Goal: Task Accomplishment & Management: Manage account settings

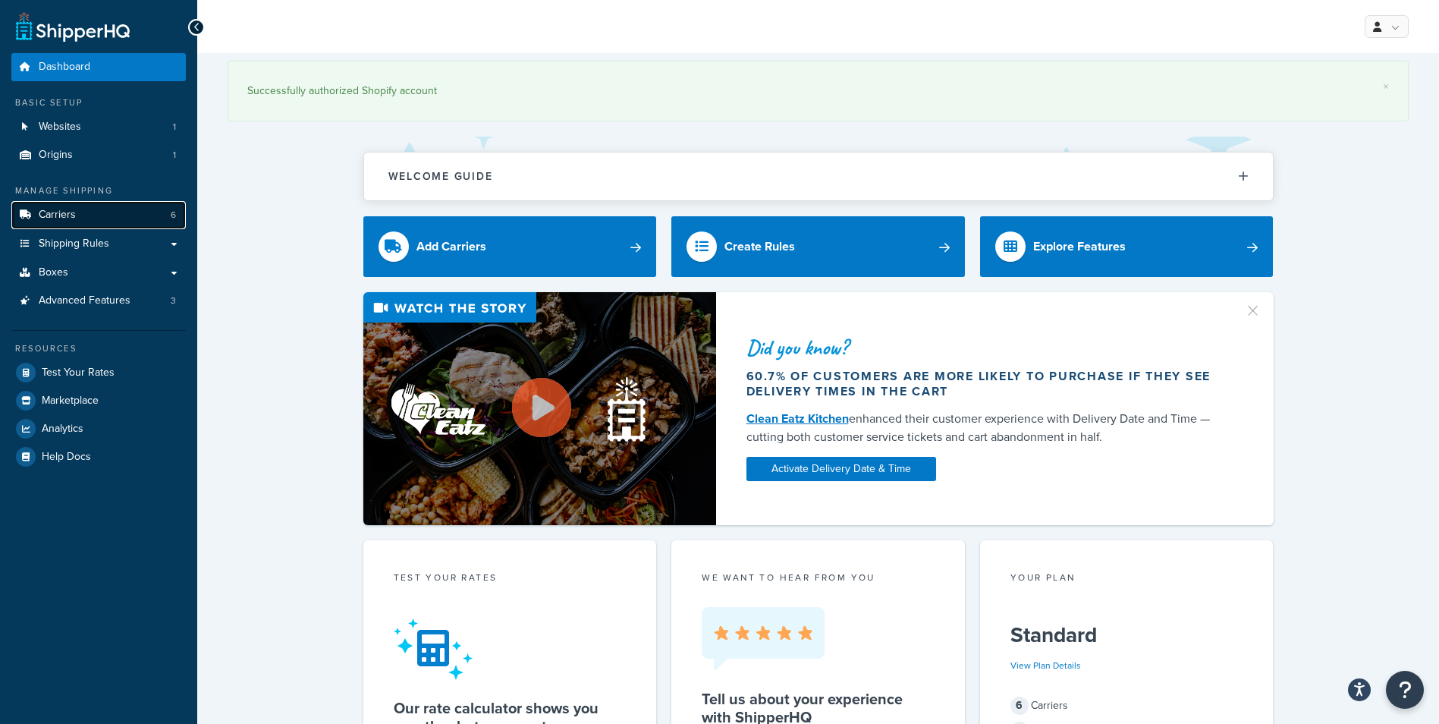
click at [102, 218] on link "Carriers 6" at bounding box center [98, 215] width 174 height 28
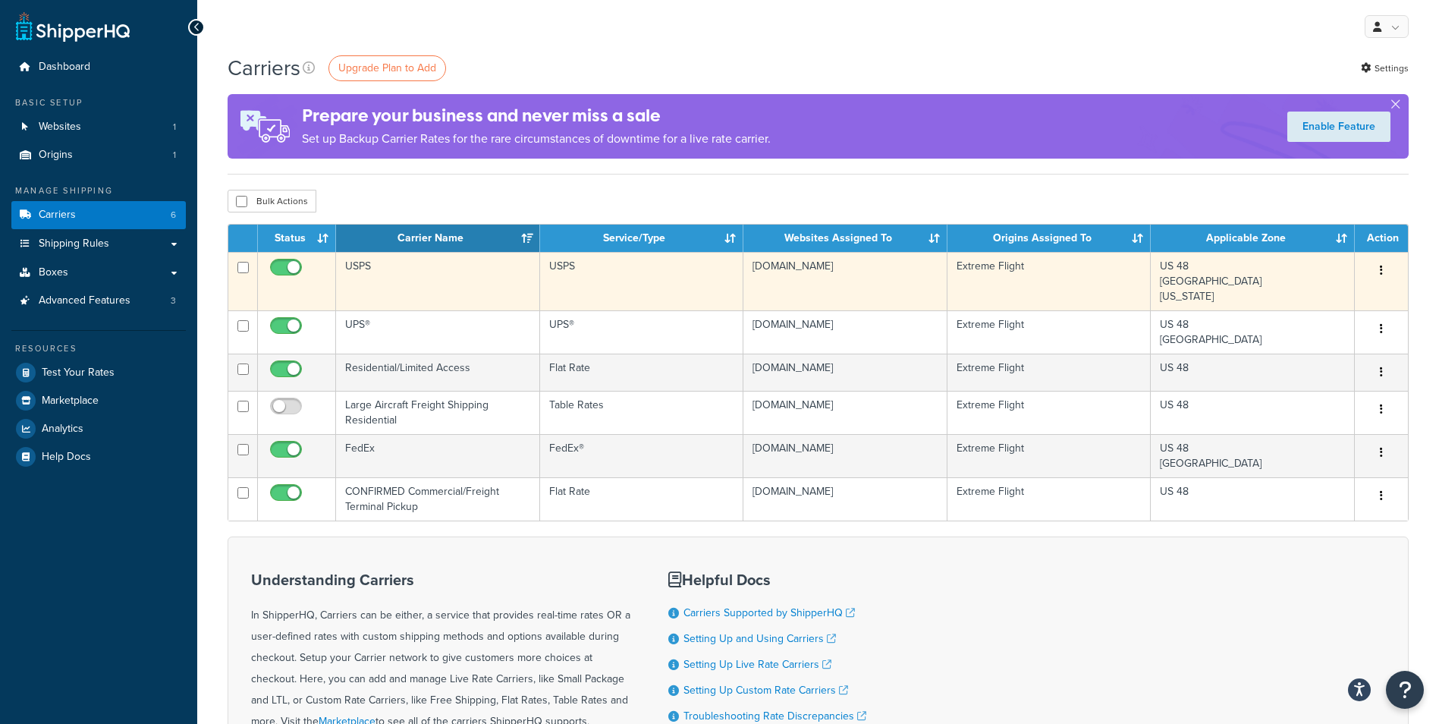
click at [429, 284] on td "USPS" at bounding box center [438, 281] width 204 height 58
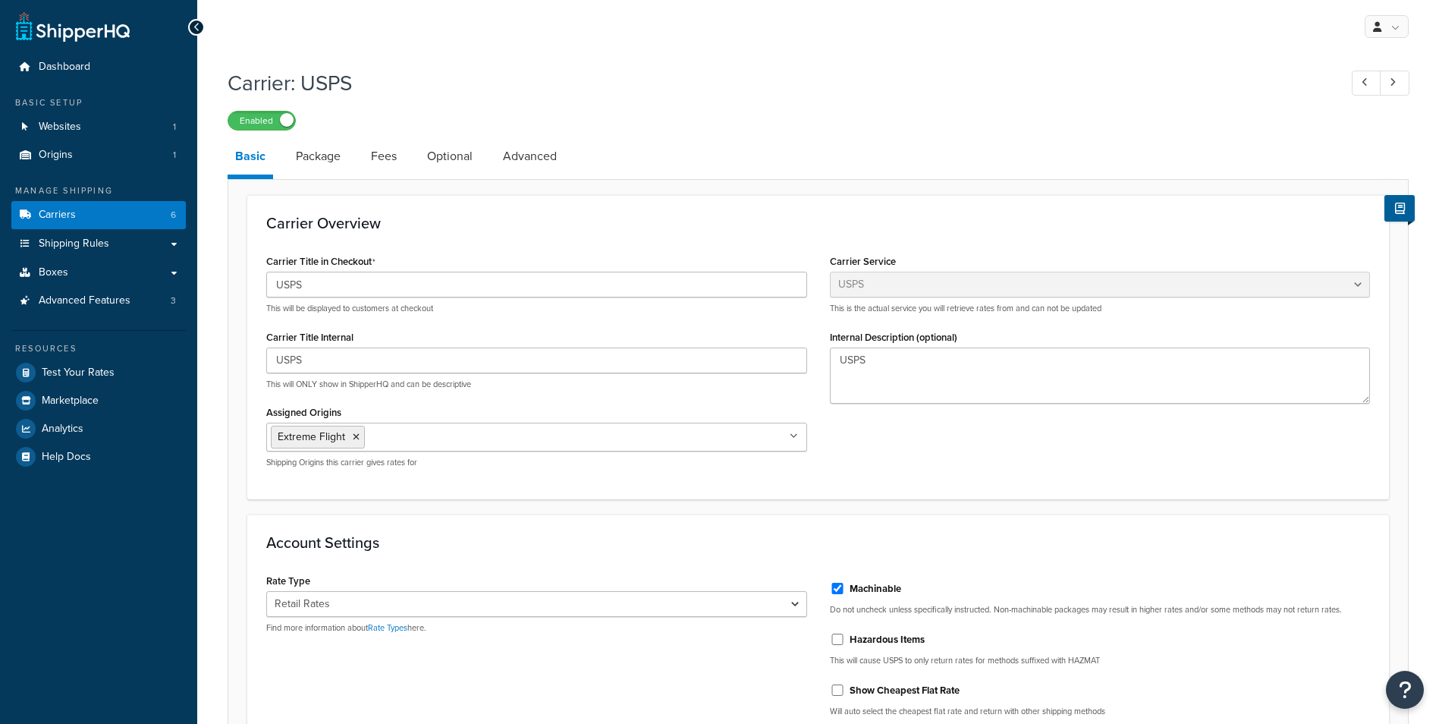
select select "usps"
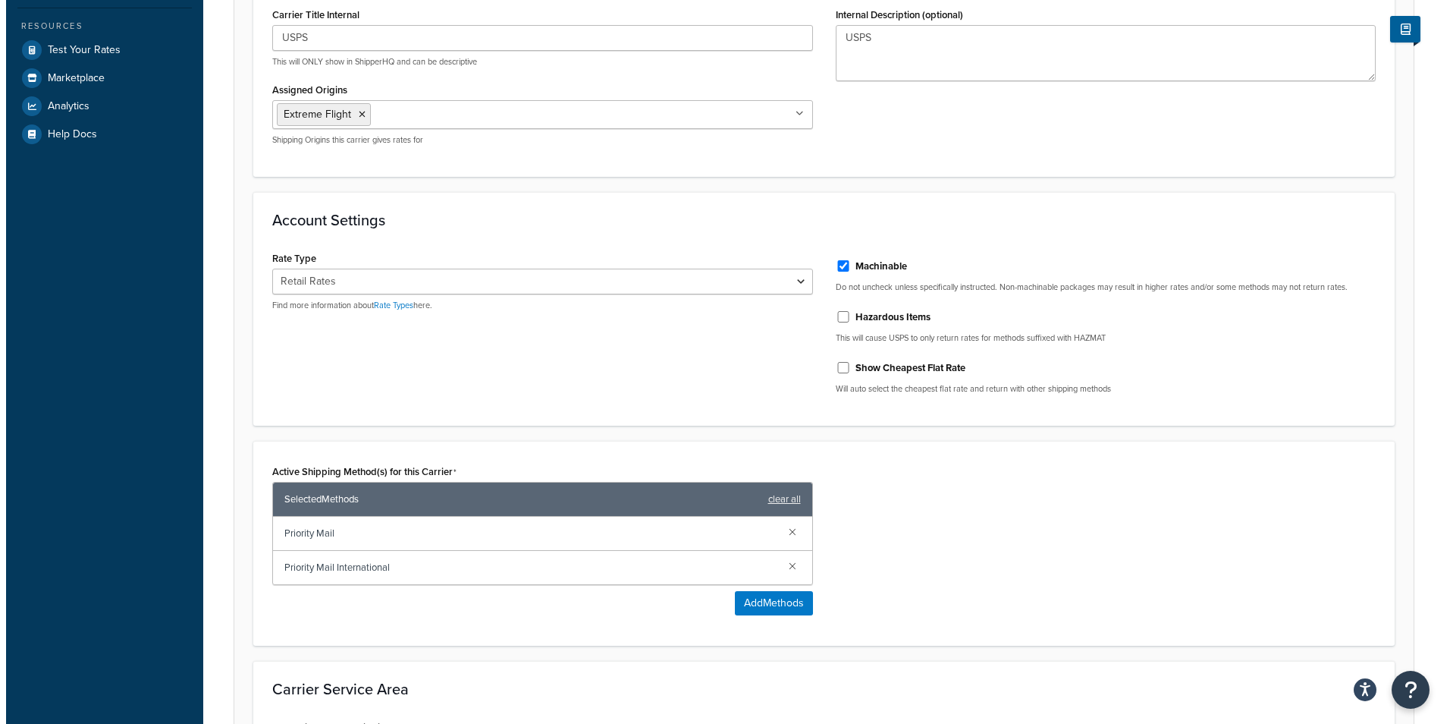
scroll to position [531, 0]
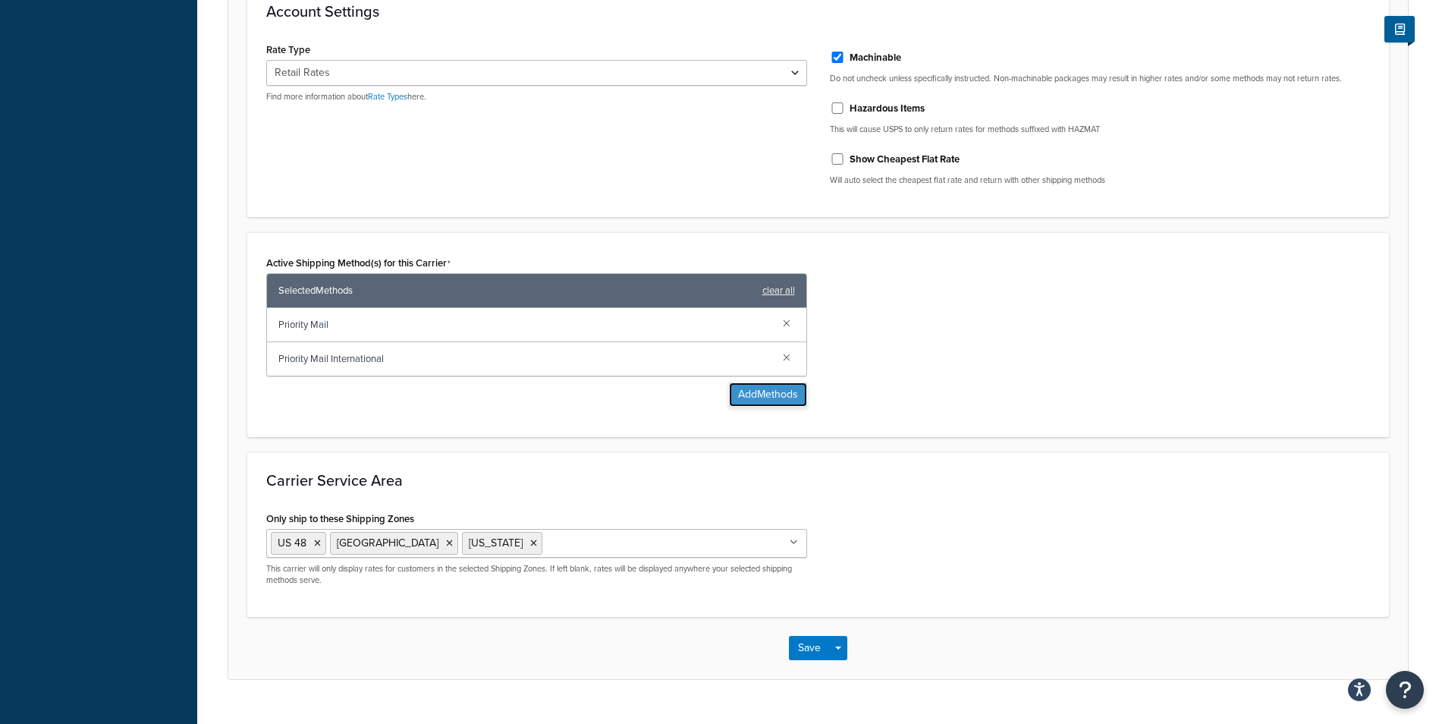
click at [767, 397] on button "Add Methods" at bounding box center [768, 394] width 78 height 24
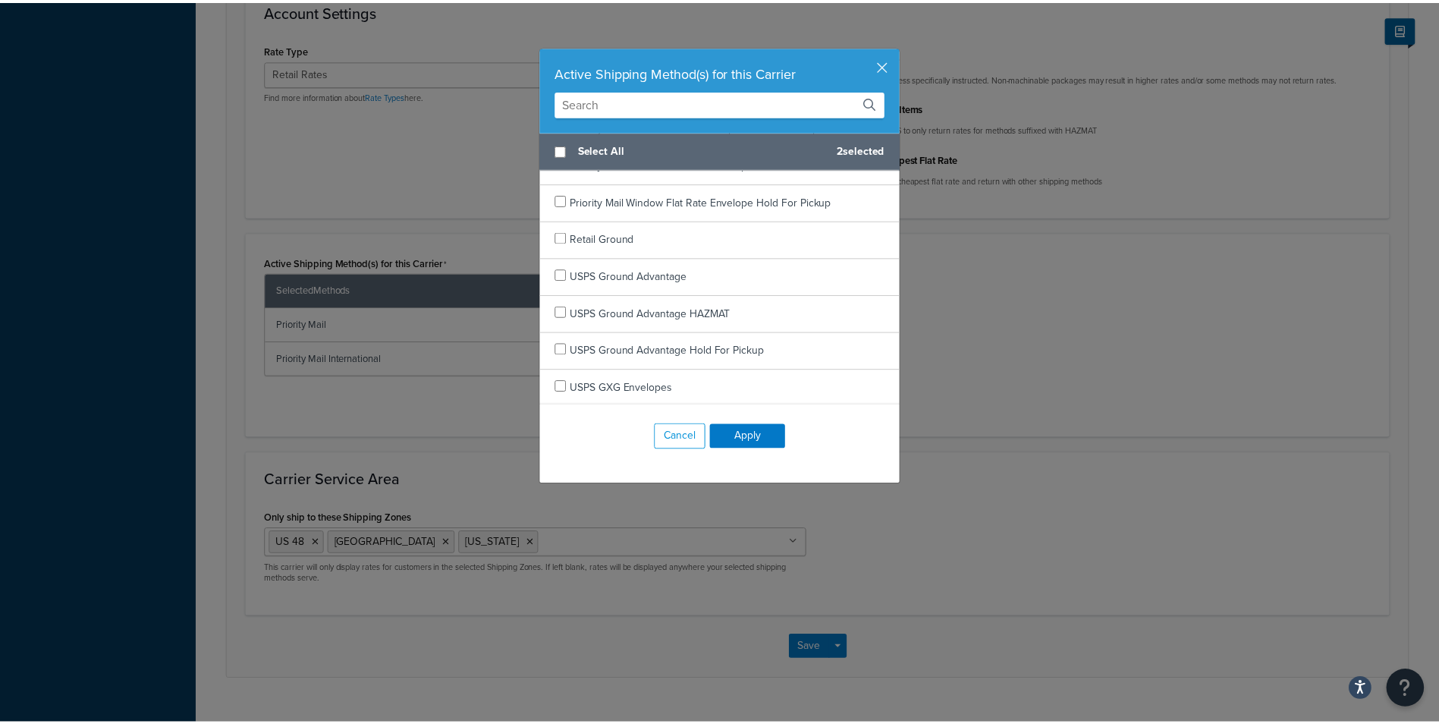
scroll to position [2890, 0]
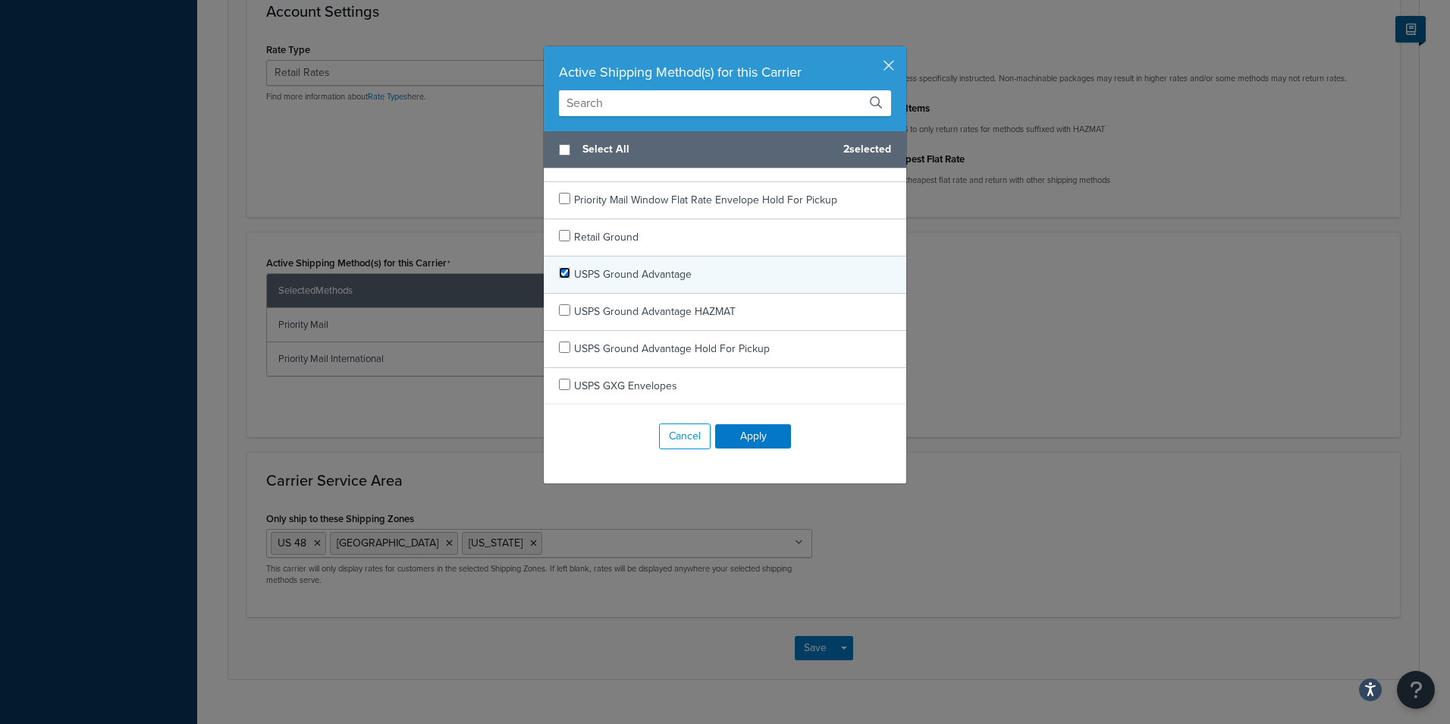
click at [560, 272] on input "checkbox" at bounding box center [564, 272] width 11 height 11
checkbox input "true"
click at [750, 430] on button "Apply" at bounding box center [753, 436] width 76 height 24
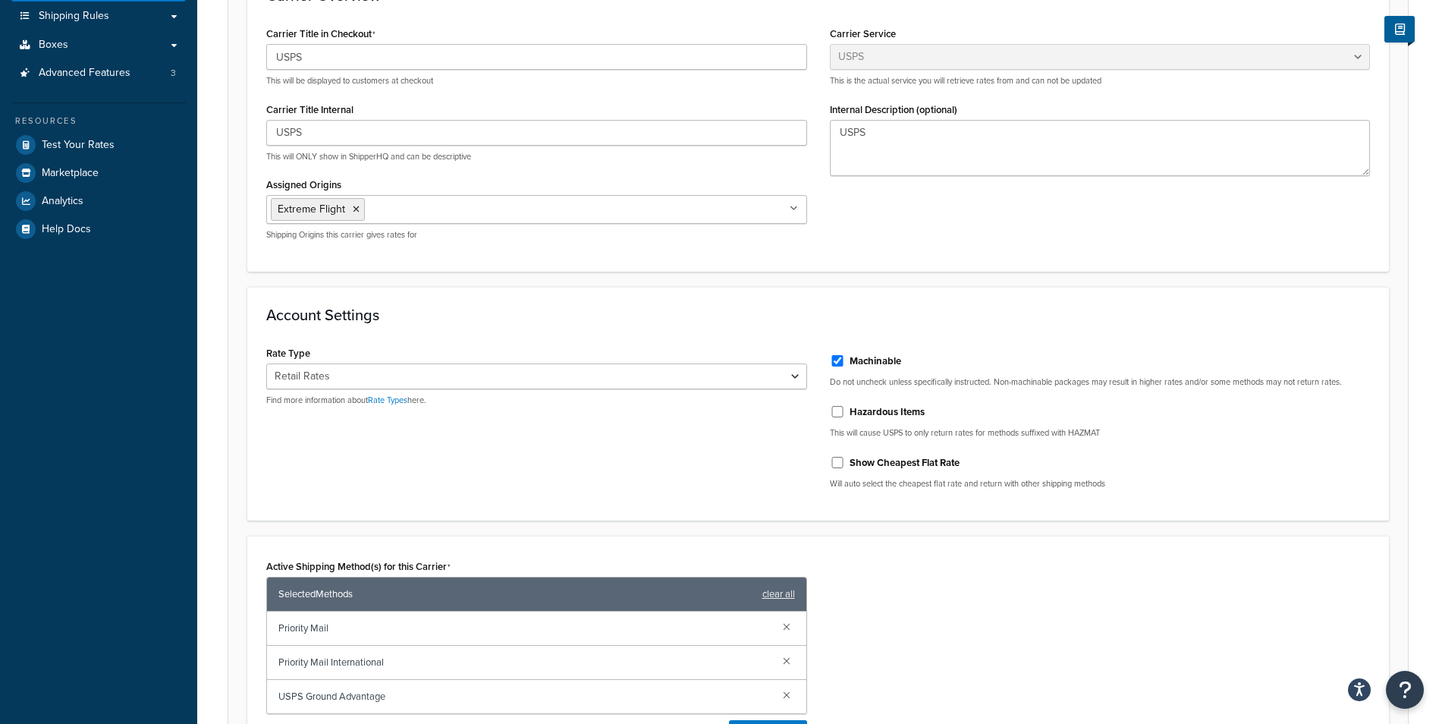
scroll to position [0, 0]
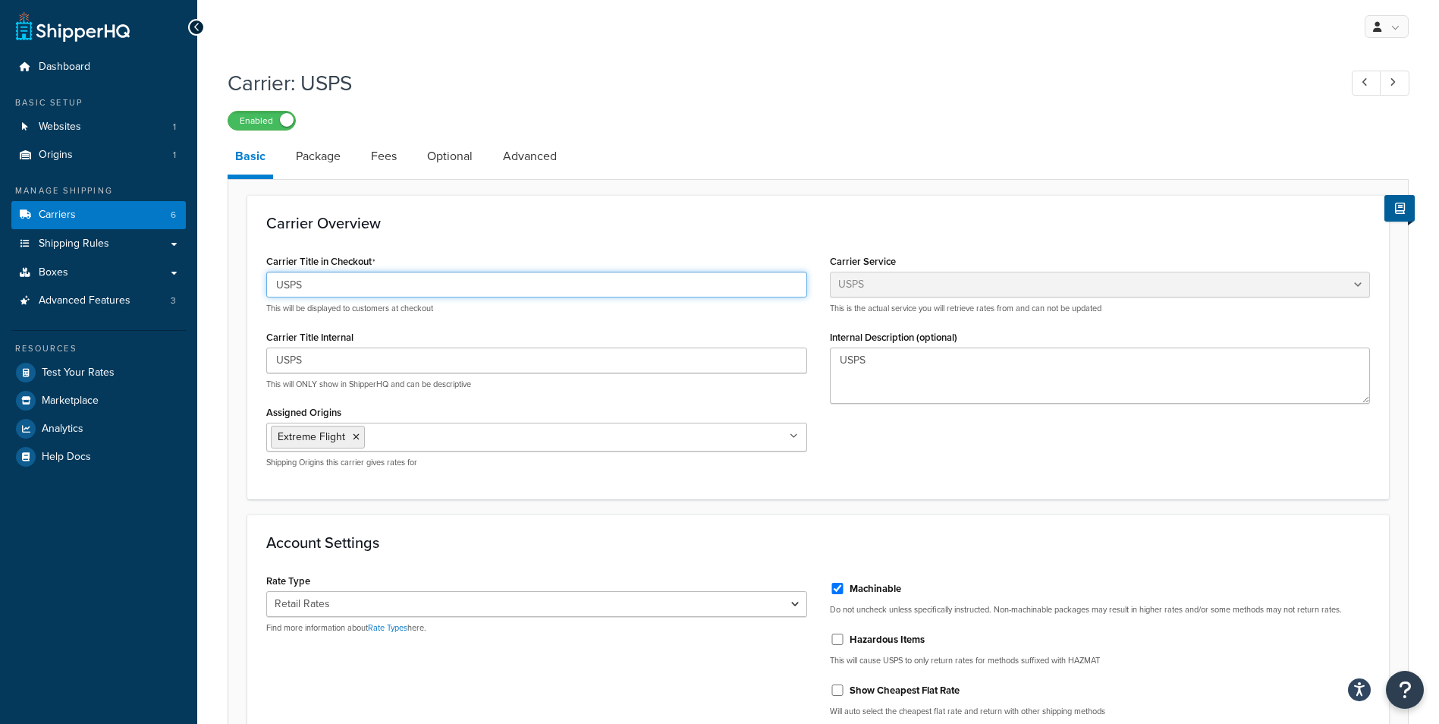
click at [308, 284] on input "USPS" at bounding box center [536, 285] width 541 height 26
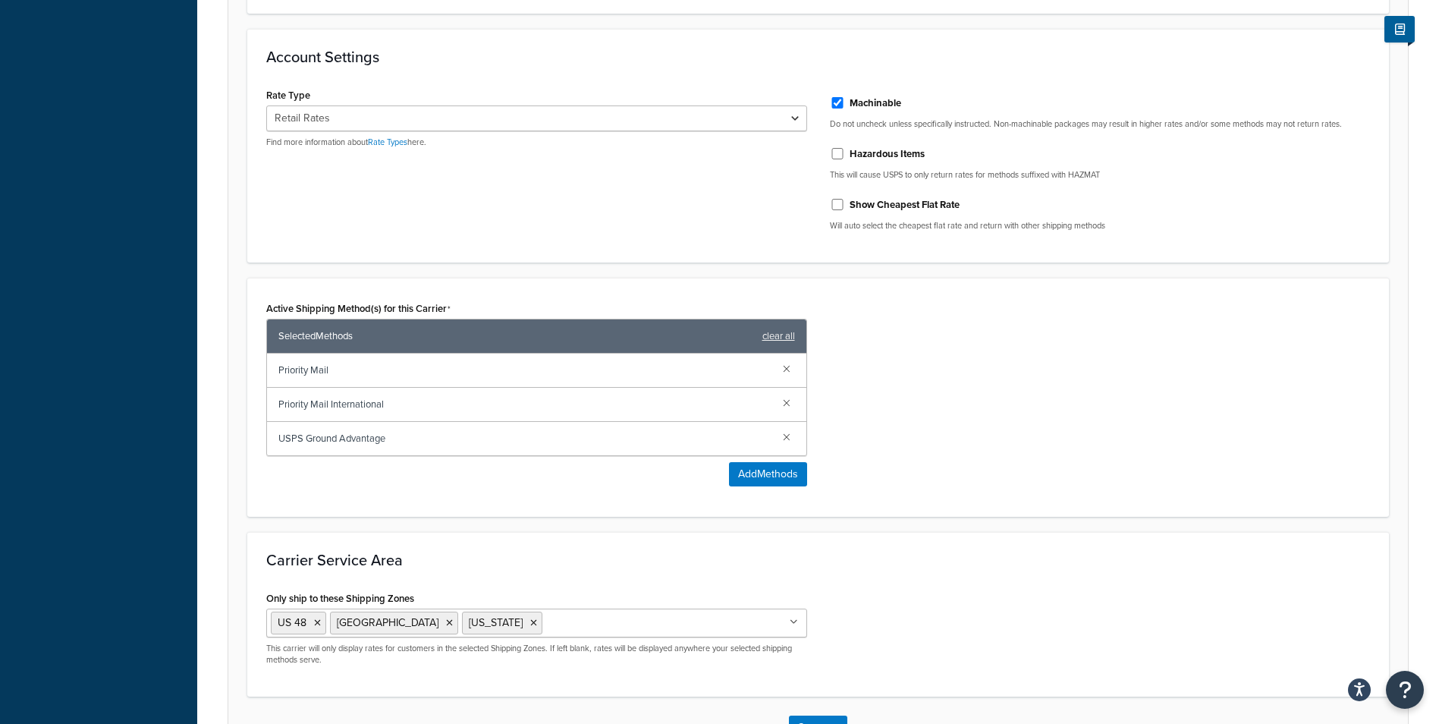
scroll to position [531, 0]
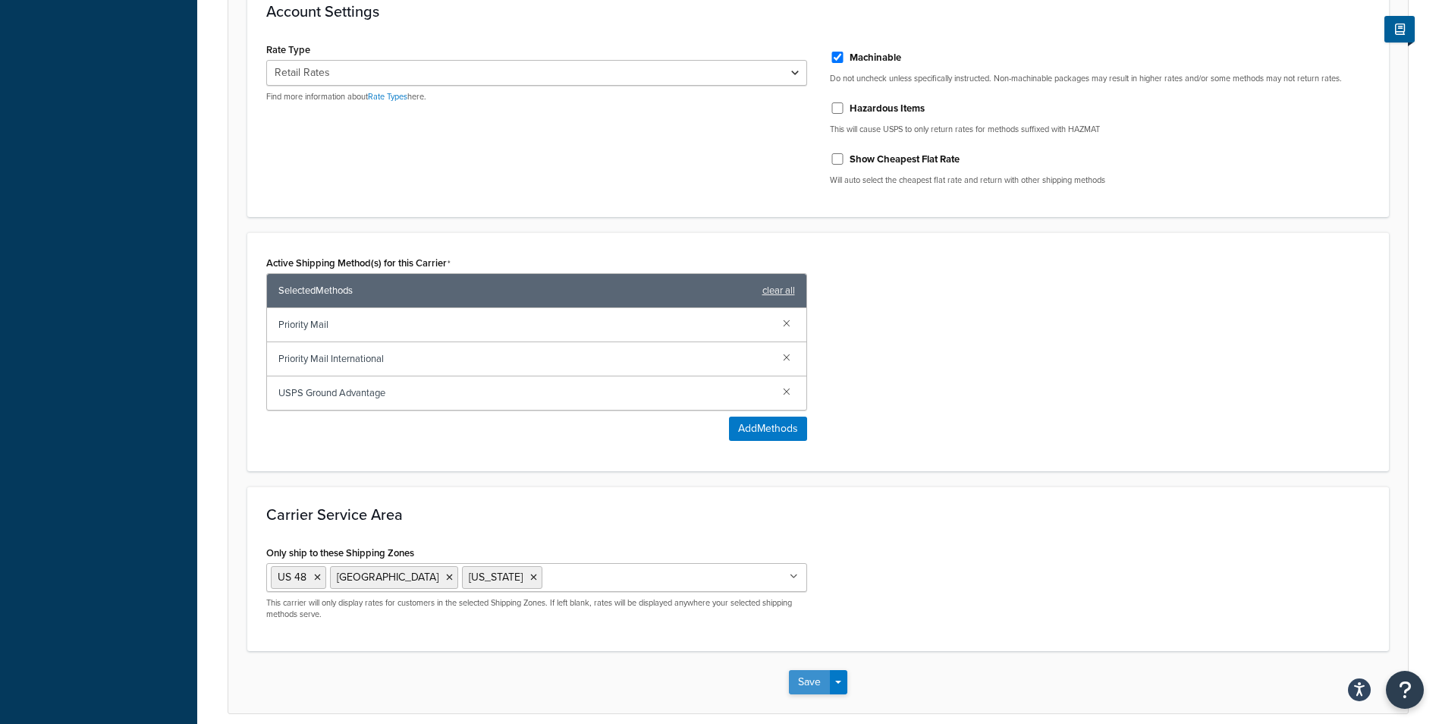
type input "USPS (Please note that Ground Advantage is the slowest method and may take addi…"
click at [808, 683] on button "Save" at bounding box center [809, 682] width 41 height 24
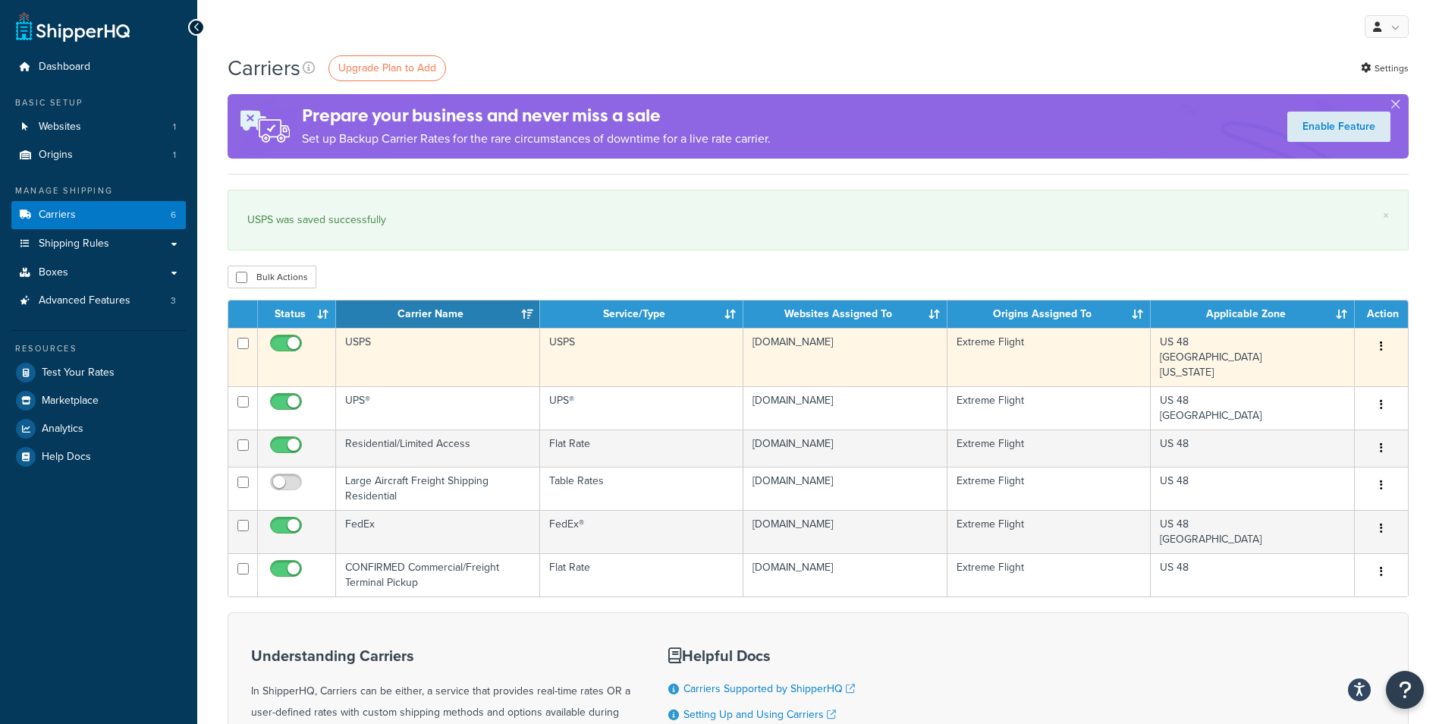
click at [447, 343] on td "USPS" at bounding box center [438, 357] width 204 height 58
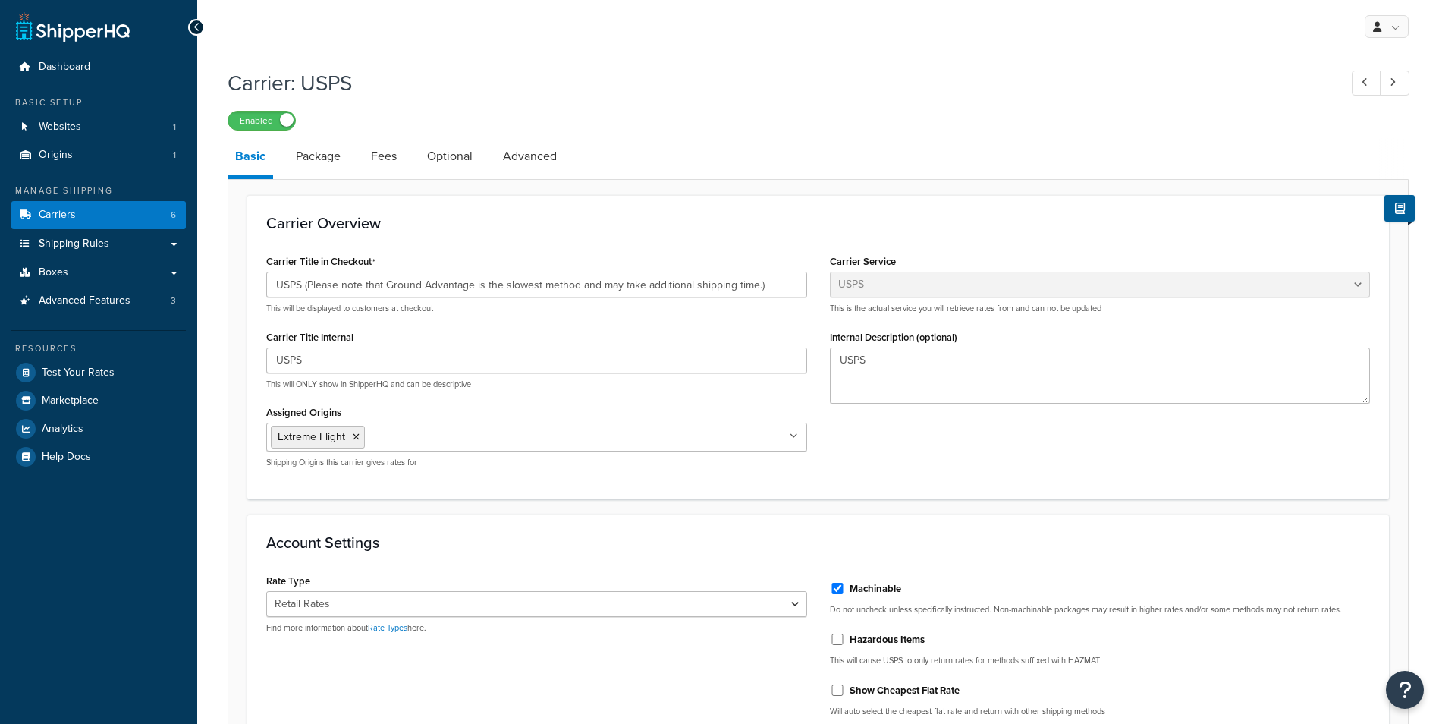
select select "usps"
click at [388, 156] on link "Fees" at bounding box center [383, 156] width 41 height 36
select select "AFTER"
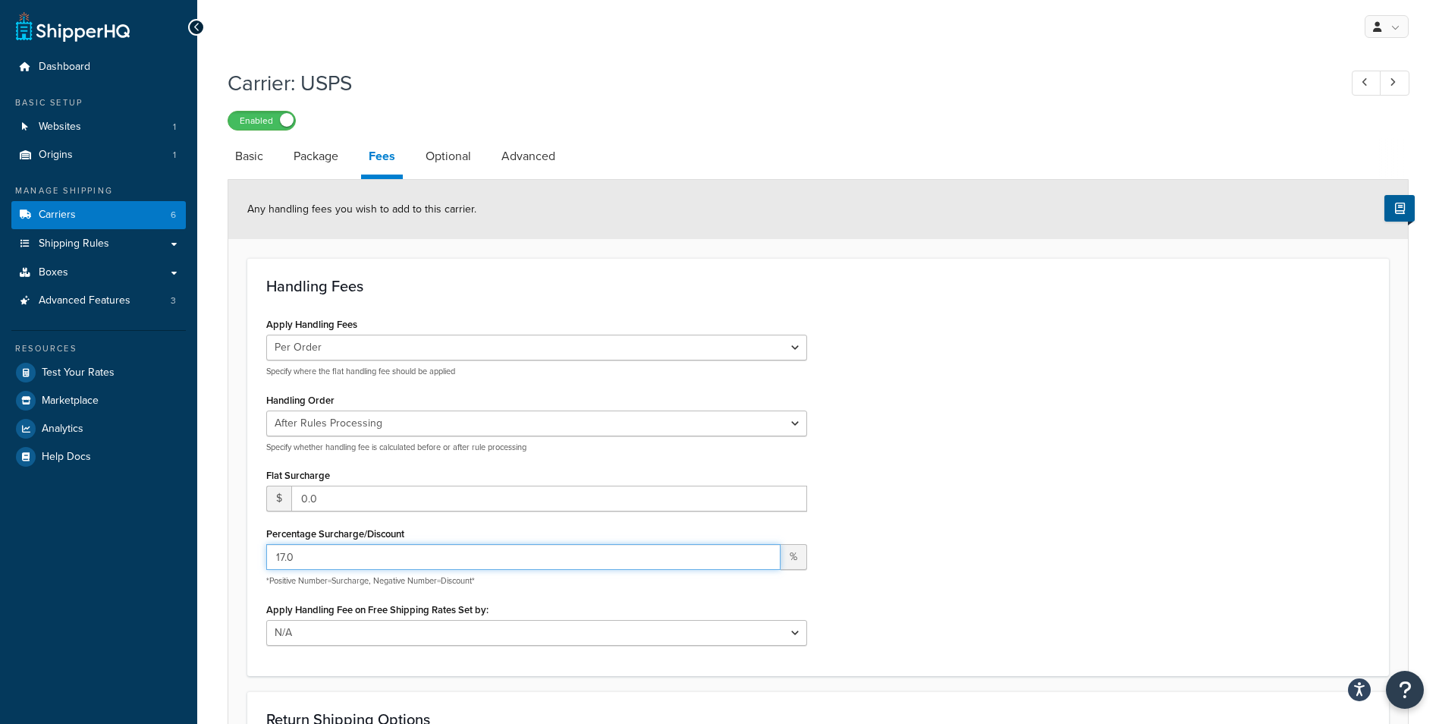
drag, startPoint x: 306, startPoint y: 549, endPoint x: 271, endPoint y: 552, distance: 35.8
click at [271, 552] on input "17.0" at bounding box center [523, 557] width 514 height 26
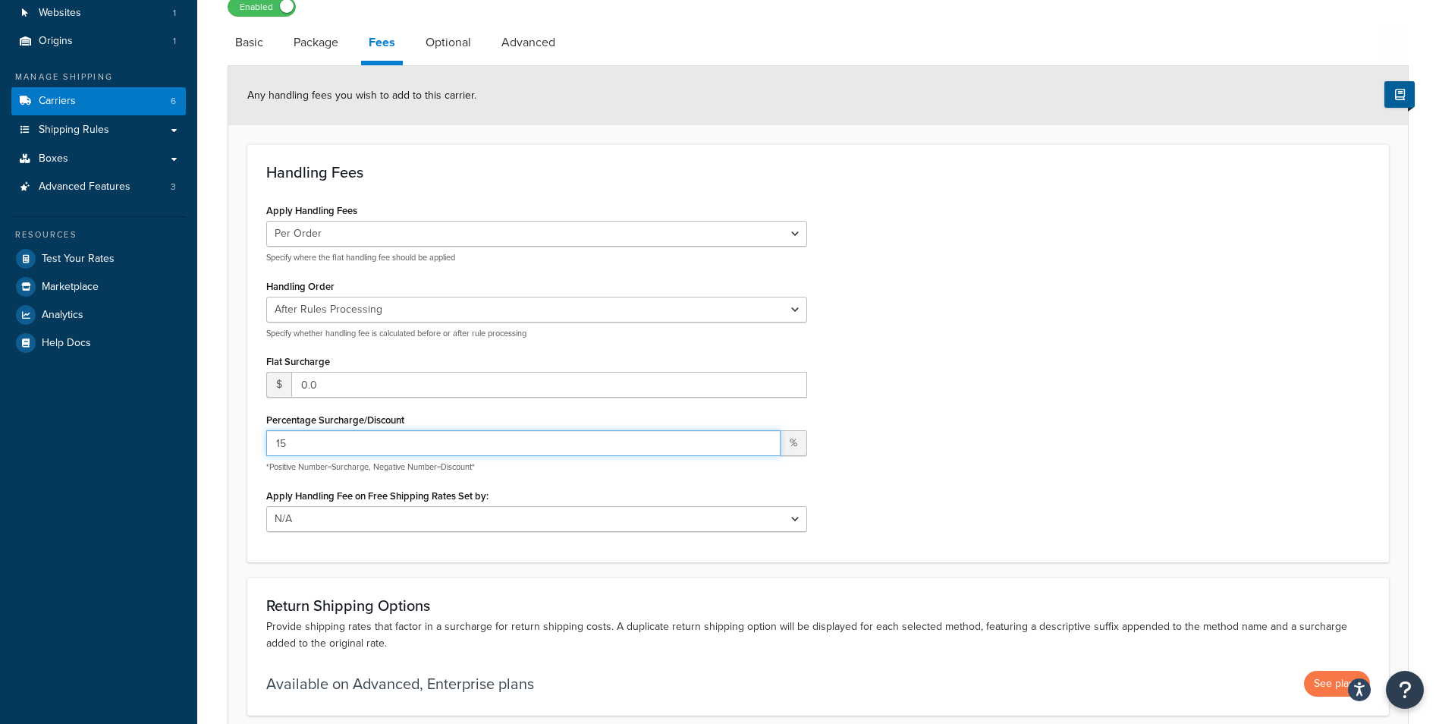
scroll to position [228, 0]
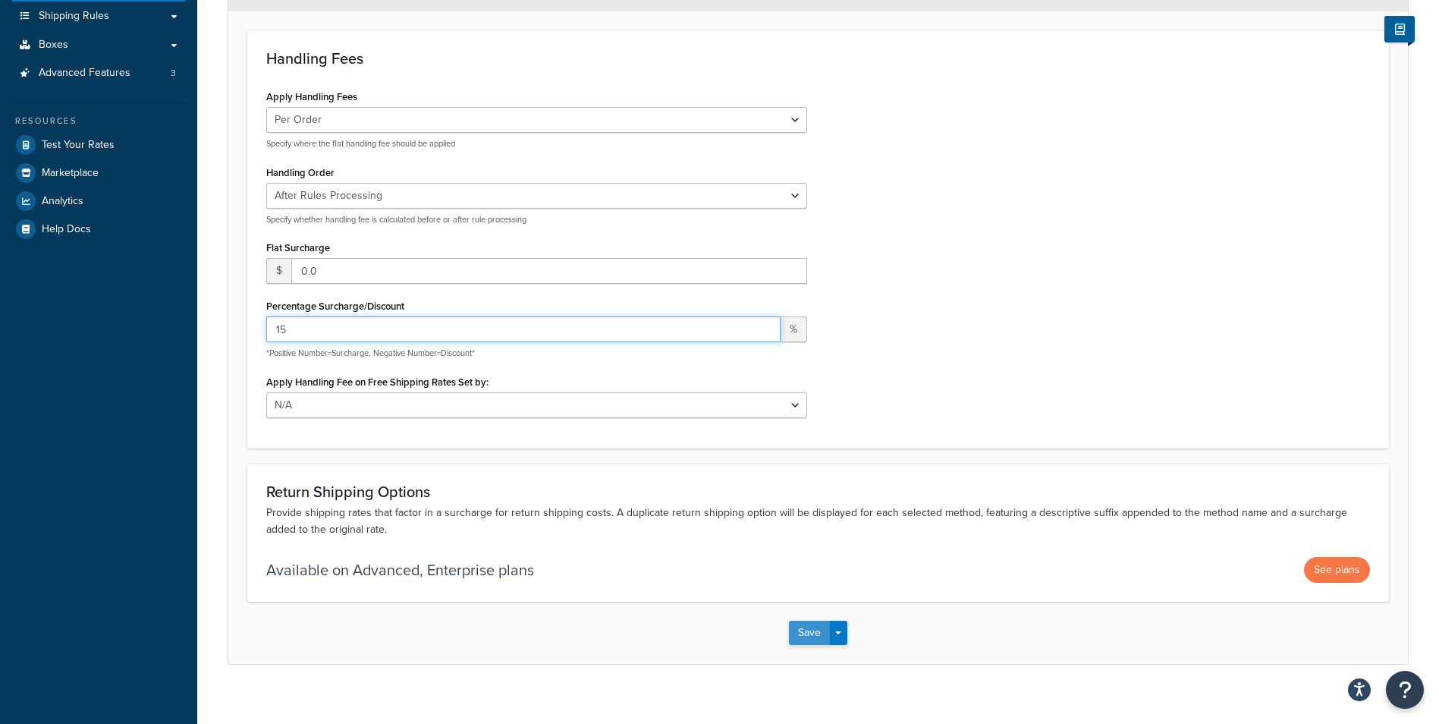
type input "15"
click at [802, 633] on button "Save" at bounding box center [809, 632] width 41 height 24
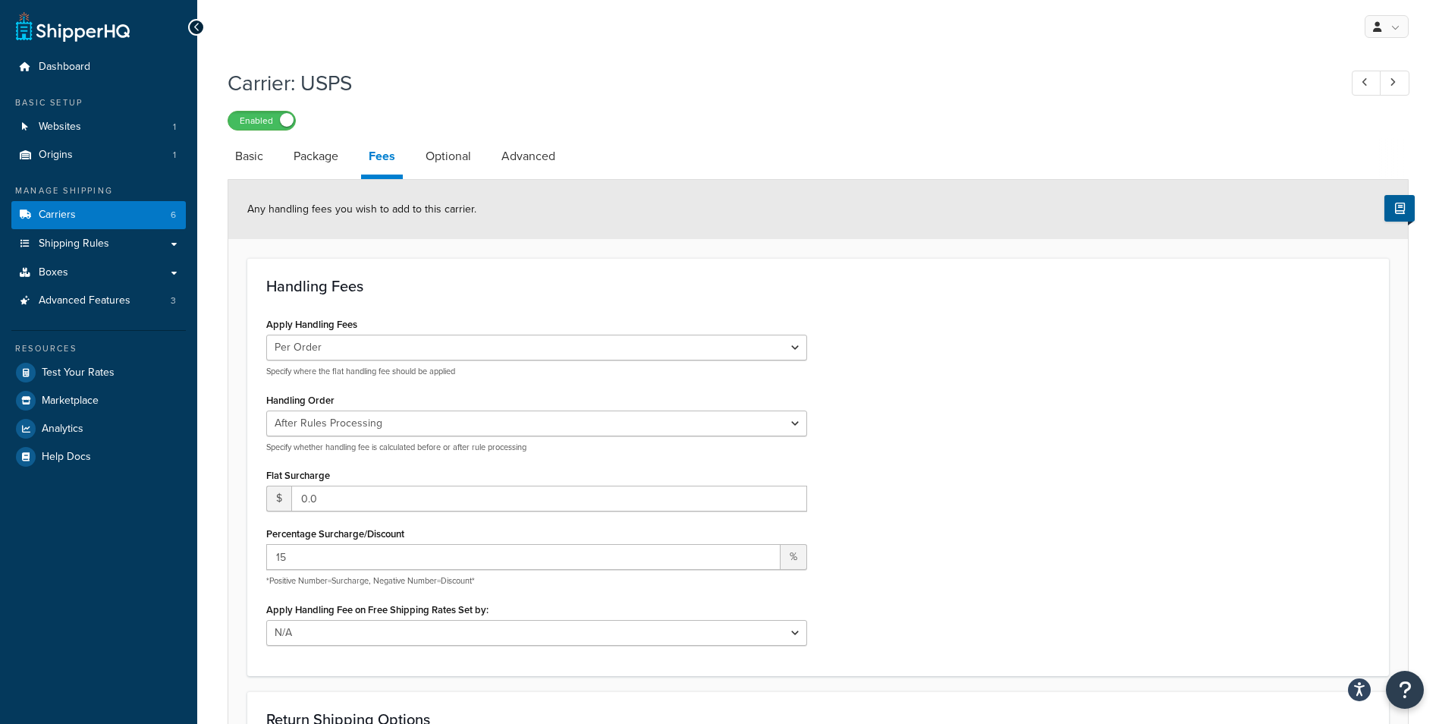
scroll to position [78, 0]
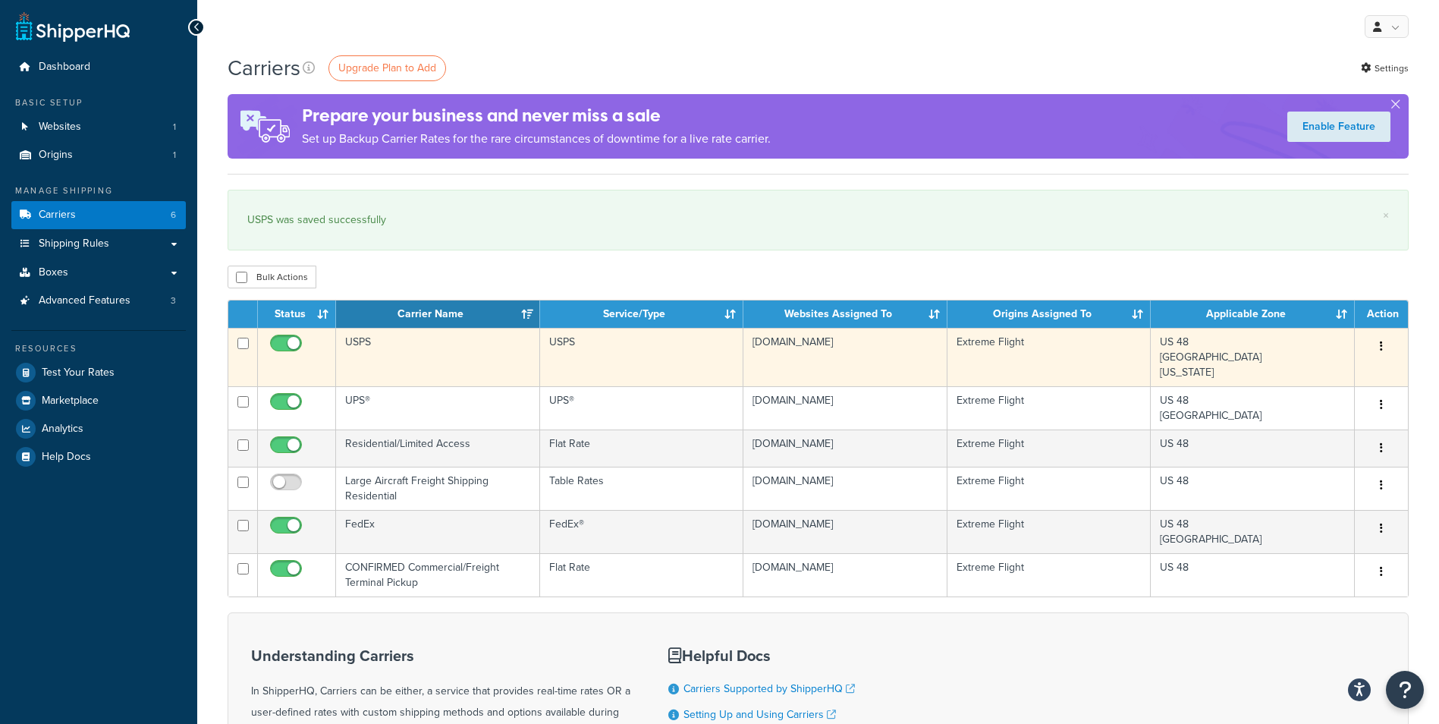
click at [425, 356] on td "USPS" at bounding box center [438, 357] width 204 height 58
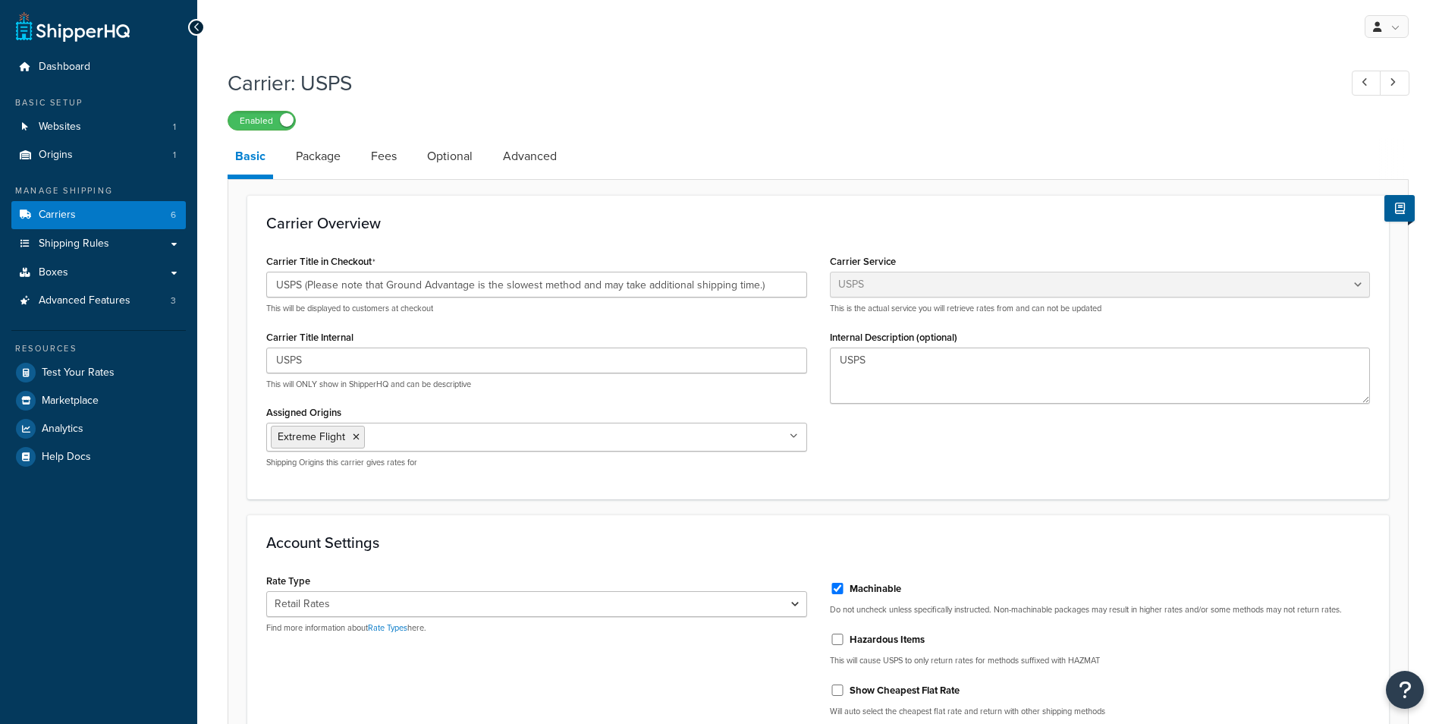
select select "usps"
click at [385, 155] on link "Fees" at bounding box center [383, 156] width 41 height 36
select select "AFTER"
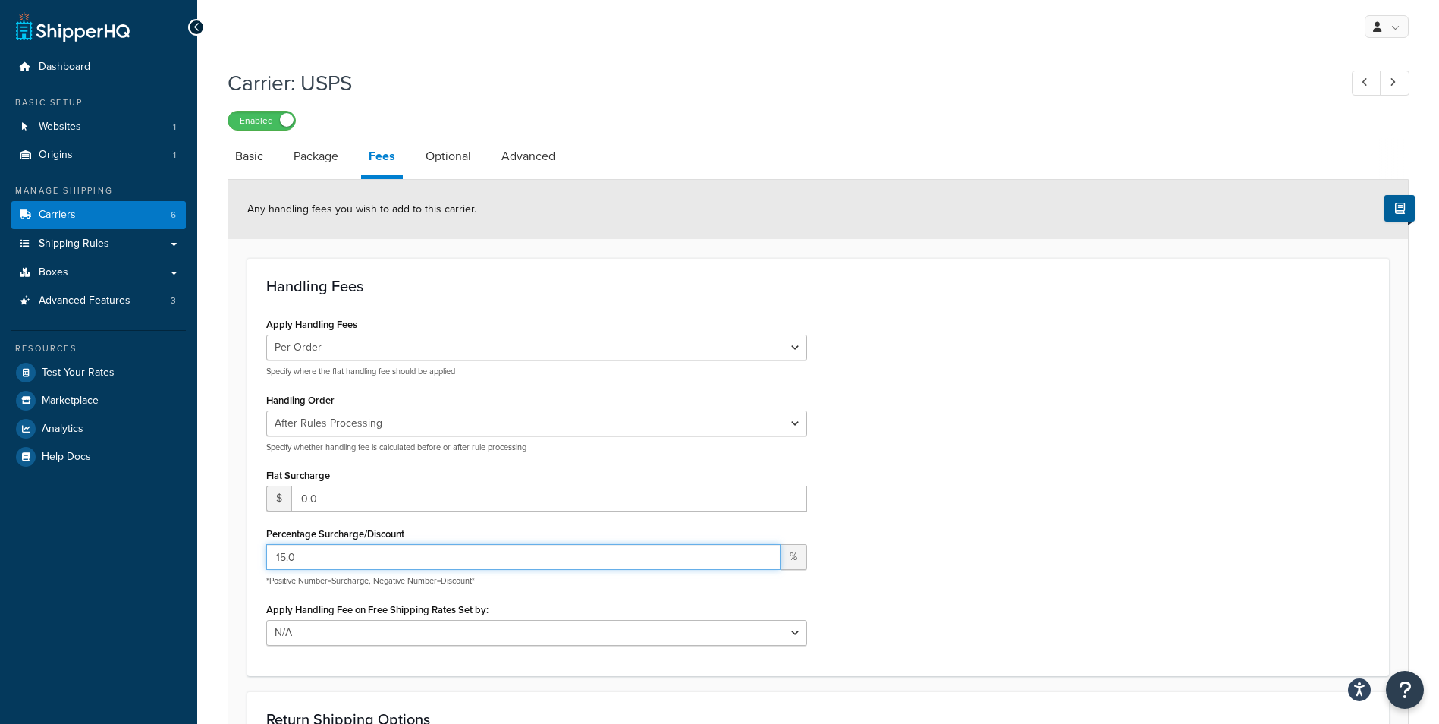
drag, startPoint x: 305, startPoint y: 561, endPoint x: 265, endPoint y: 554, distance: 40.2
click at [265, 554] on div "Apply Handling Fees Per Order Per Item Per Package Specify where the flat handl…" at bounding box center [536, 484] width 563 height 343
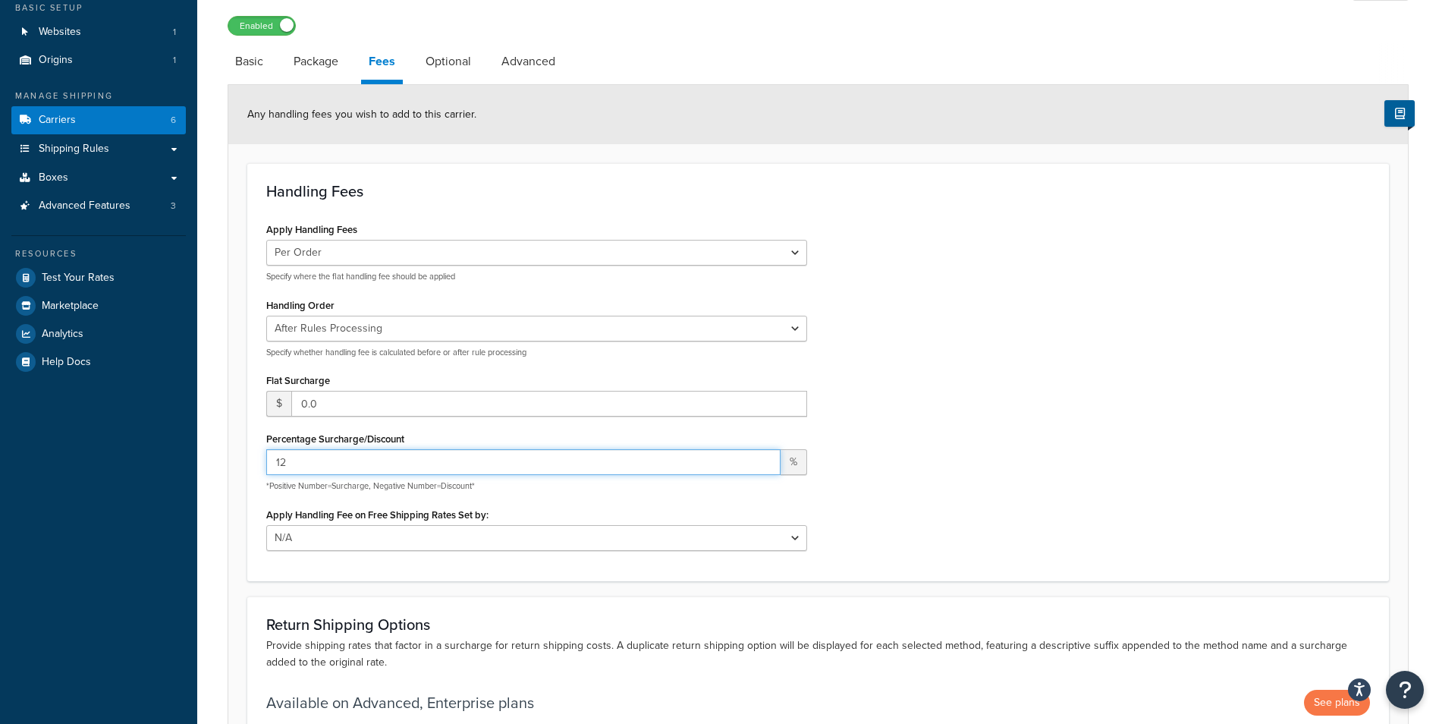
scroll to position [152, 0]
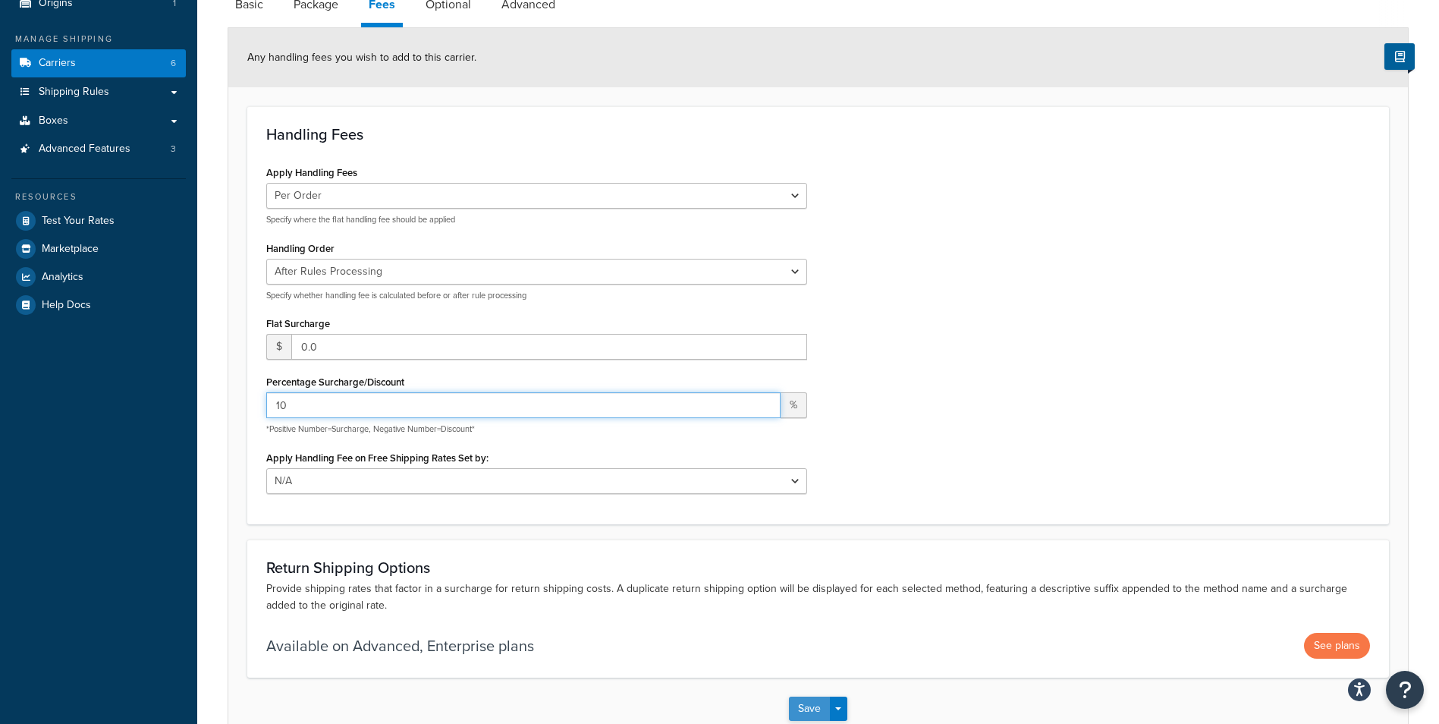
type input "10"
click at [815, 705] on button "Save" at bounding box center [809, 708] width 41 height 24
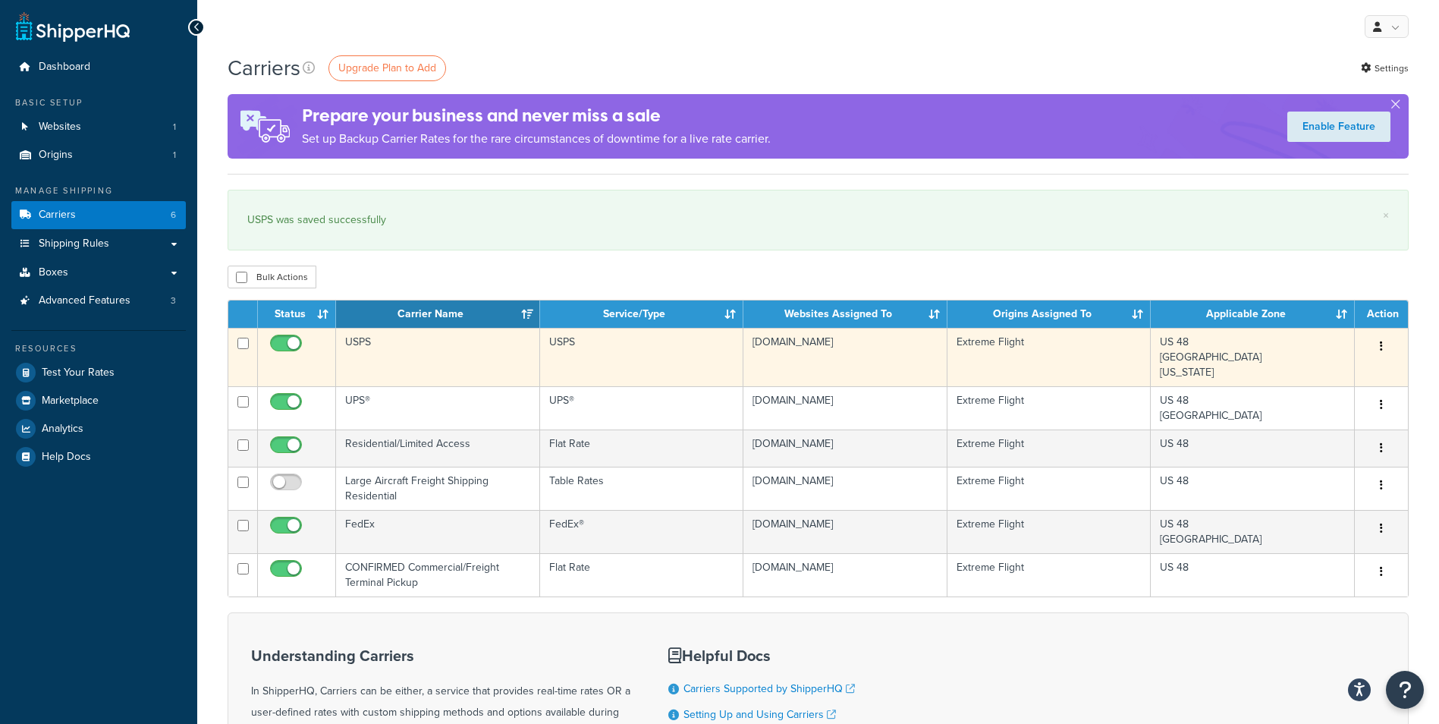
click at [428, 362] on td "USPS" at bounding box center [438, 357] width 204 height 58
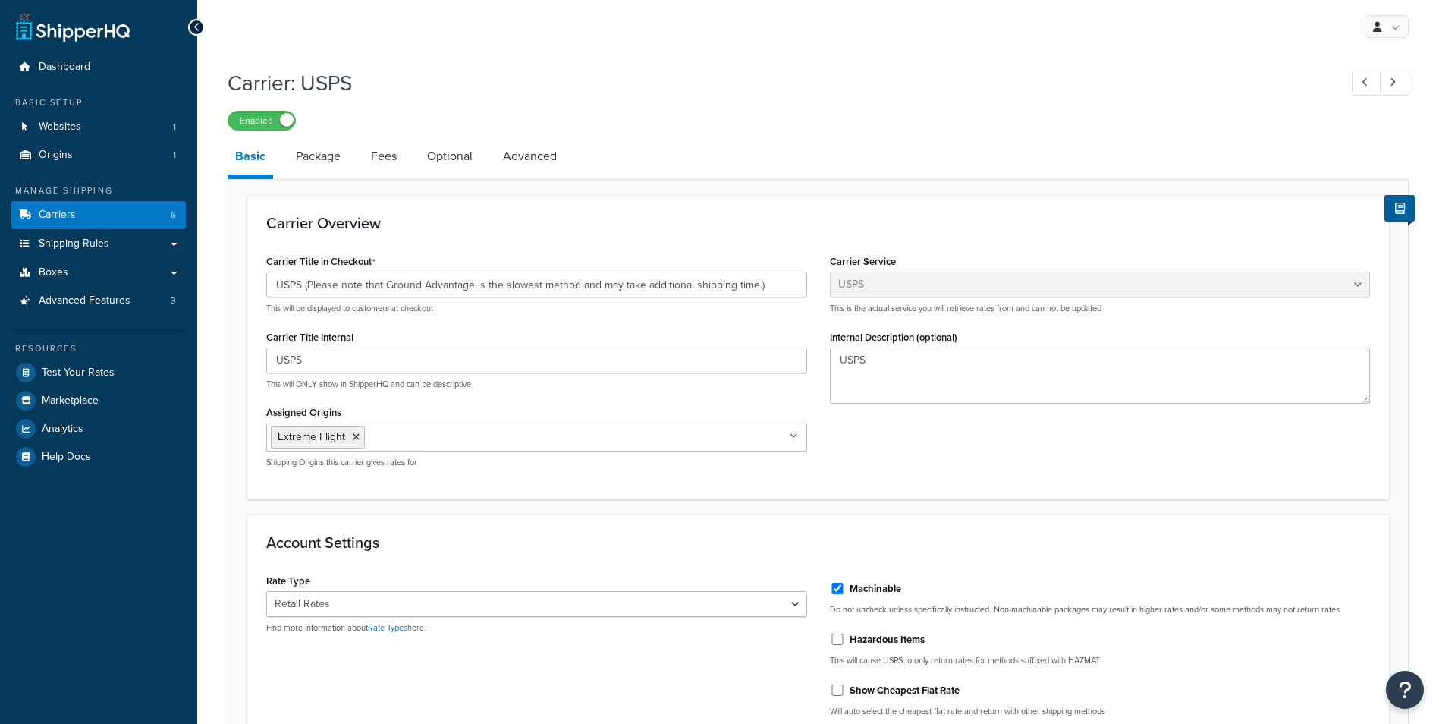
select select "usps"
drag, startPoint x: 774, startPoint y: 287, endPoint x: 319, endPoint y: 289, distance: 455.0
click at [319, 289] on input "USPS (Please note that Ground Advantage is the slowest method and may take addi…" at bounding box center [536, 285] width 541 height 26
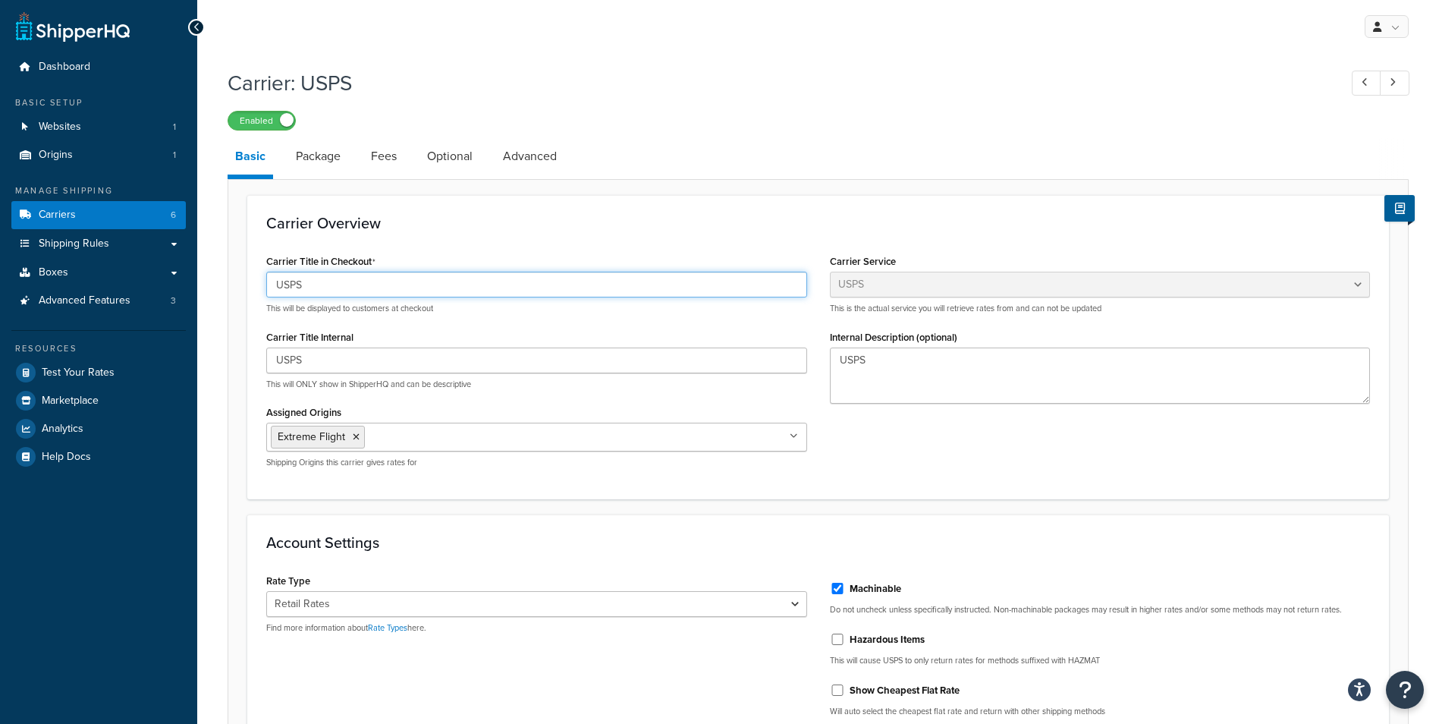
type input "USPS"
click at [758, 221] on h3 "Carrier Overview" at bounding box center [817, 223] width 1103 height 17
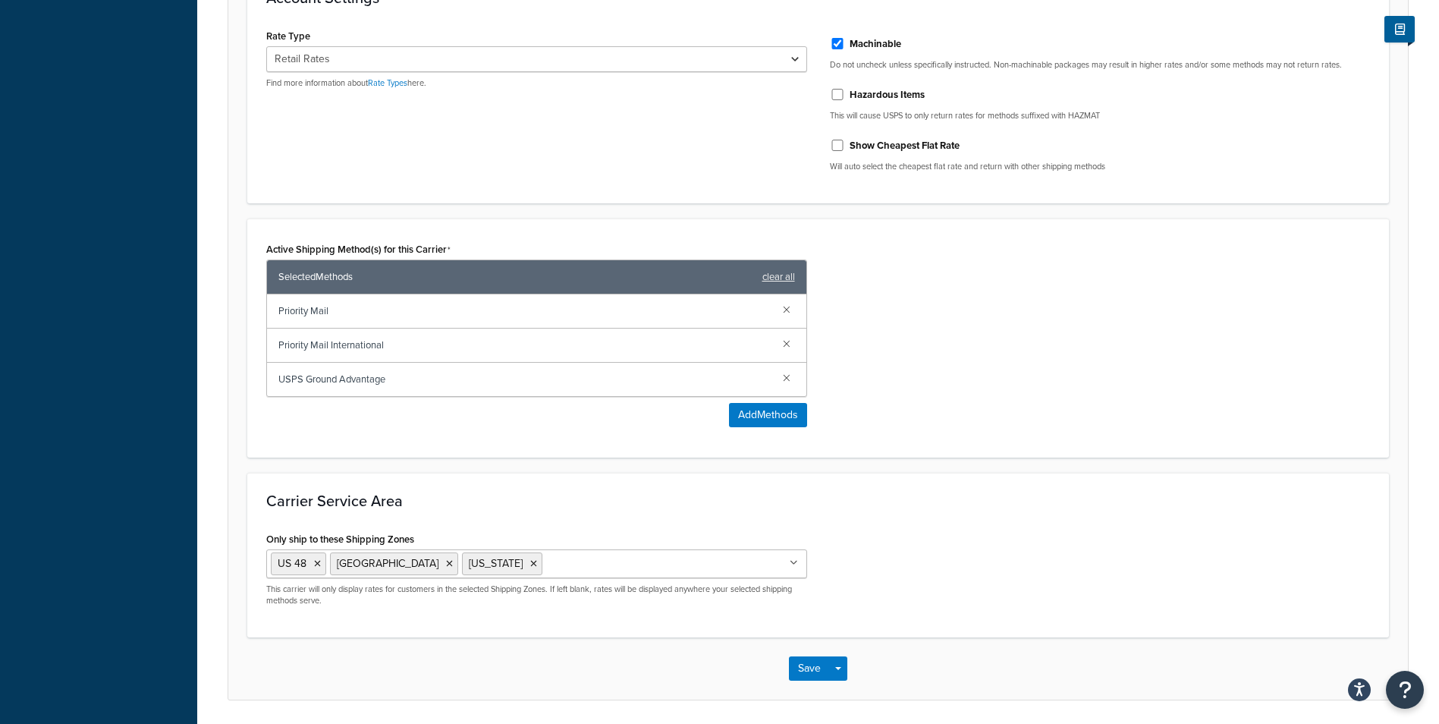
scroll to position [598, 0]
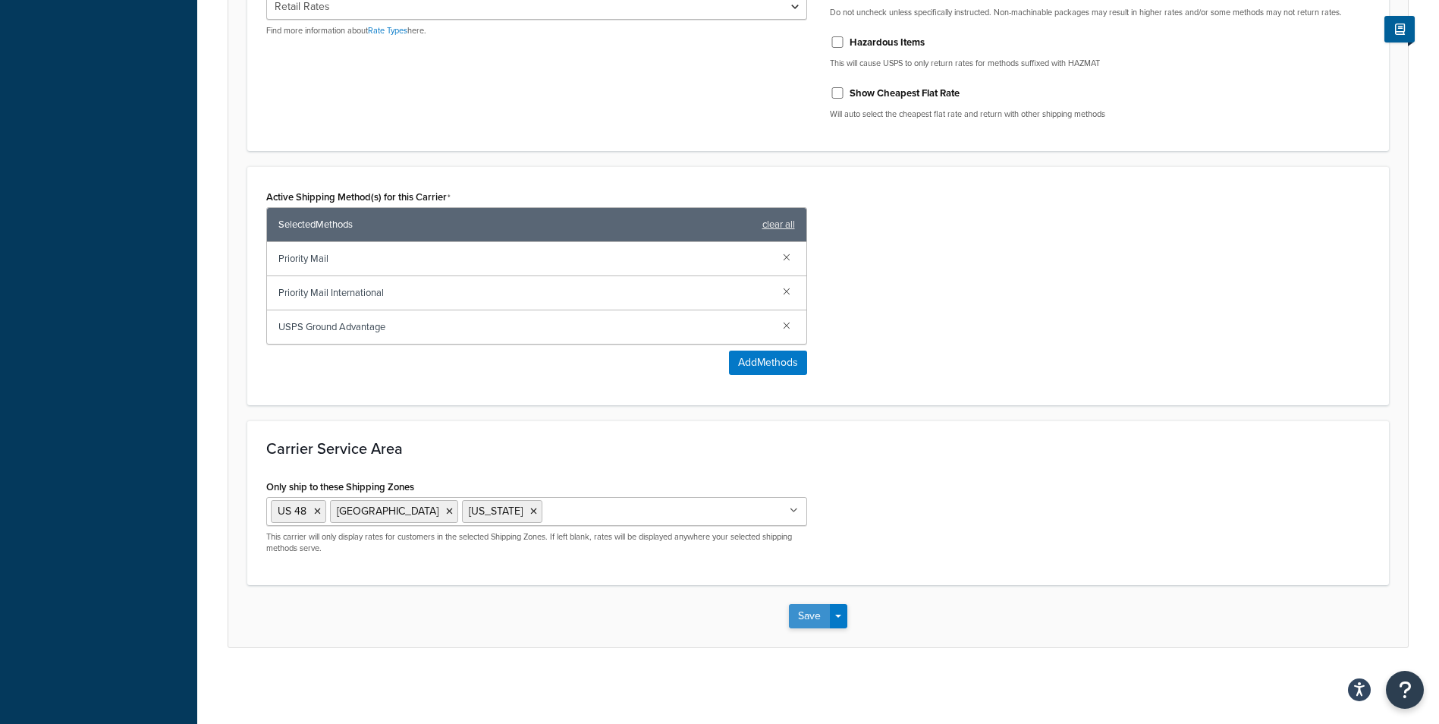
click at [791, 614] on button "Save" at bounding box center [809, 616] width 41 height 24
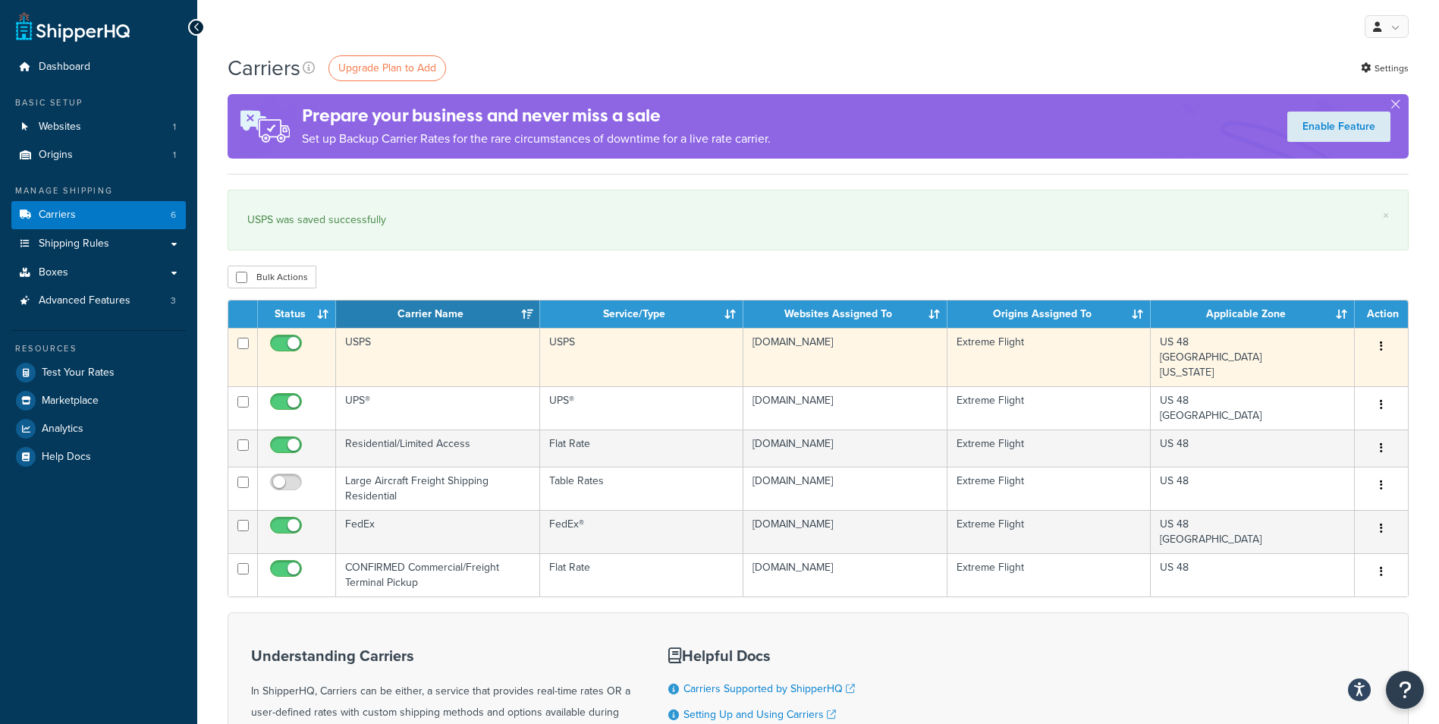
click at [458, 355] on td "USPS" at bounding box center [438, 357] width 204 height 58
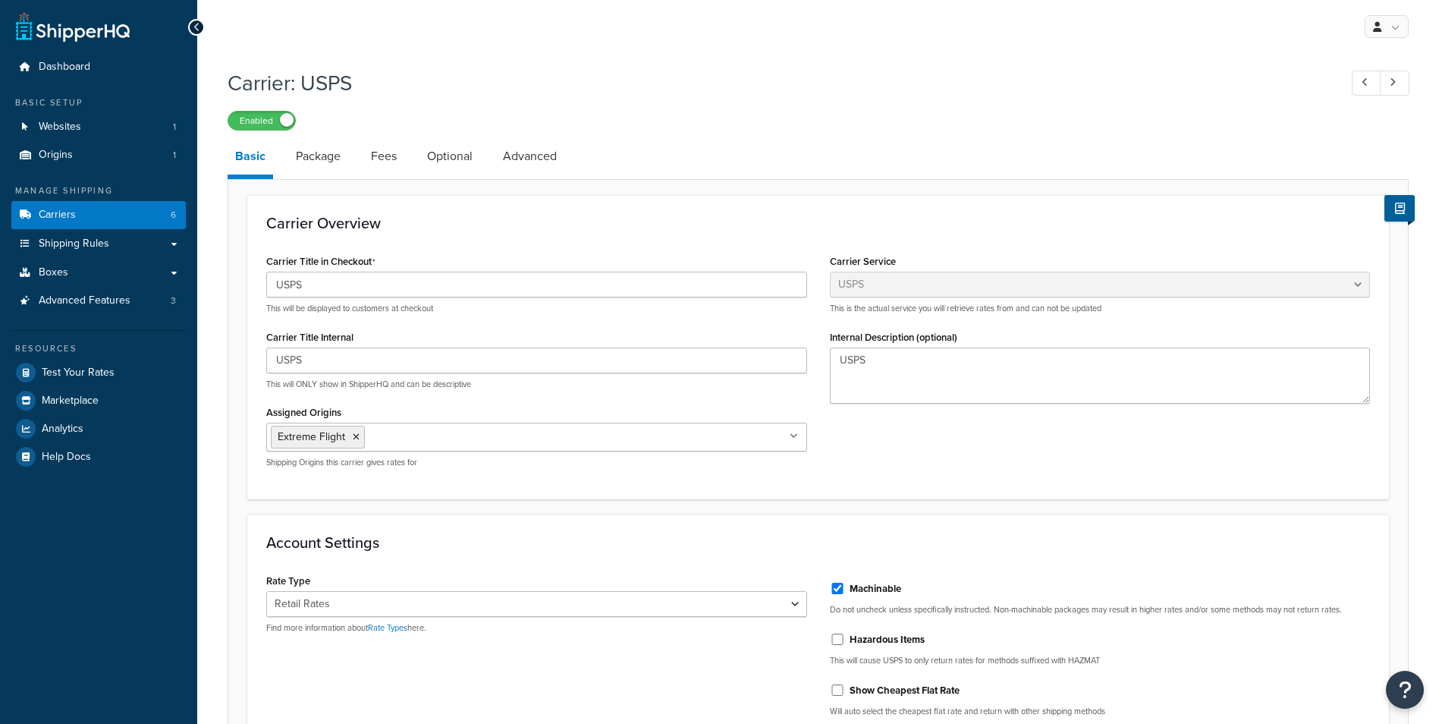
select select "usps"
click at [328, 161] on link "Package" at bounding box center [318, 156] width 60 height 36
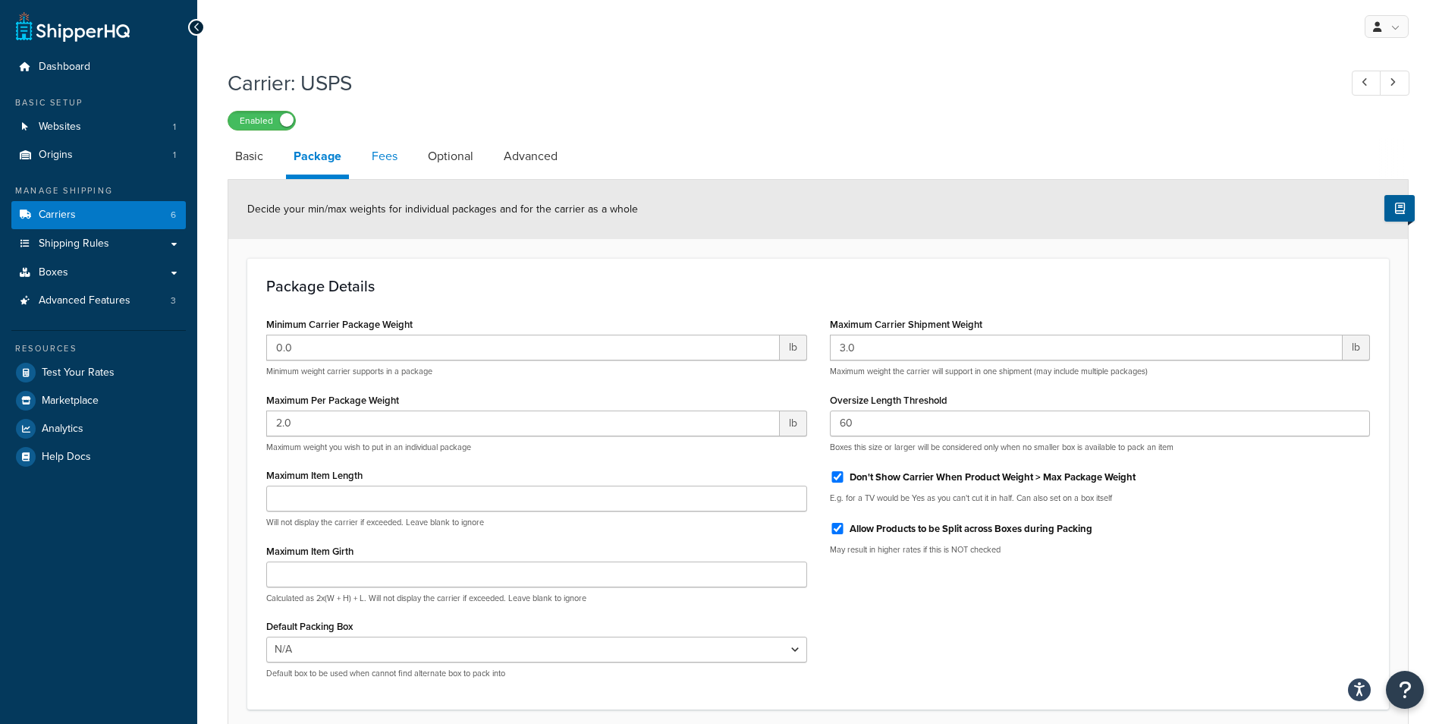
click at [390, 171] on link "Fees" at bounding box center [384, 156] width 41 height 36
select select "AFTER"
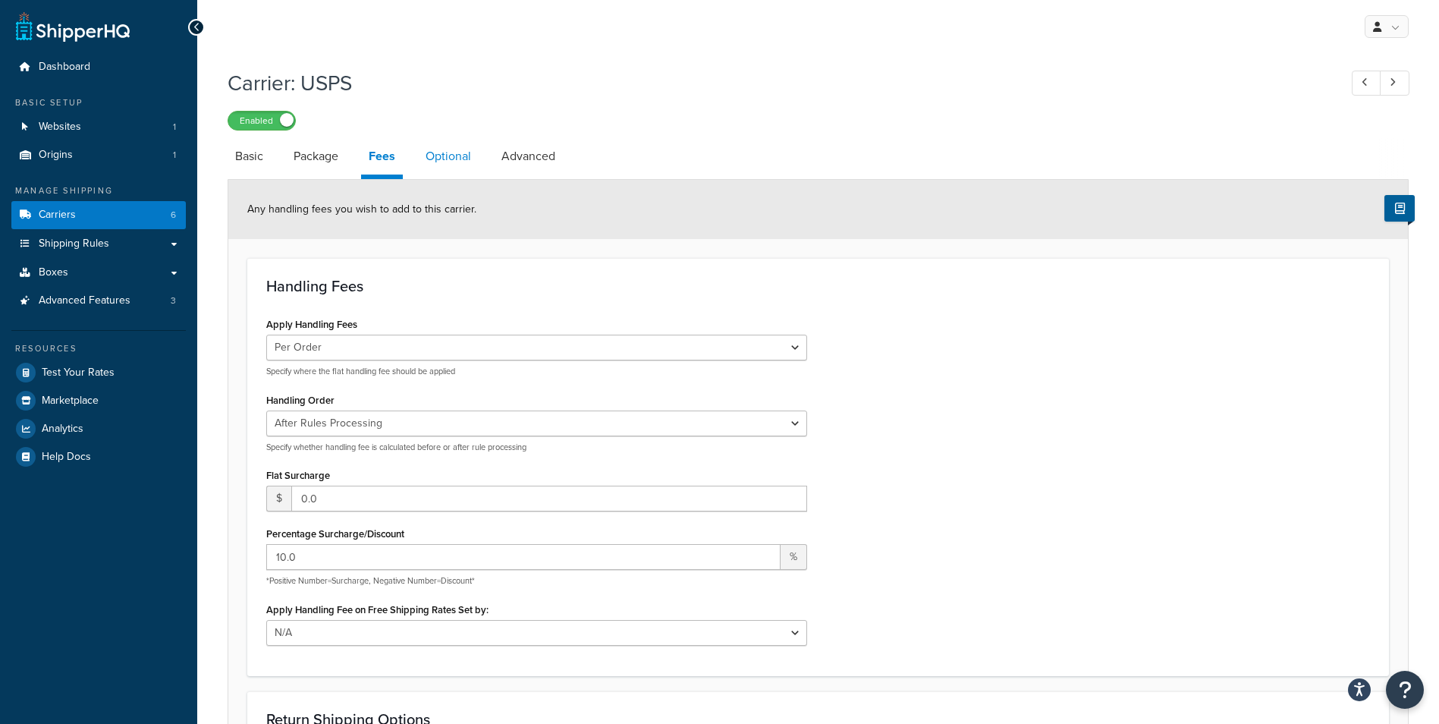
click at [463, 143] on link "Optional" at bounding box center [448, 156] width 61 height 36
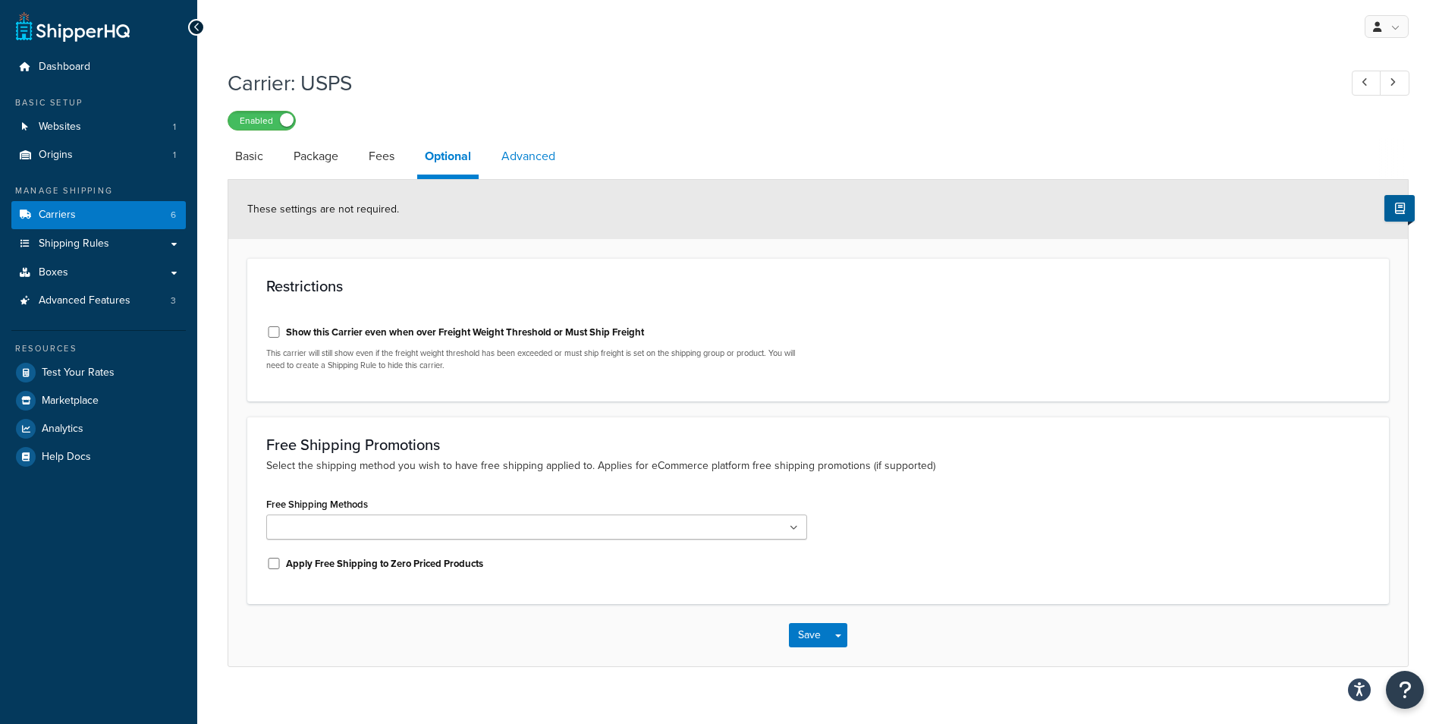
click at [521, 162] on link "Advanced" at bounding box center [528, 156] width 69 height 36
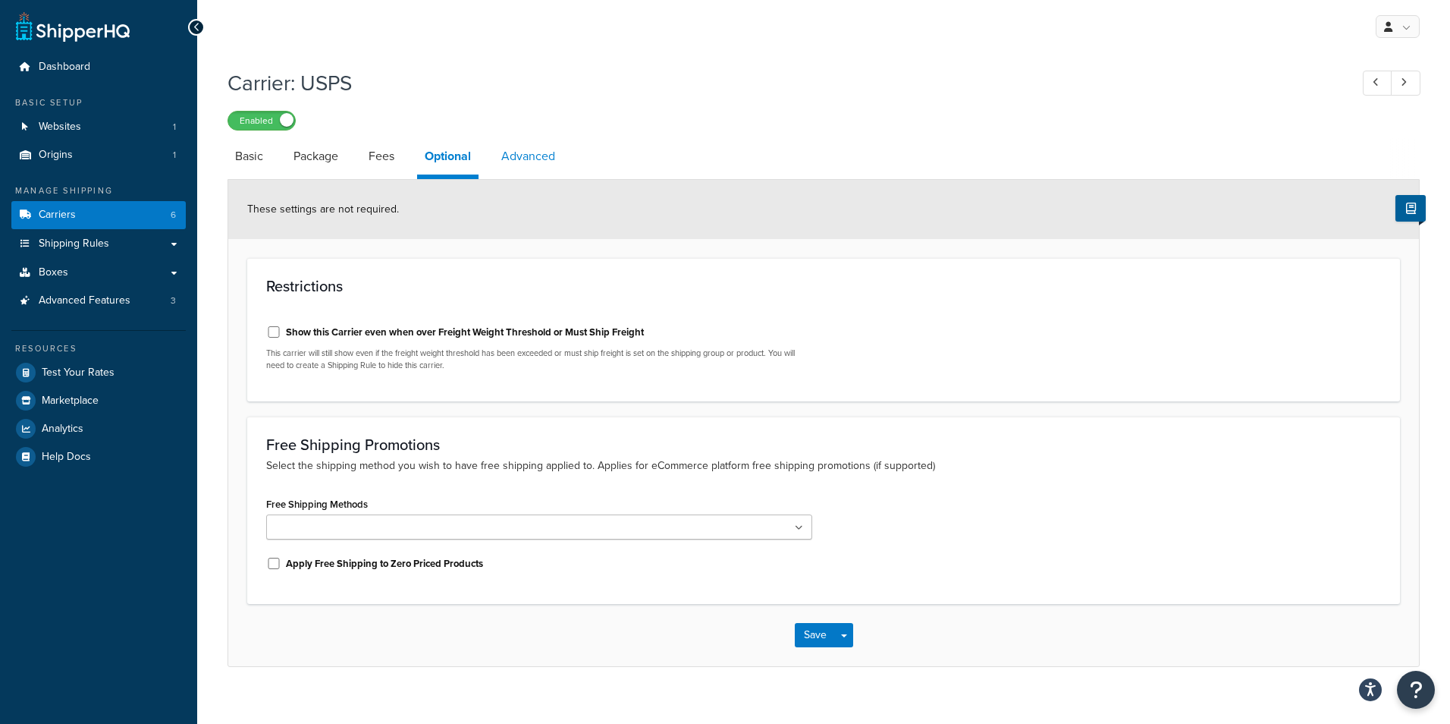
select select "false"
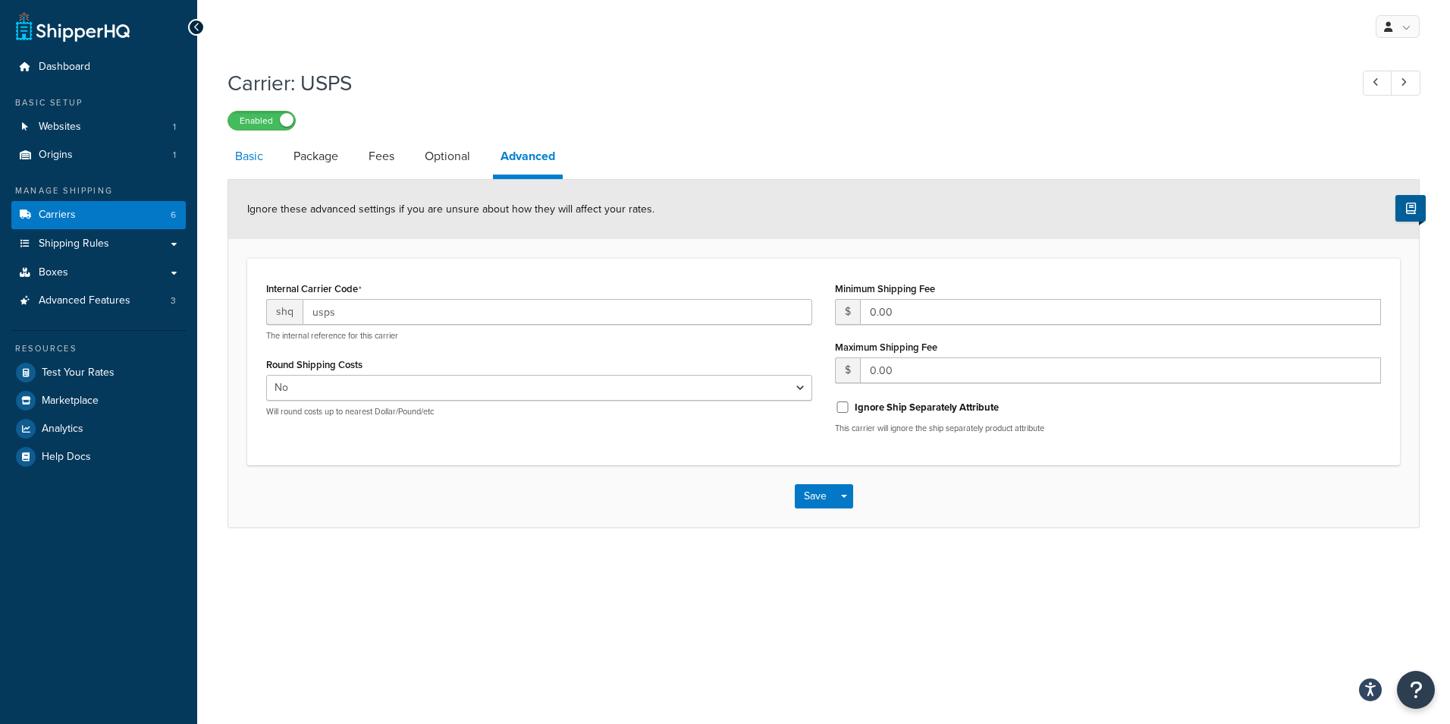
click at [267, 162] on link "Basic" at bounding box center [249, 156] width 43 height 36
select select "usps"
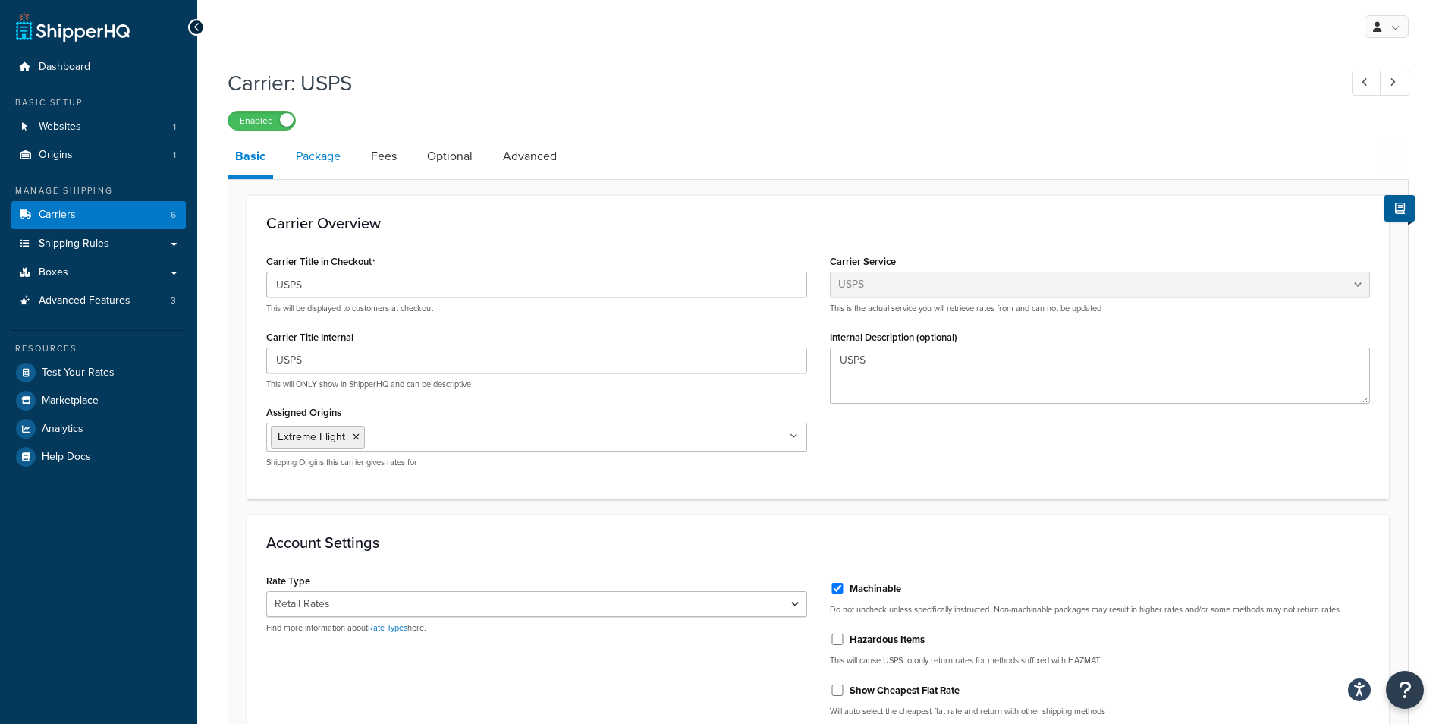
click at [325, 159] on link "Package" at bounding box center [318, 156] width 60 height 36
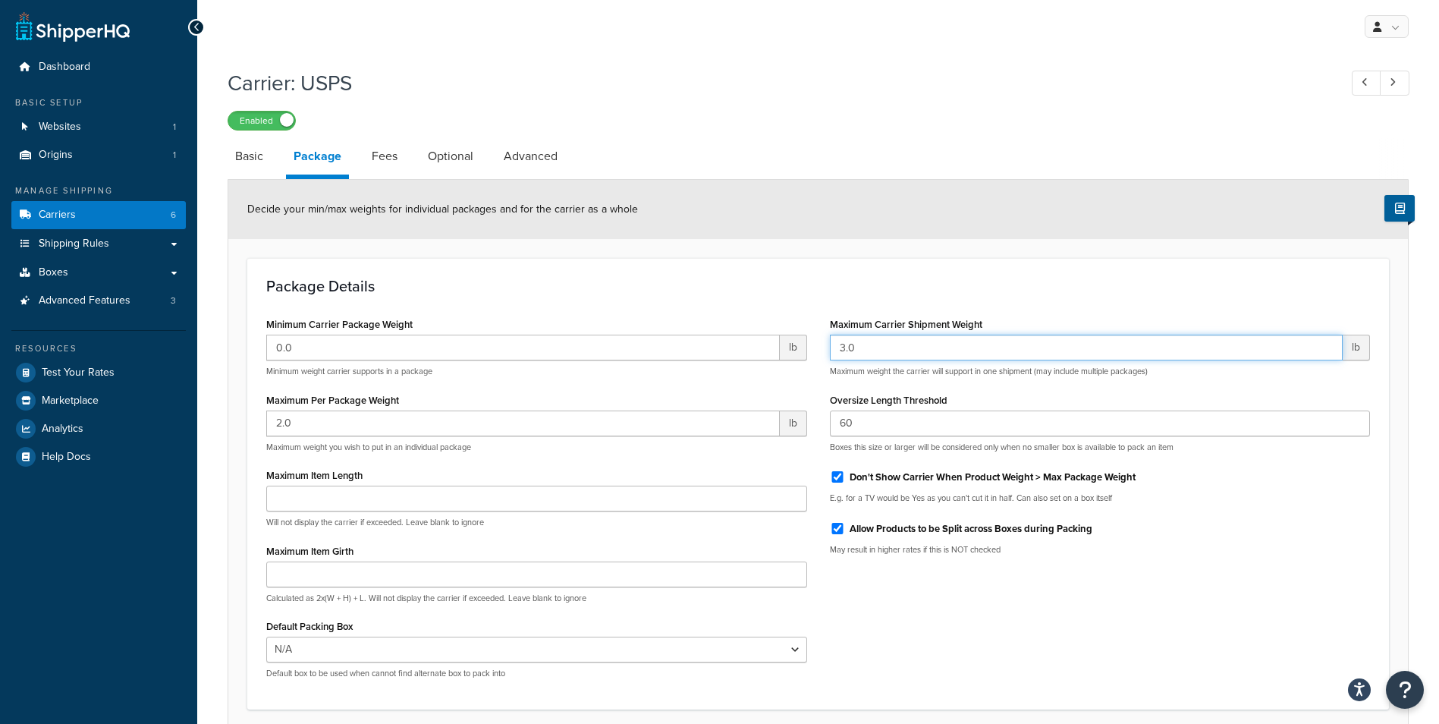
drag, startPoint x: 867, startPoint y: 342, endPoint x: 833, endPoint y: 343, distance: 33.4
click at [833, 343] on input "3.0" at bounding box center [1086, 347] width 513 height 26
type input "2"
click at [711, 336] on input "0.0" at bounding box center [522, 347] width 513 height 26
click at [457, 502] on input "Maximum Item Length" at bounding box center [536, 498] width 541 height 26
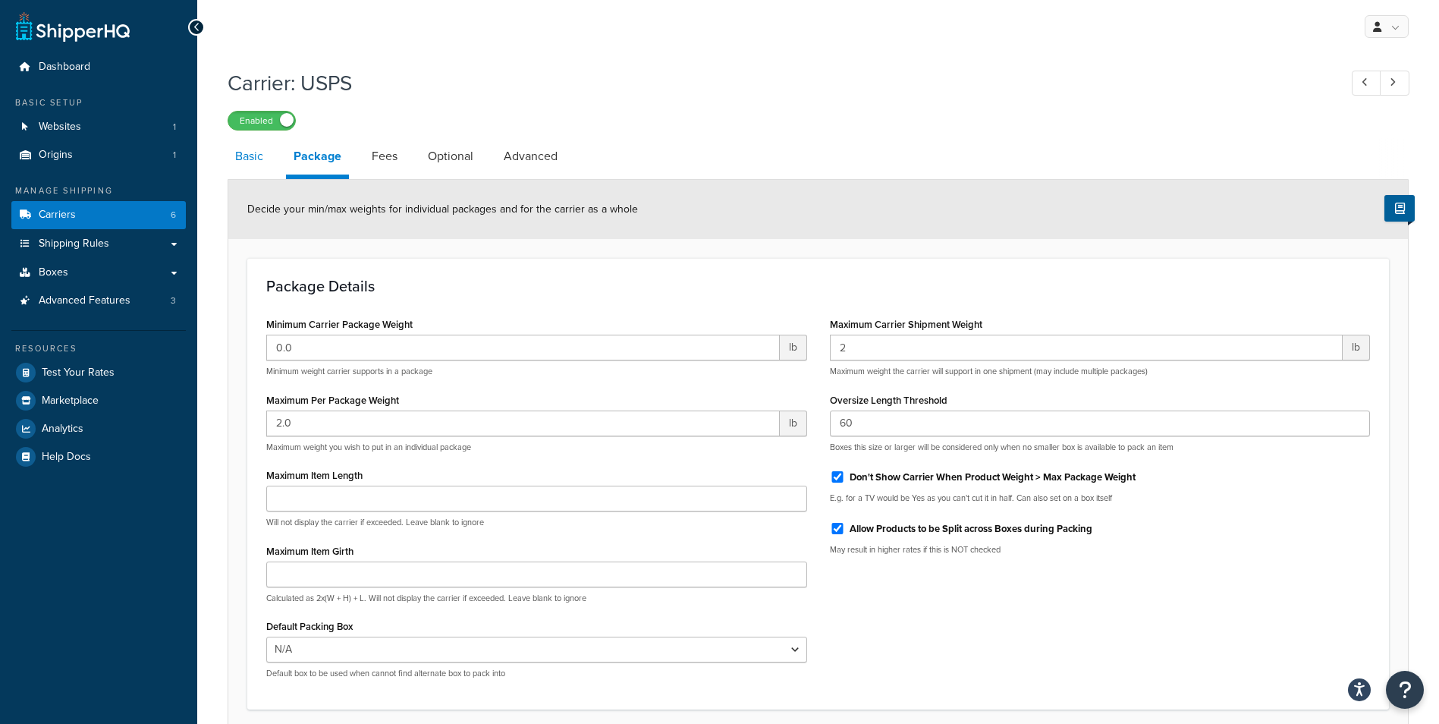
click at [241, 167] on link "Basic" at bounding box center [249, 156] width 43 height 36
select select "usps"
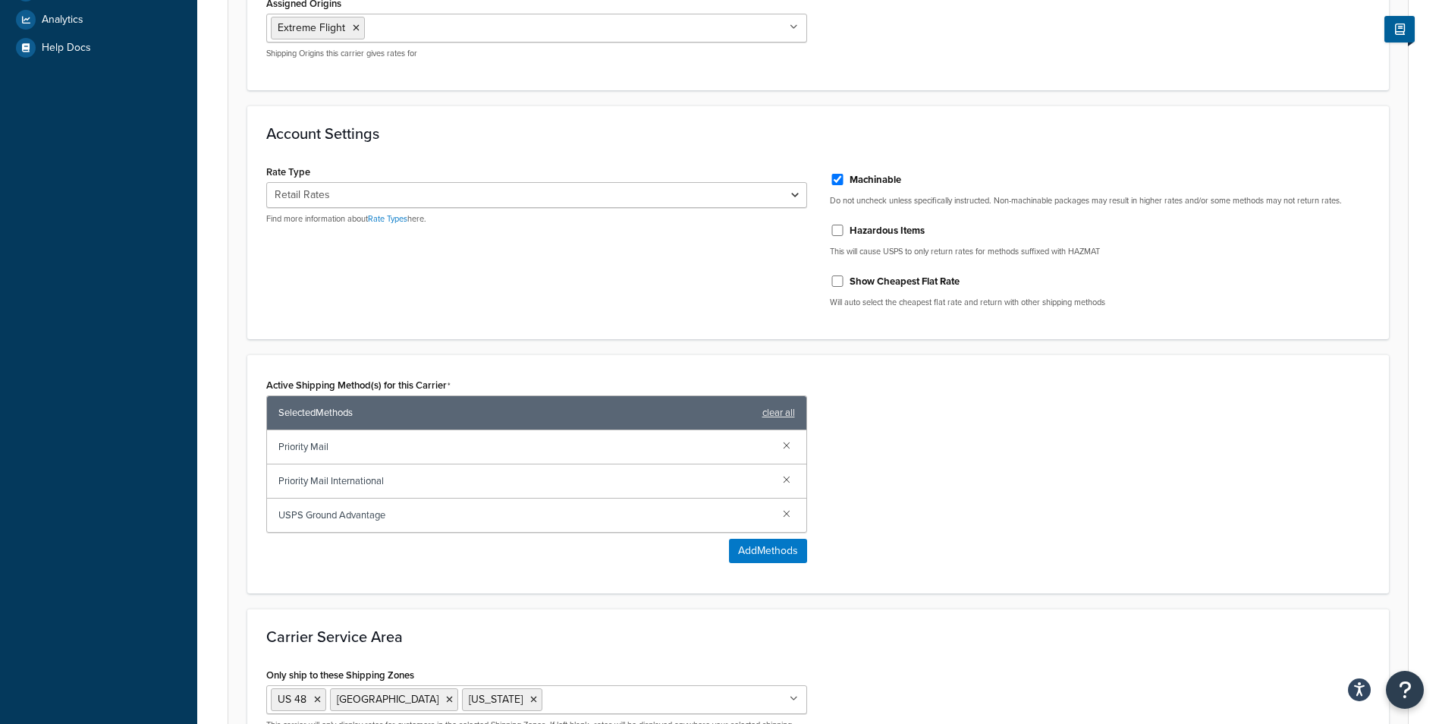
scroll to position [531, 0]
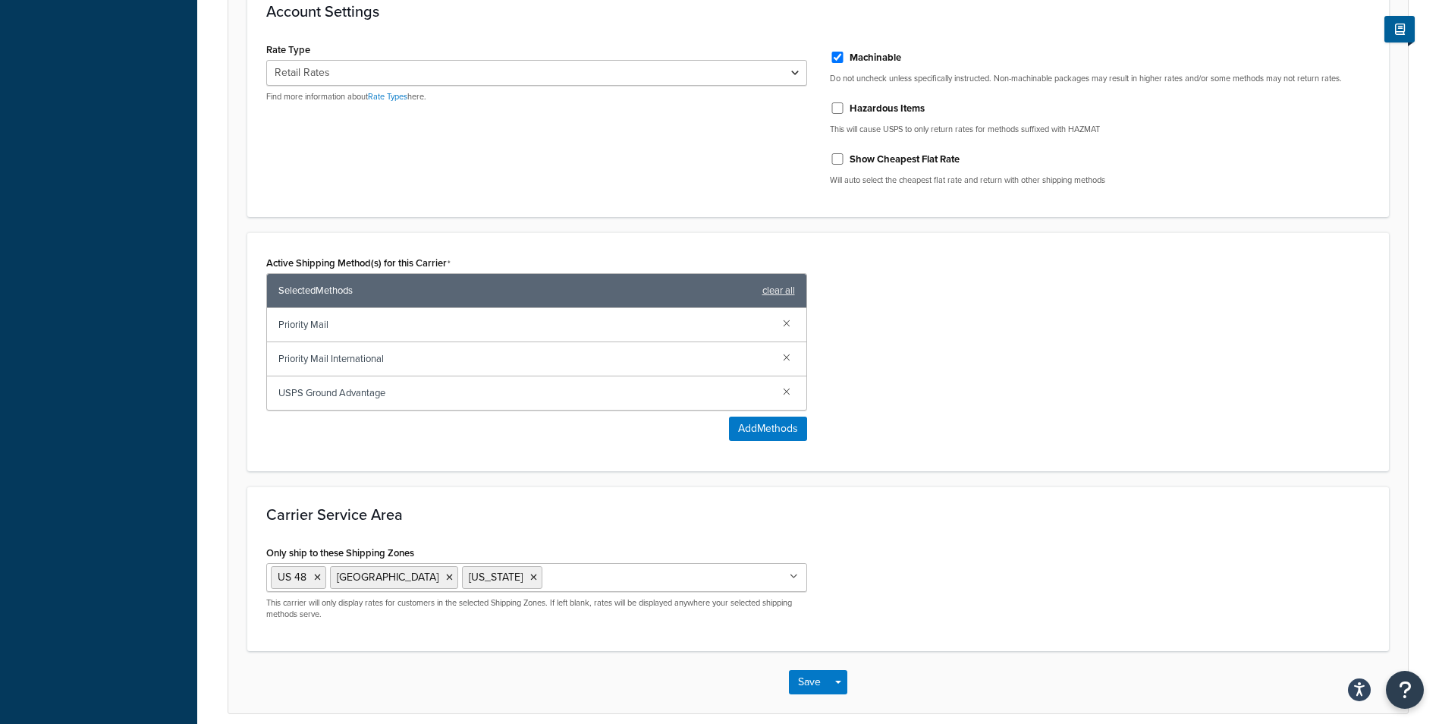
click at [358, 397] on span "USPS Ground Advantage" at bounding box center [524, 392] width 492 height 21
click at [388, 397] on span "USPS Ground Advantage" at bounding box center [524, 392] width 492 height 21
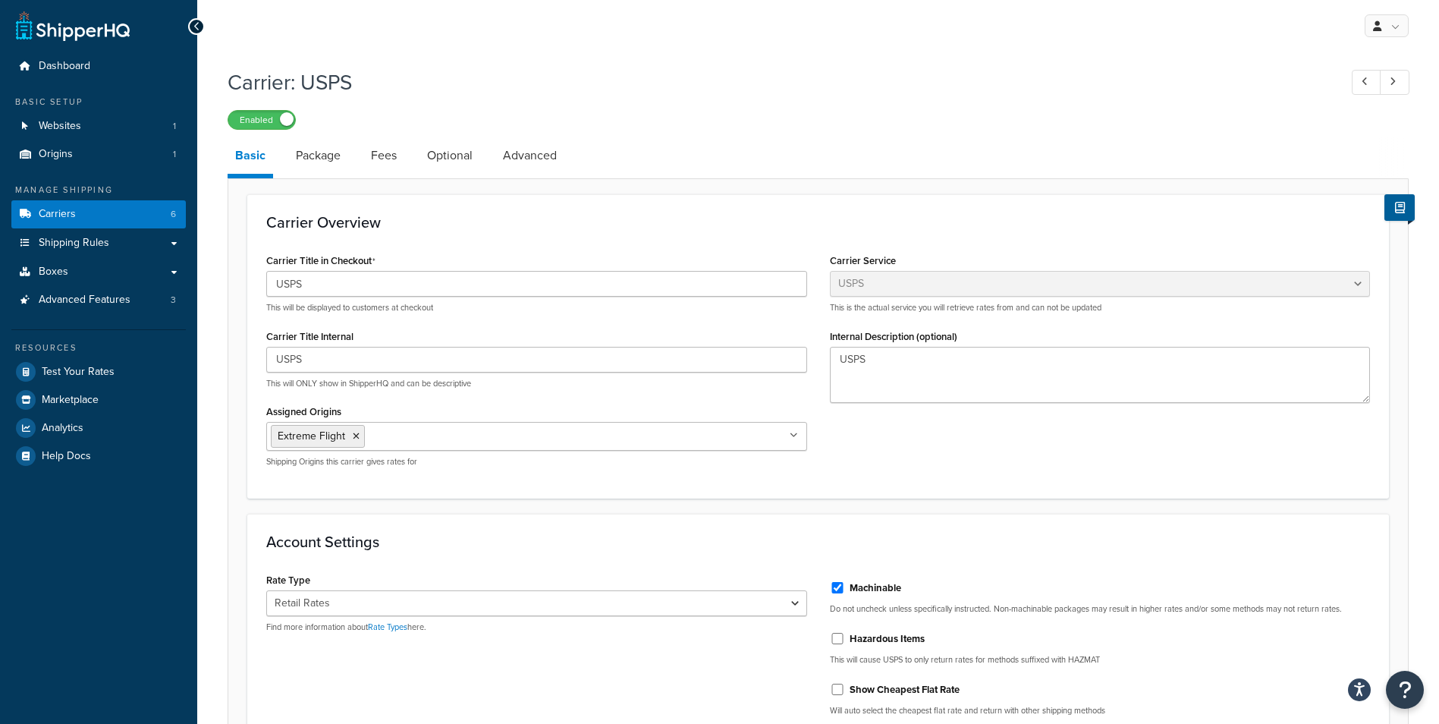
scroll to position [0, 0]
click at [335, 162] on link "Package" at bounding box center [318, 156] width 60 height 36
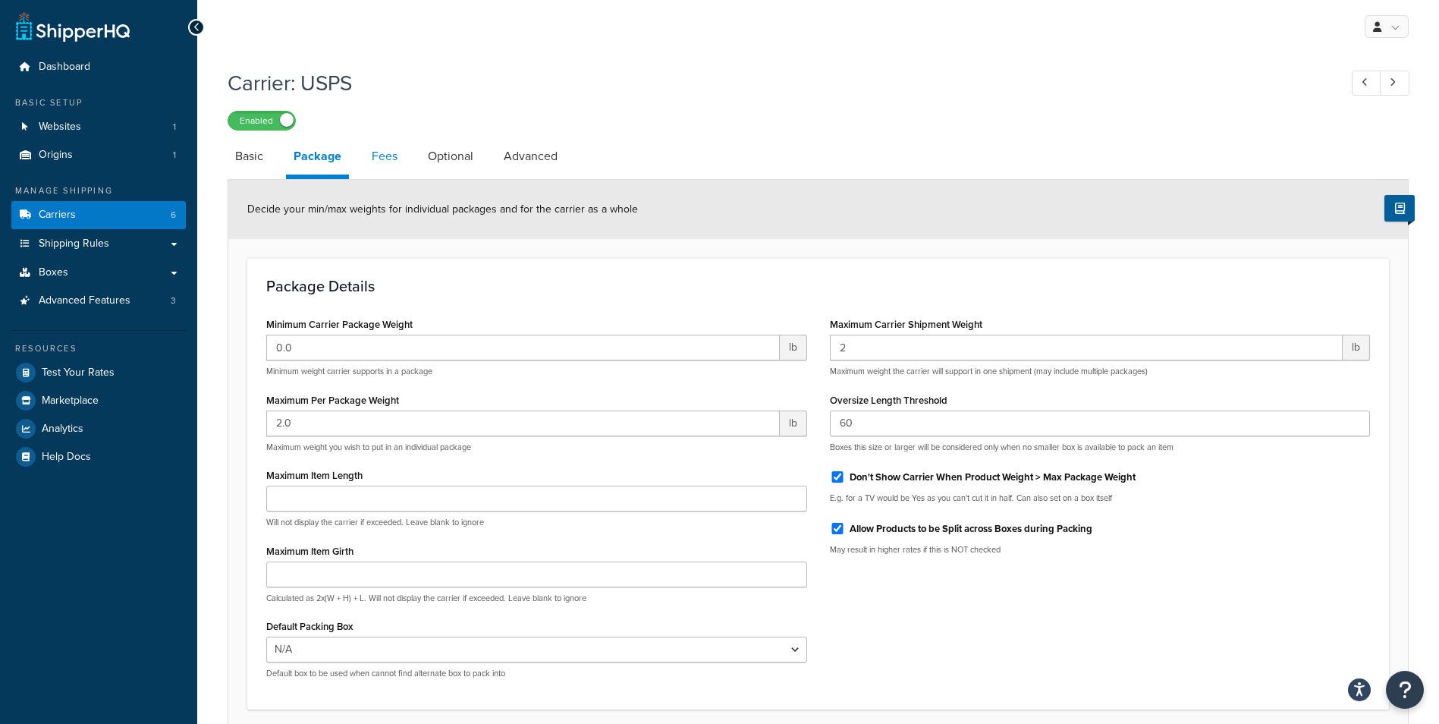
click at [394, 158] on link "Fees" at bounding box center [384, 156] width 41 height 36
select select "AFTER"
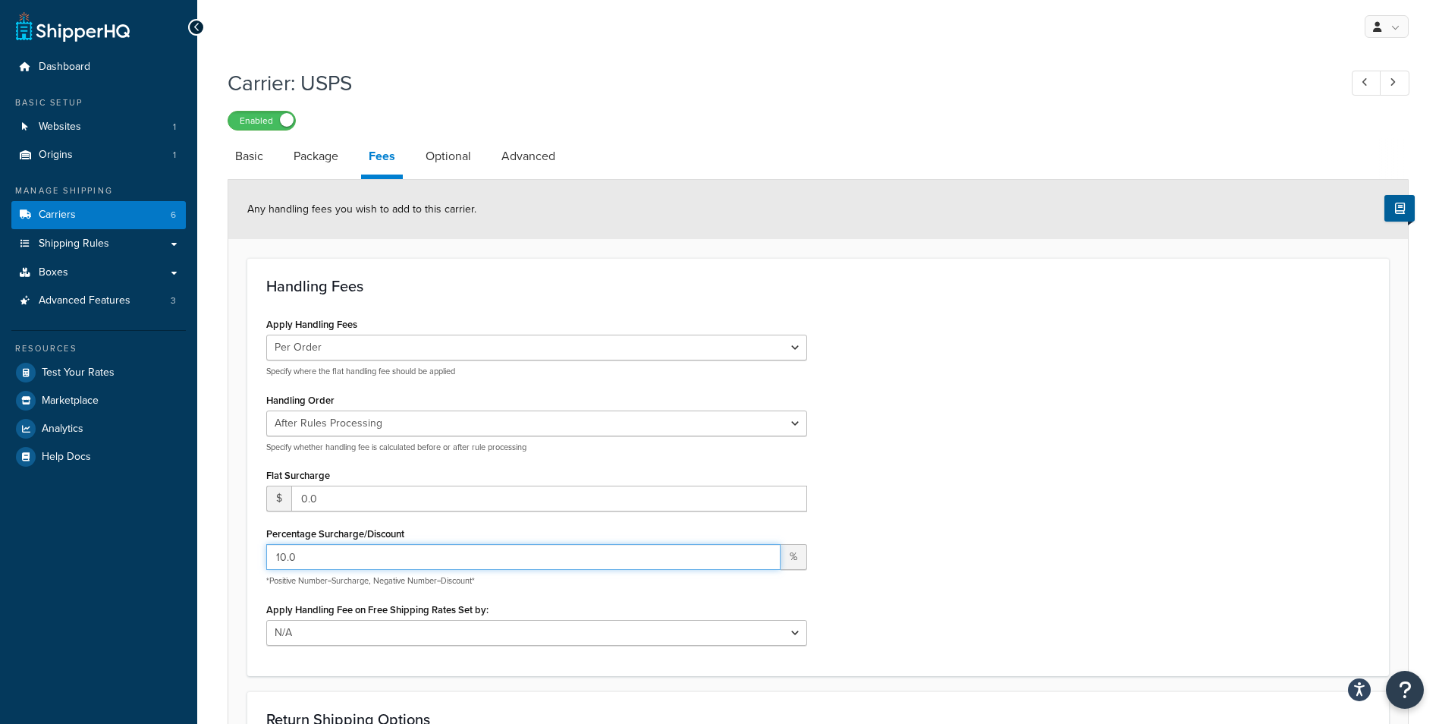
drag, startPoint x: 312, startPoint y: 560, endPoint x: 275, endPoint y: 557, distance: 37.4
click at [275, 557] on input "10.0" at bounding box center [523, 557] width 514 height 26
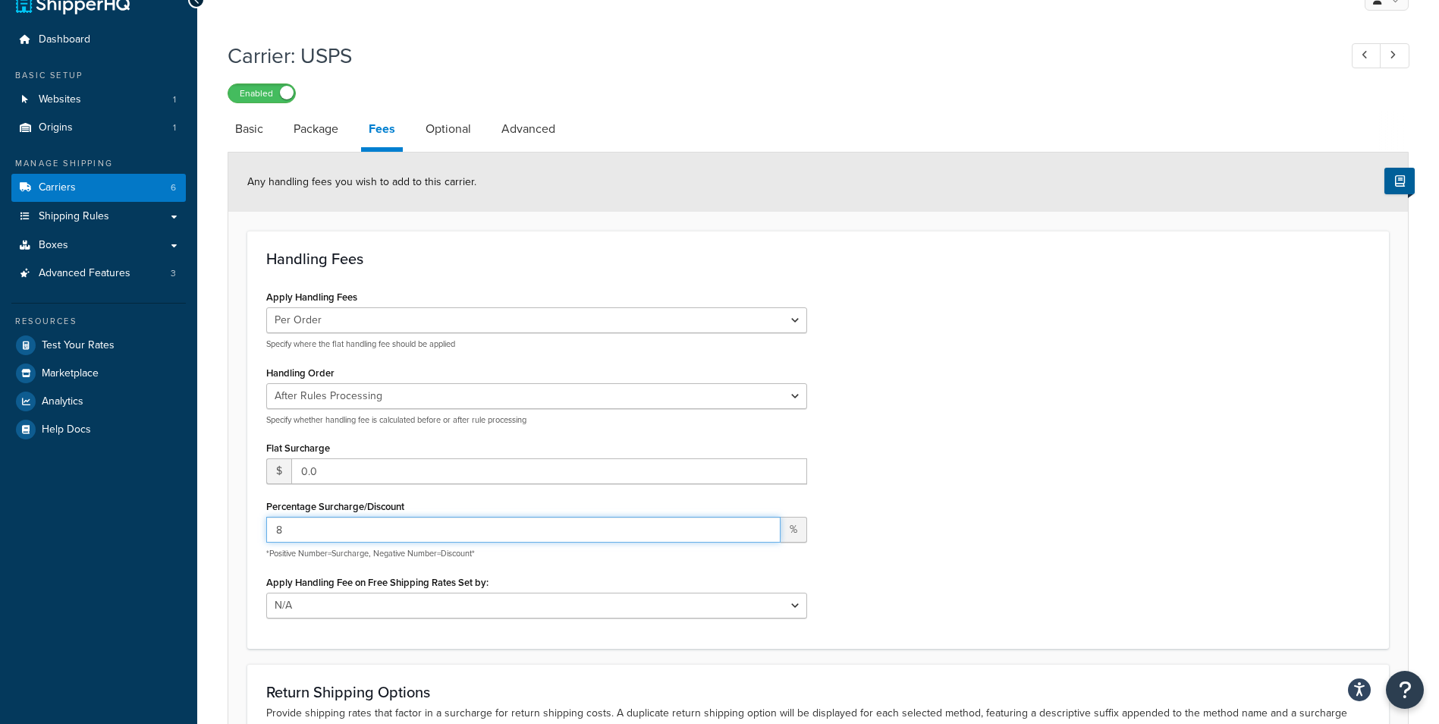
scroll to position [246, 0]
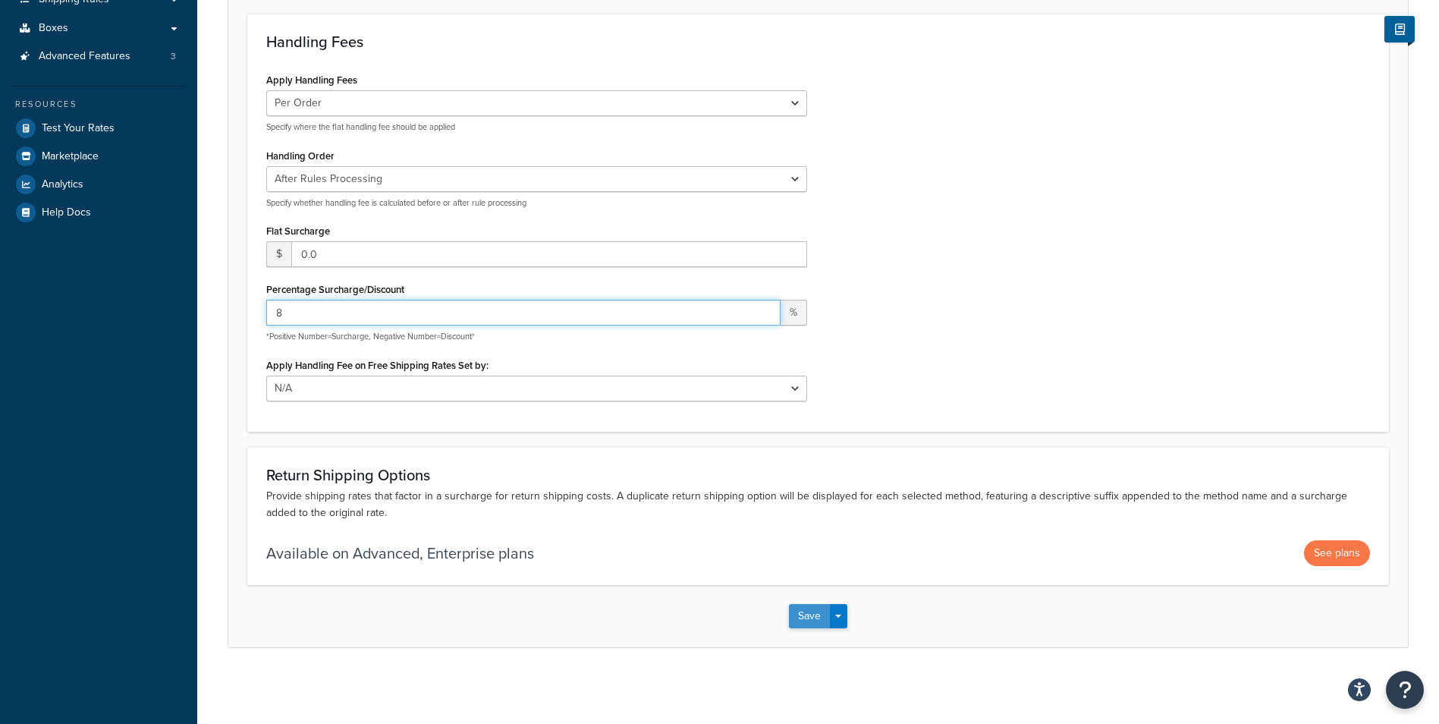
type input "8"
click at [794, 611] on button "Save" at bounding box center [809, 616] width 41 height 24
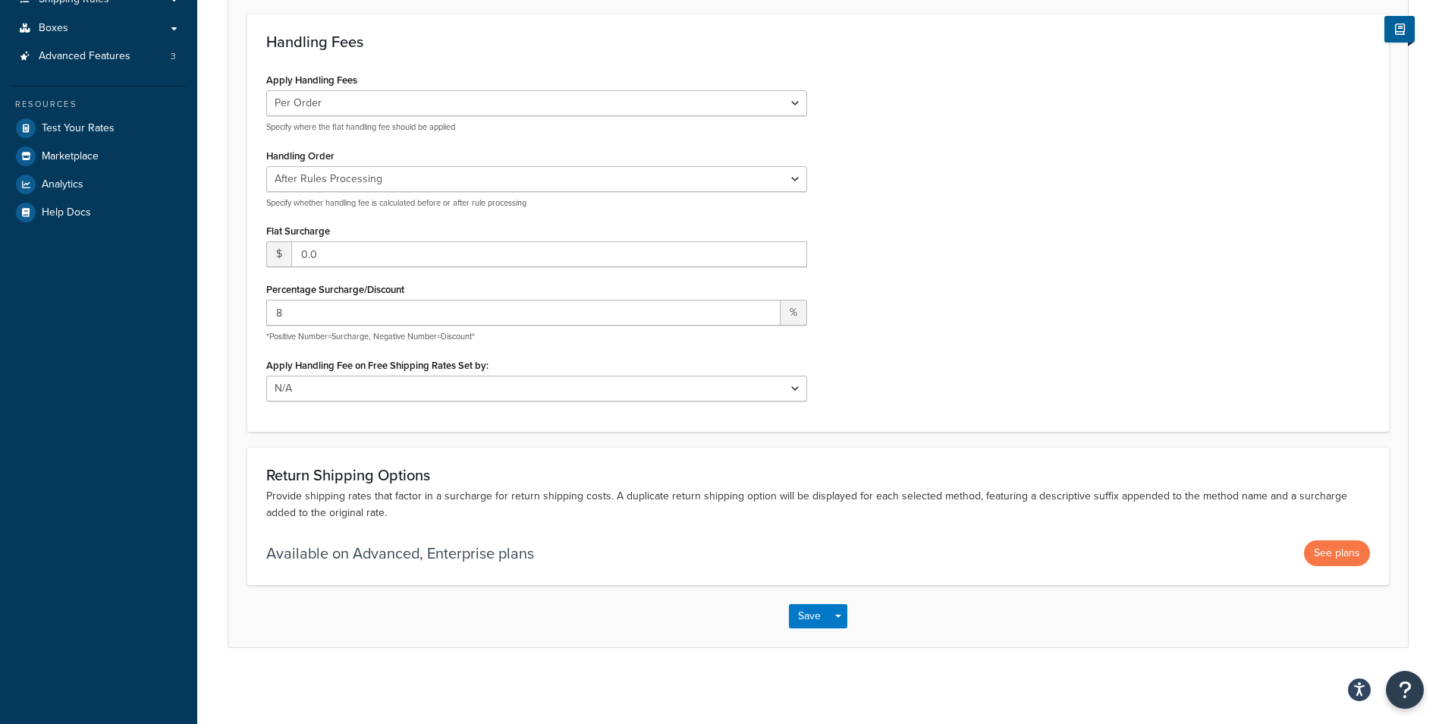
scroll to position [0, 0]
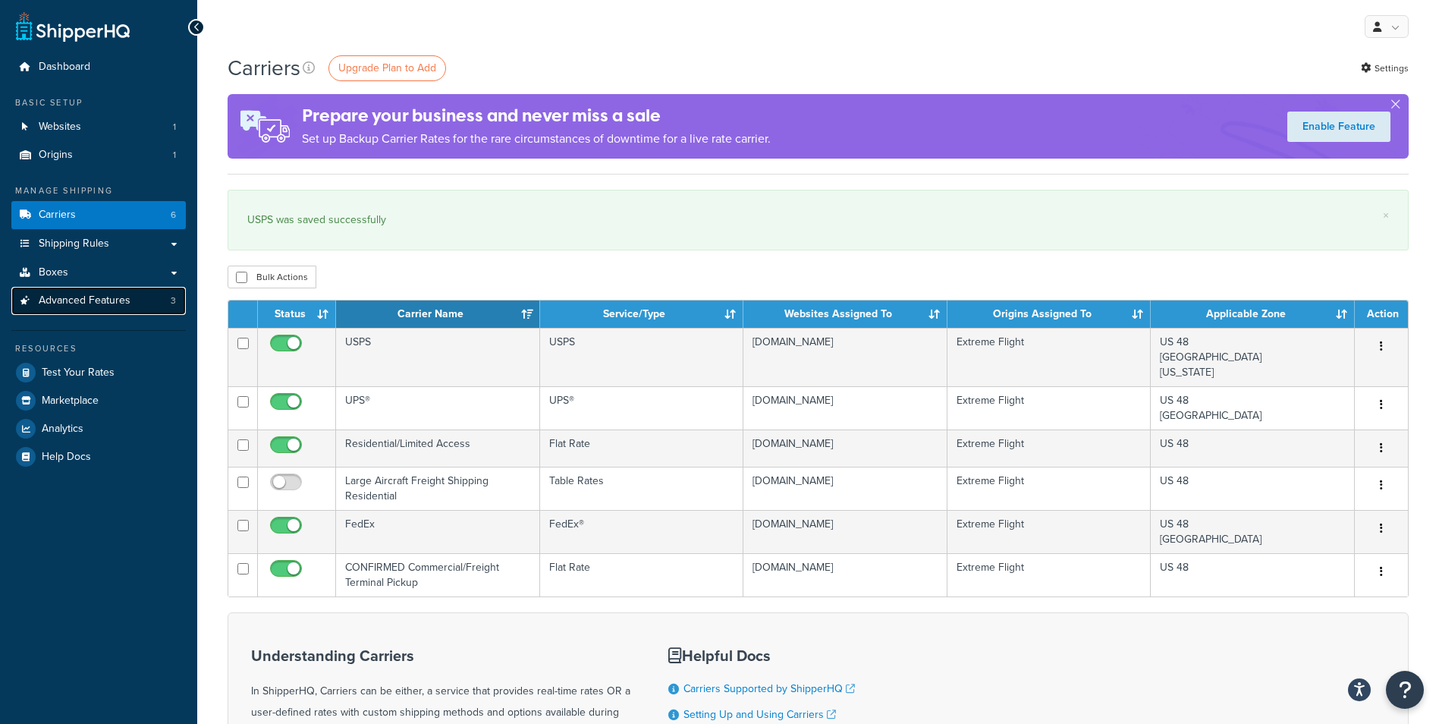
click at [121, 306] on span "Advanced Features" at bounding box center [85, 300] width 92 height 13
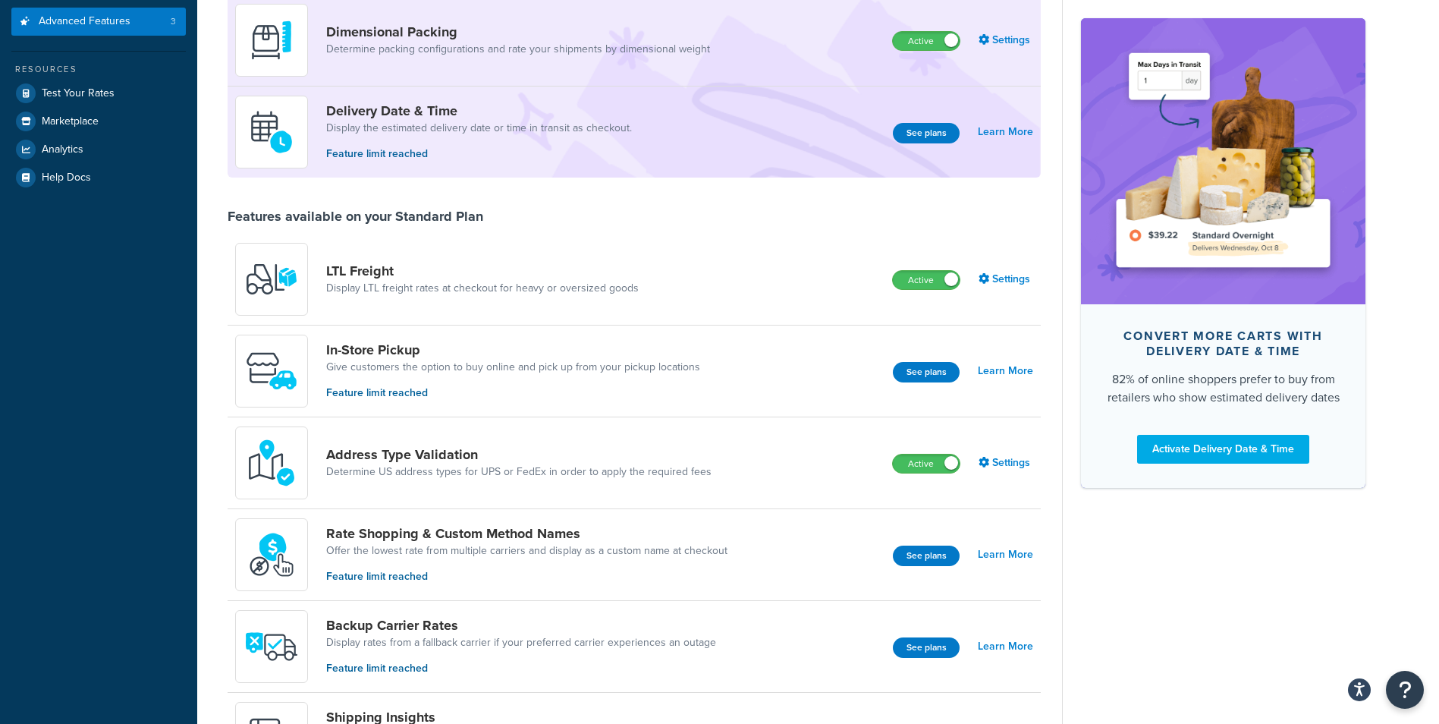
scroll to position [152, 0]
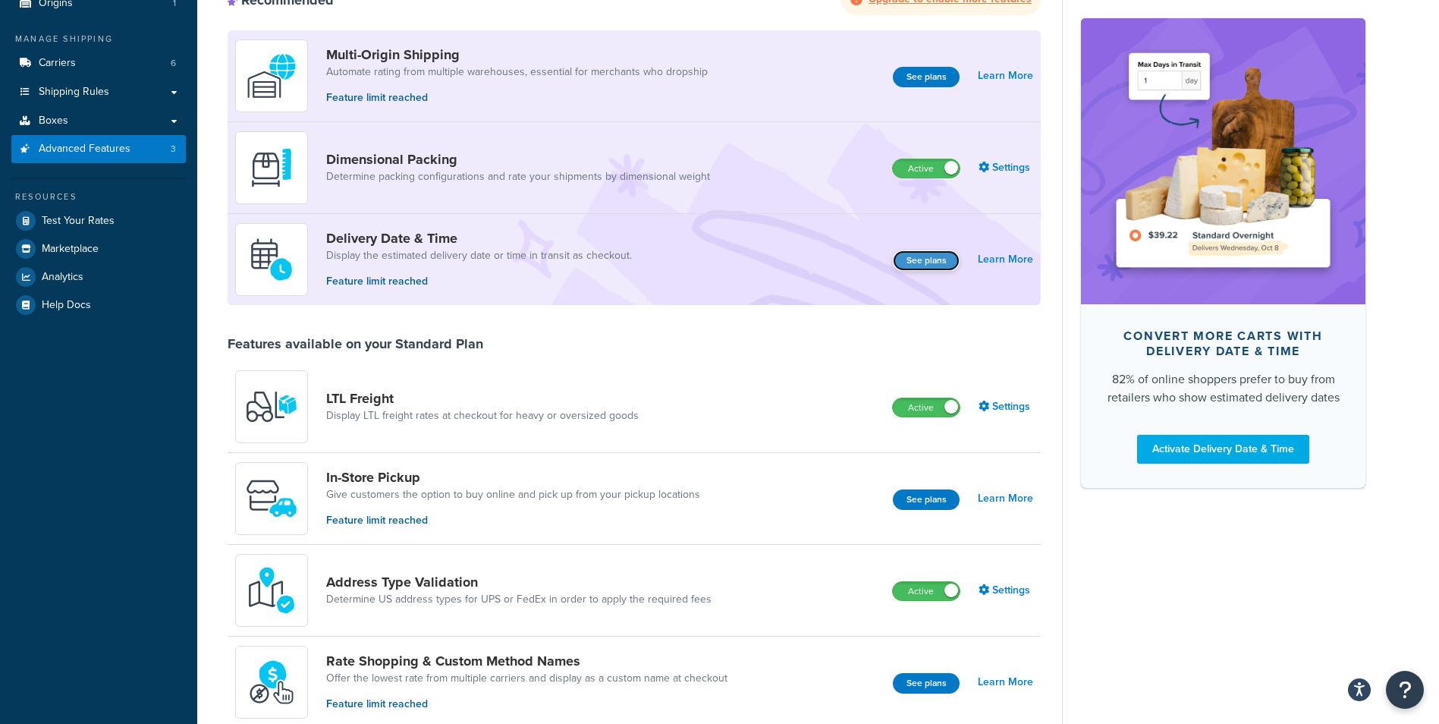
click at [910, 260] on button "See plans" at bounding box center [926, 260] width 67 height 20
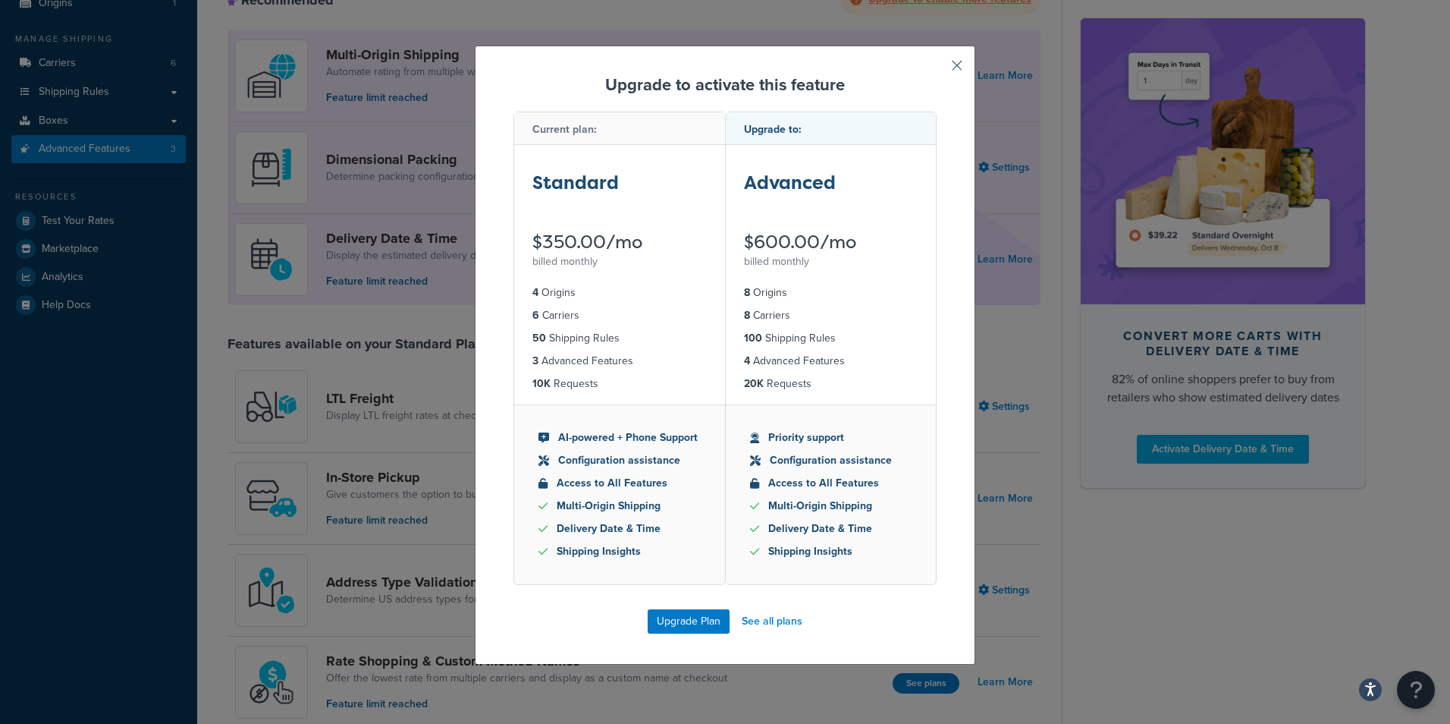
click at [937, 69] on button "button" at bounding box center [935, 71] width 4 height 4
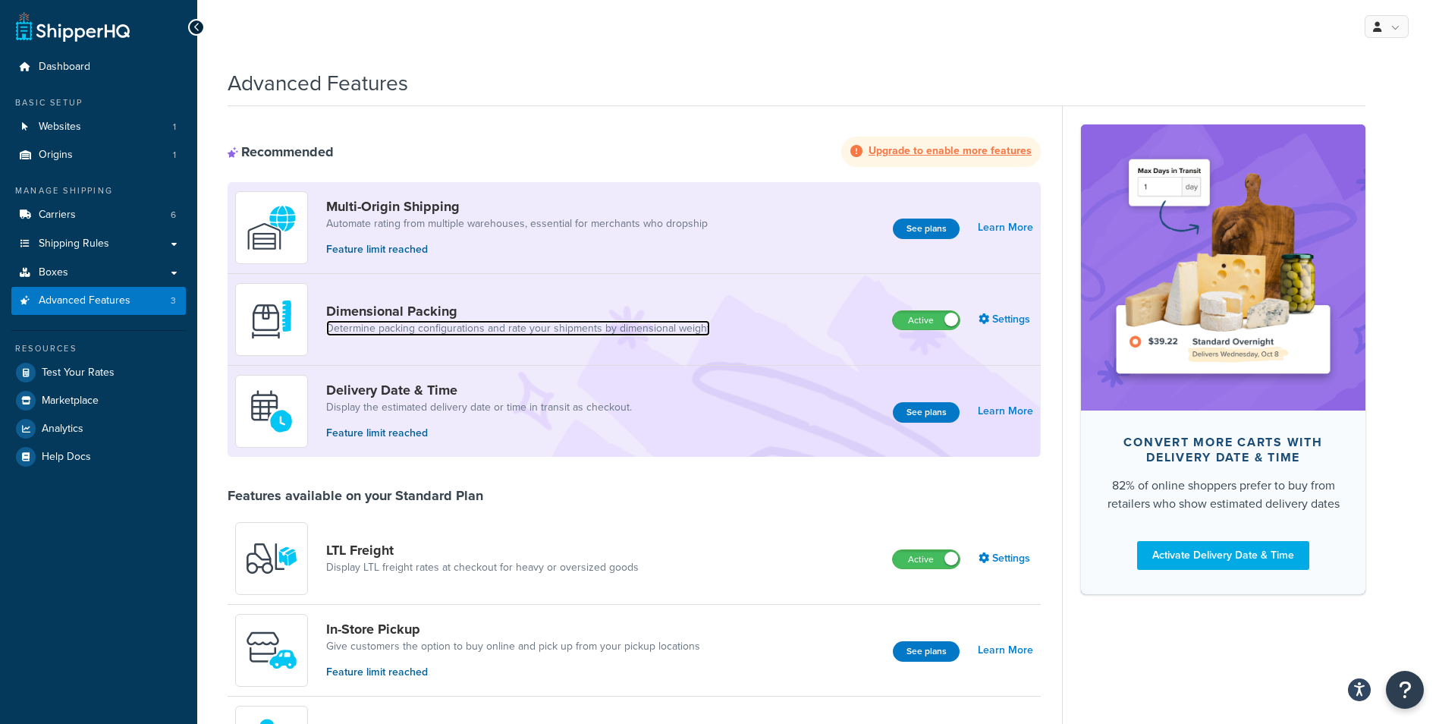
click at [589, 334] on link "Determine packing configurations and rate your shipments by dimensional weight" at bounding box center [518, 328] width 384 height 15
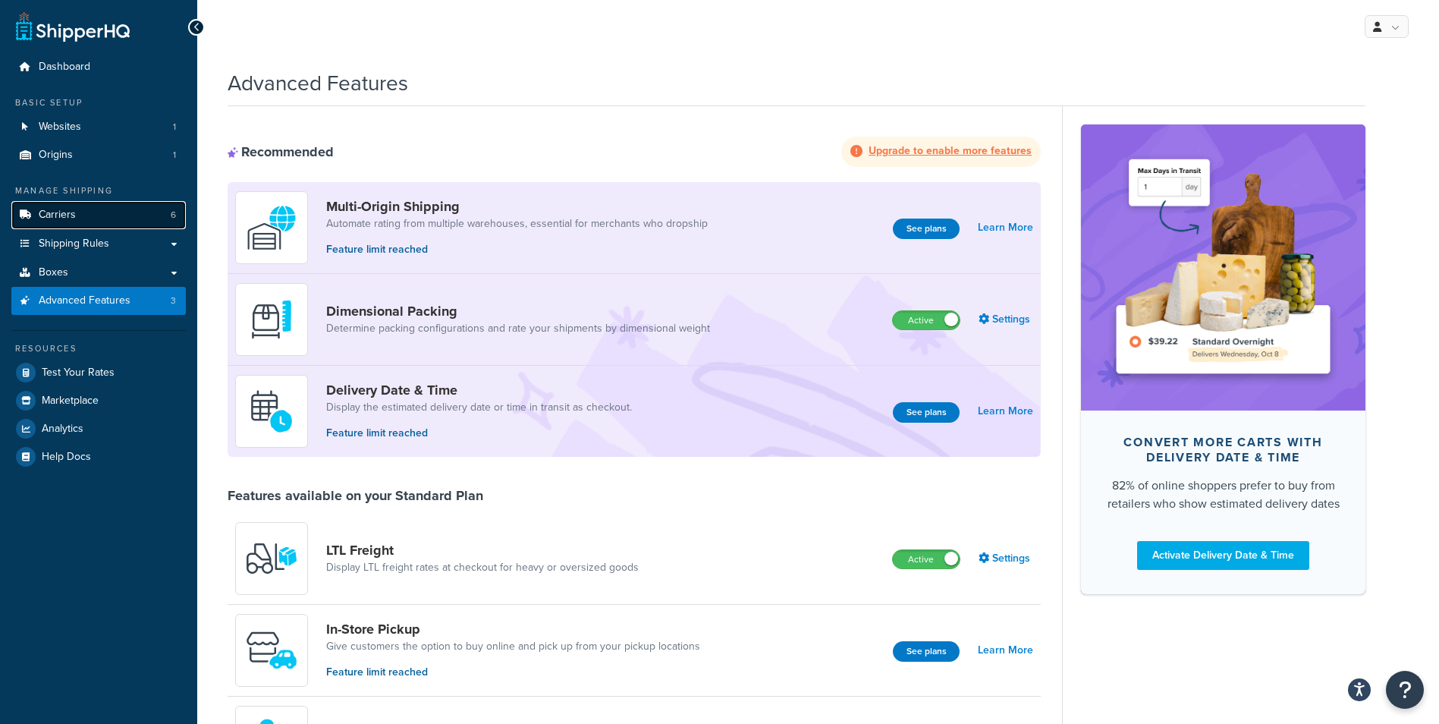
click at [69, 210] on span "Carriers" at bounding box center [57, 215] width 37 height 13
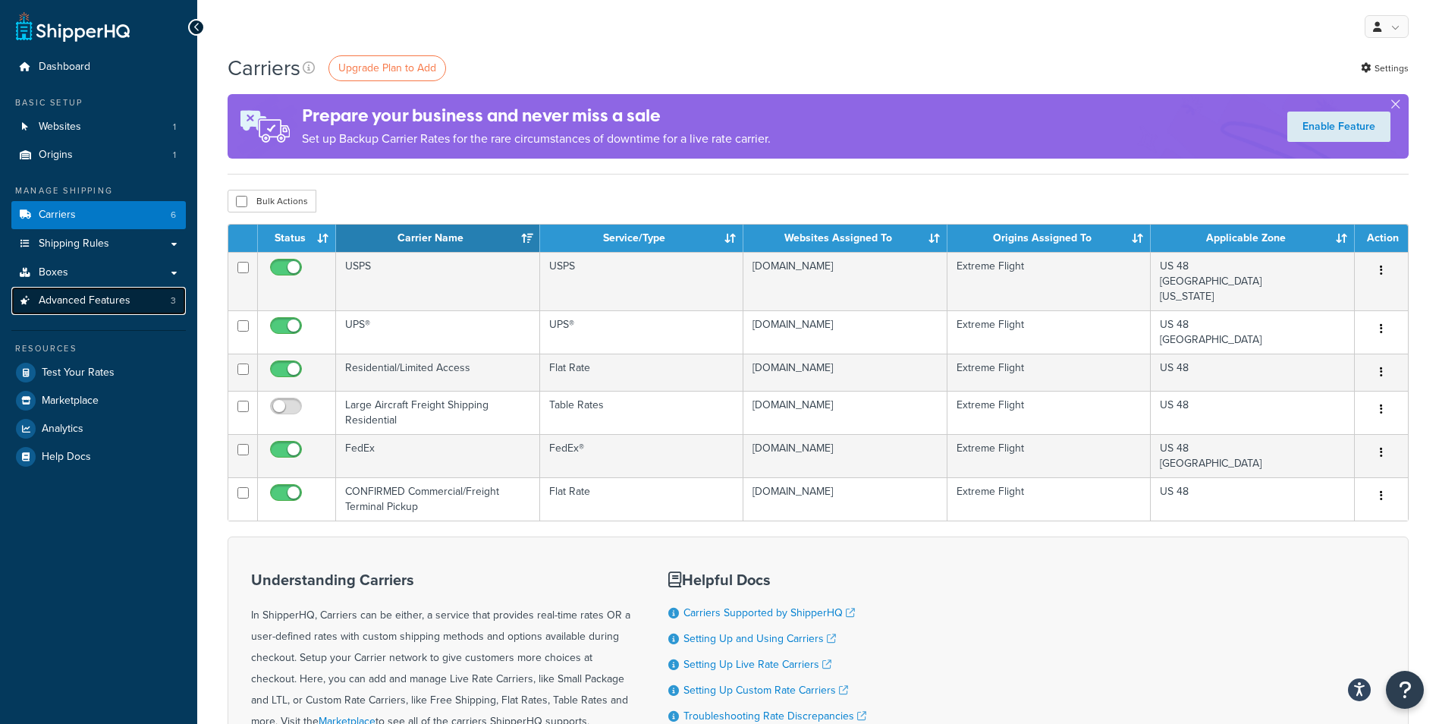
click at [93, 307] on span "Advanced Features" at bounding box center [85, 300] width 92 height 13
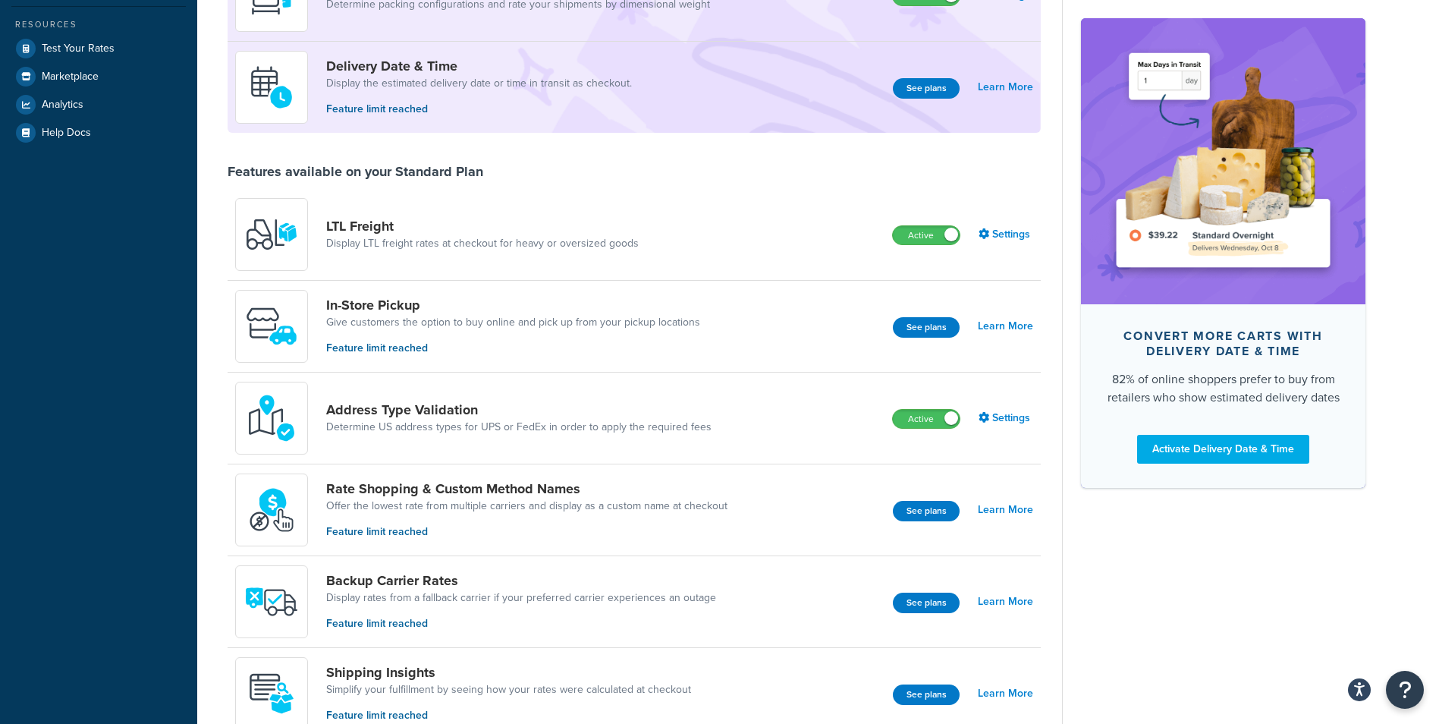
scroll to position [379, 0]
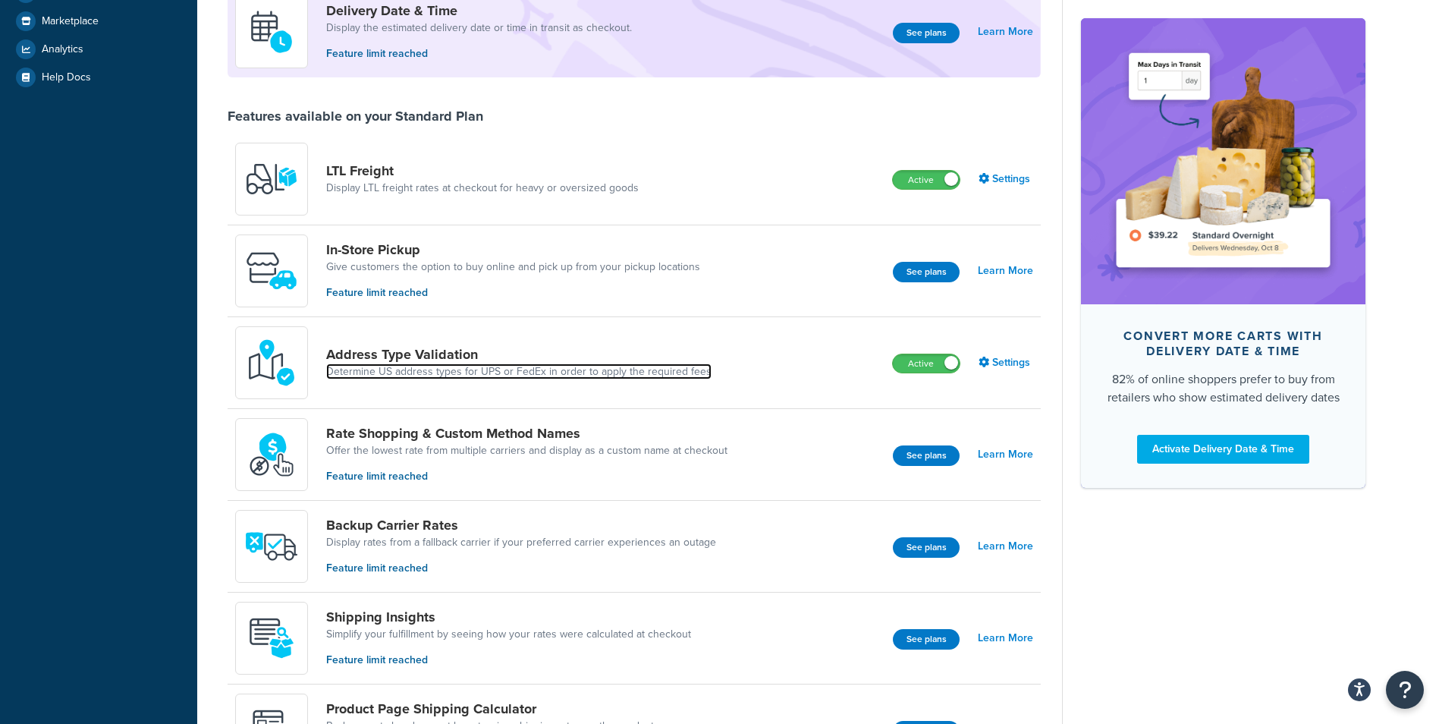
click at [512, 378] on link "Determine US address types for UPS or FedEx in order to apply the required fees" at bounding box center [518, 371] width 385 height 15
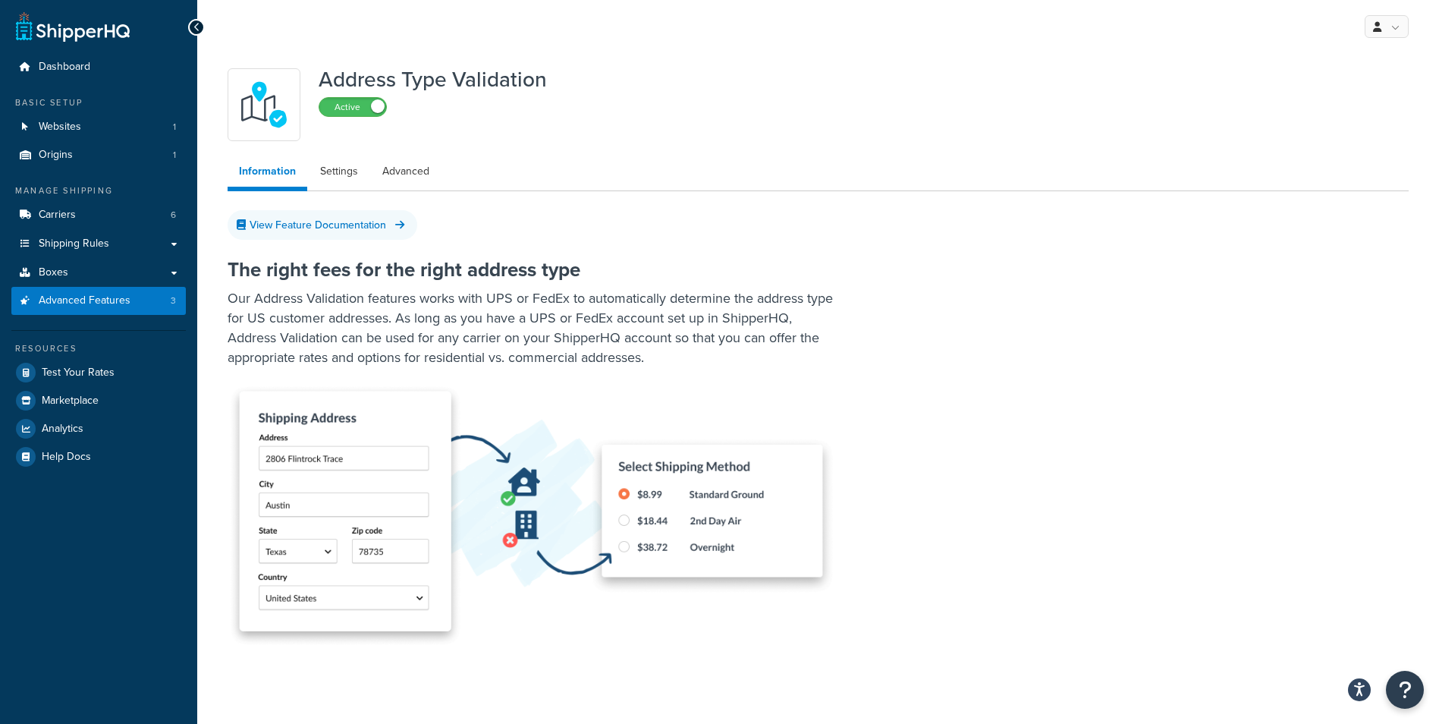
scroll to position [379, 0]
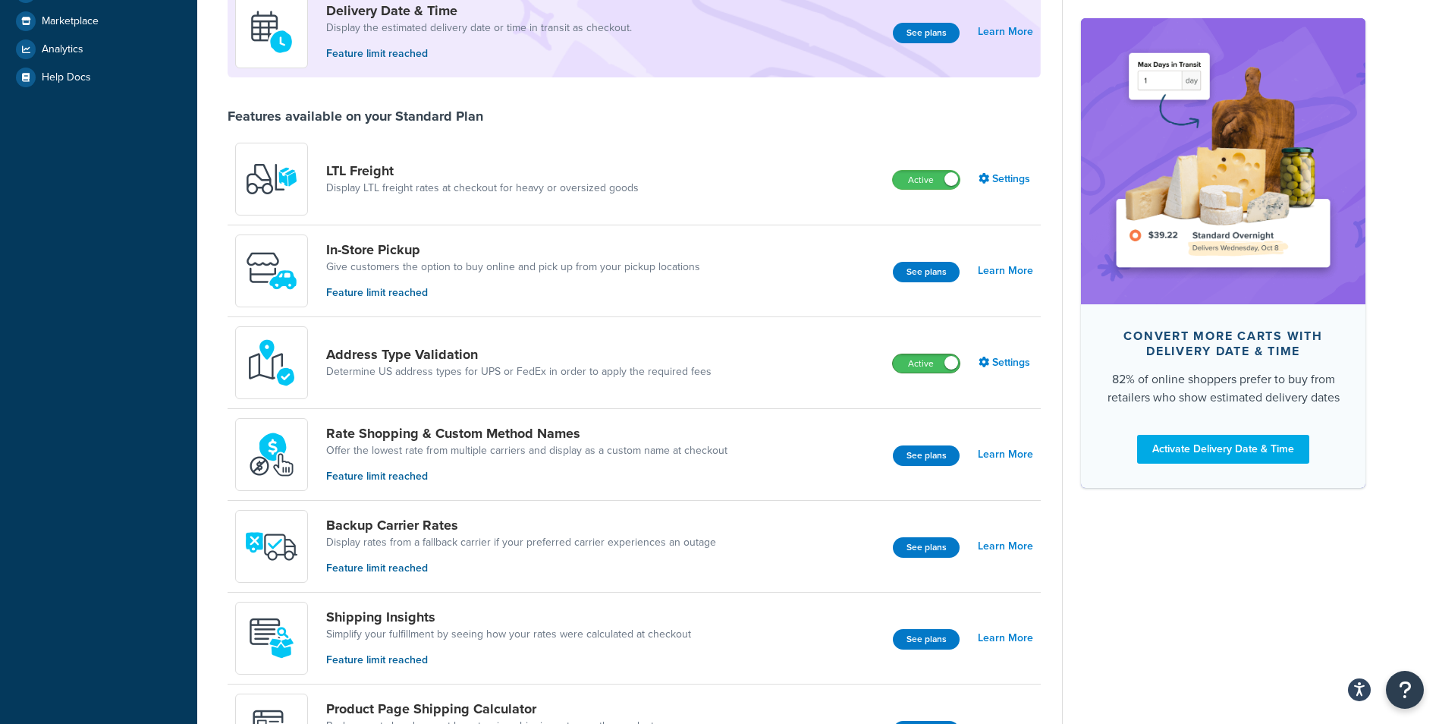
click at [951, 364] on span at bounding box center [951, 363] width 14 height 14
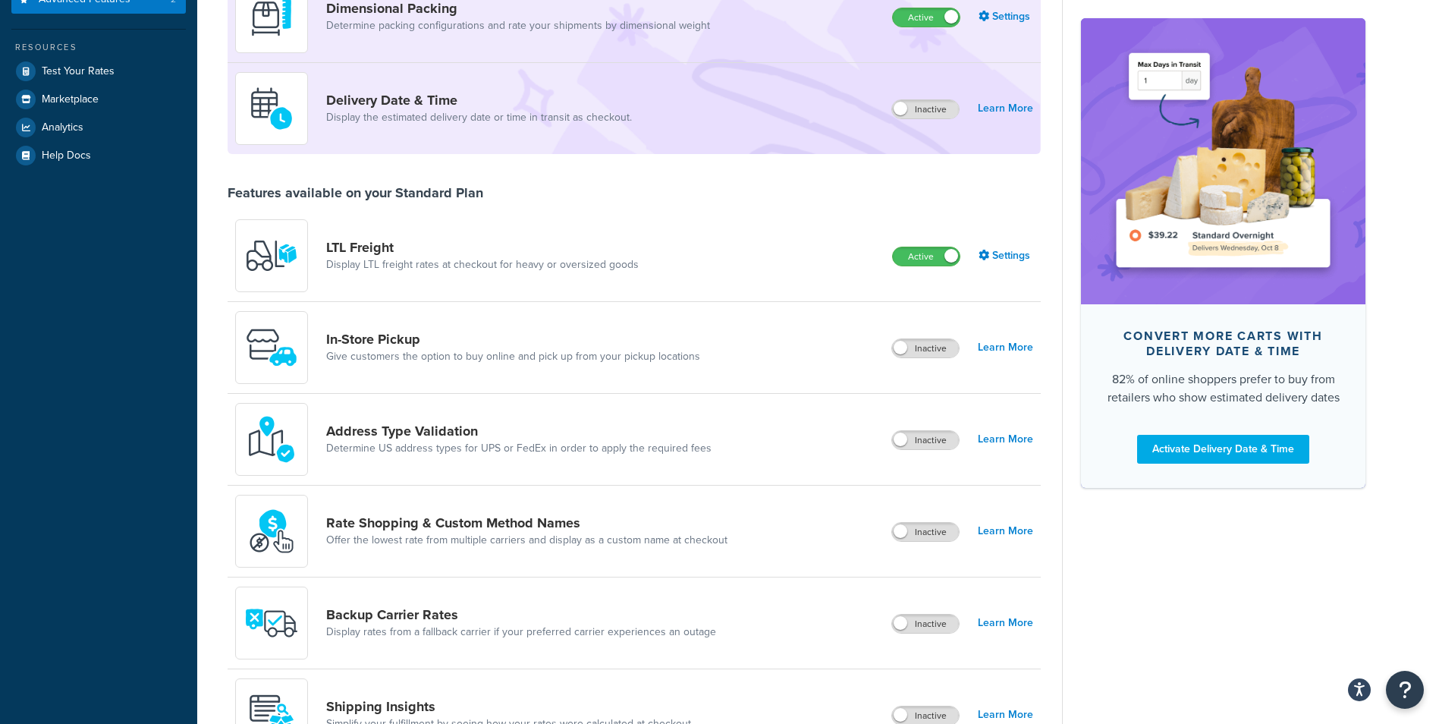
scroll to position [228, 0]
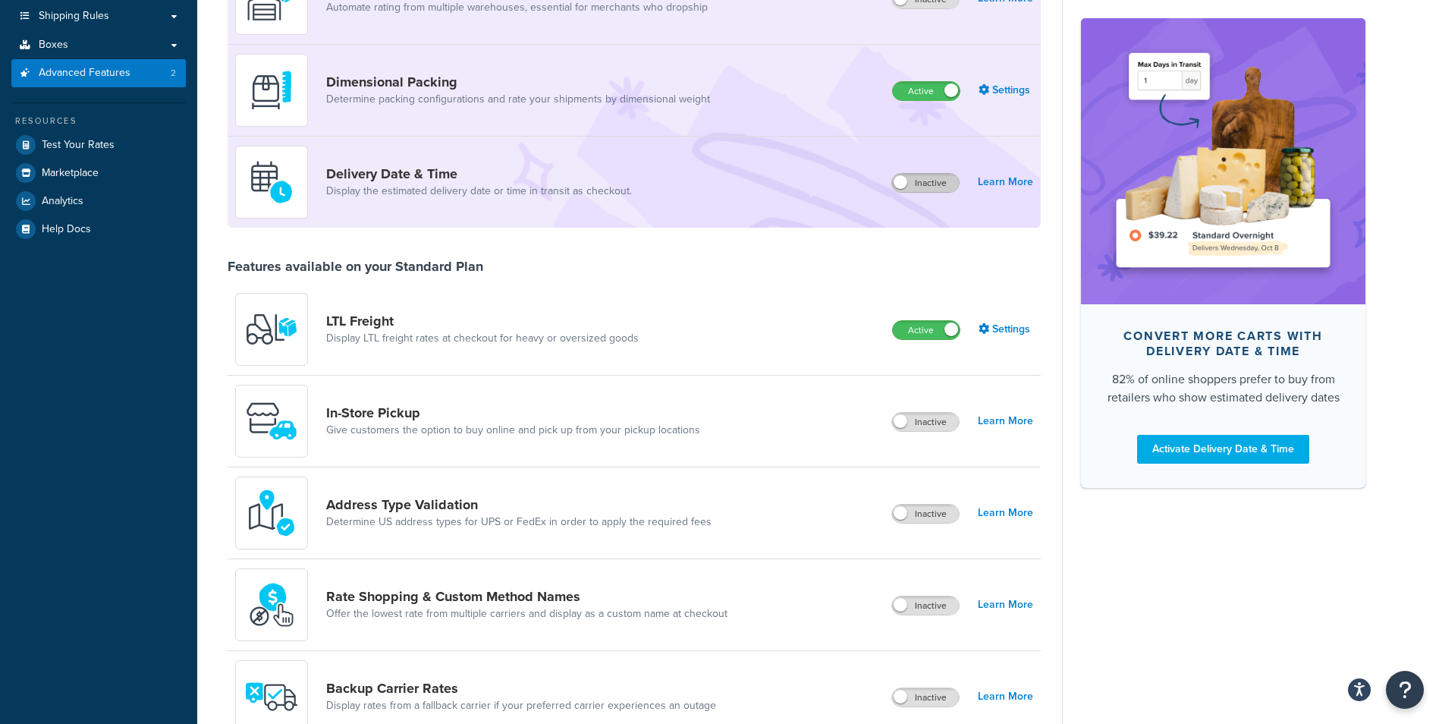
click at [906, 192] on label "Inactive" at bounding box center [925, 183] width 67 height 18
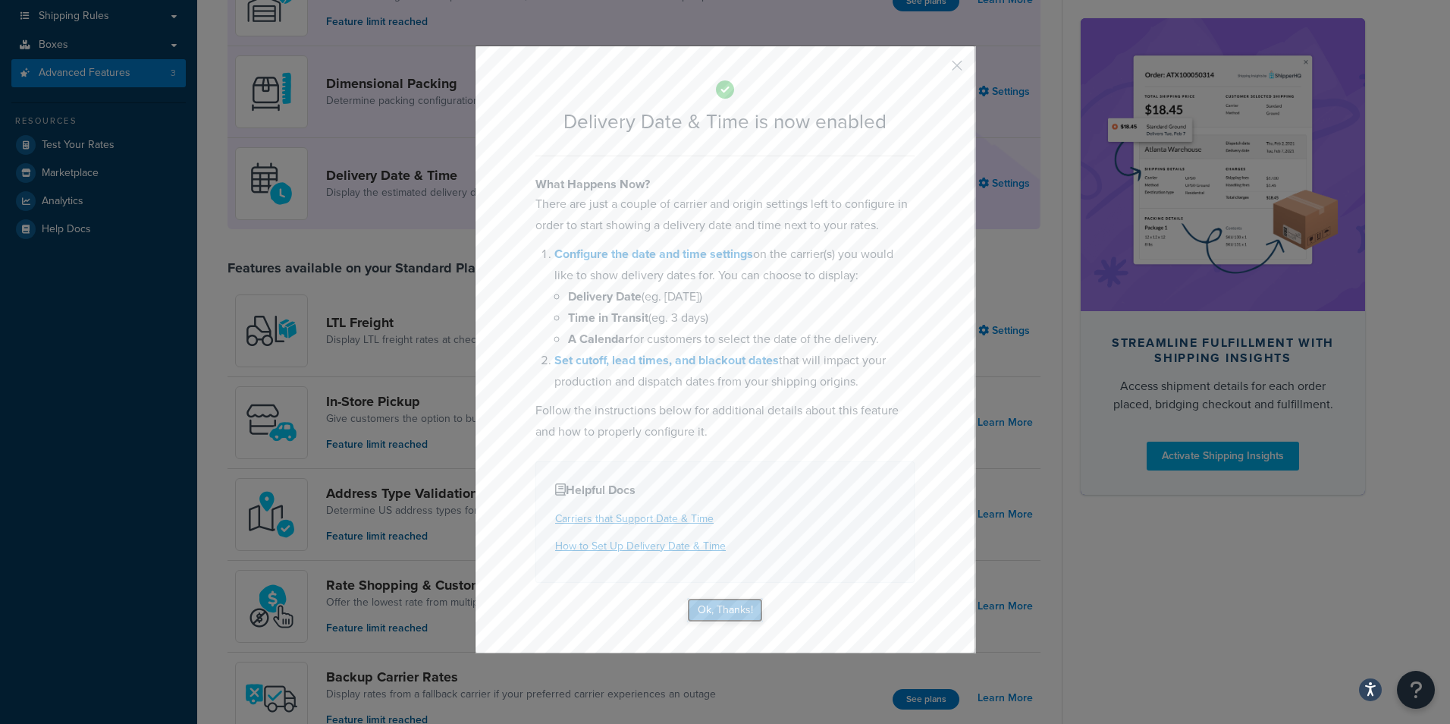
click at [725, 604] on button "Ok, Thanks!" at bounding box center [725, 610] width 76 height 24
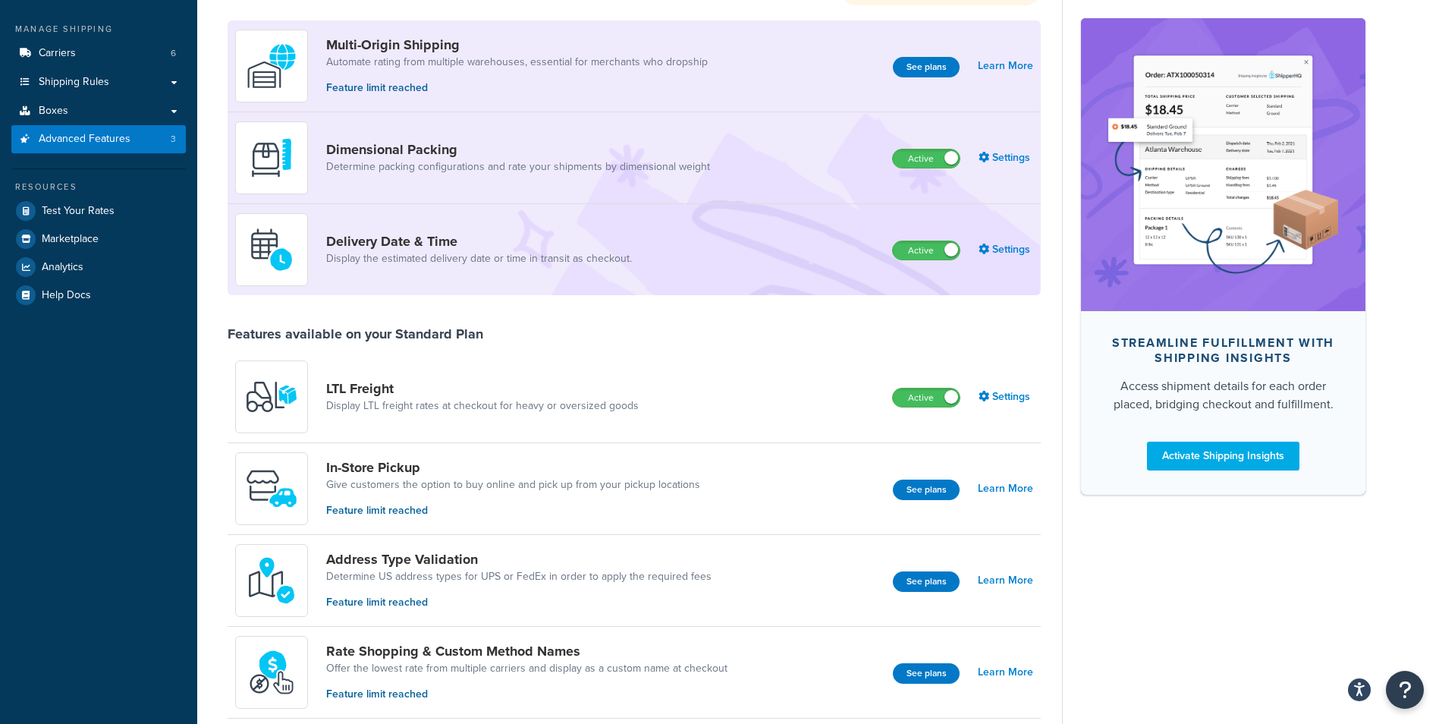
scroll to position [76, 0]
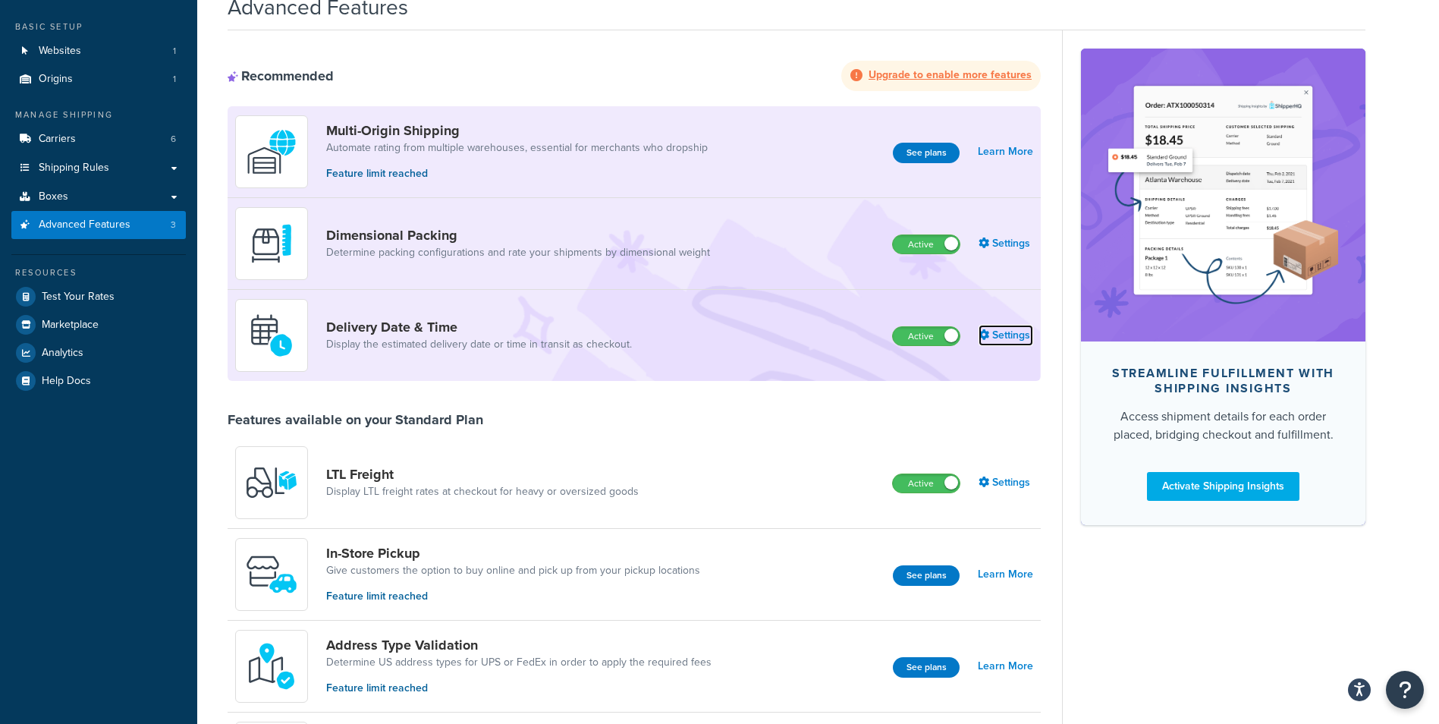
click at [1012, 335] on link "Settings" at bounding box center [1005, 335] width 55 height 21
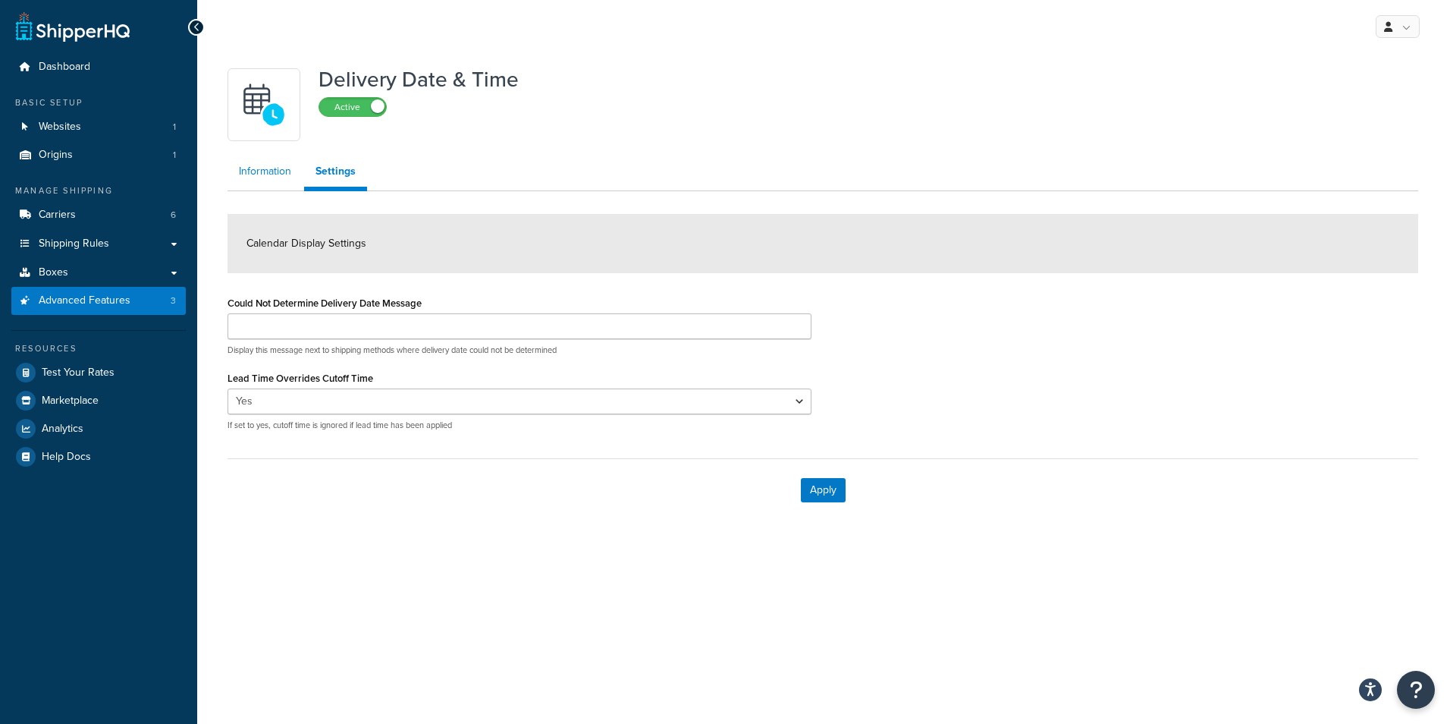
click at [271, 184] on link "Information" at bounding box center [265, 171] width 75 height 30
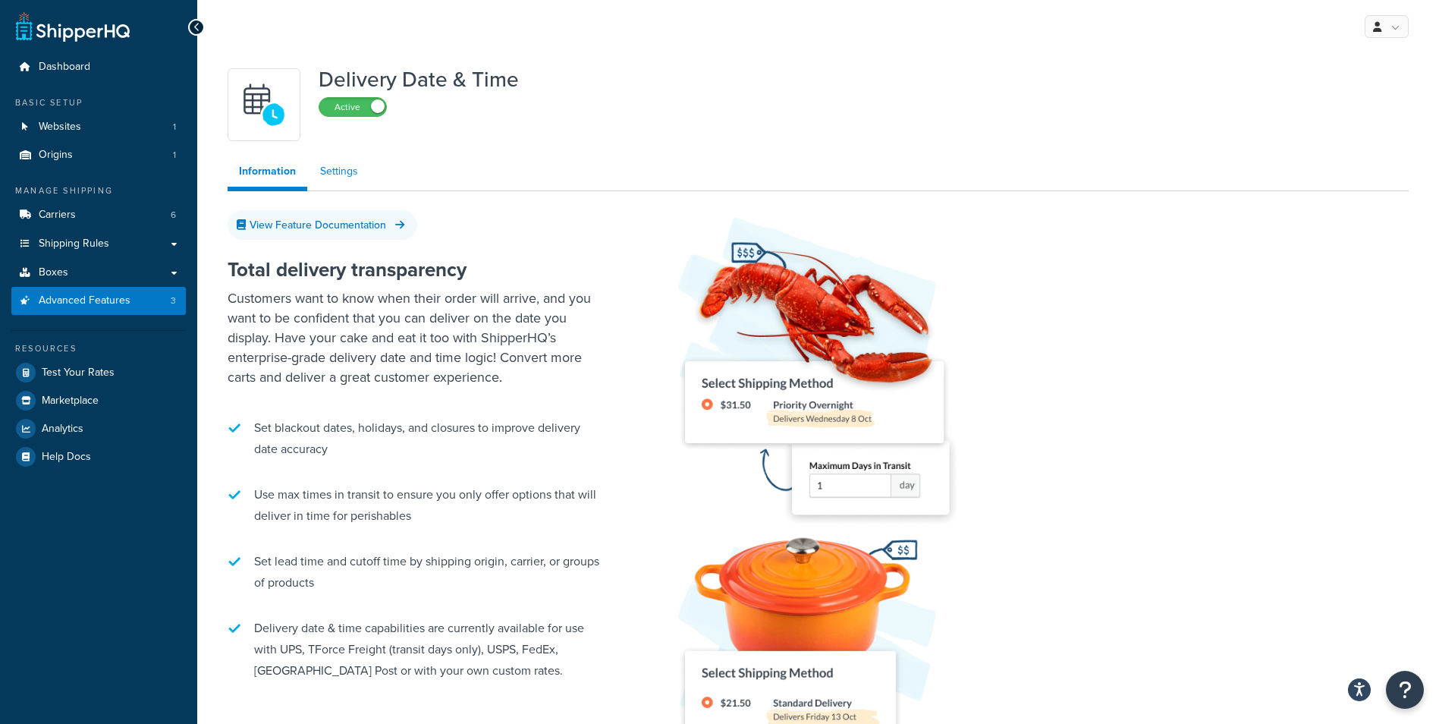
click at [333, 177] on link "Settings" at bounding box center [339, 171] width 61 height 30
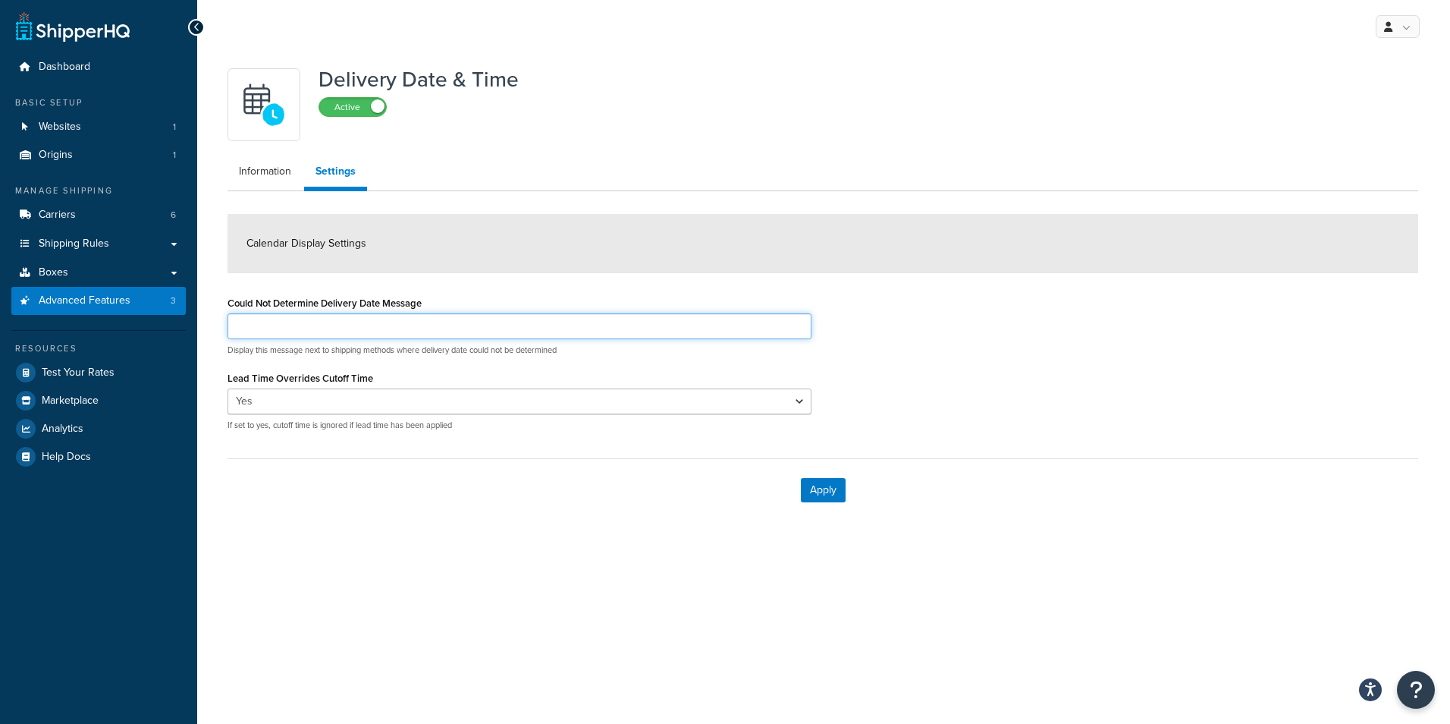
click at [270, 328] on input "Could Not Determine Delivery Date Message" at bounding box center [520, 326] width 584 height 26
type input "D"
drag, startPoint x: 294, startPoint y: 322, endPoint x: 240, endPoint y: 318, distance: 54.0
click at [240, 318] on input "Unavailable" at bounding box center [520, 326] width 584 height 26
type input "Unavailable"
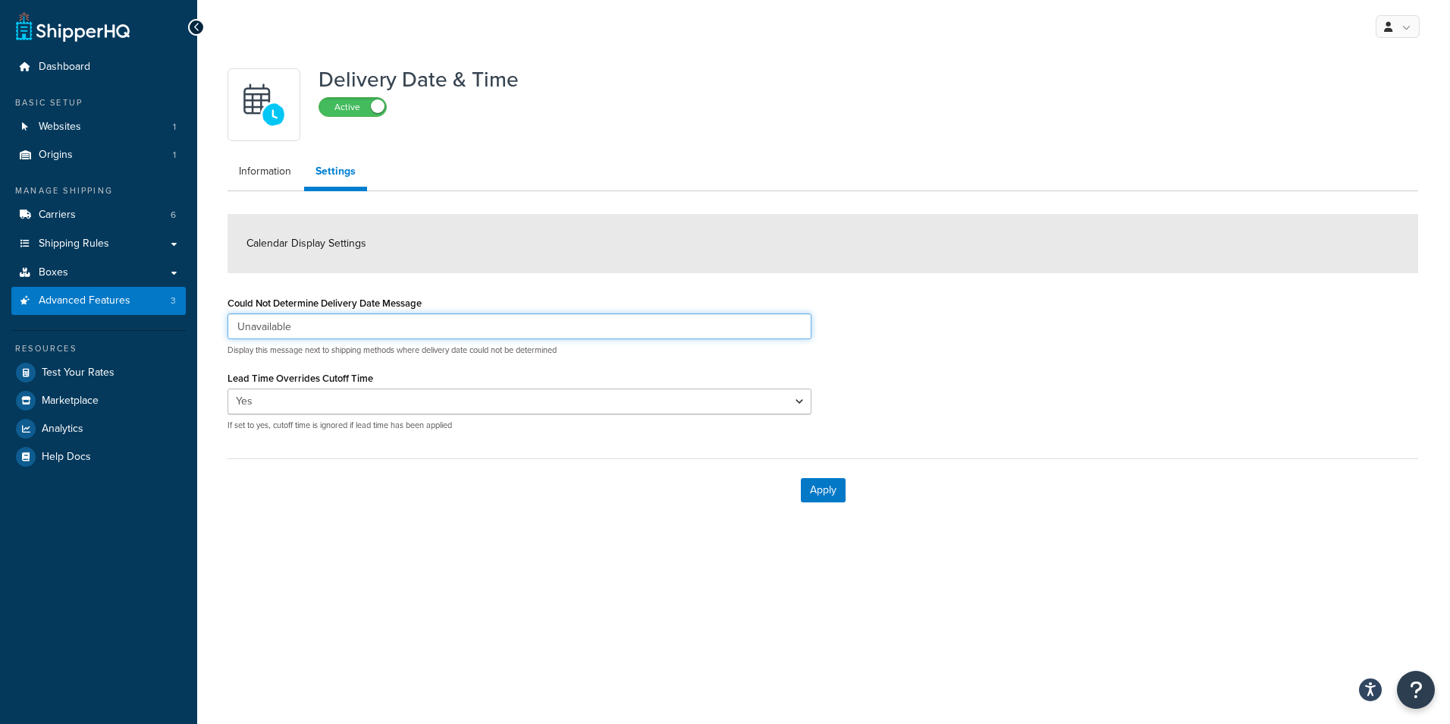
click at [349, 331] on input "Unavailable" at bounding box center [520, 326] width 584 height 26
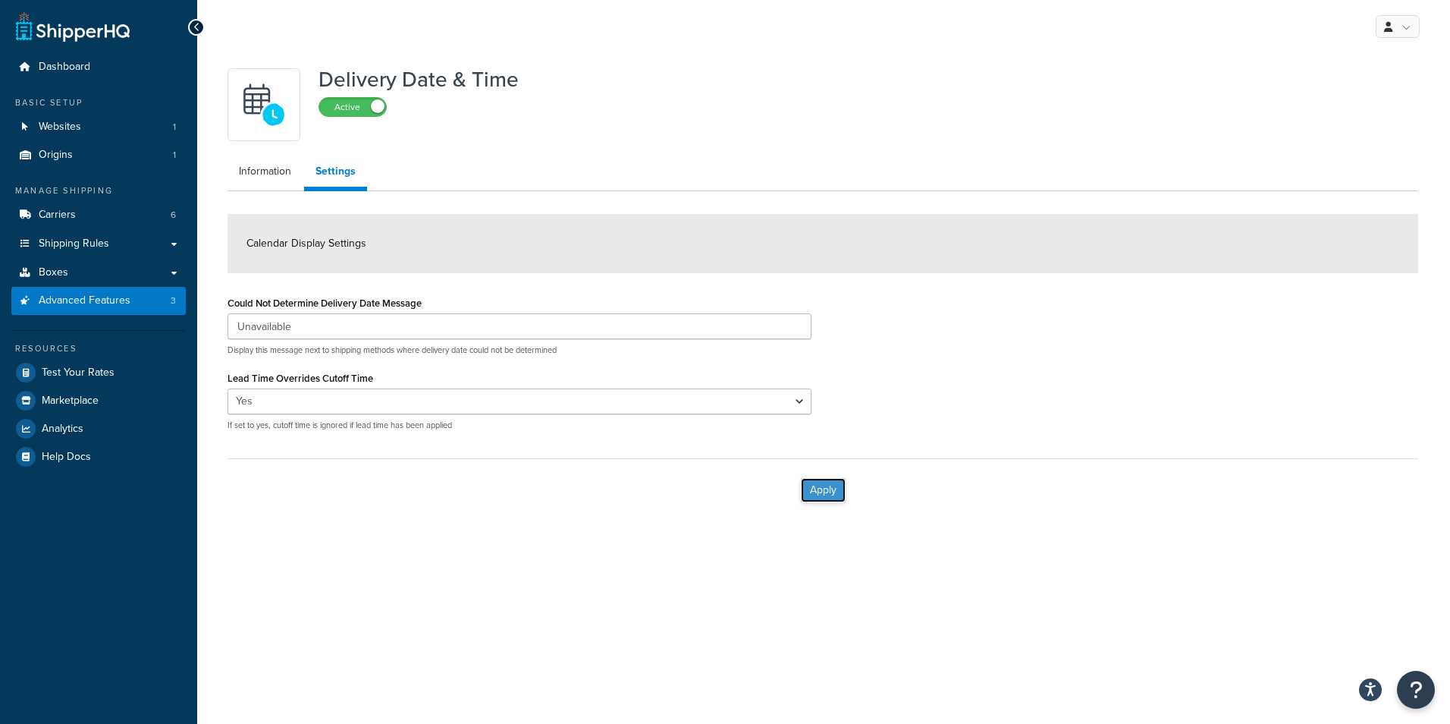
click at [801, 485] on button "Apply" at bounding box center [823, 490] width 45 height 24
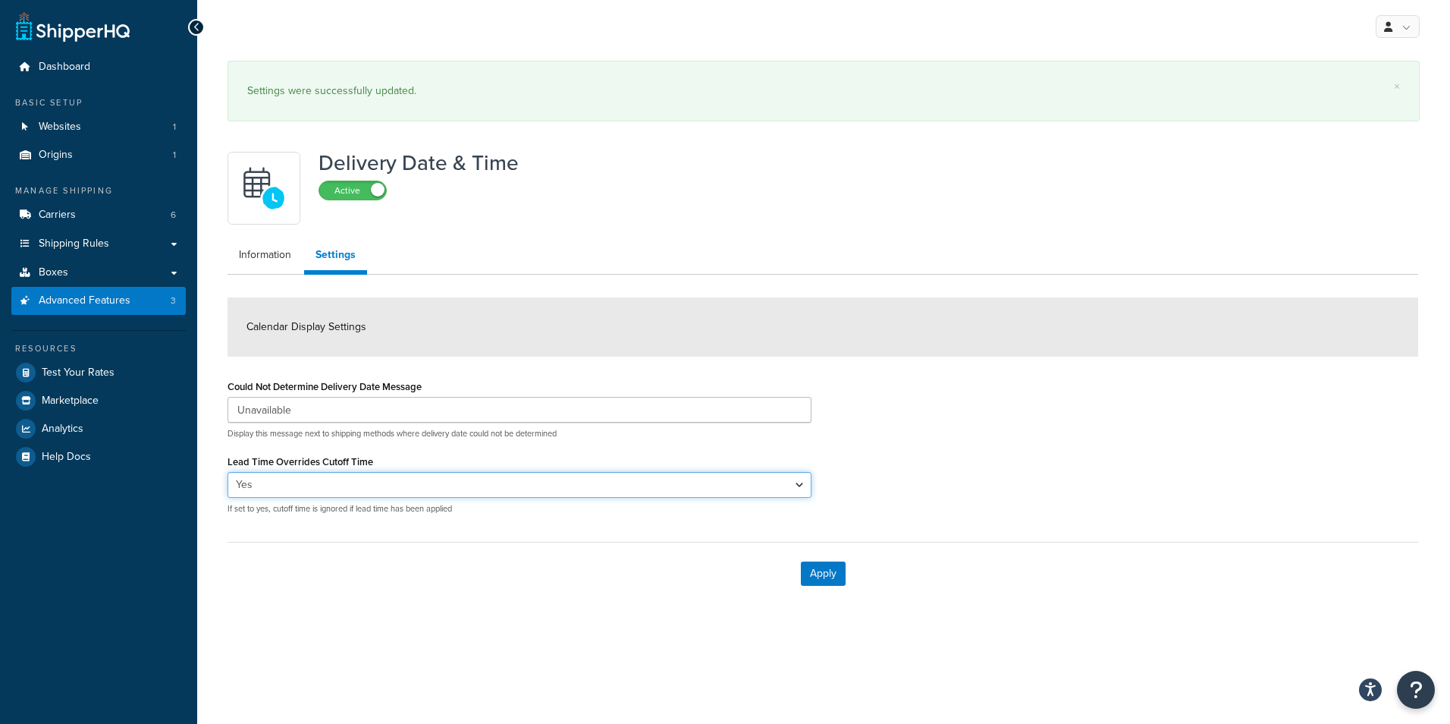
click at [629, 484] on select "Yes No" at bounding box center [520, 485] width 584 height 26
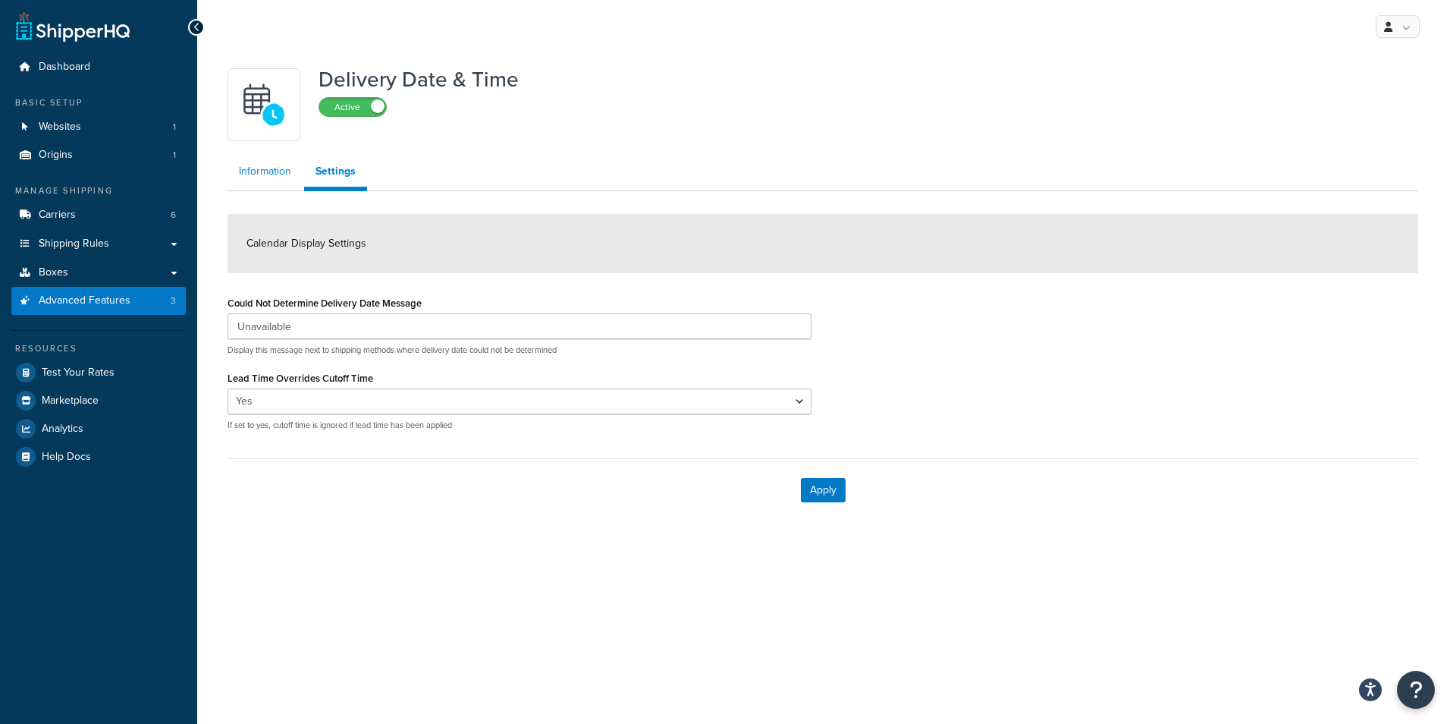
click at [255, 170] on link "Information" at bounding box center [265, 171] width 75 height 30
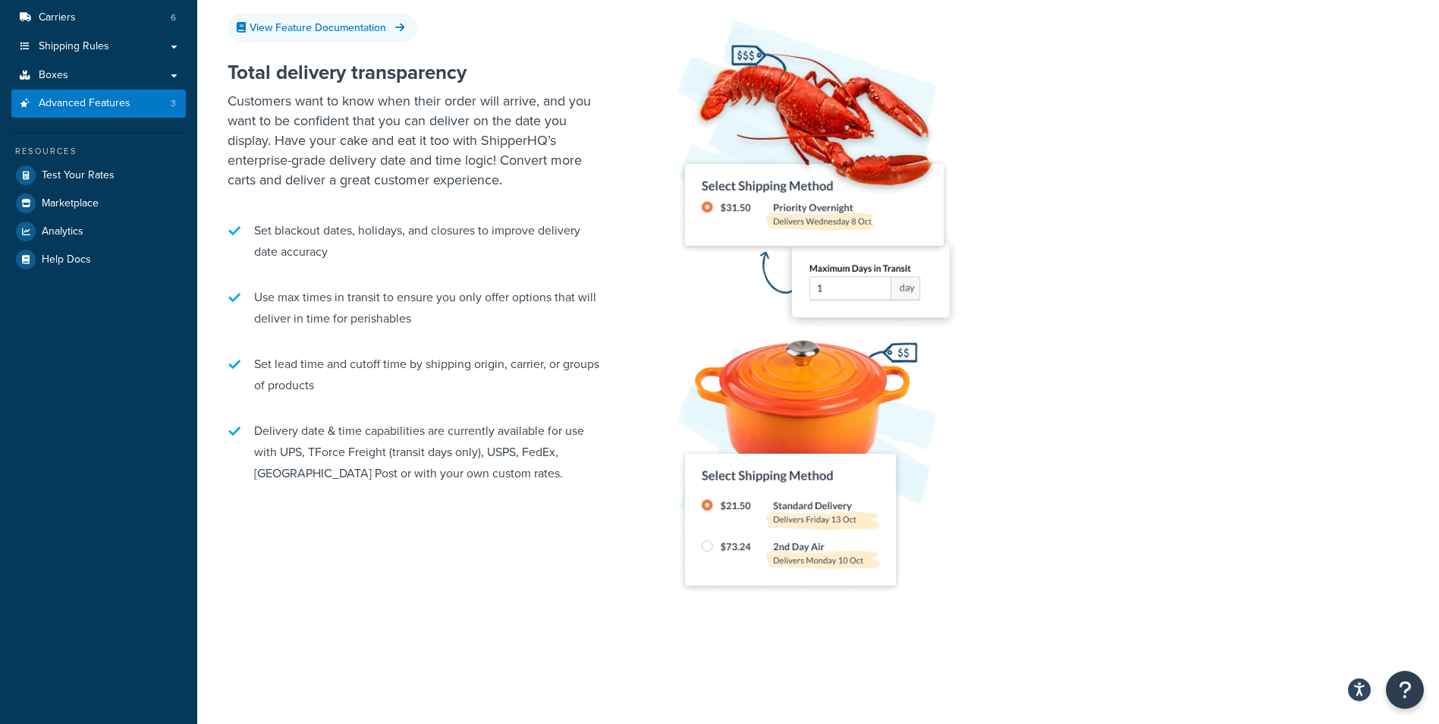
scroll to position [46, 0]
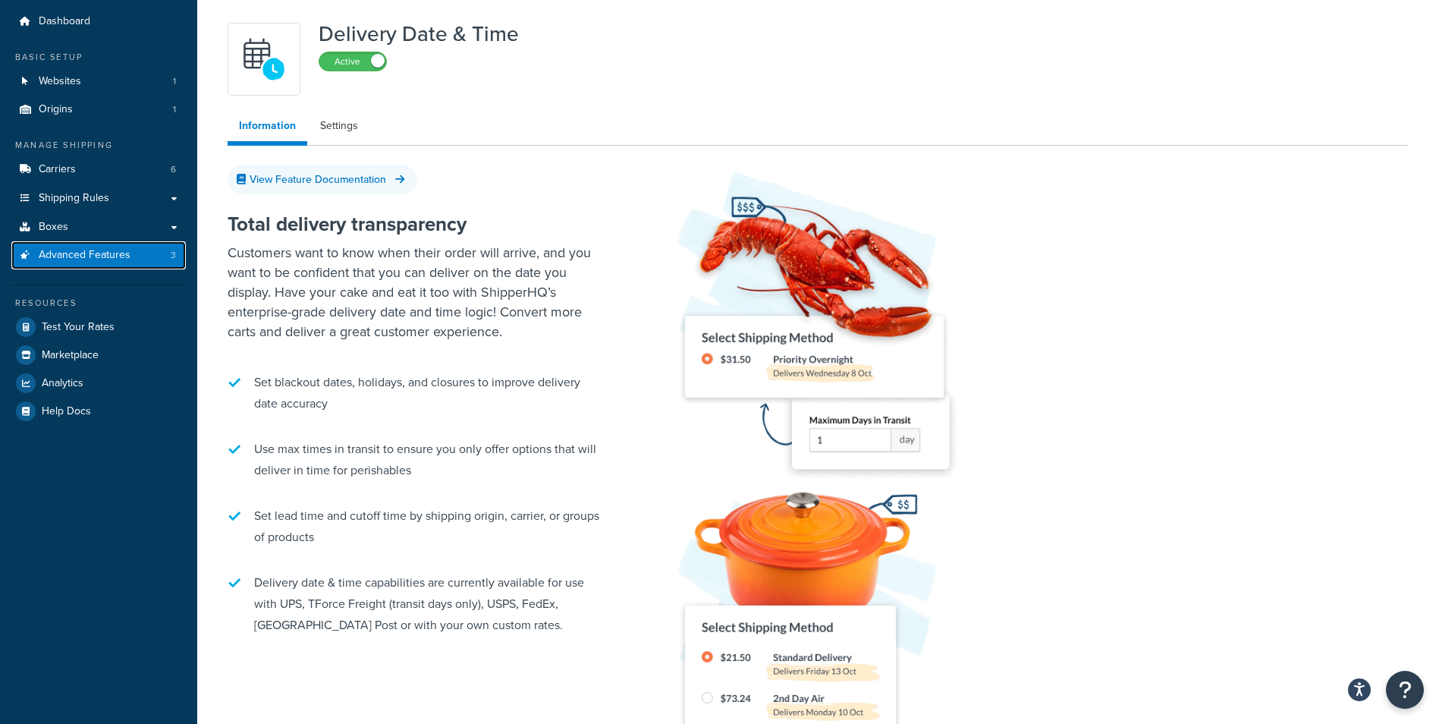
click at [83, 256] on span "Advanced Features" at bounding box center [85, 255] width 92 height 13
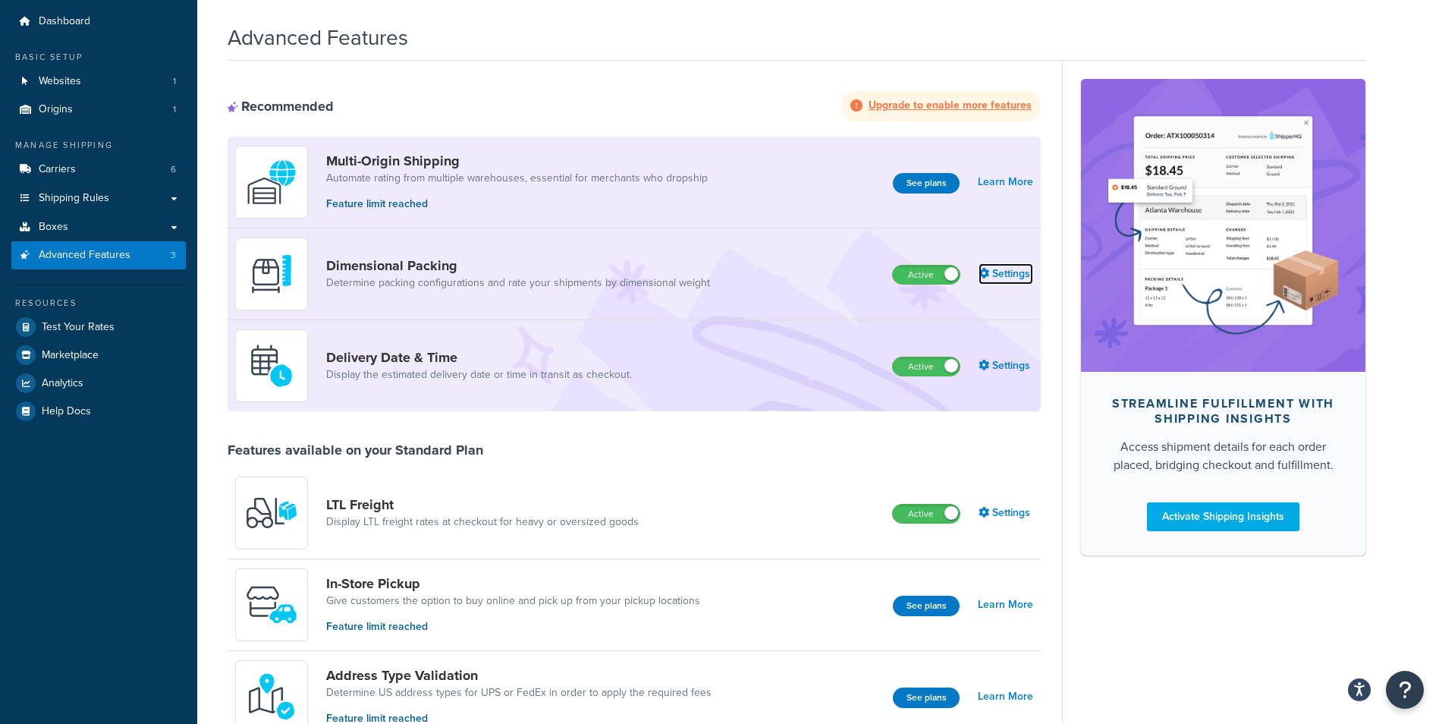
click at [1010, 271] on link "Settings" at bounding box center [1005, 273] width 55 height 21
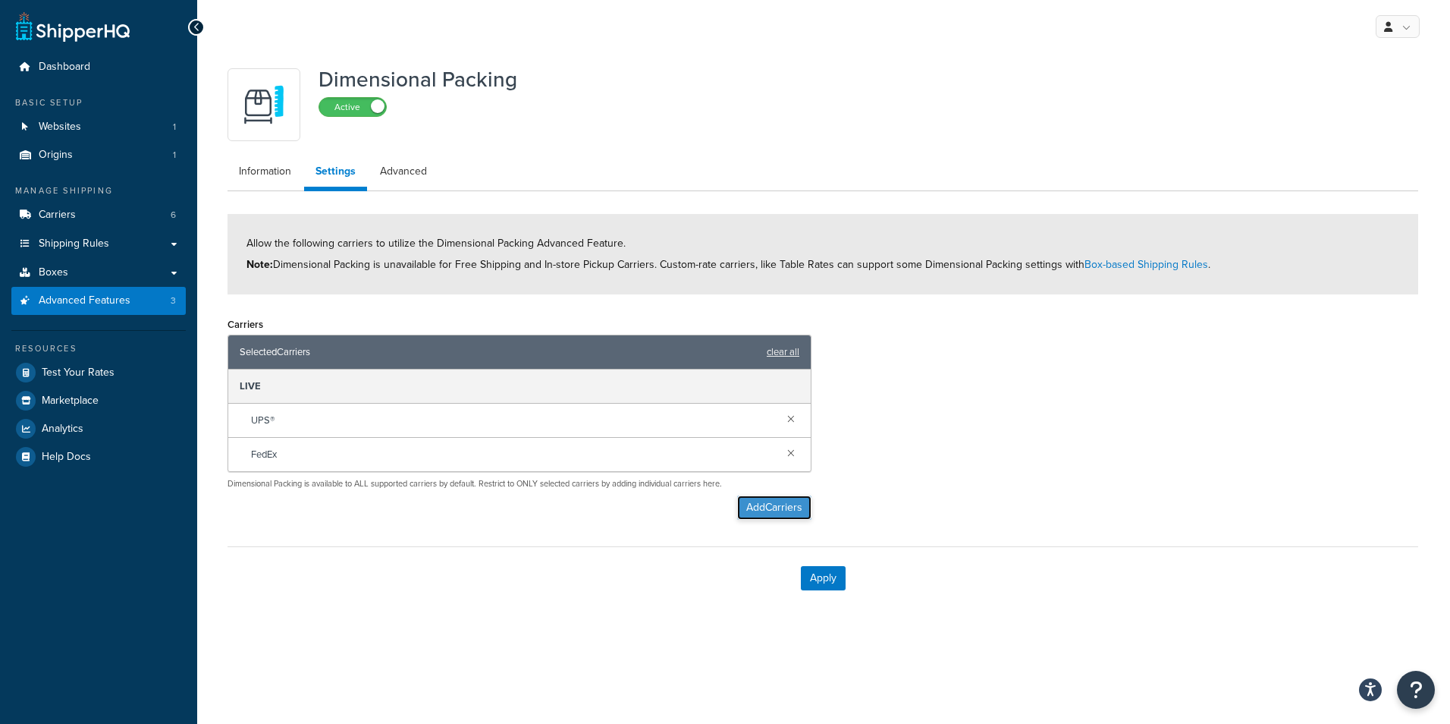
click at [768, 506] on button "Add Carriers" at bounding box center [774, 507] width 74 height 24
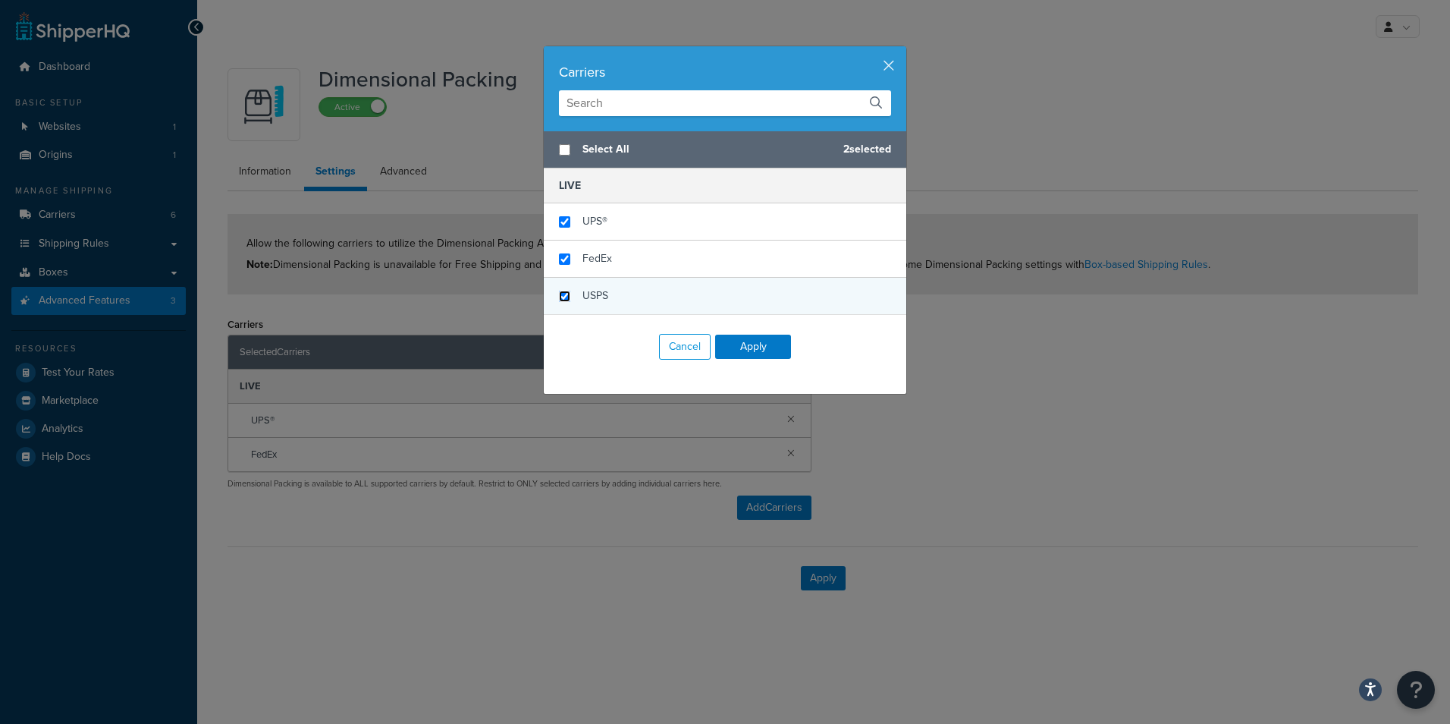
click at [560, 301] on input "checkbox" at bounding box center [564, 295] width 11 height 11
checkbox input "true"
click at [753, 353] on button "Apply" at bounding box center [753, 346] width 76 height 24
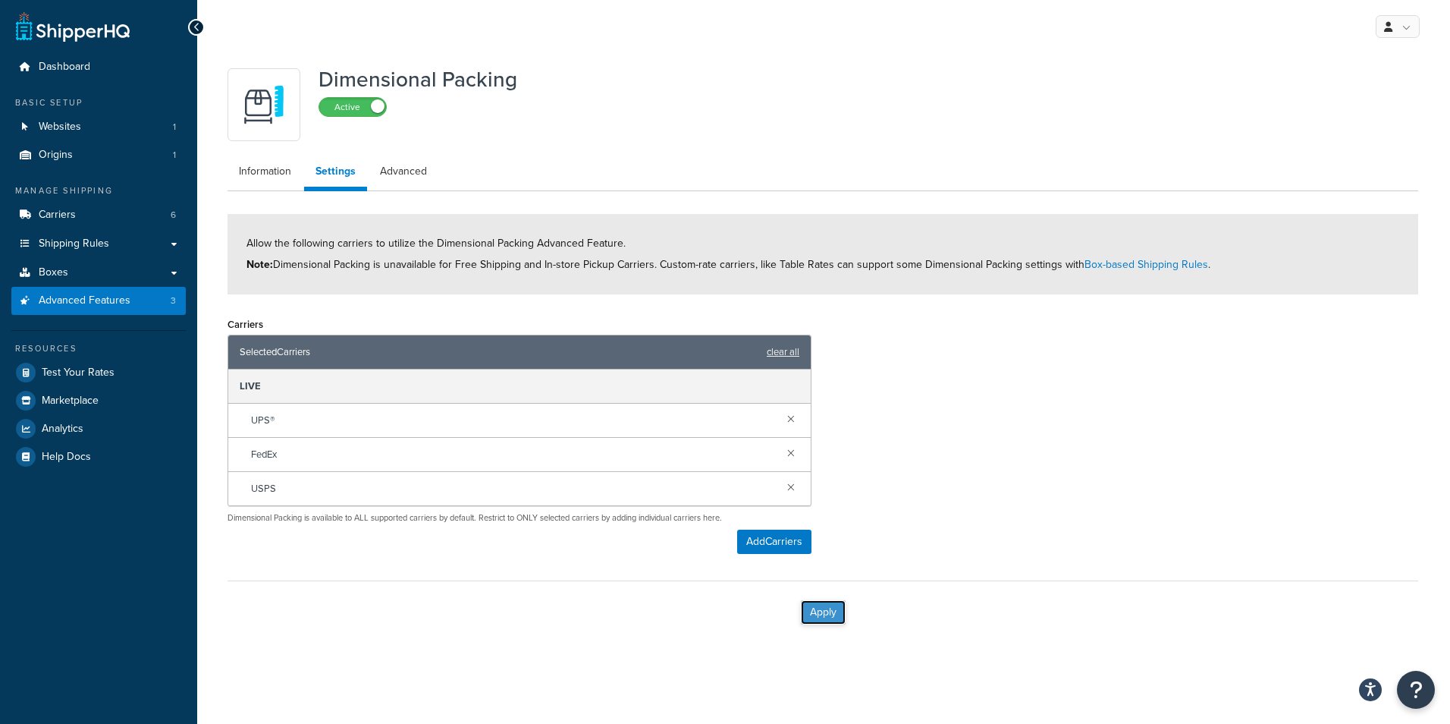
click at [826, 614] on button "Apply" at bounding box center [823, 612] width 45 height 24
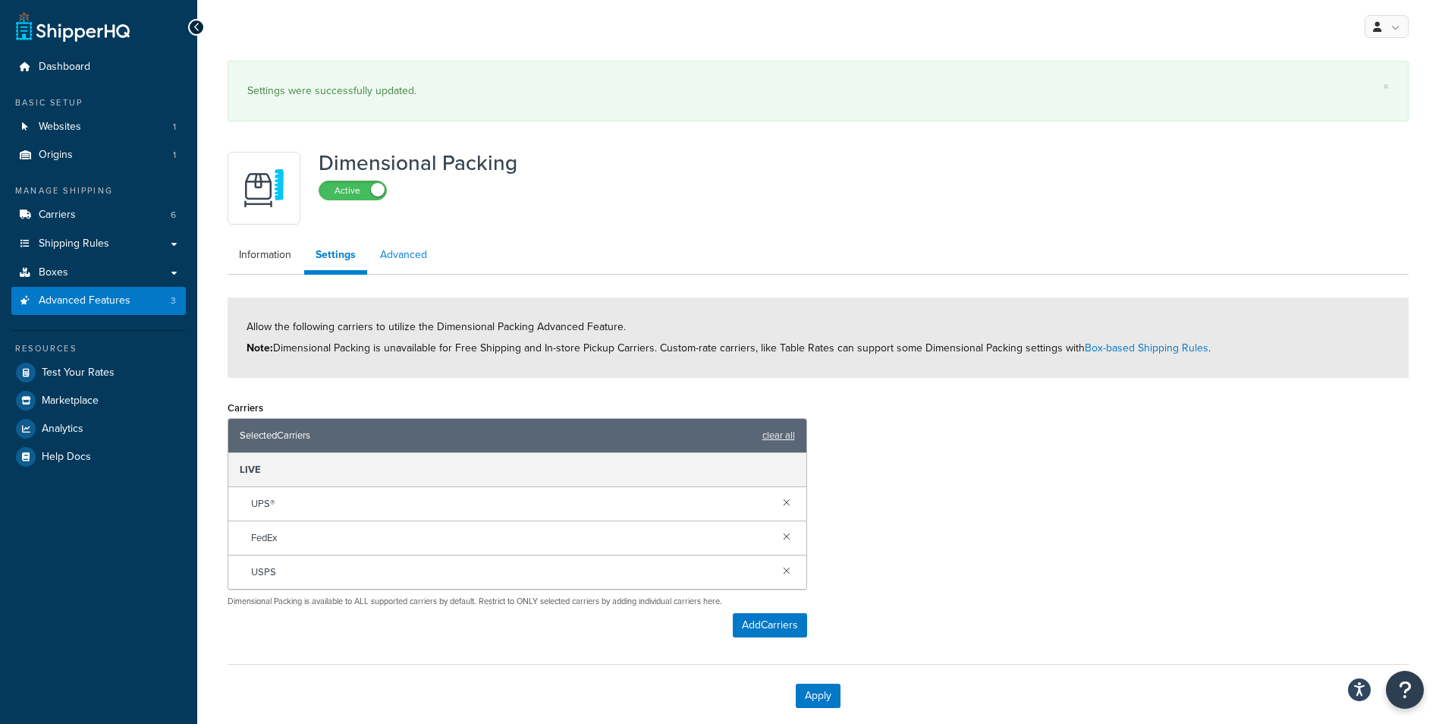
click at [405, 253] on link "Advanced" at bounding box center [404, 255] width 70 height 30
select select "false"
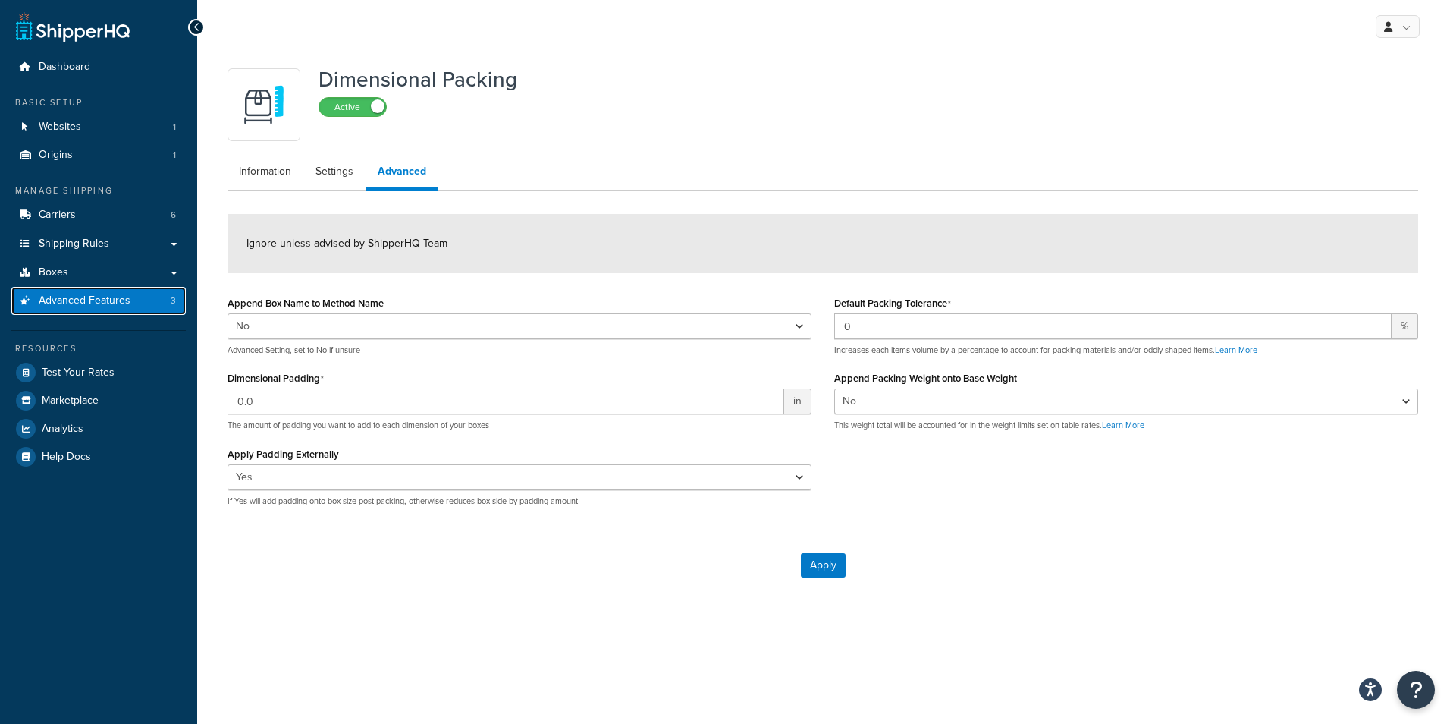
click at [87, 309] on link "Advanced Features 3" at bounding box center [98, 301] width 174 height 28
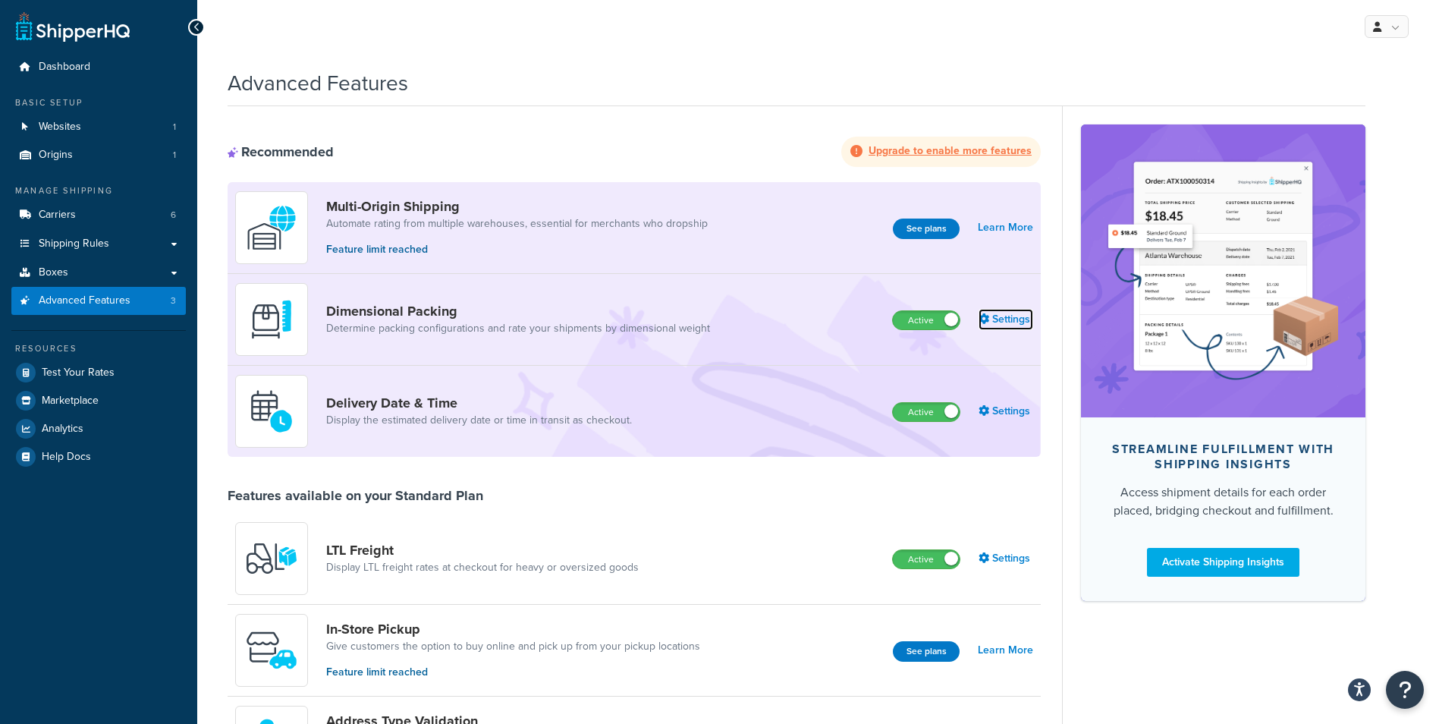
click at [1013, 322] on link "Settings" at bounding box center [1005, 319] width 55 height 21
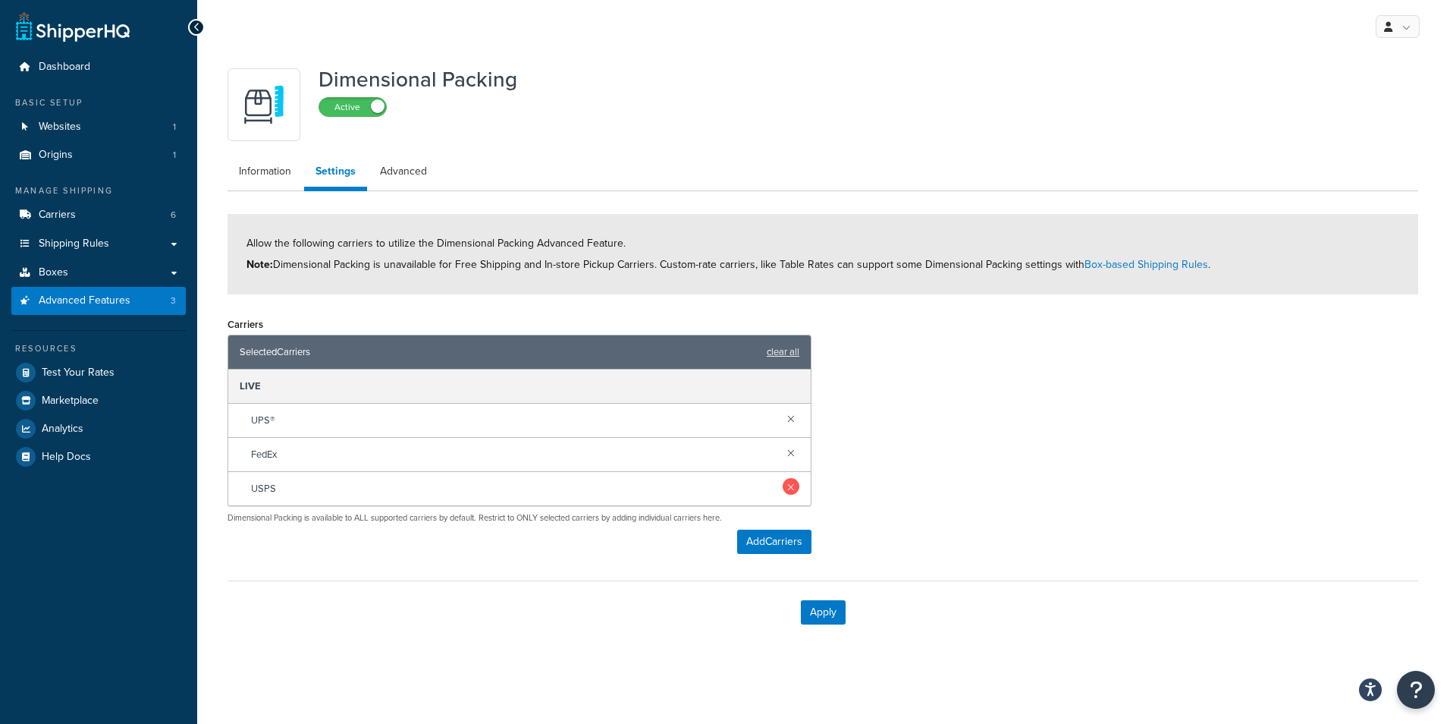
click at [789, 491] on link at bounding box center [791, 486] width 17 height 17
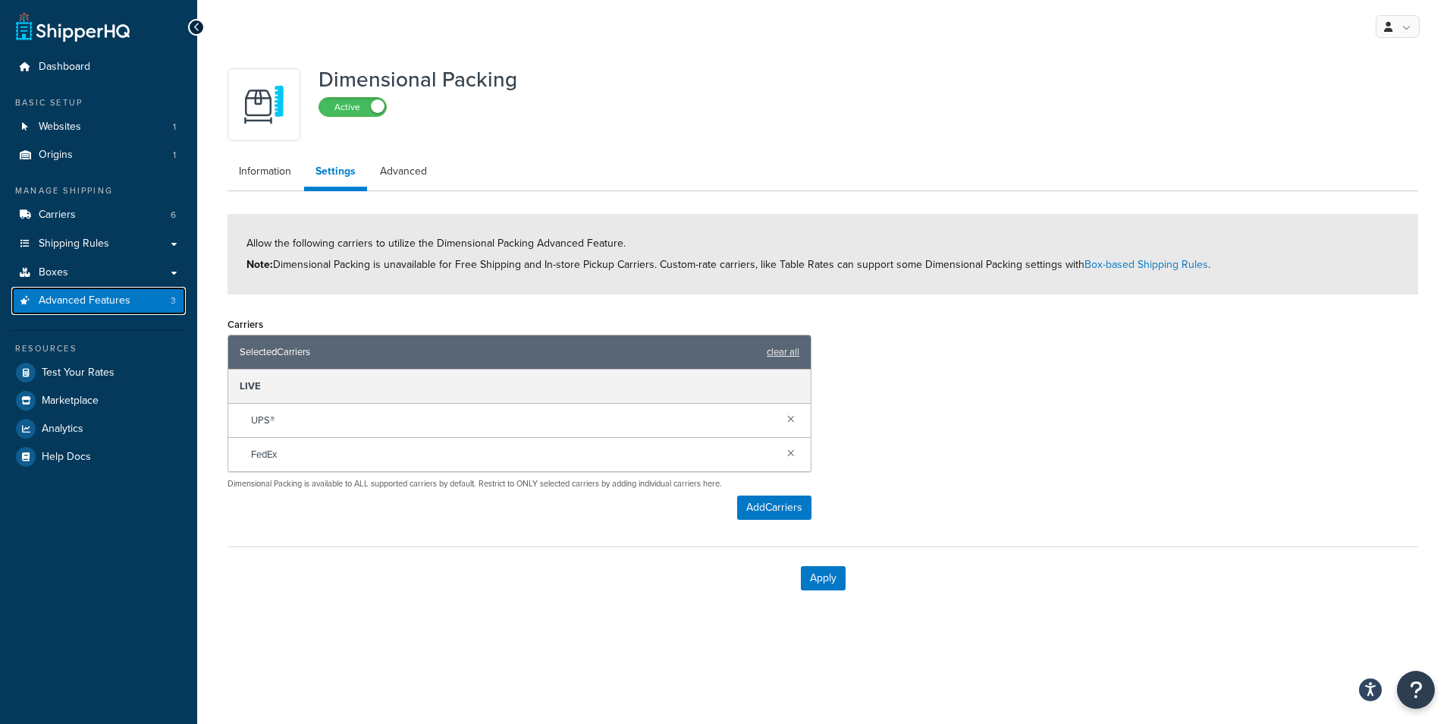
drag, startPoint x: 115, startPoint y: 300, endPoint x: 868, endPoint y: 86, distance: 782.9
click at [115, 300] on span "Advanced Features" at bounding box center [85, 300] width 92 height 13
click at [830, 582] on button "Apply" at bounding box center [823, 578] width 45 height 24
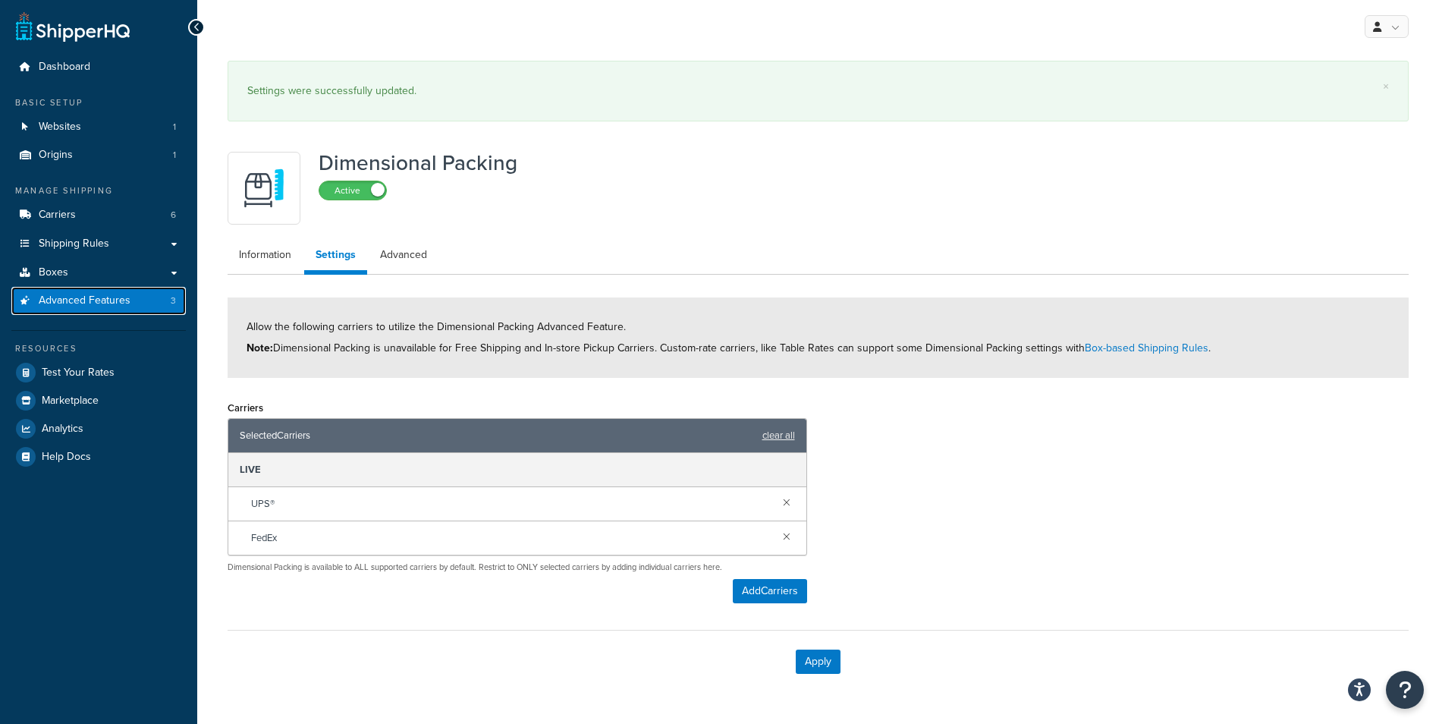
click at [98, 300] on span "Advanced Features" at bounding box center [85, 300] width 92 height 13
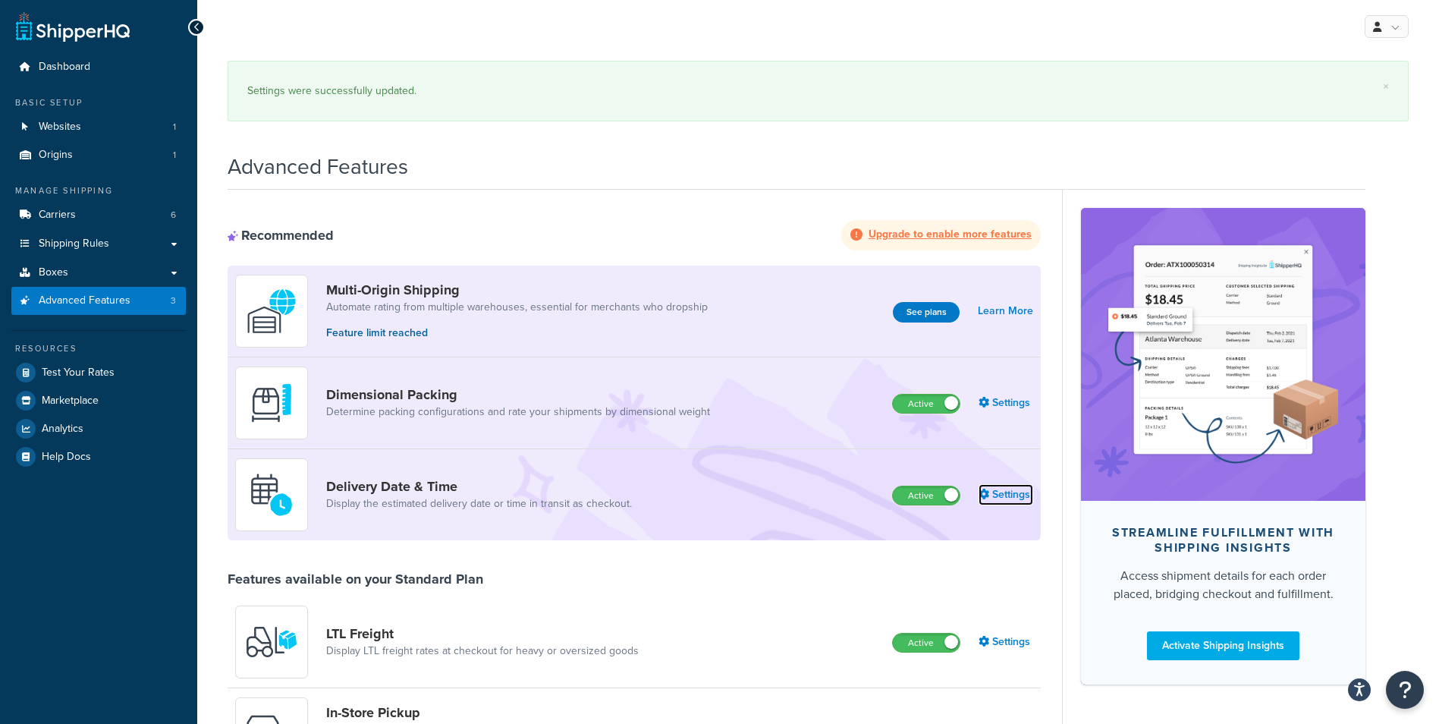
click at [1017, 496] on link "Settings" at bounding box center [1005, 494] width 55 height 21
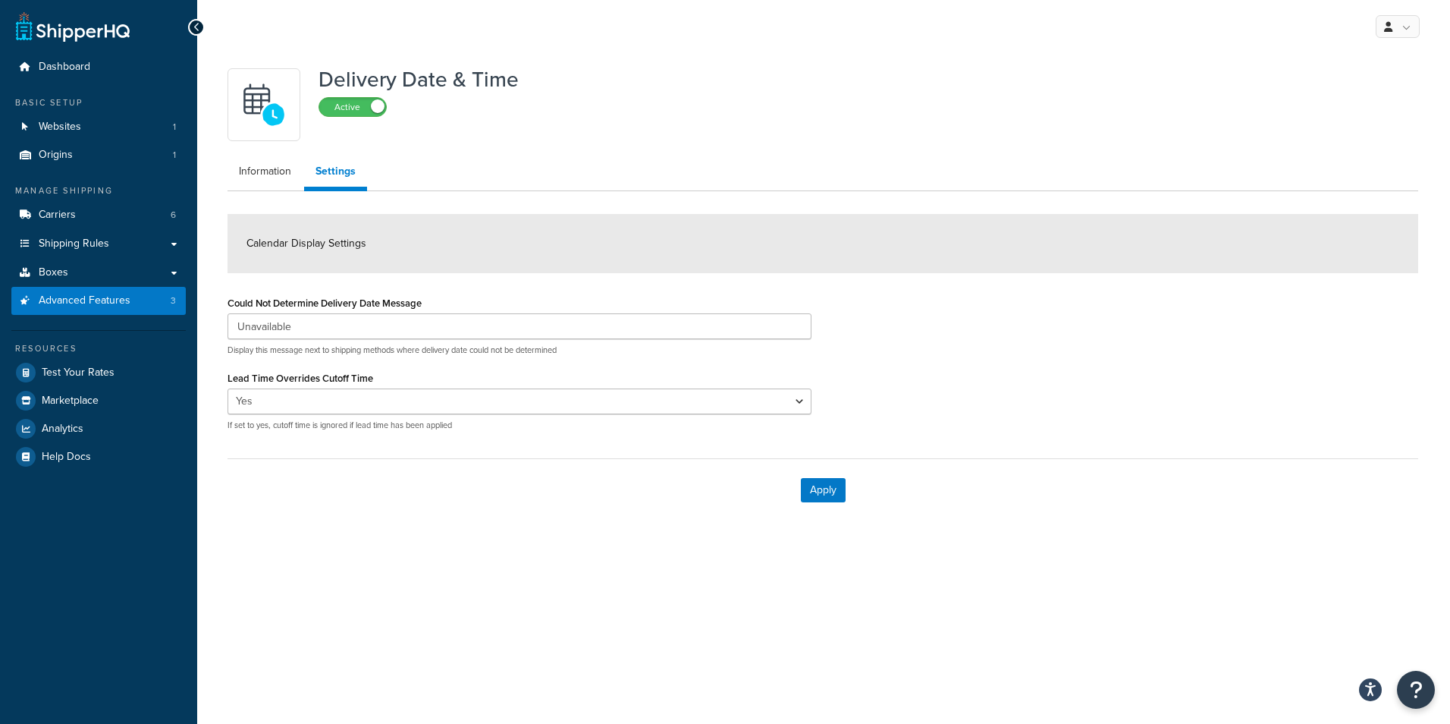
click at [284, 252] on div "Calendar Display Settings" at bounding box center [823, 243] width 1191 height 59
click at [246, 98] on img at bounding box center [263, 104] width 53 height 53
click at [256, 166] on link "Information" at bounding box center [265, 171] width 75 height 30
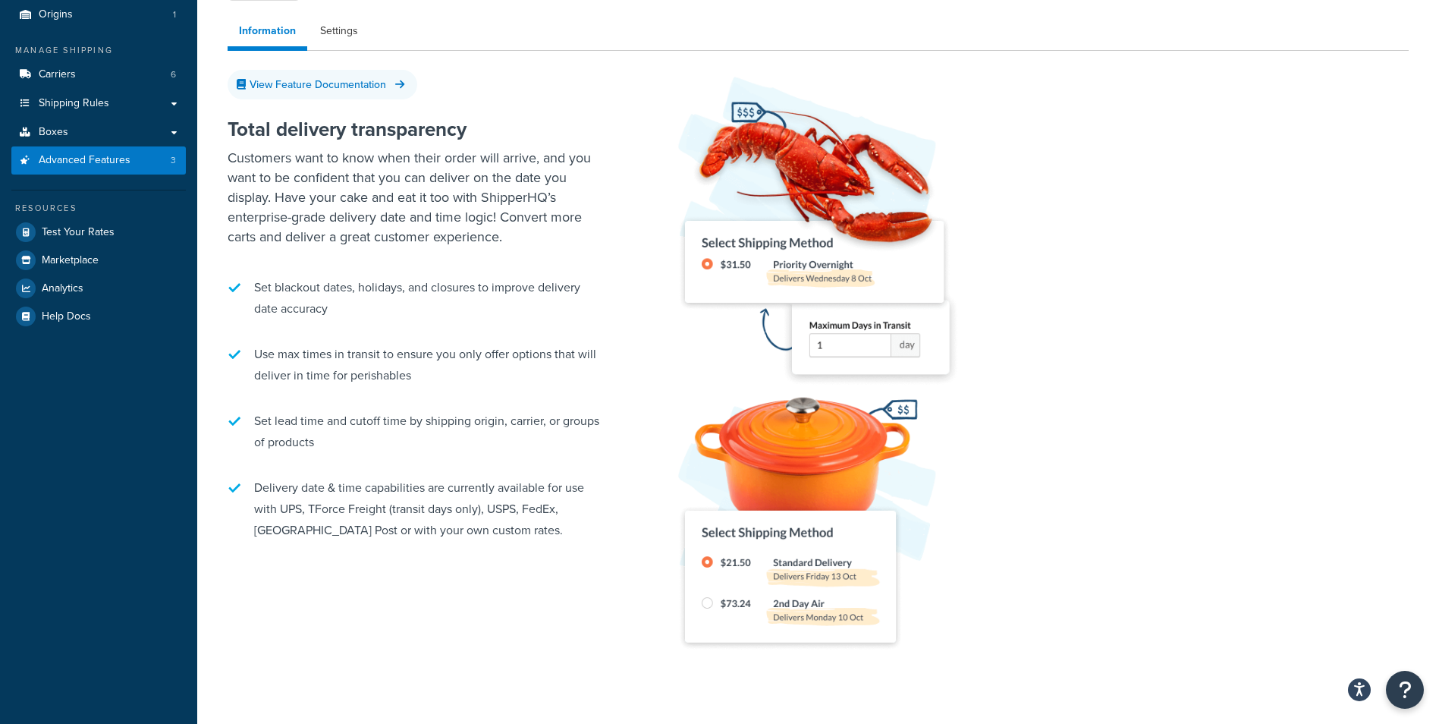
scroll to position [197, 0]
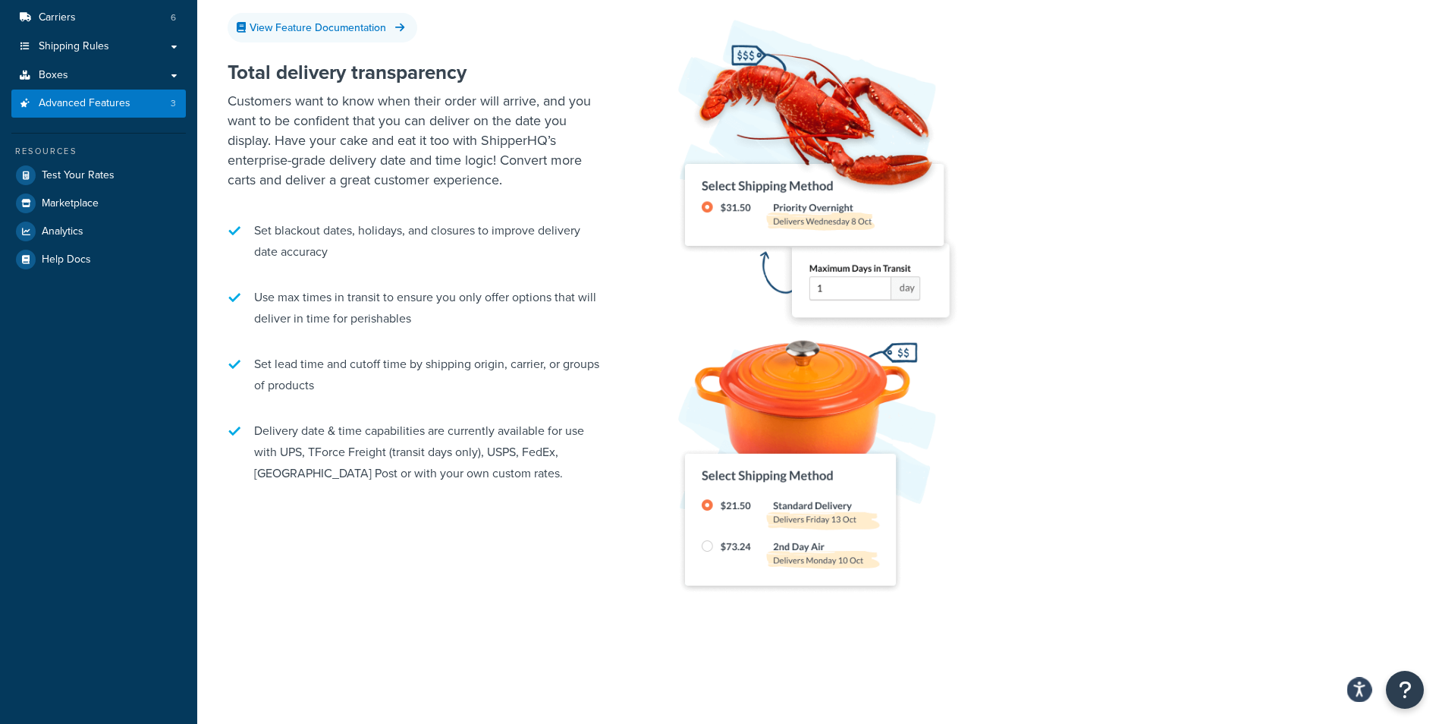
click at [1362, 683] on icon "Open accessiBe: accessibility options, statement and help" at bounding box center [1359, 689] width 12 height 16
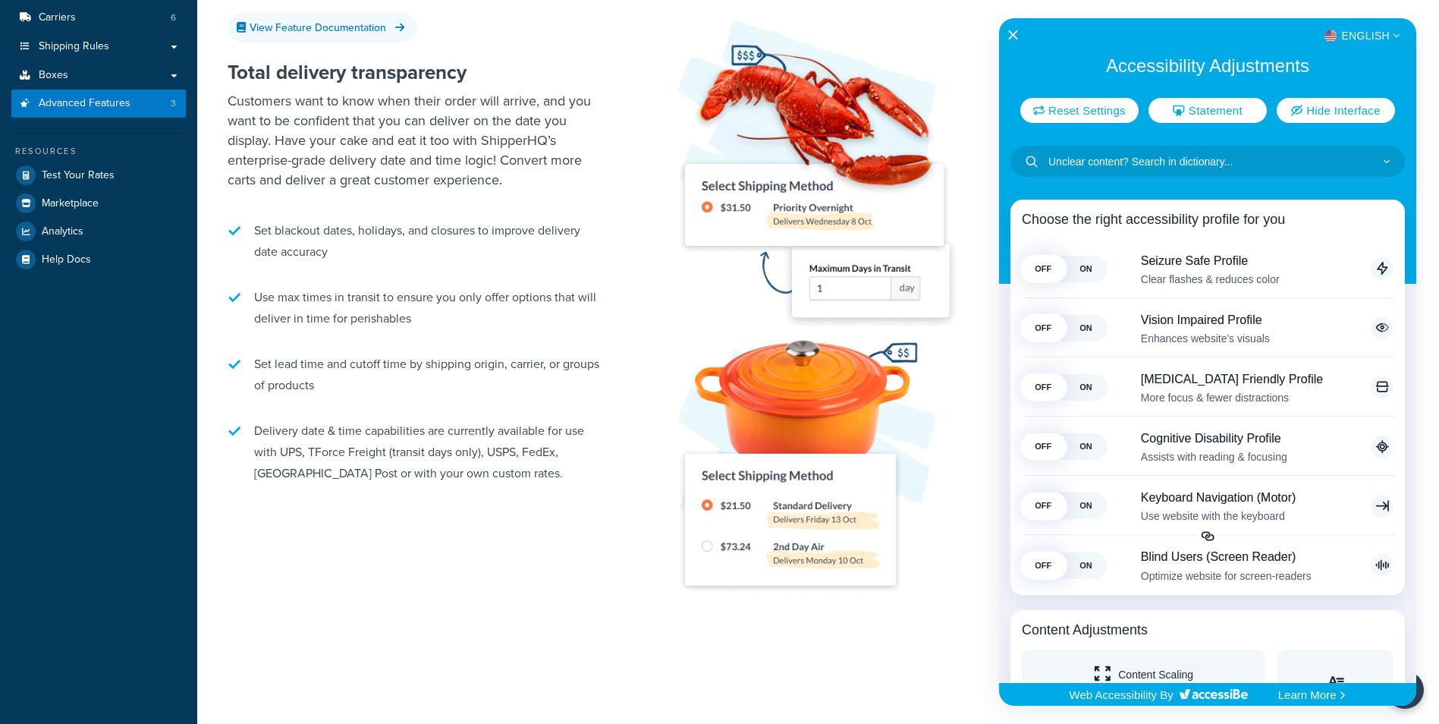
click at [960, 206] on div at bounding box center [719, 362] width 1439 height 724
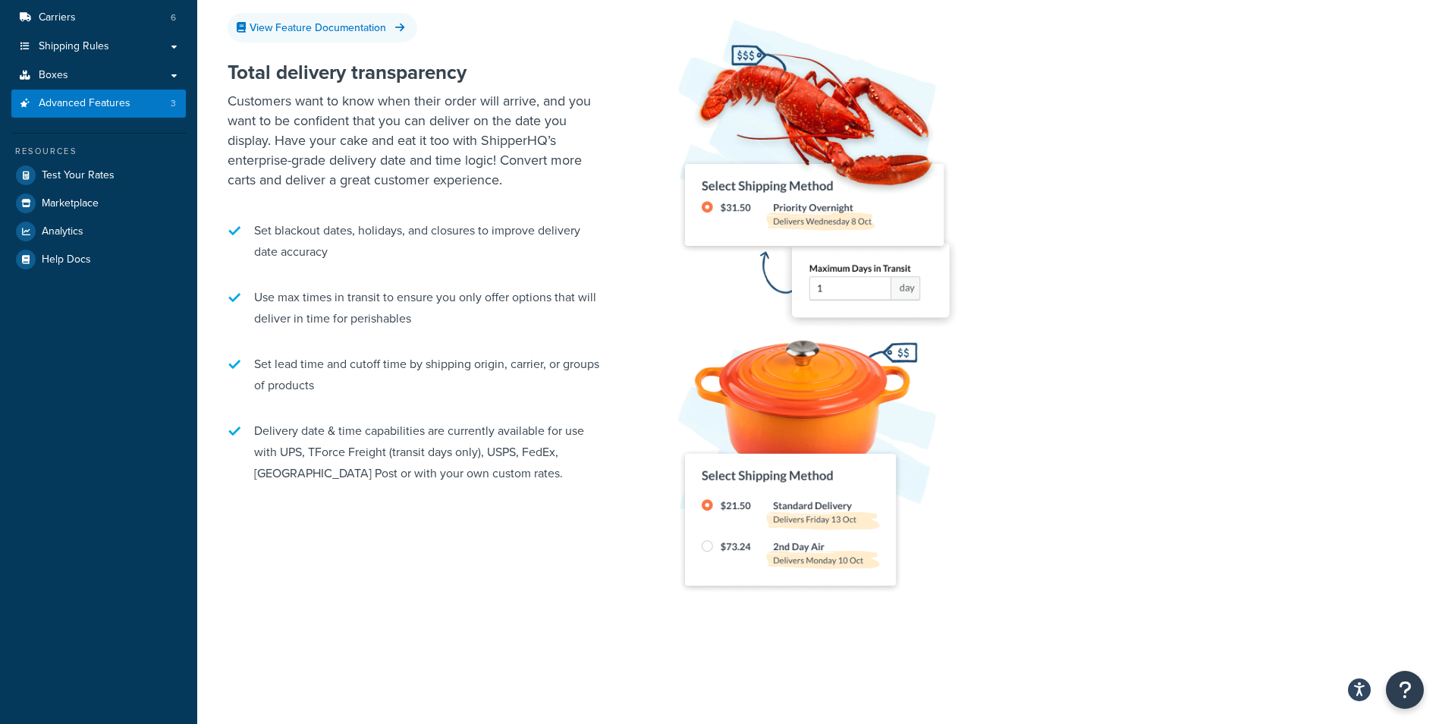
click at [758, 524] on img at bounding box center [811, 316] width 319 height 600
click at [451, 141] on p "Customers want to know when their order will arrive, and you want to be confide…" at bounding box center [417, 140] width 379 height 99
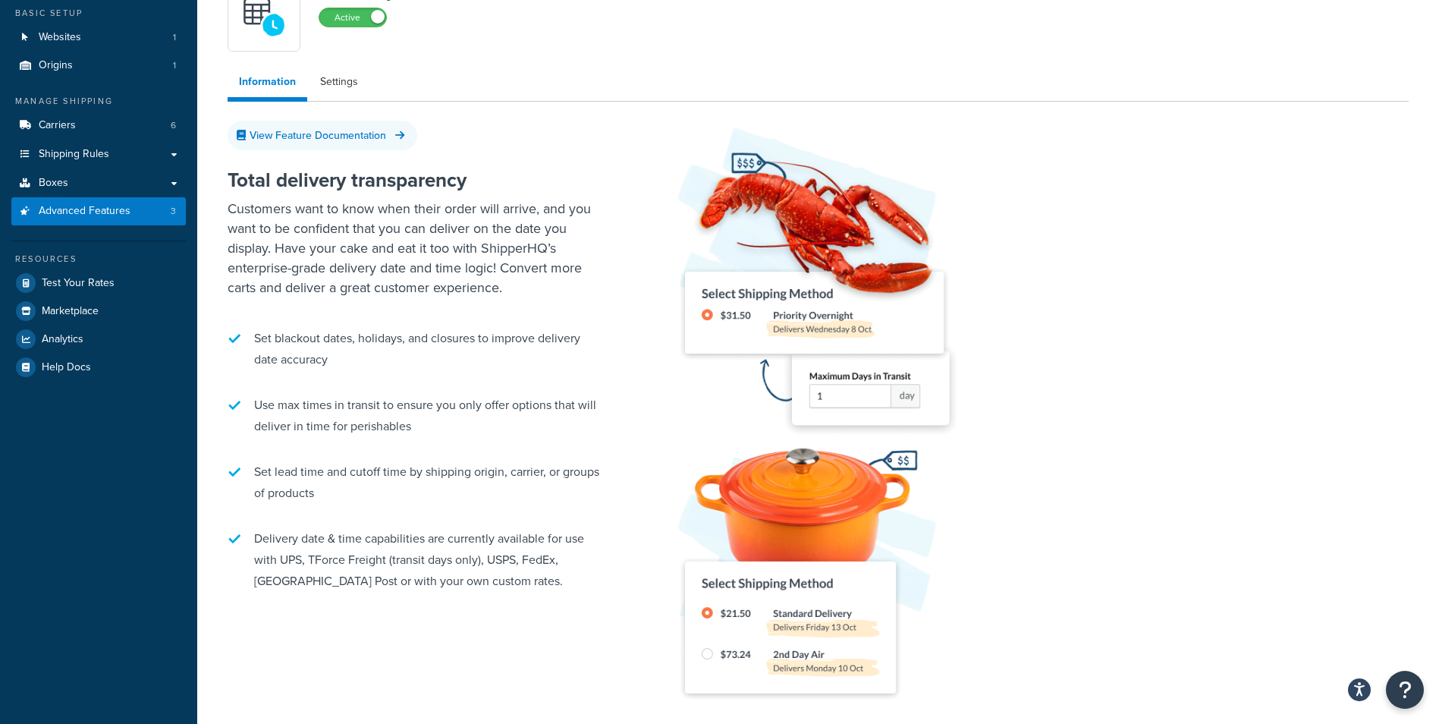
scroll to position [0, 0]
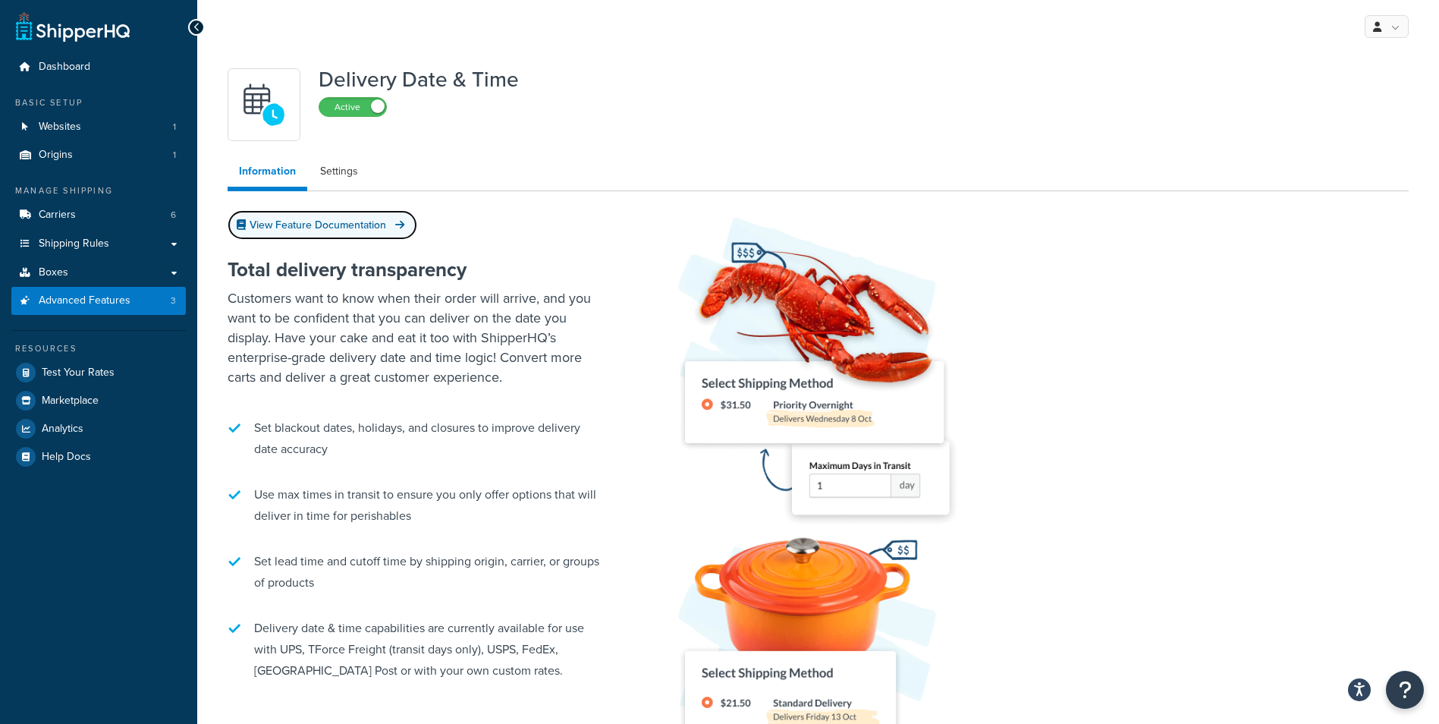
click at [364, 239] on link "View Feature Documentation" at bounding box center [323, 225] width 190 height 30
click at [342, 174] on link "Settings" at bounding box center [339, 171] width 61 height 30
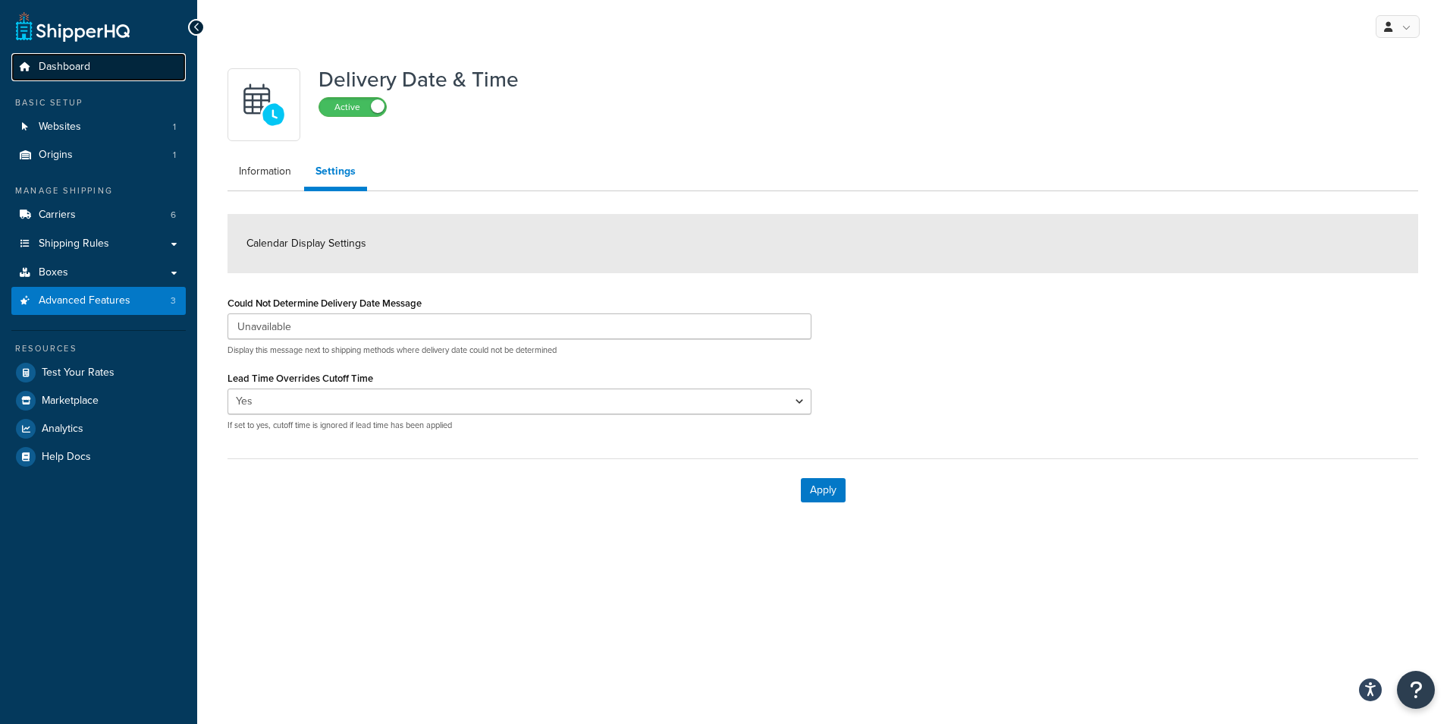
click at [86, 73] on span "Dashboard" at bounding box center [65, 67] width 52 height 13
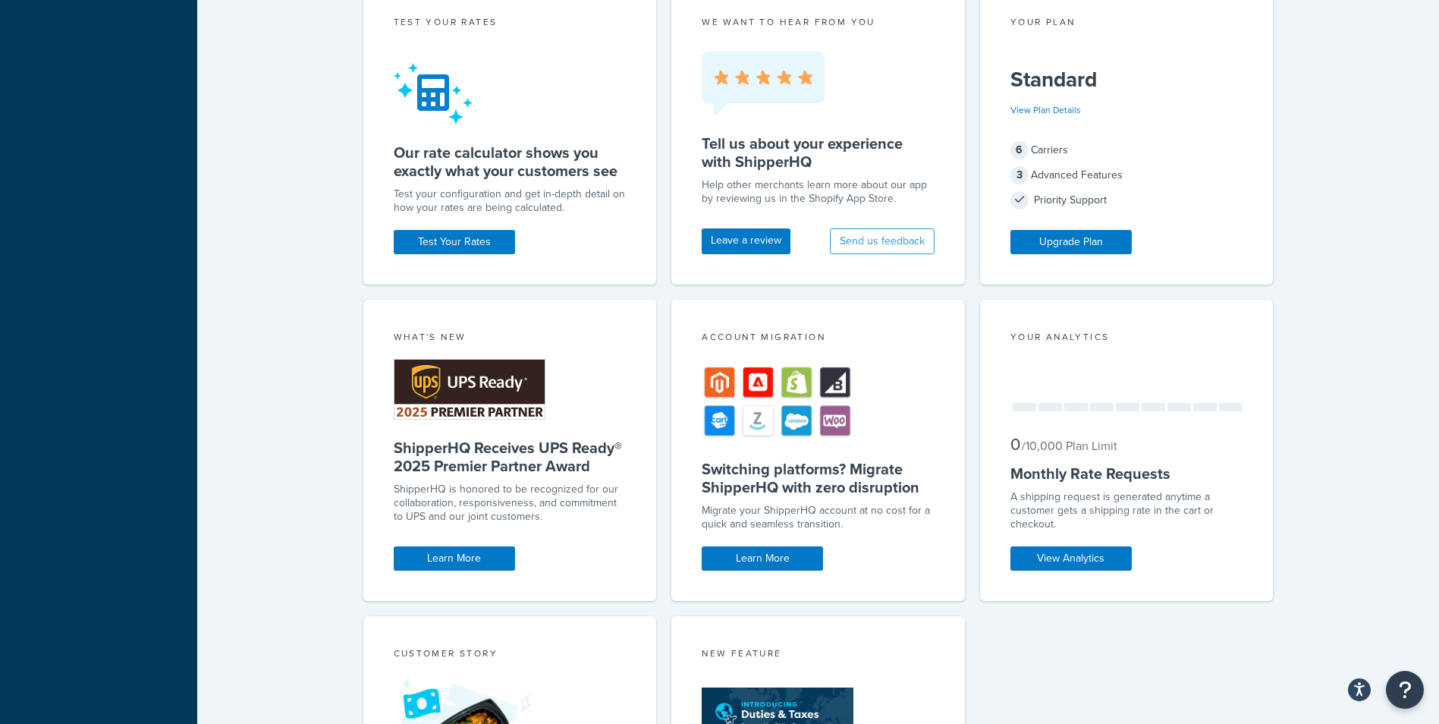
scroll to position [379, 0]
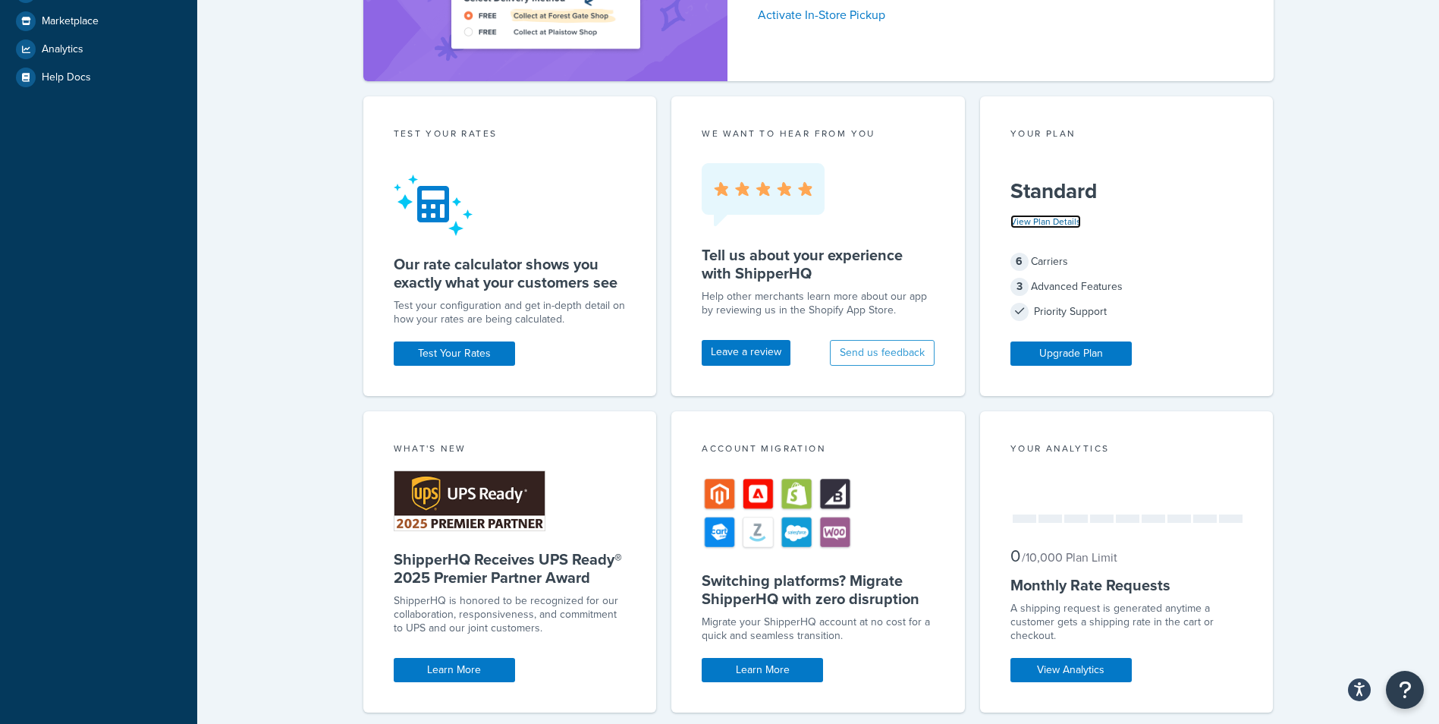
click at [1070, 218] on link "View Plan Details" at bounding box center [1045, 222] width 71 height 14
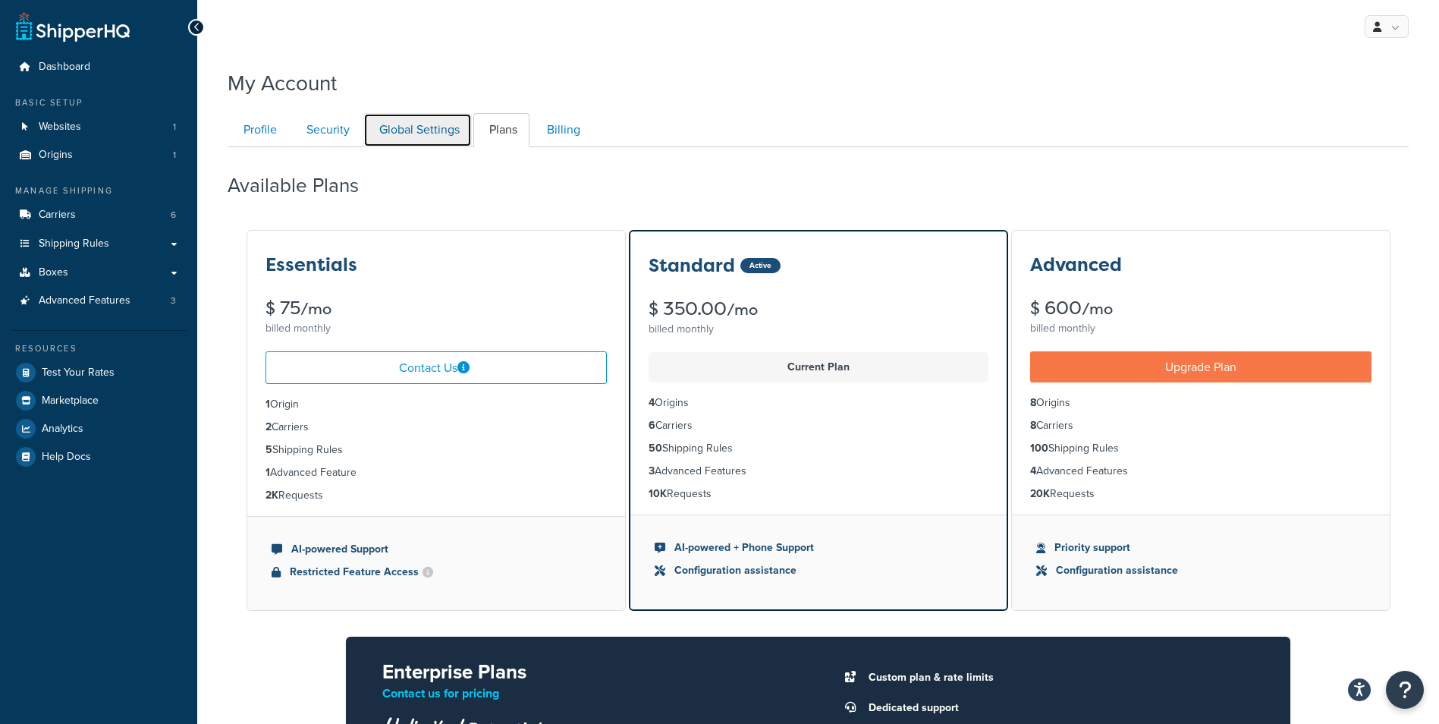
click at [447, 142] on link "Global Settings" at bounding box center [417, 130] width 108 height 34
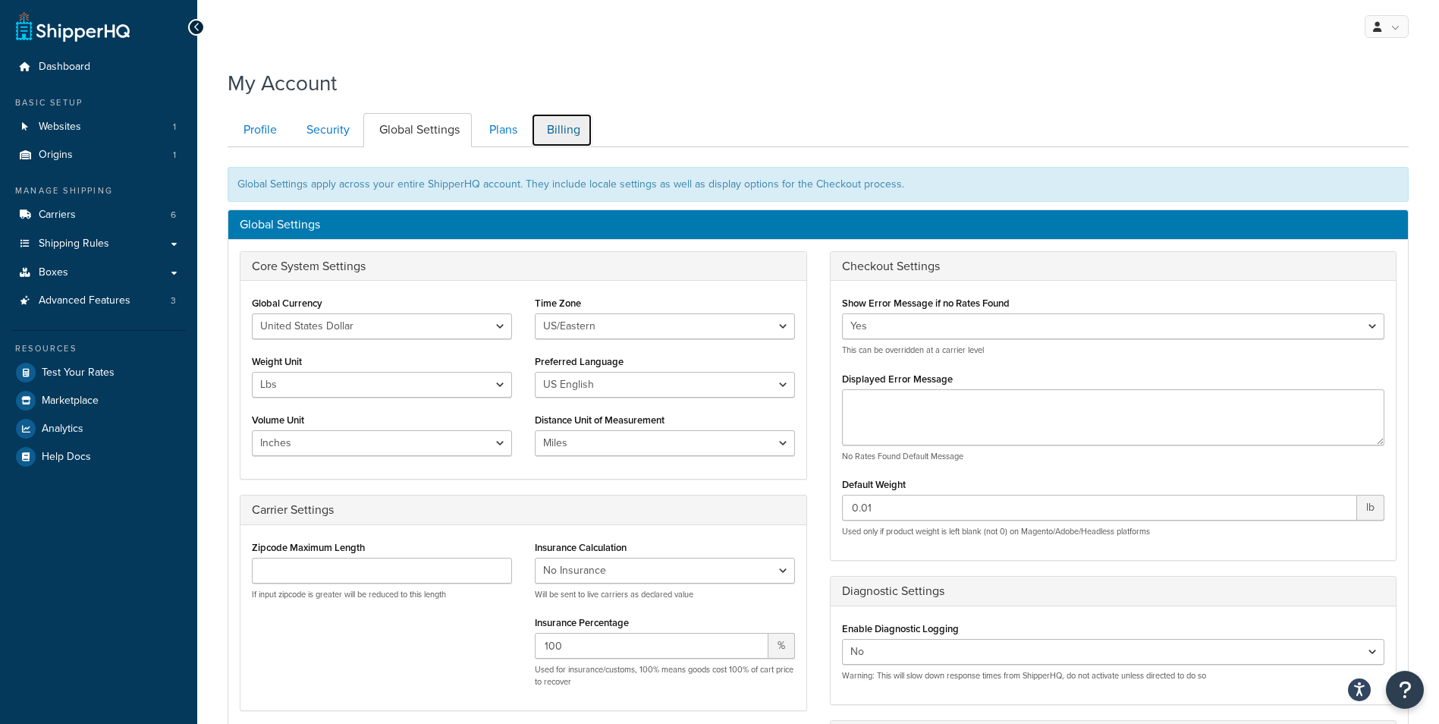
click at [567, 140] on link "Billing" at bounding box center [561, 130] width 61 height 34
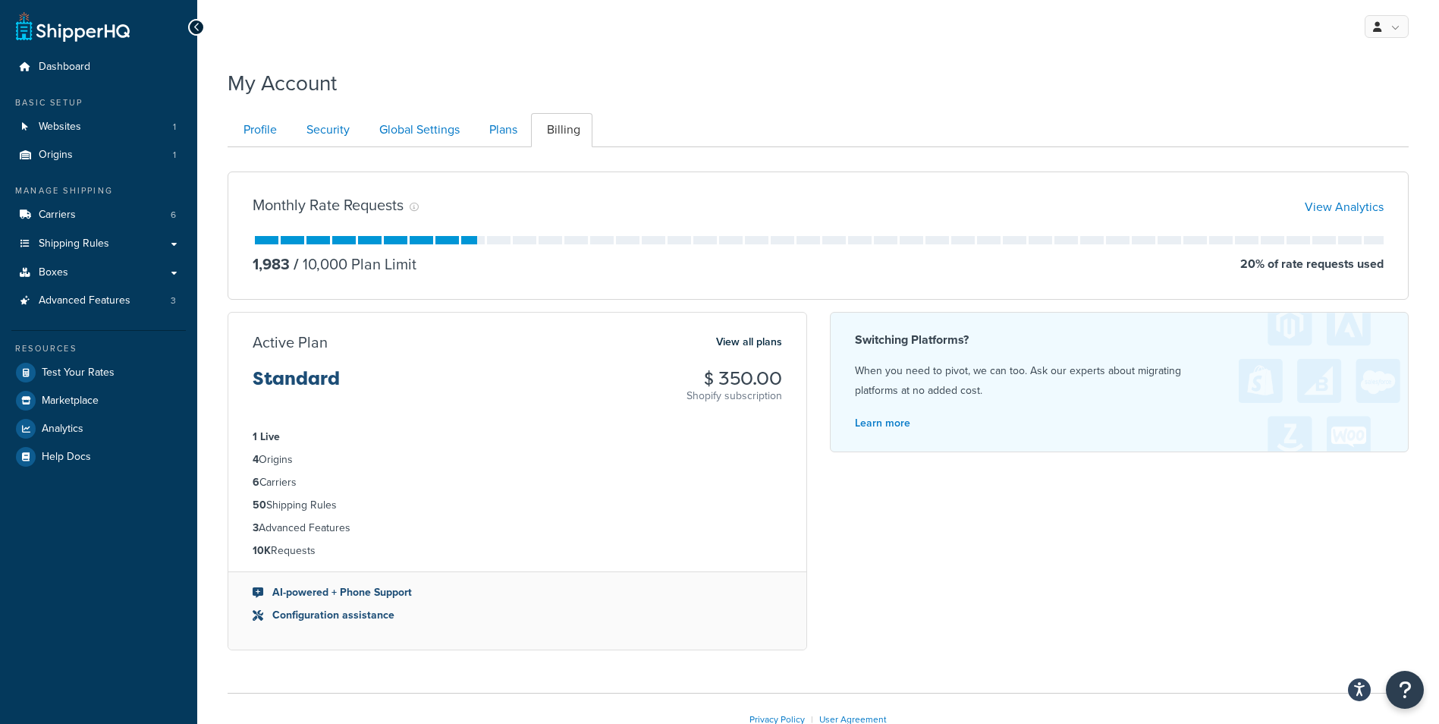
scroll to position [97, 0]
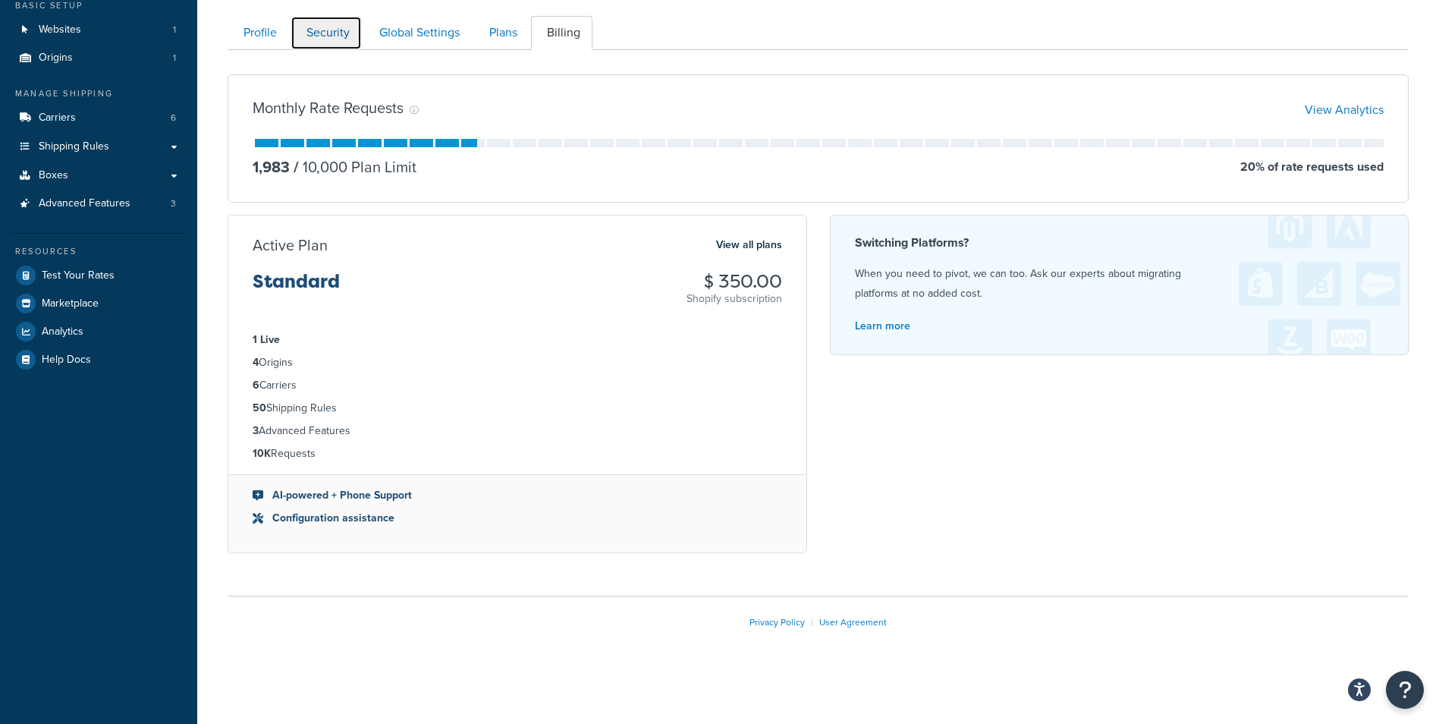
click at [350, 24] on link "Security" at bounding box center [325, 33] width 71 height 34
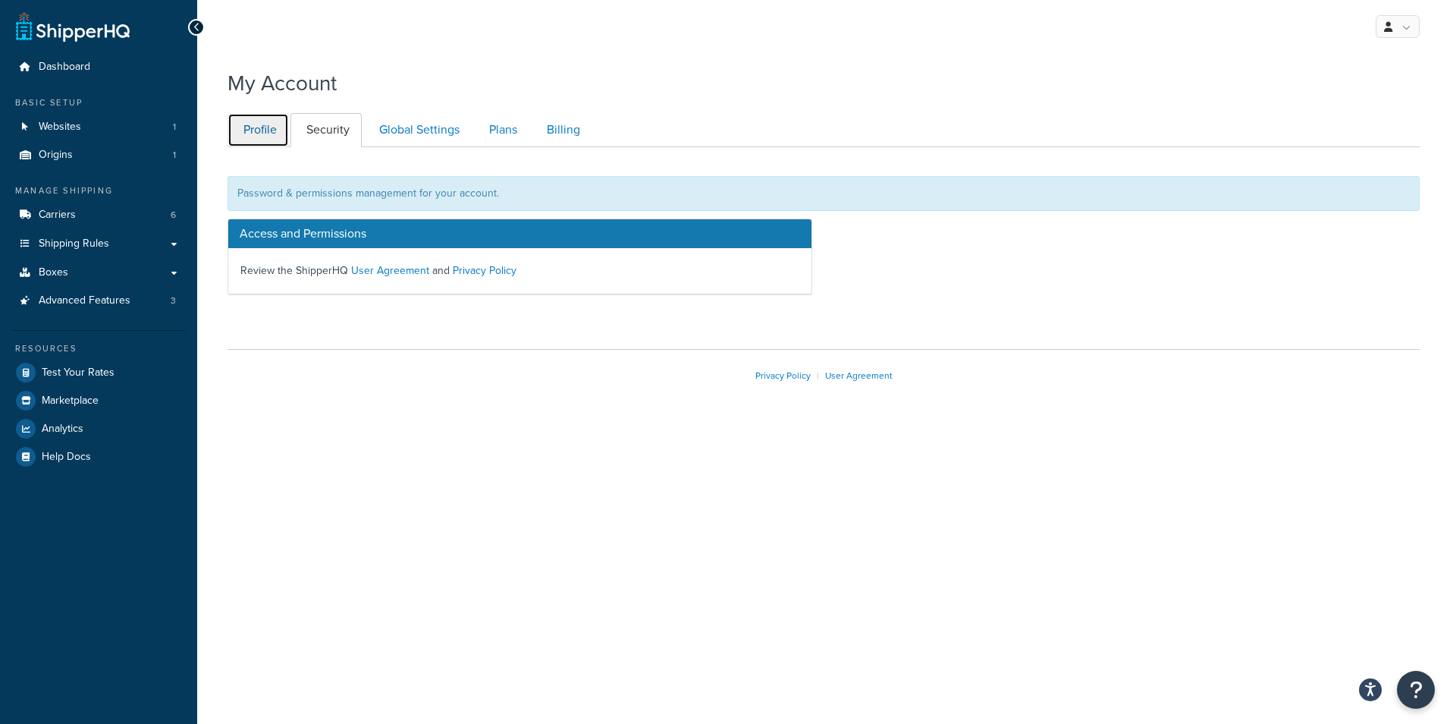
click at [273, 118] on link "Profile" at bounding box center [258, 130] width 61 height 34
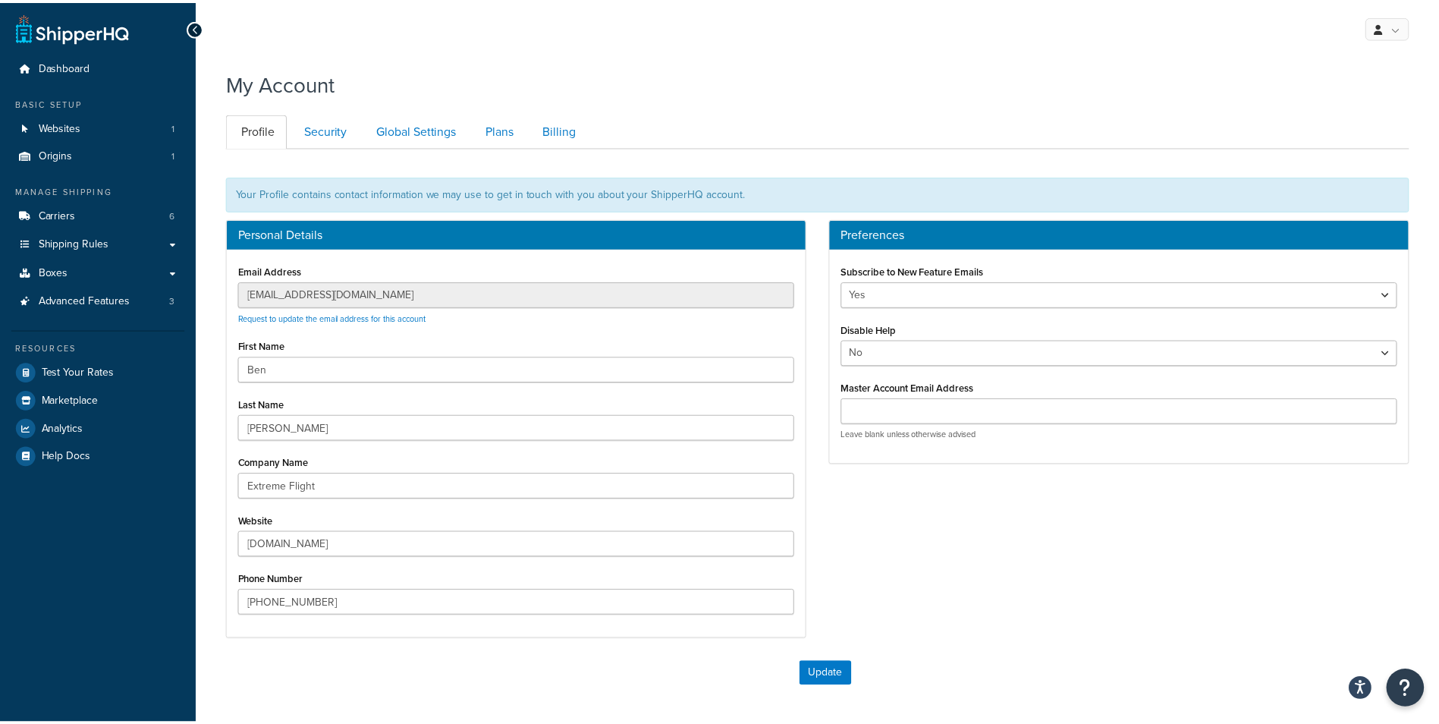
scroll to position [137, 0]
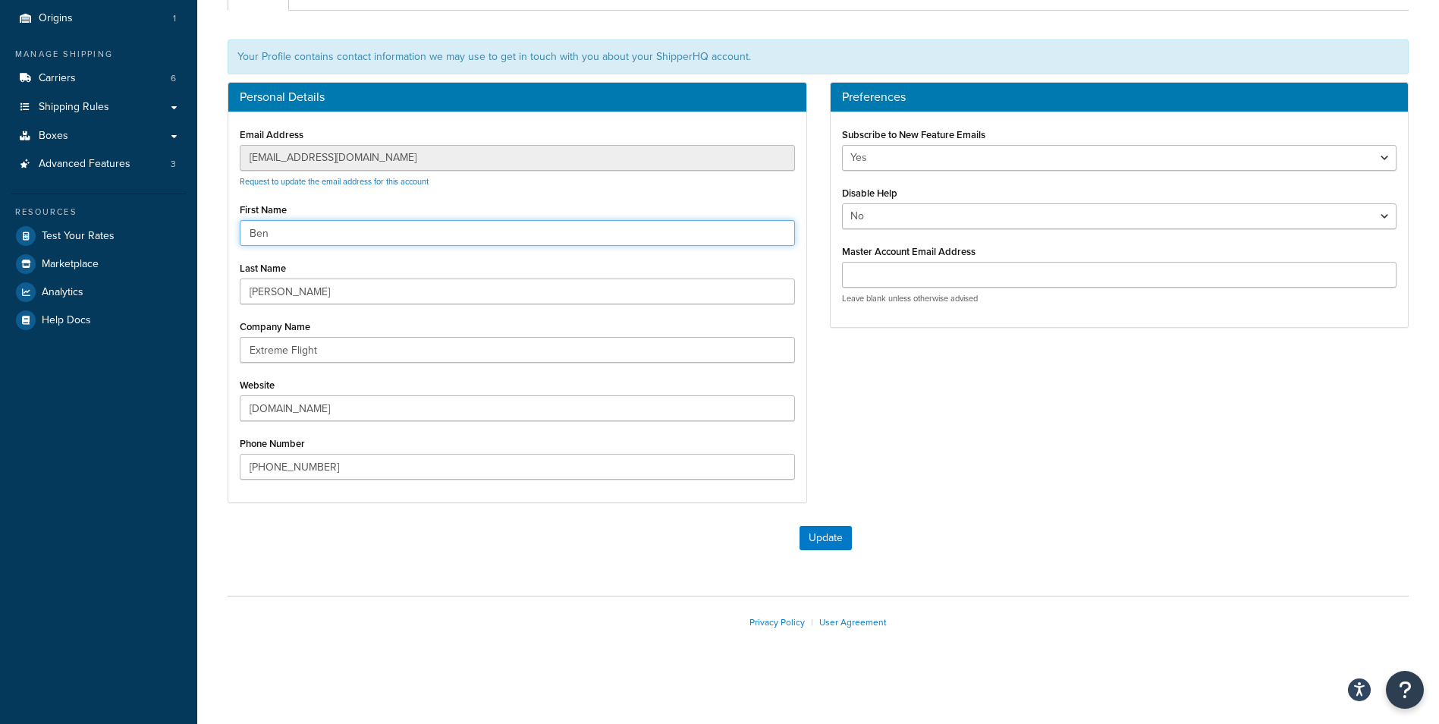
drag, startPoint x: 308, startPoint y: 227, endPoint x: 199, endPoint y: 221, distance: 109.3
click at [199, 221] on div "My Account Contact Us Send Us A Message Contact Information Name * Email * Comp…" at bounding box center [818, 304] width 1242 height 761
click at [304, 183] on link "Request to update the email address for this account" at bounding box center [334, 181] width 189 height 12
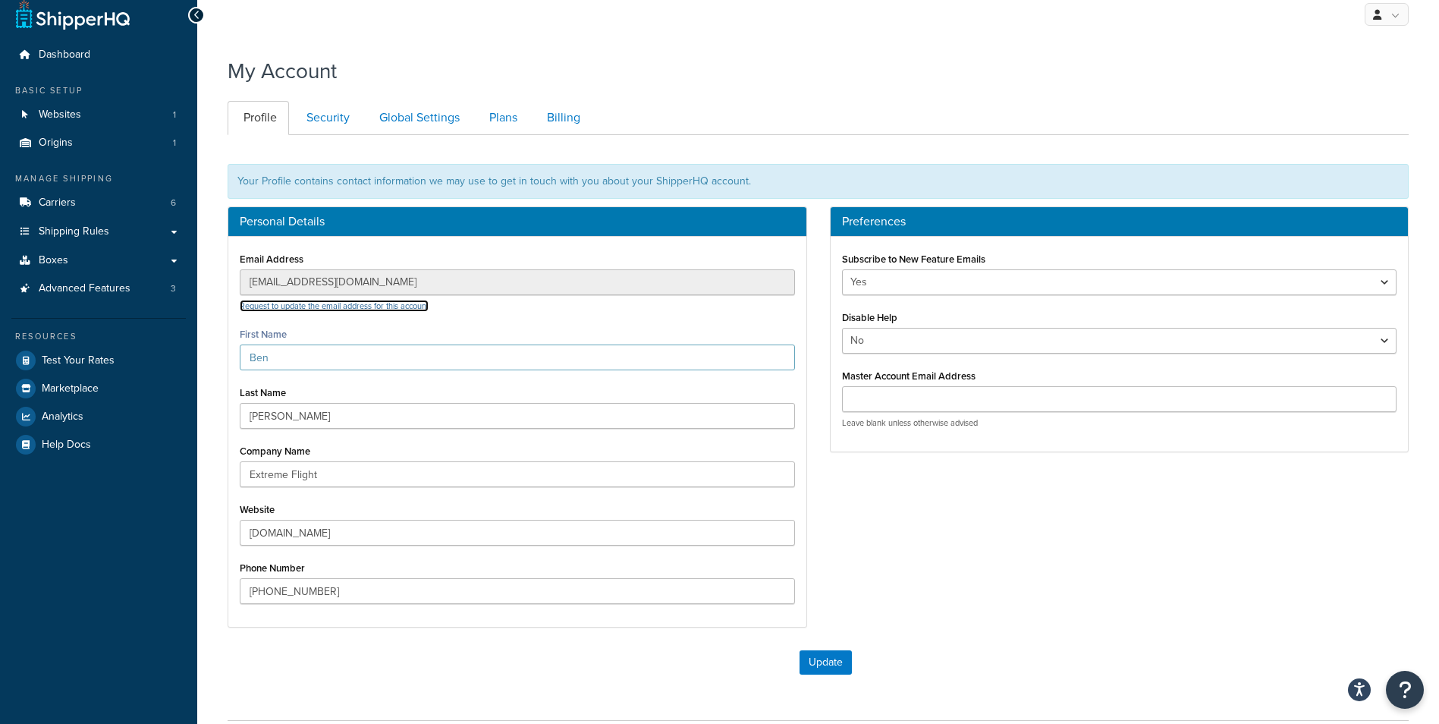
scroll to position [0, 0]
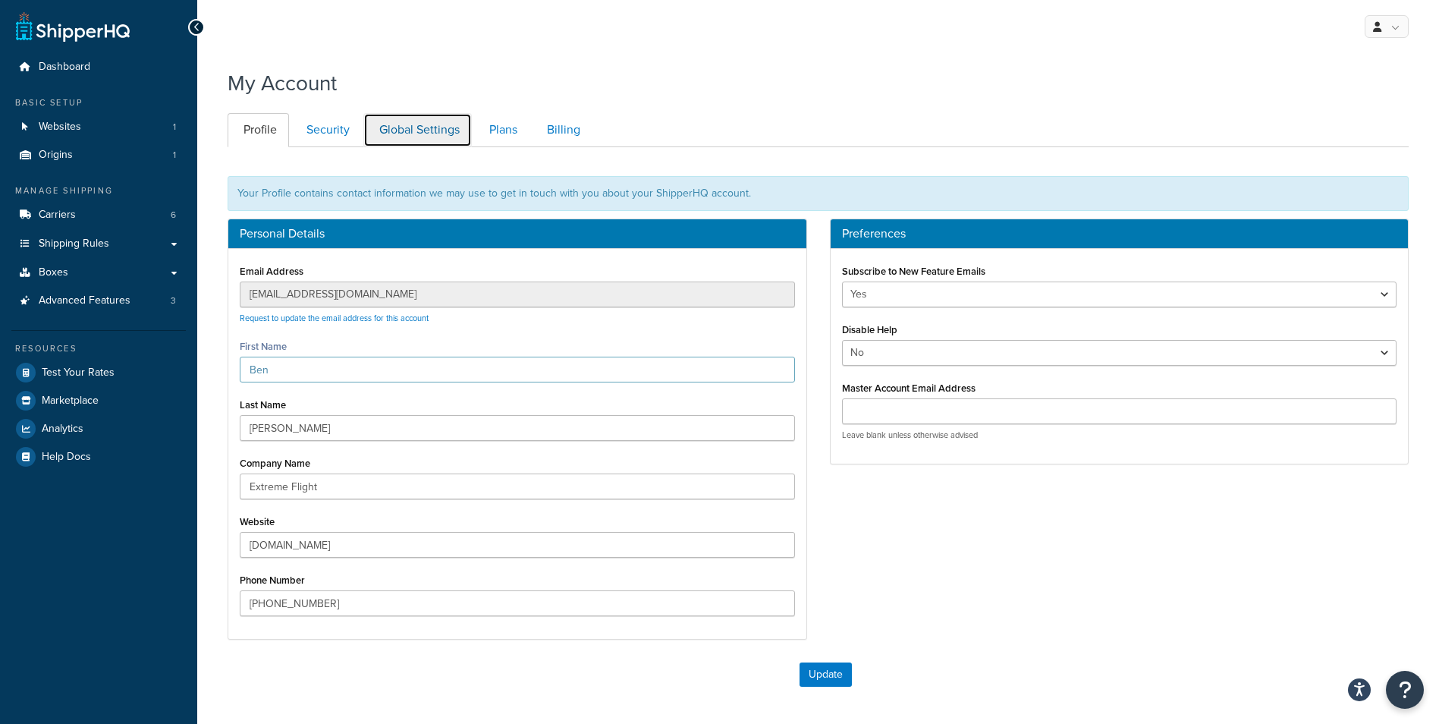
click at [431, 136] on link "Global Settings" at bounding box center [417, 130] width 108 height 34
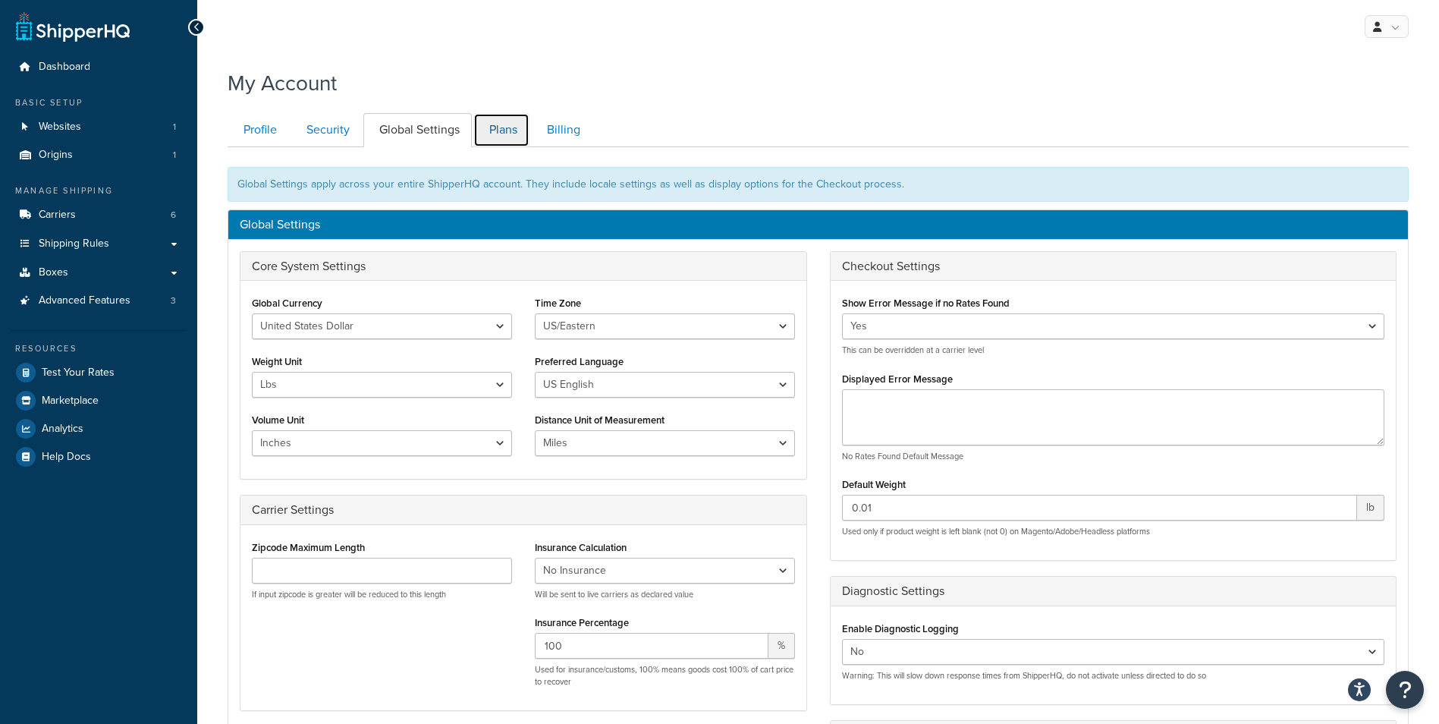
click at [518, 134] on link "Plans" at bounding box center [501, 130] width 56 height 34
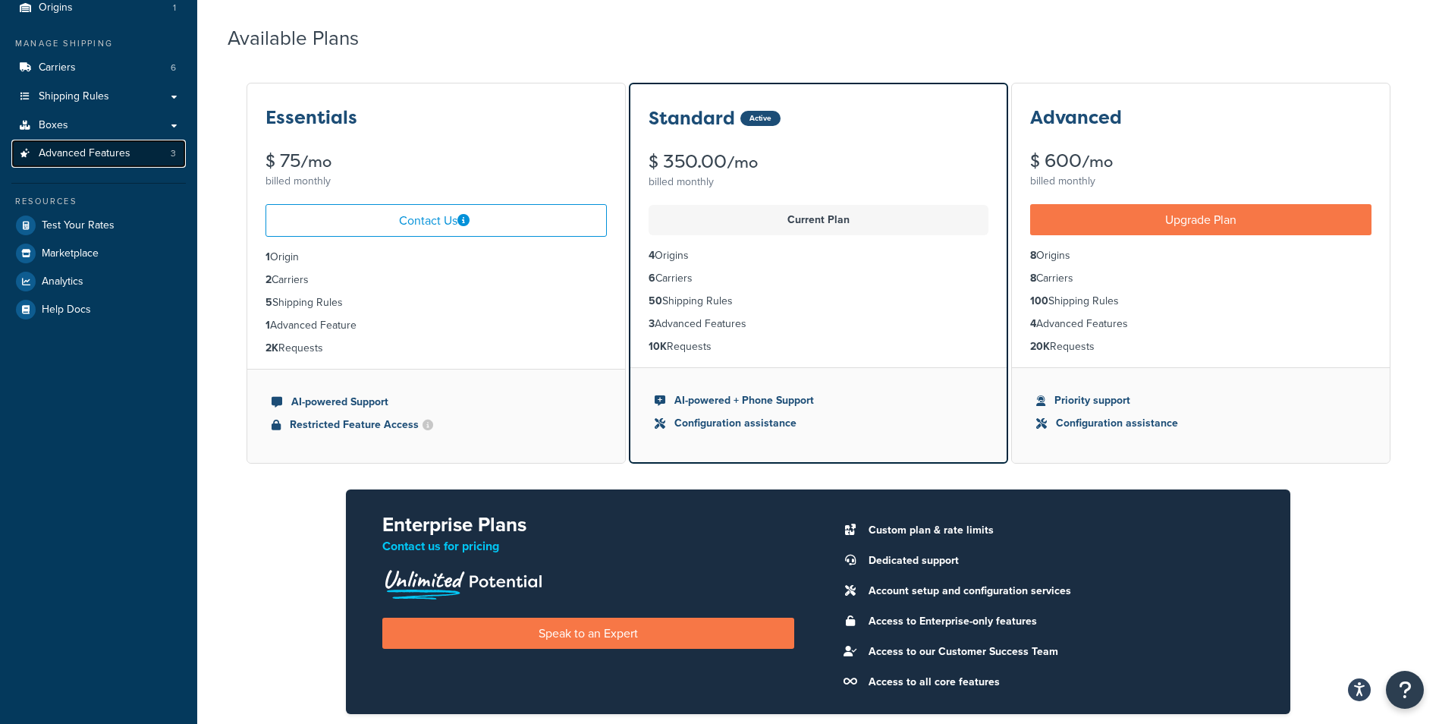
click at [102, 155] on span "Advanced Features" at bounding box center [85, 153] width 92 height 13
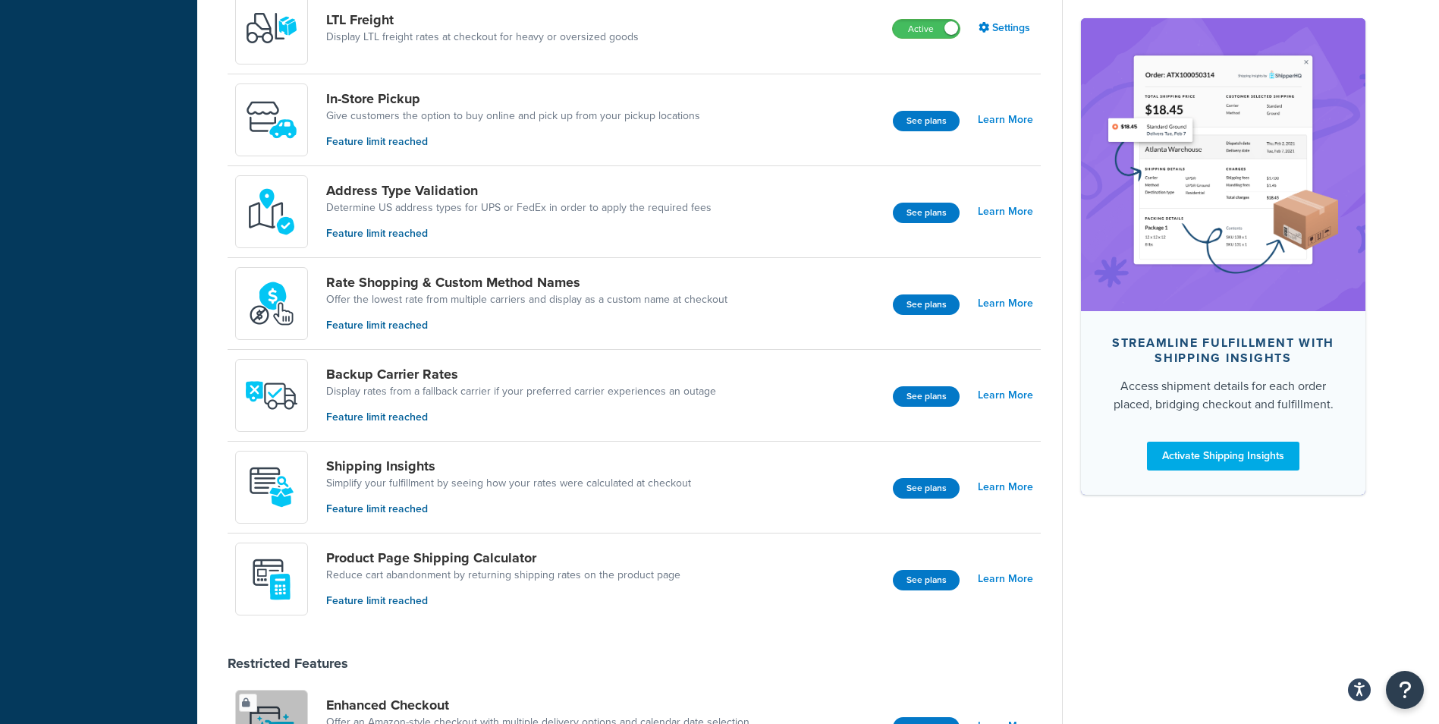
scroll to position [531, 0]
click at [1000, 307] on link "Learn More" at bounding box center [1005, 302] width 55 height 21
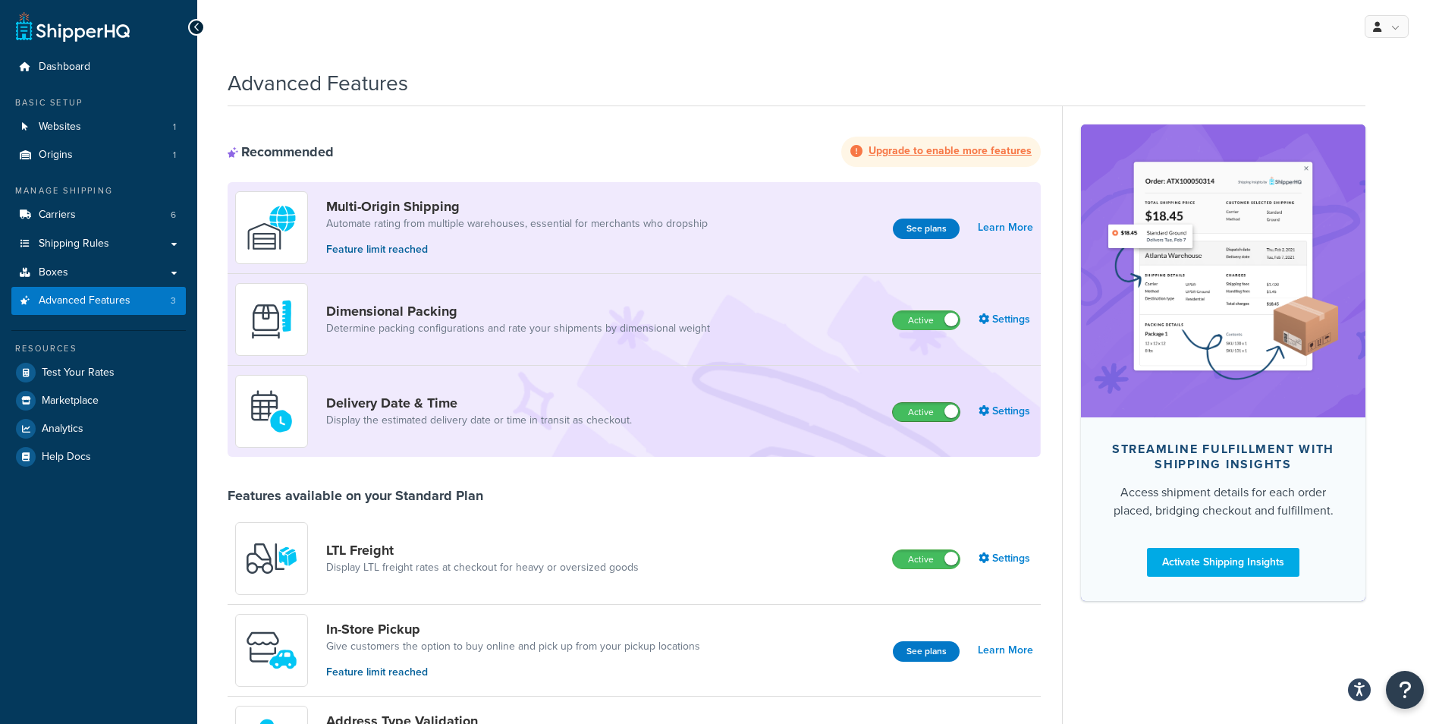
click at [948, 410] on span at bounding box center [951, 411] width 14 height 14
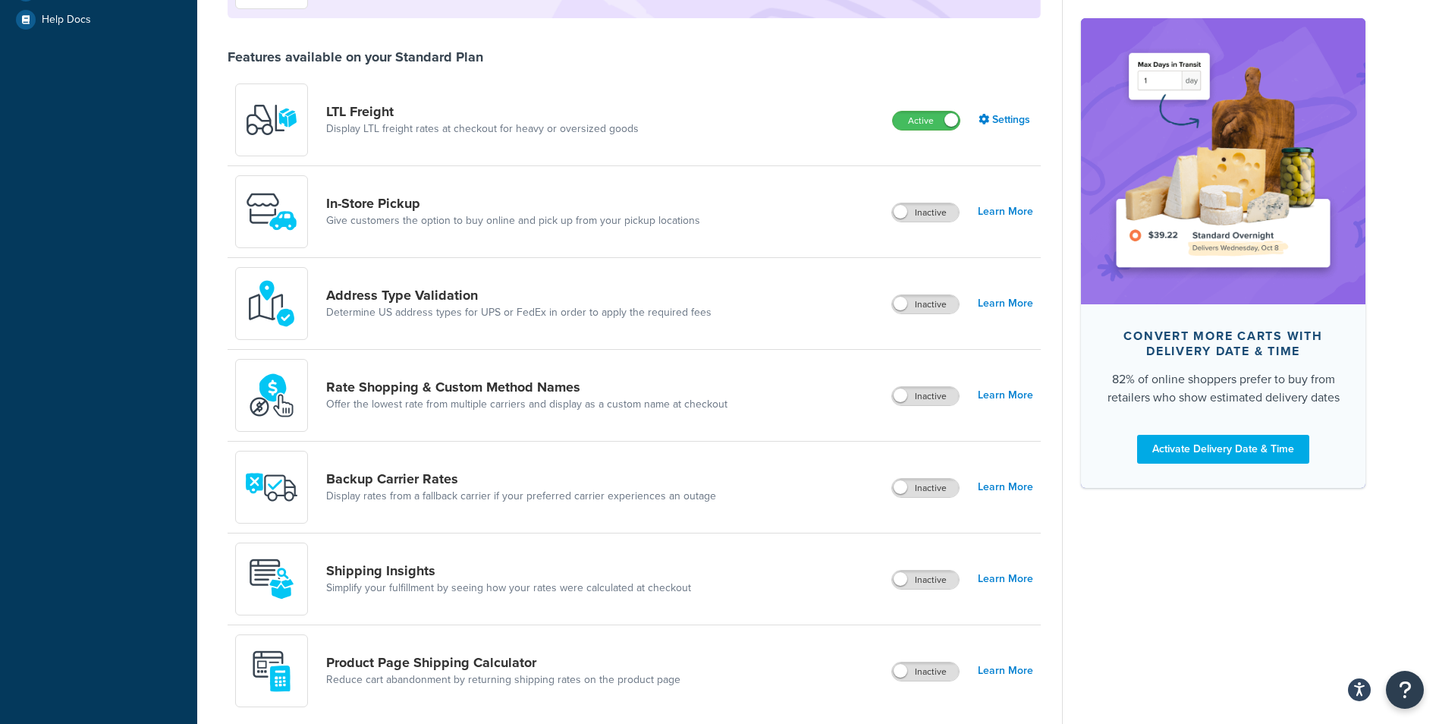
scroll to position [455, 0]
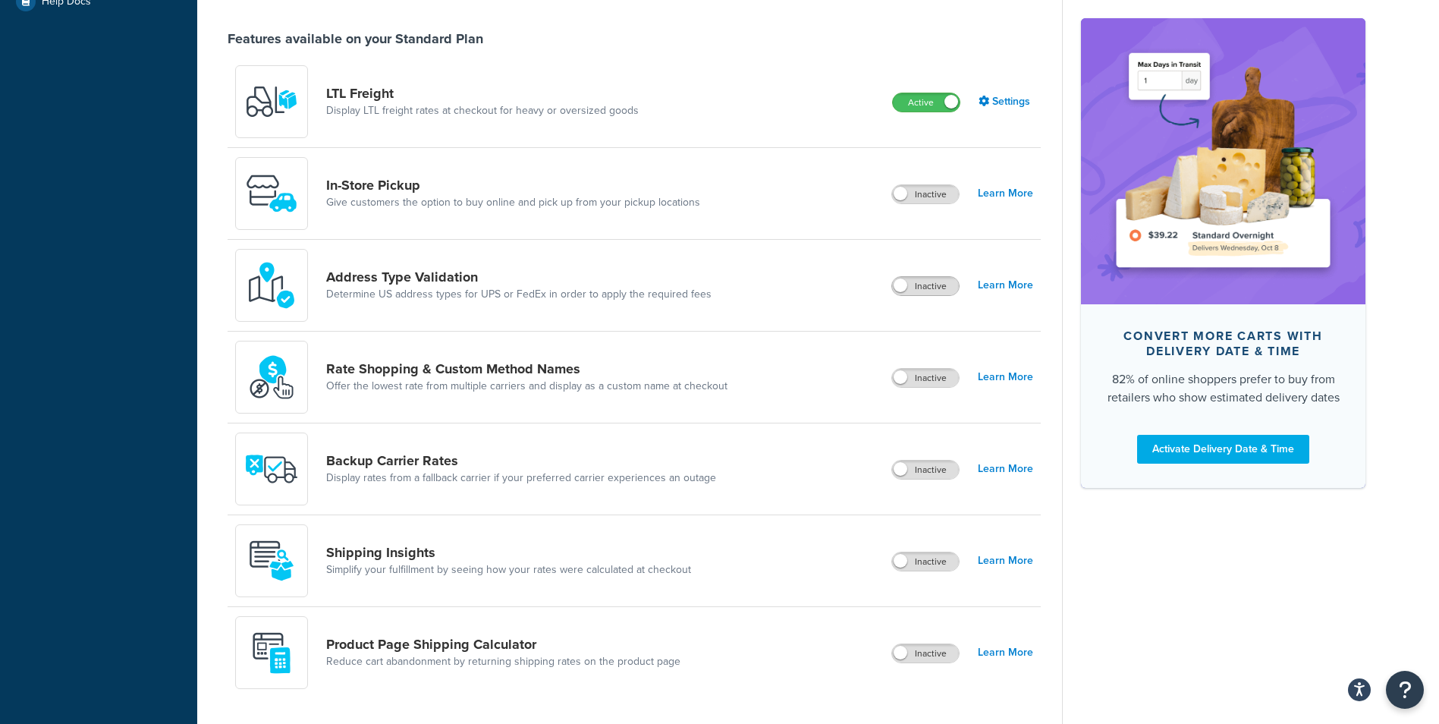
click at [905, 287] on span at bounding box center [900, 285] width 14 height 14
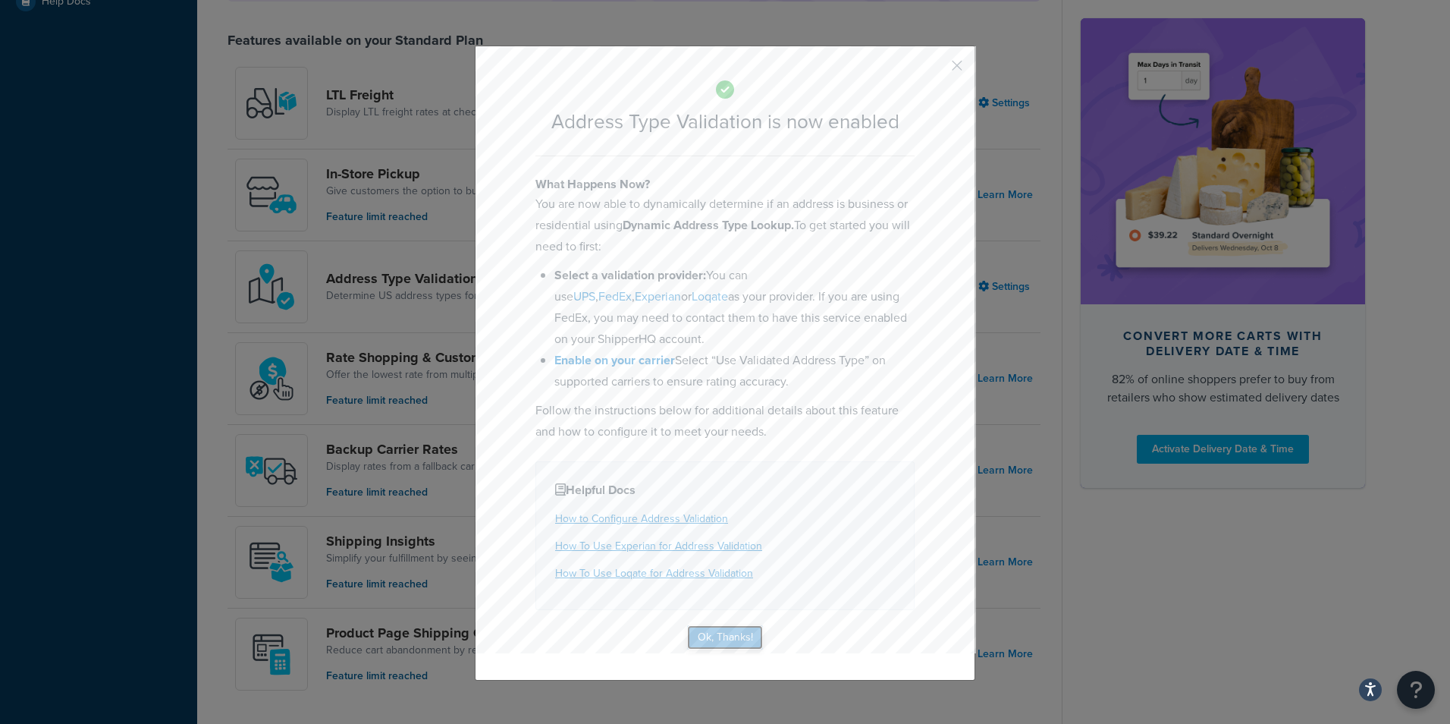
click at [727, 645] on button "Ok, Thanks!" at bounding box center [725, 637] width 76 height 24
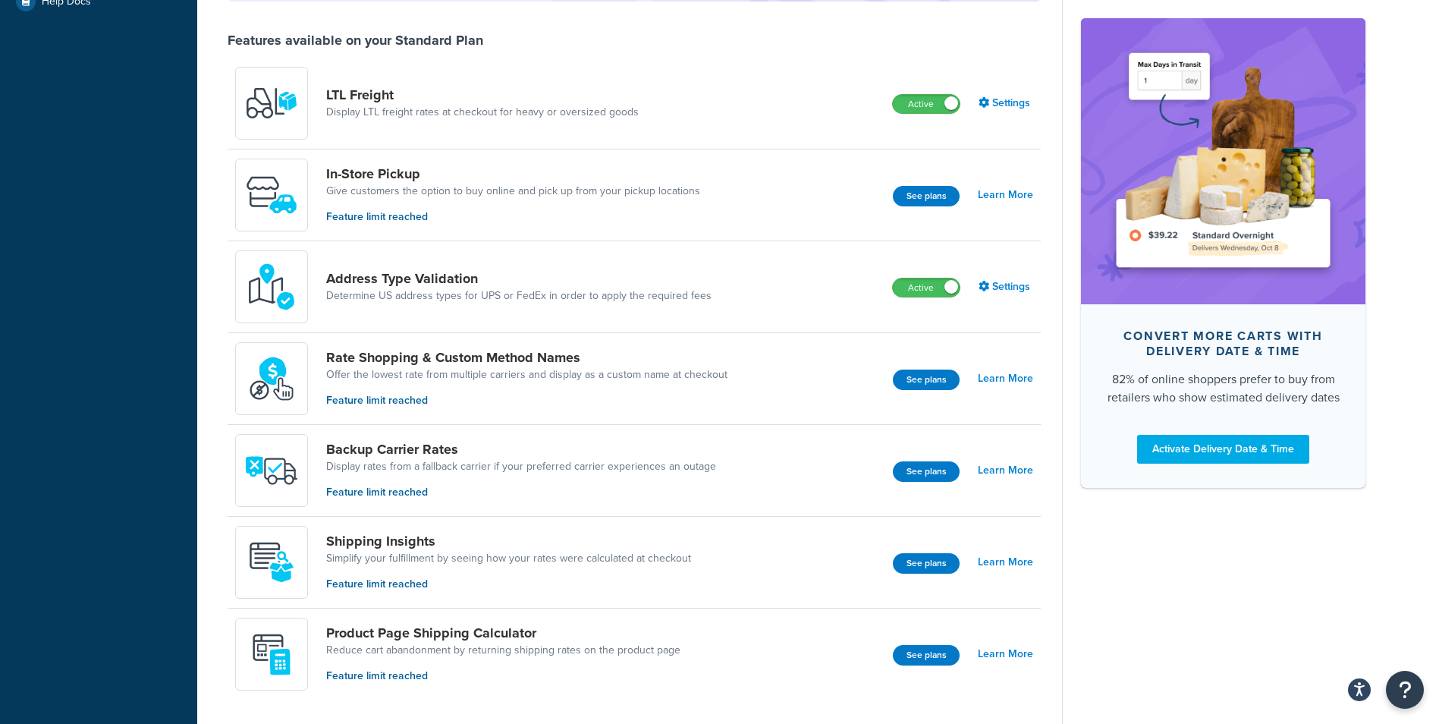
scroll to position [379, 0]
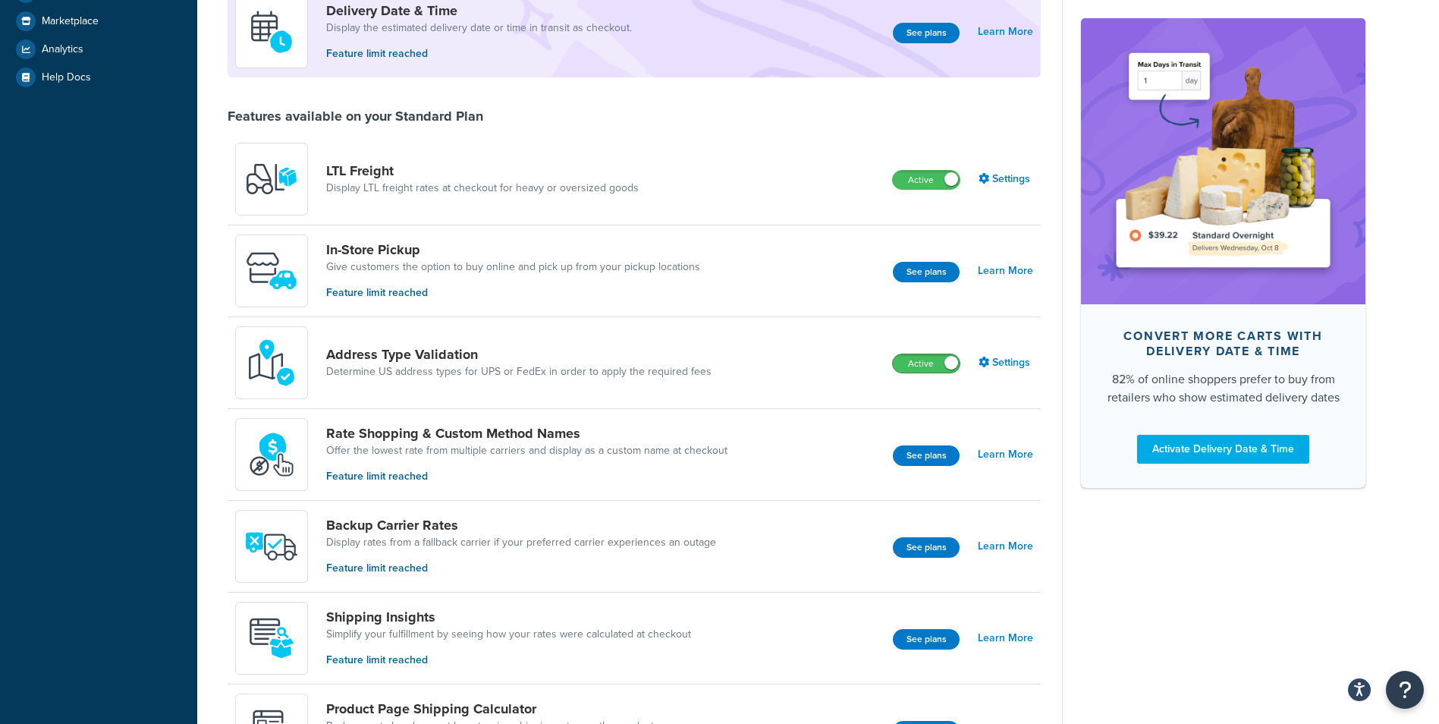
click at [949, 361] on span at bounding box center [951, 363] width 14 height 14
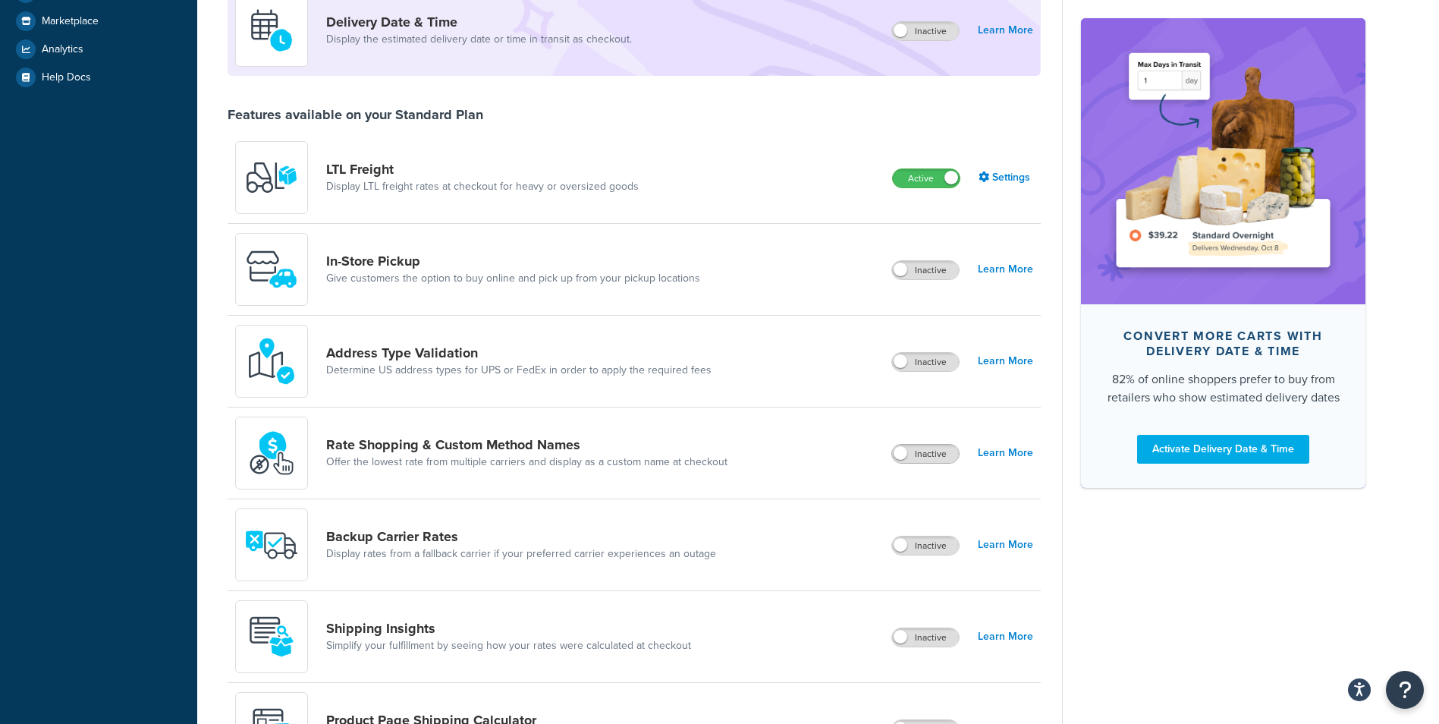
click at [900, 450] on span at bounding box center [900, 453] width 14 height 14
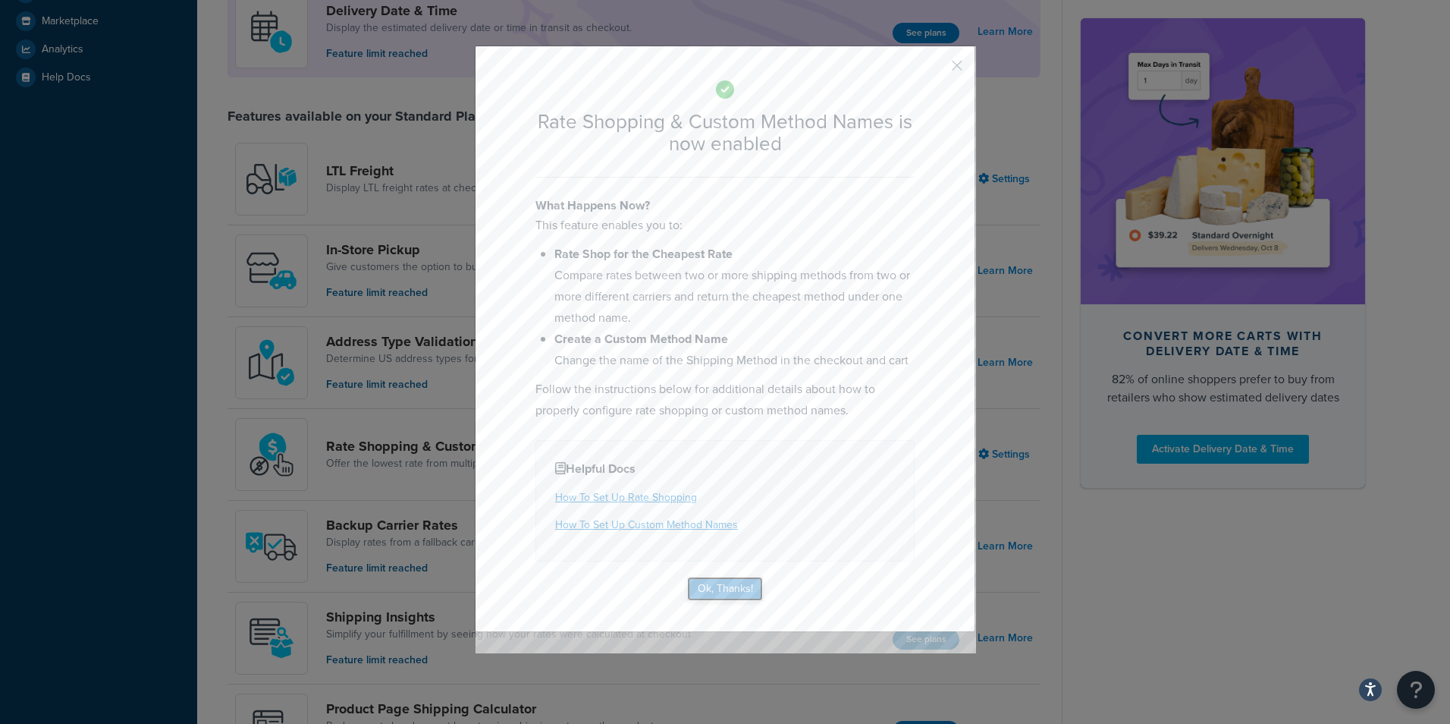
click at [736, 588] on button "Ok, Thanks!" at bounding box center [725, 588] width 76 height 24
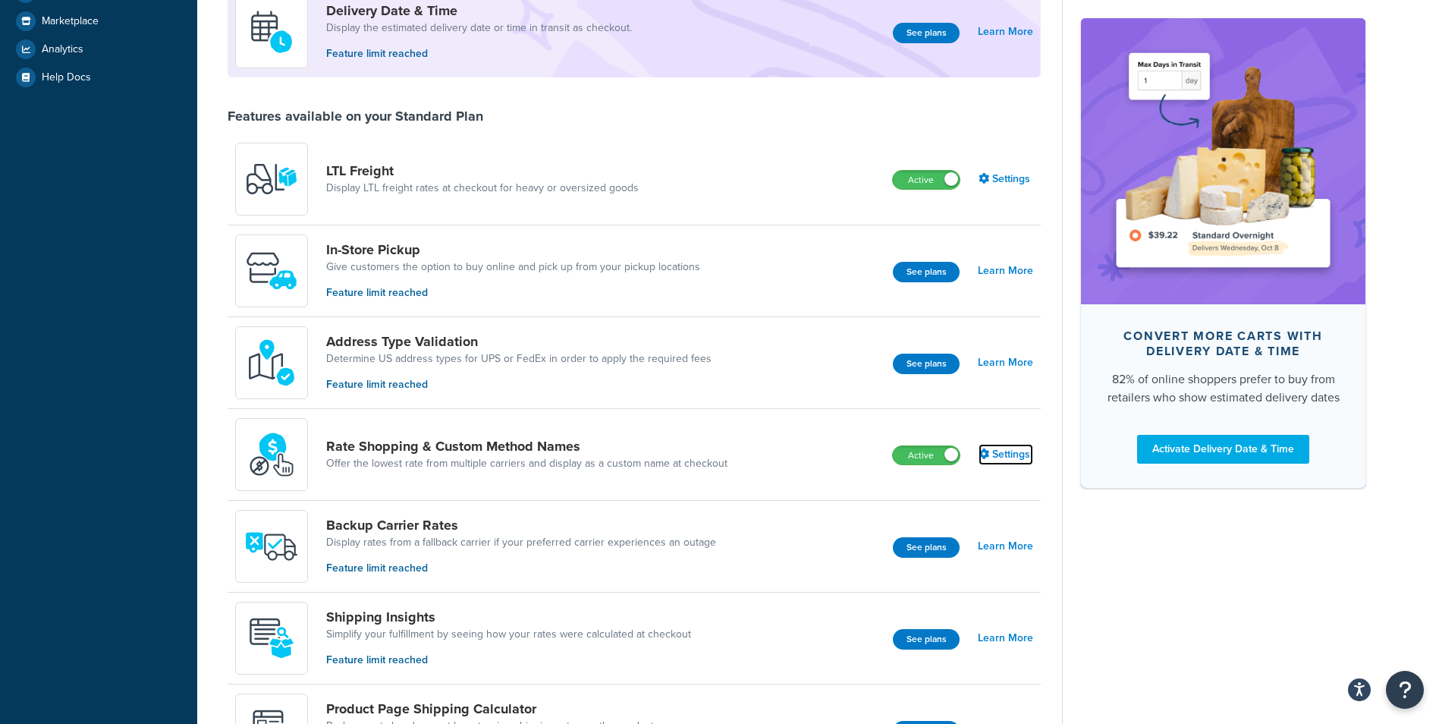
click at [1016, 447] on link "Settings" at bounding box center [1005, 454] width 55 height 21
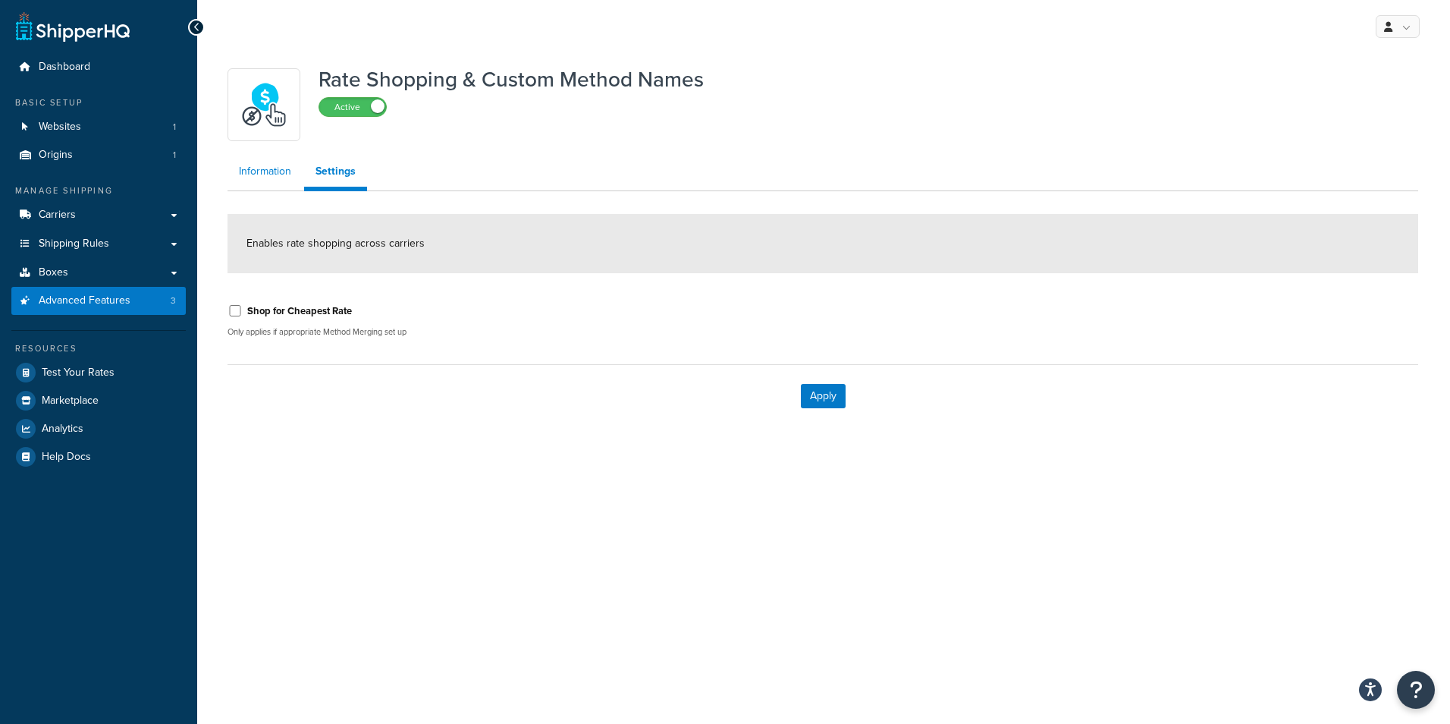
click at [273, 177] on link "Information" at bounding box center [265, 171] width 75 height 30
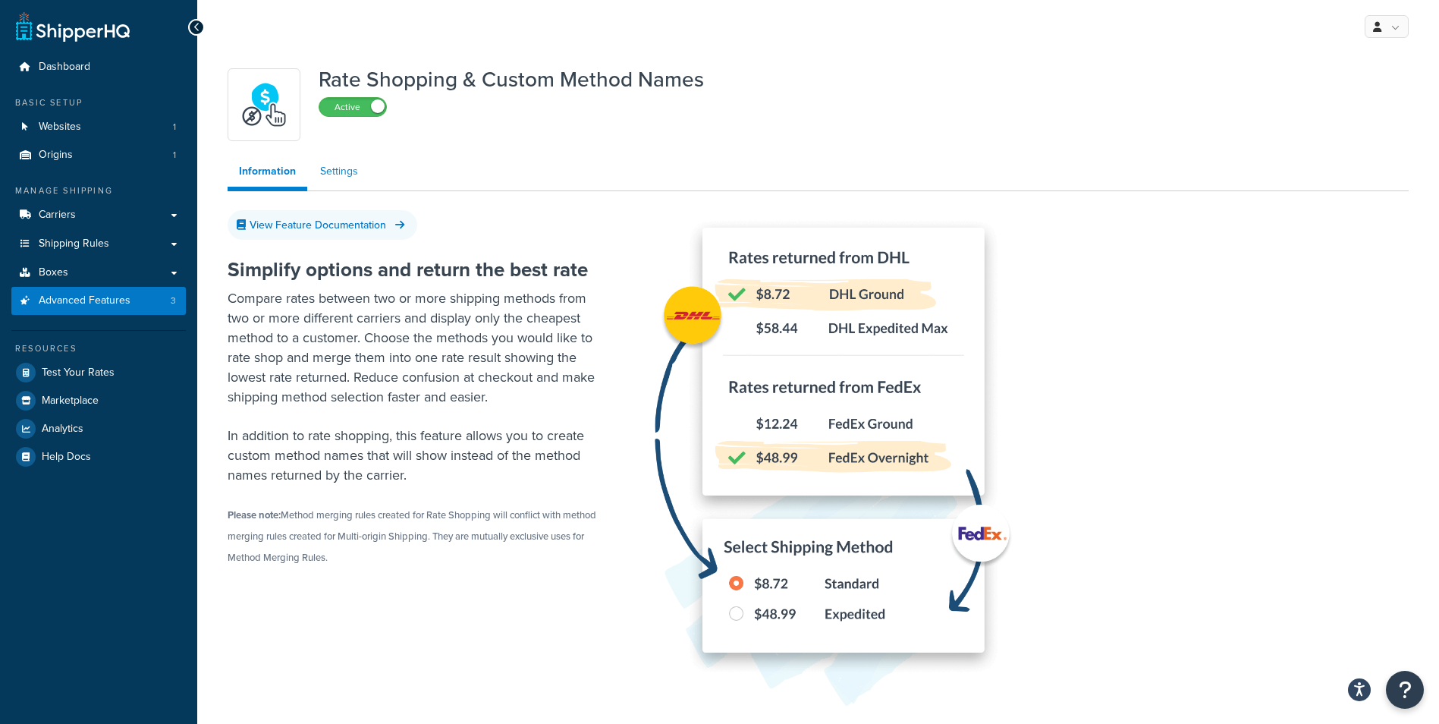
click at [332, 178] on link "Settings" at bounding box center [339, 171] width 61 height 30
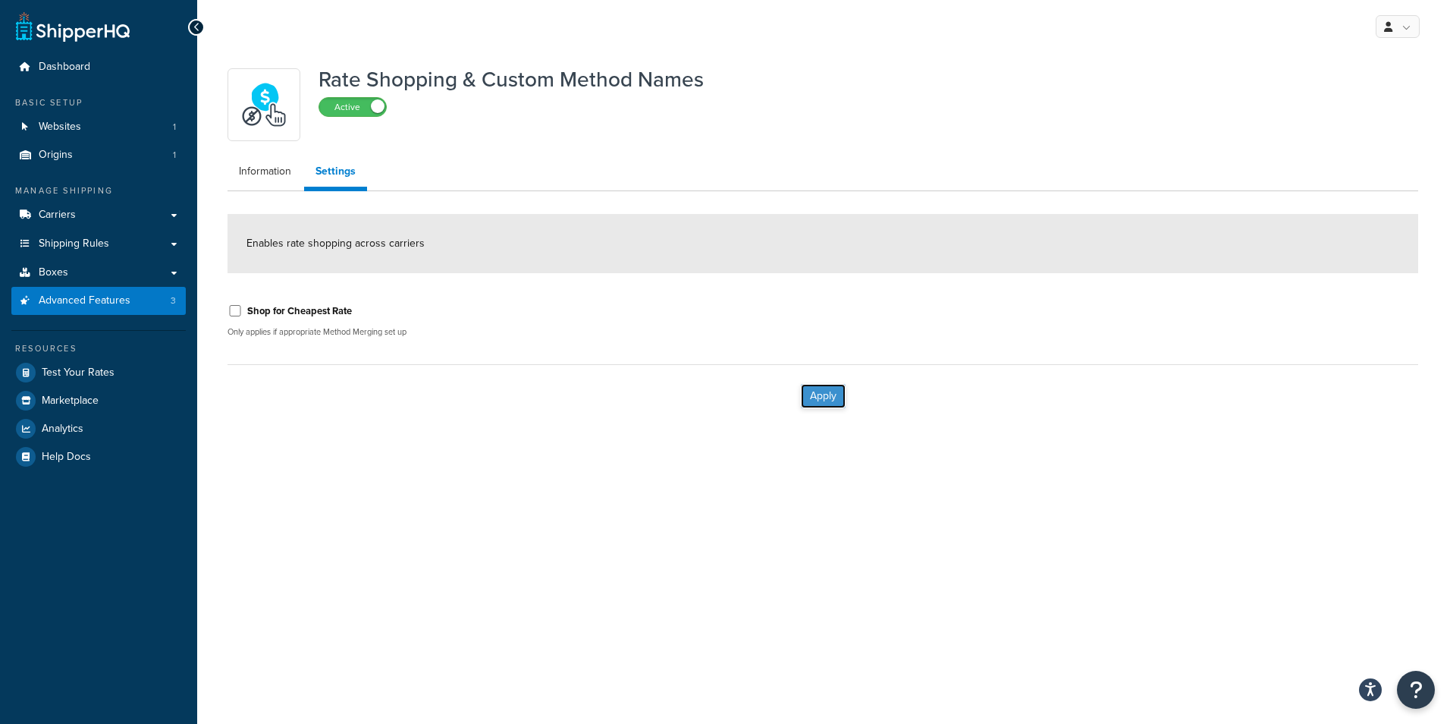
click at [822, 402] on button "Apply" at bounding box center [823, 396] width 45 height 24
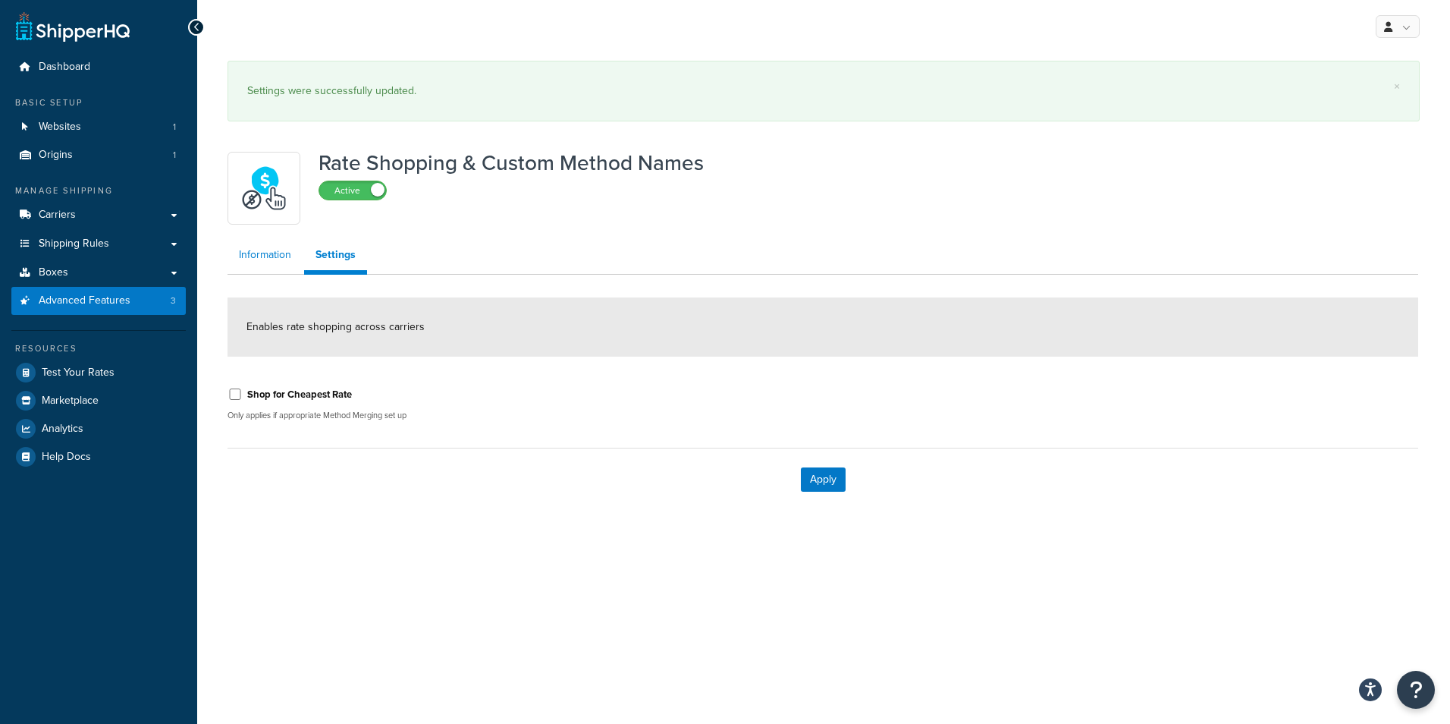
click at [276, 244] on link "Information" at bounding box center [265, 255] width 75 height 30
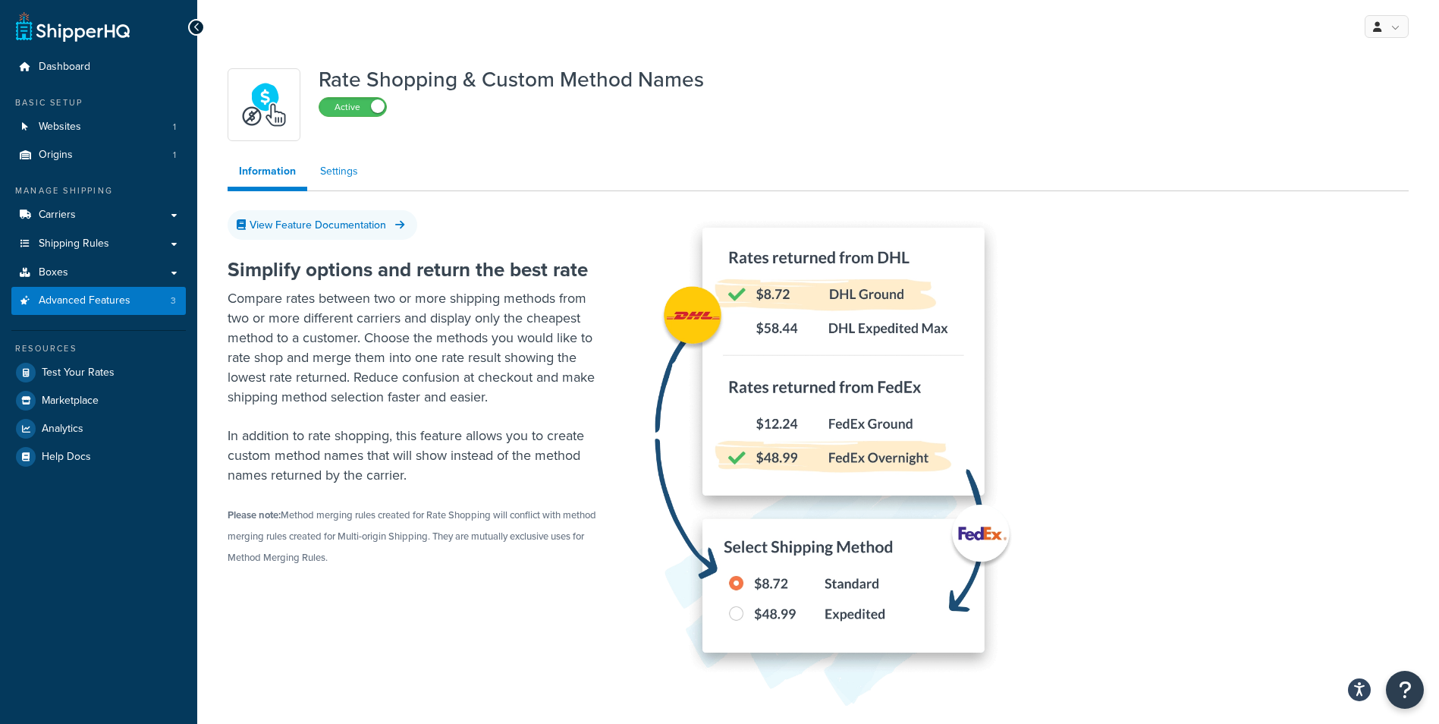
click at [338, 173] on link "Settings" at bounding box center [339, 171] width 61 height 30
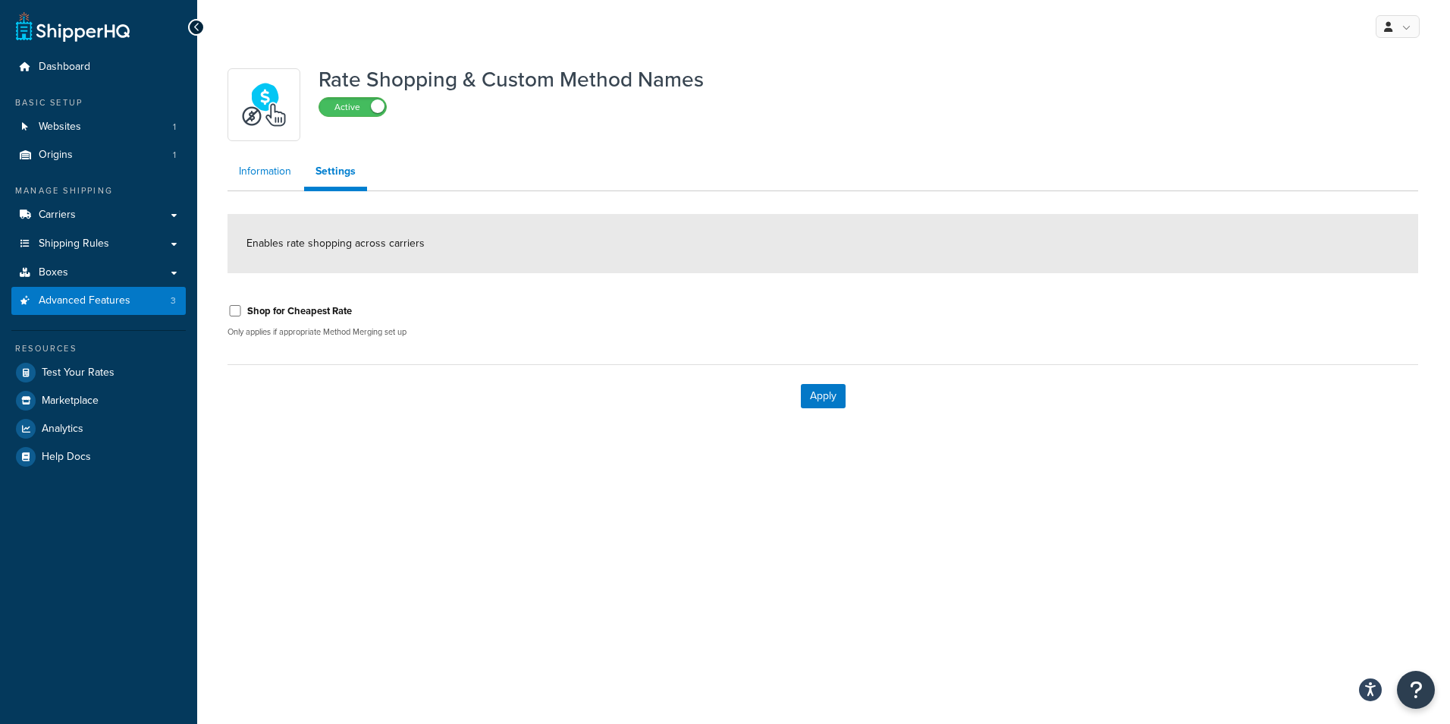
click at [275, 177] on link "Information" at bounding box center [265, 171] width 75 height 30
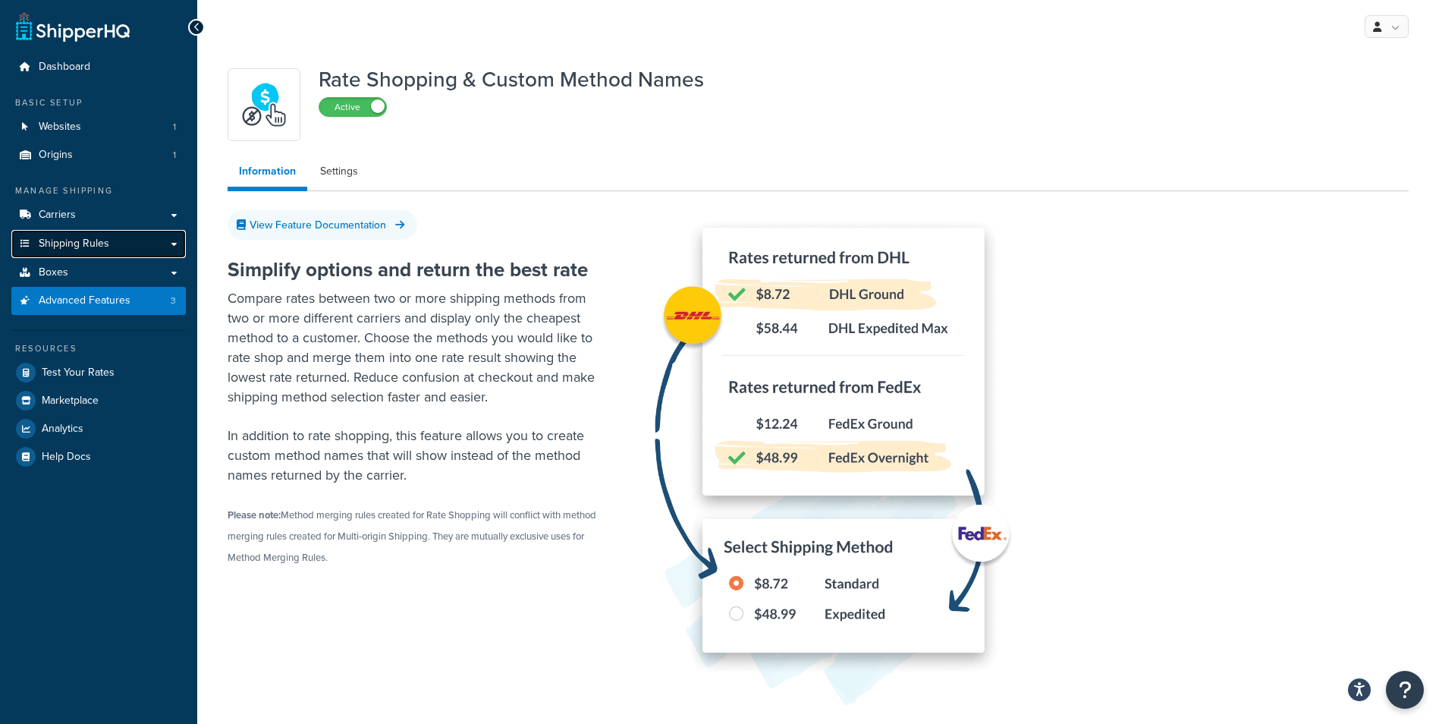
click at [86, 248] on span "Shipping Rules" at bounding box center [74, 243] width 71 height 13
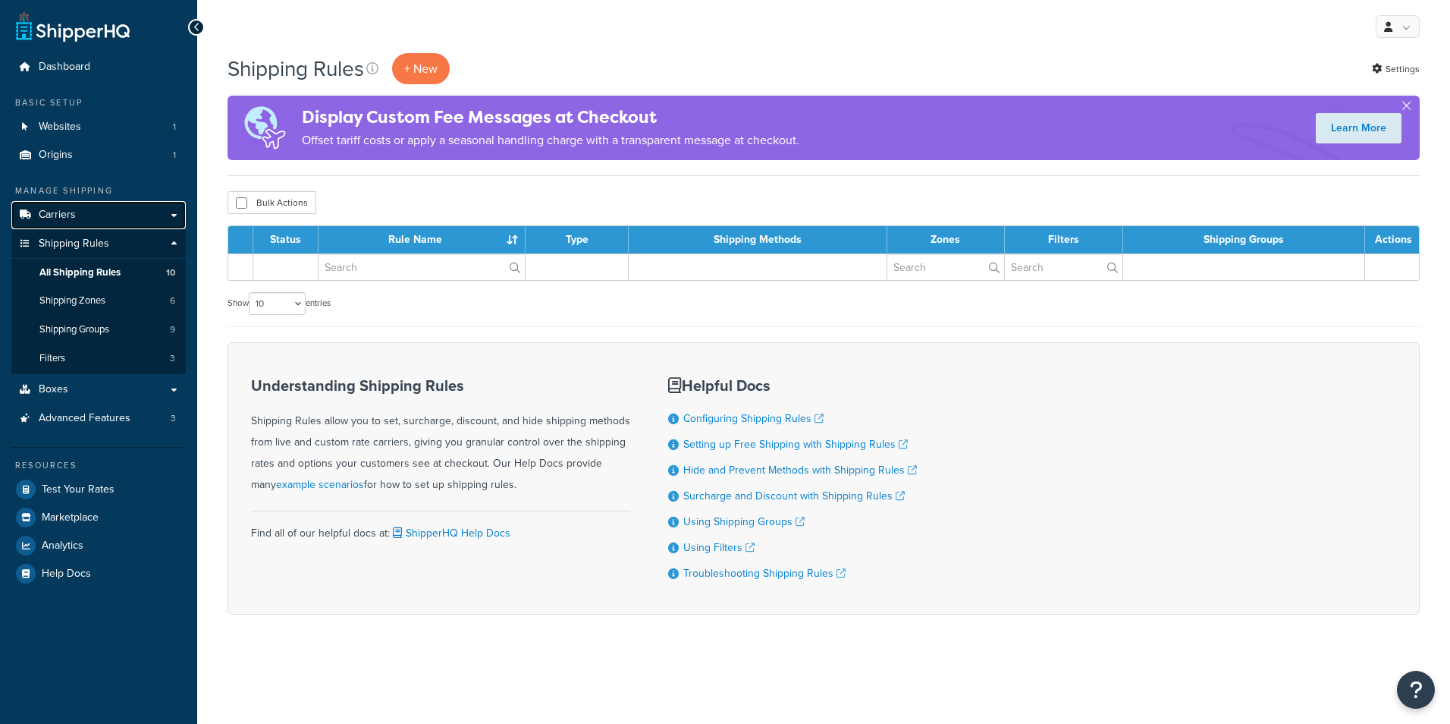
click at [83, 216] on link "Carriers" at bounding box center [98, 215] width 174 height 28
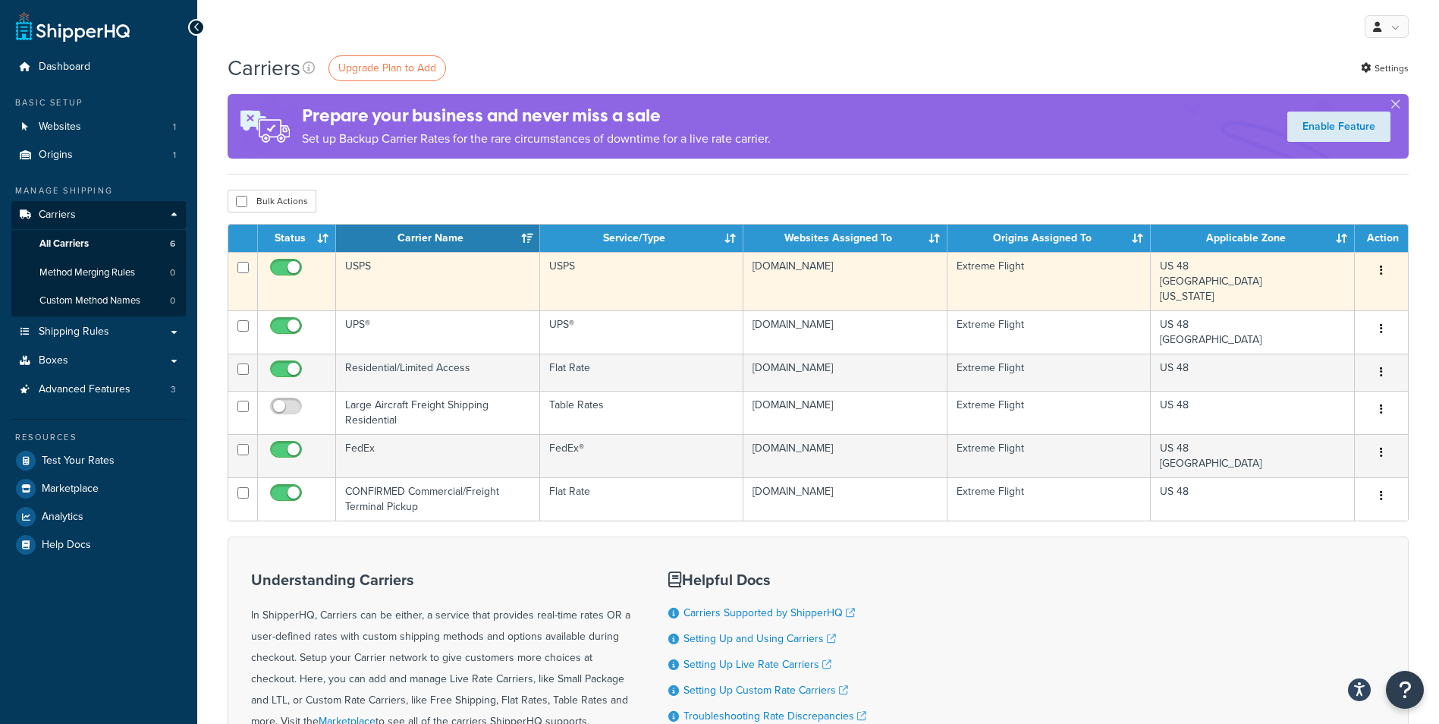
click at [416, 287] on td "USPS" at bounding box center [438, 281] width 204 height 58
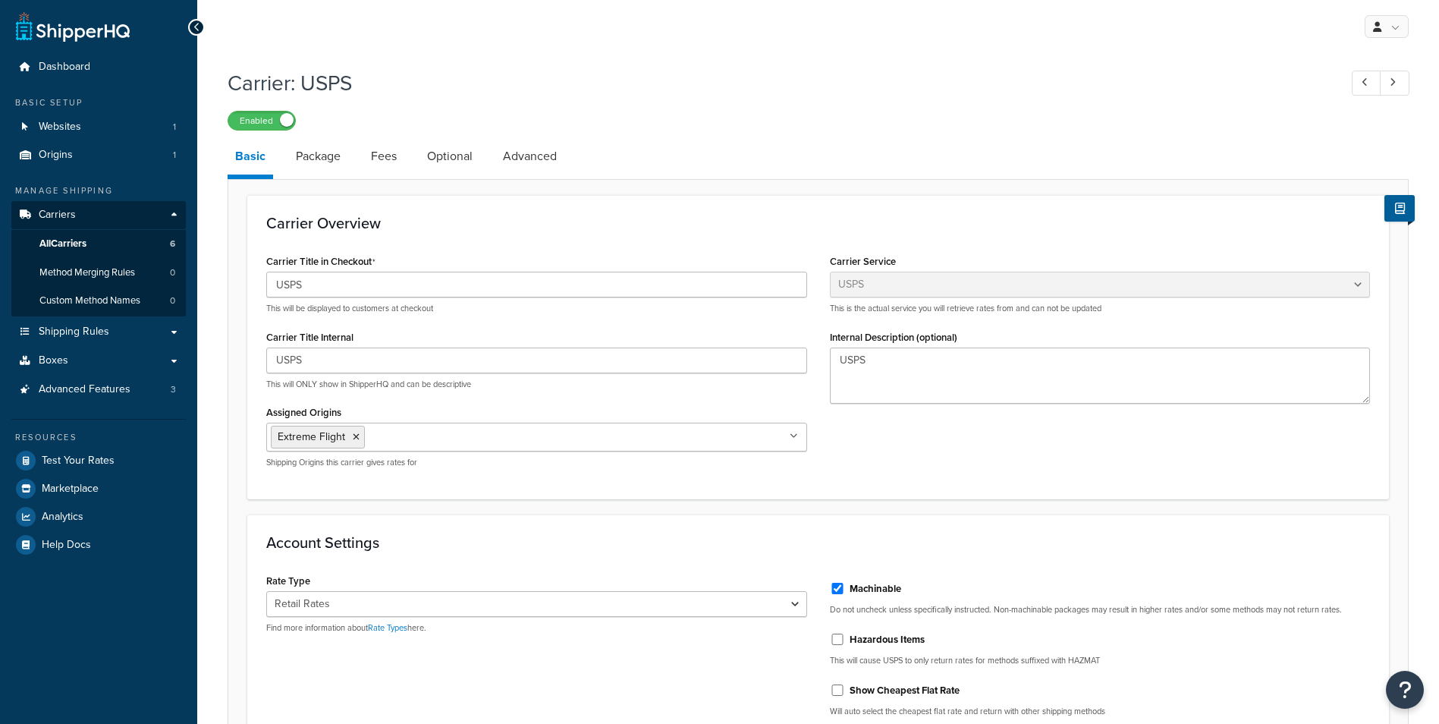
select select "usps"
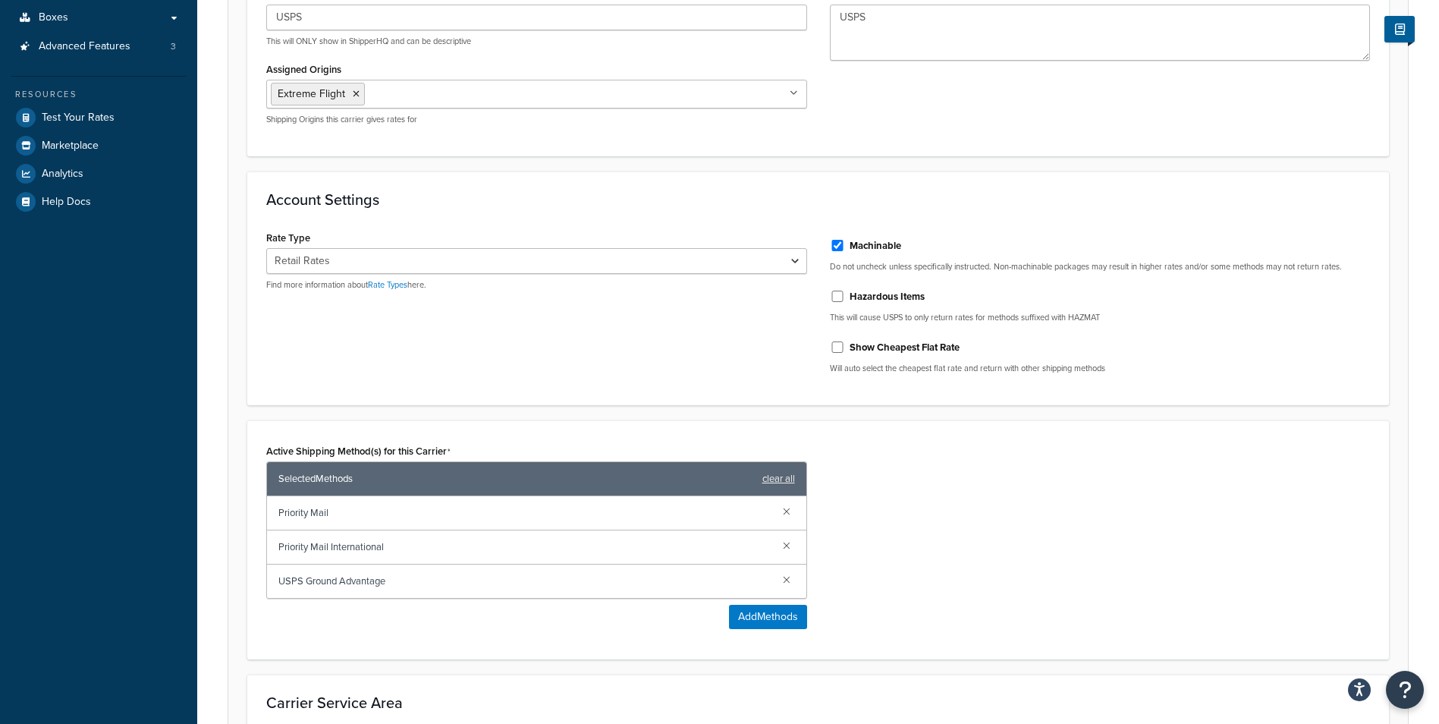
scroll to position [379, 0]
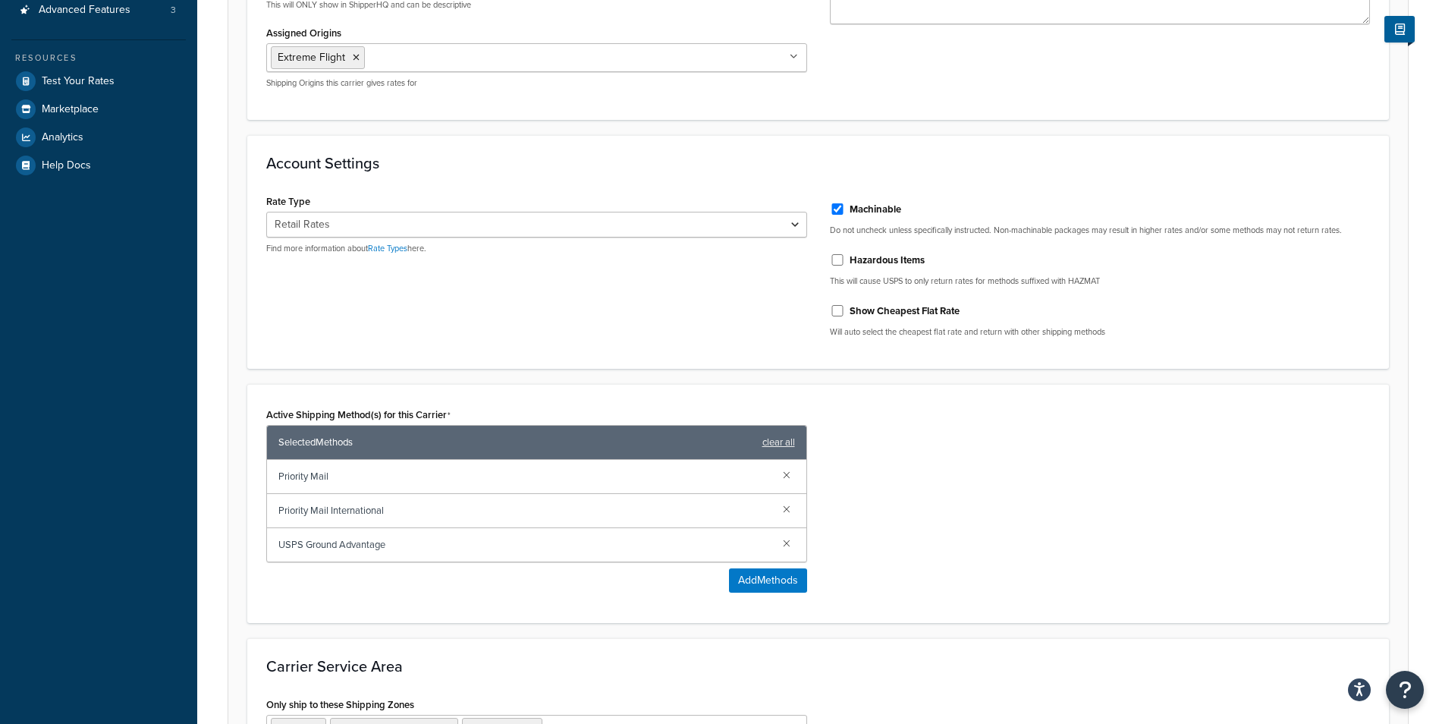
click at [334, 549] on span "USPS Ground Advantage" at bounding box center [524, 544] width 492 height 21
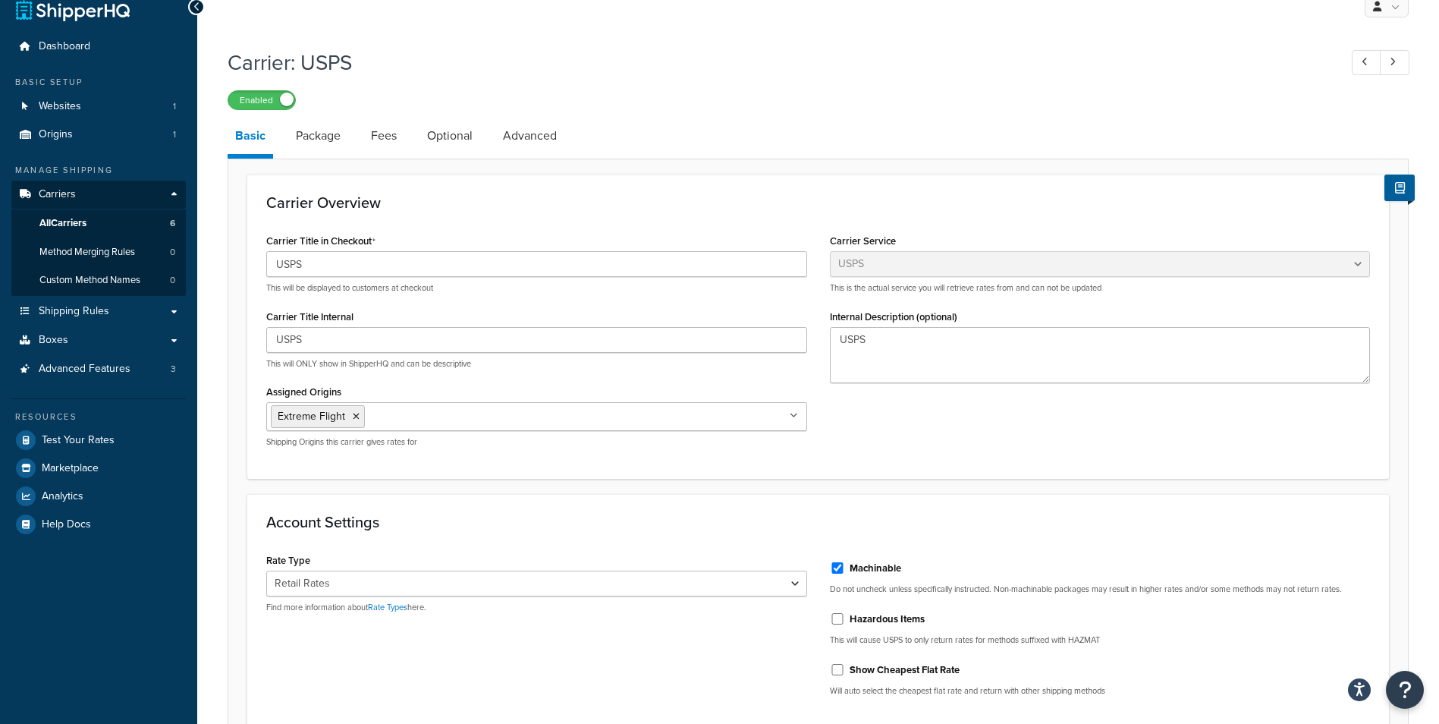
scroll to position [0, 0]
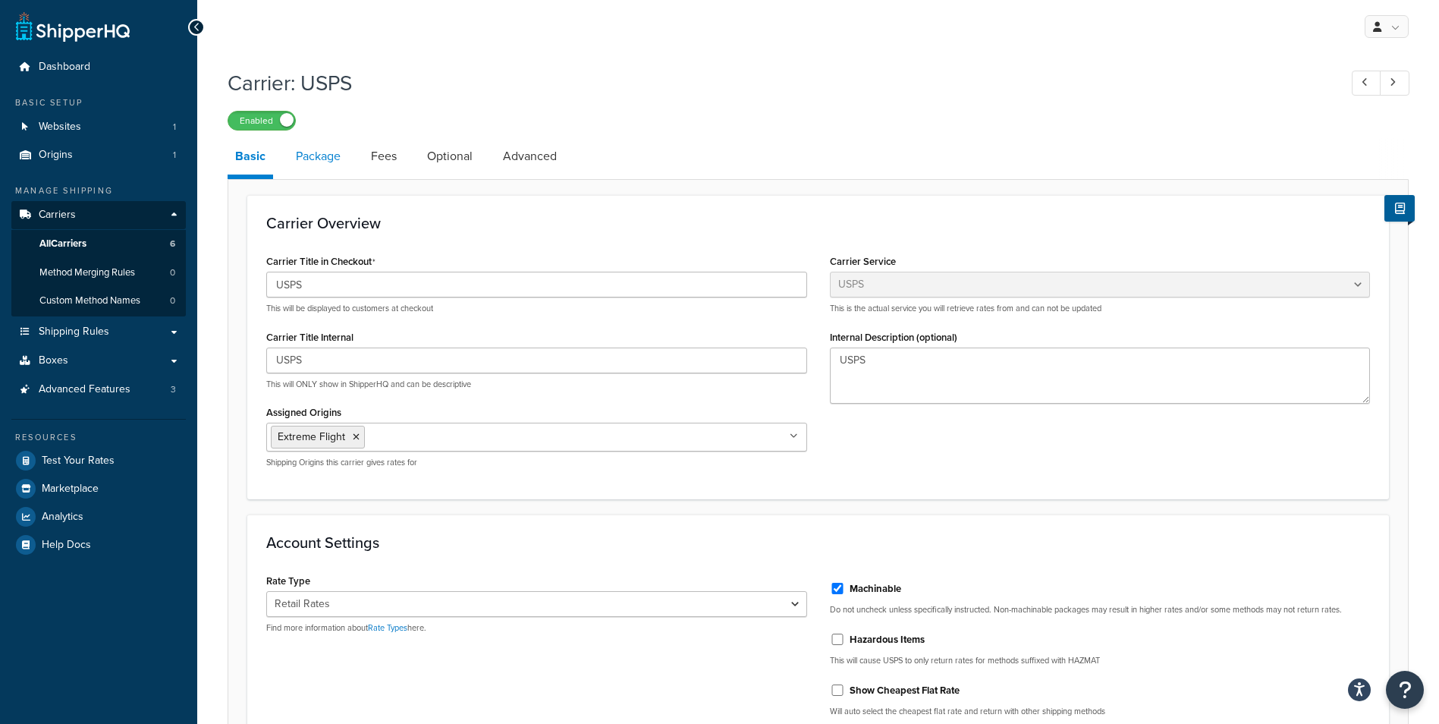
click at [325, 156] on link "Package" at bounding box center [318, 156] width 60 height 36
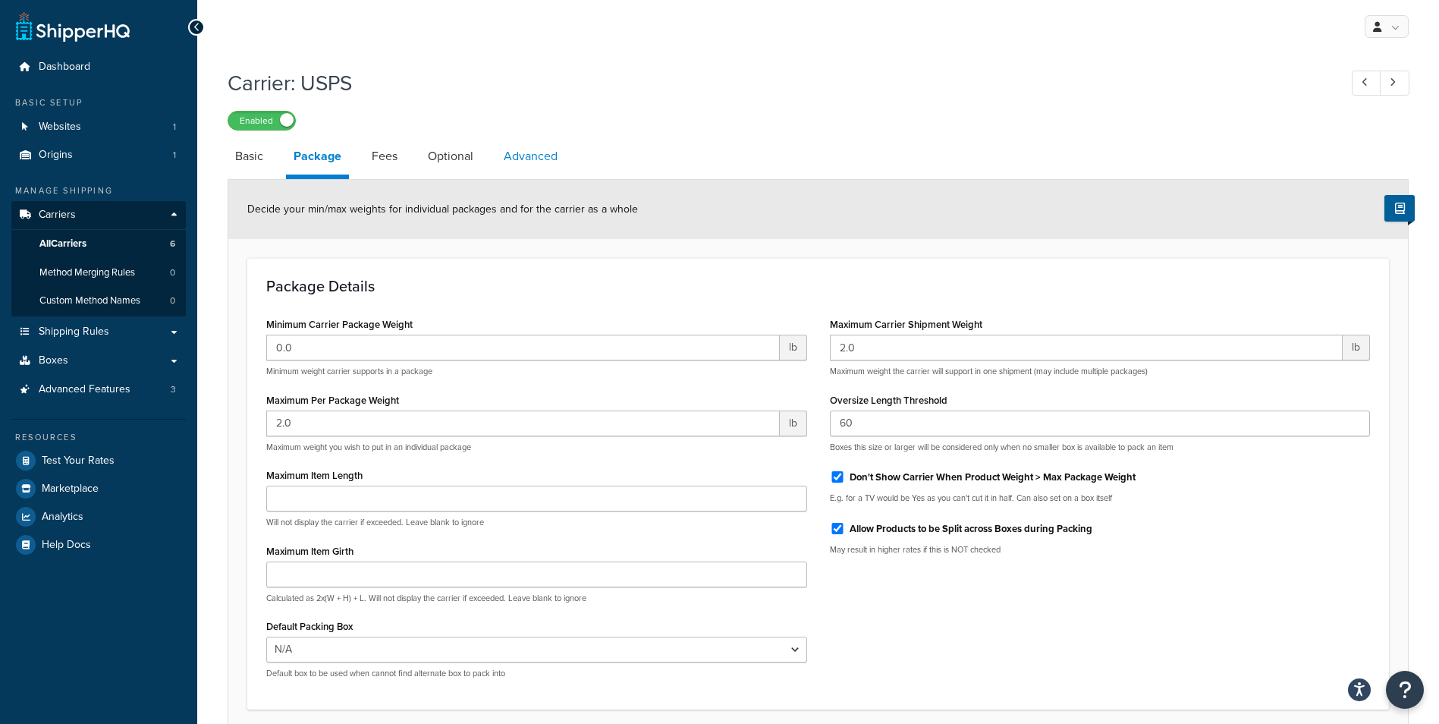
click at [504, 153] on link "Advanced" at bounding box center [530, 156] width 69 height 36
select select "false"
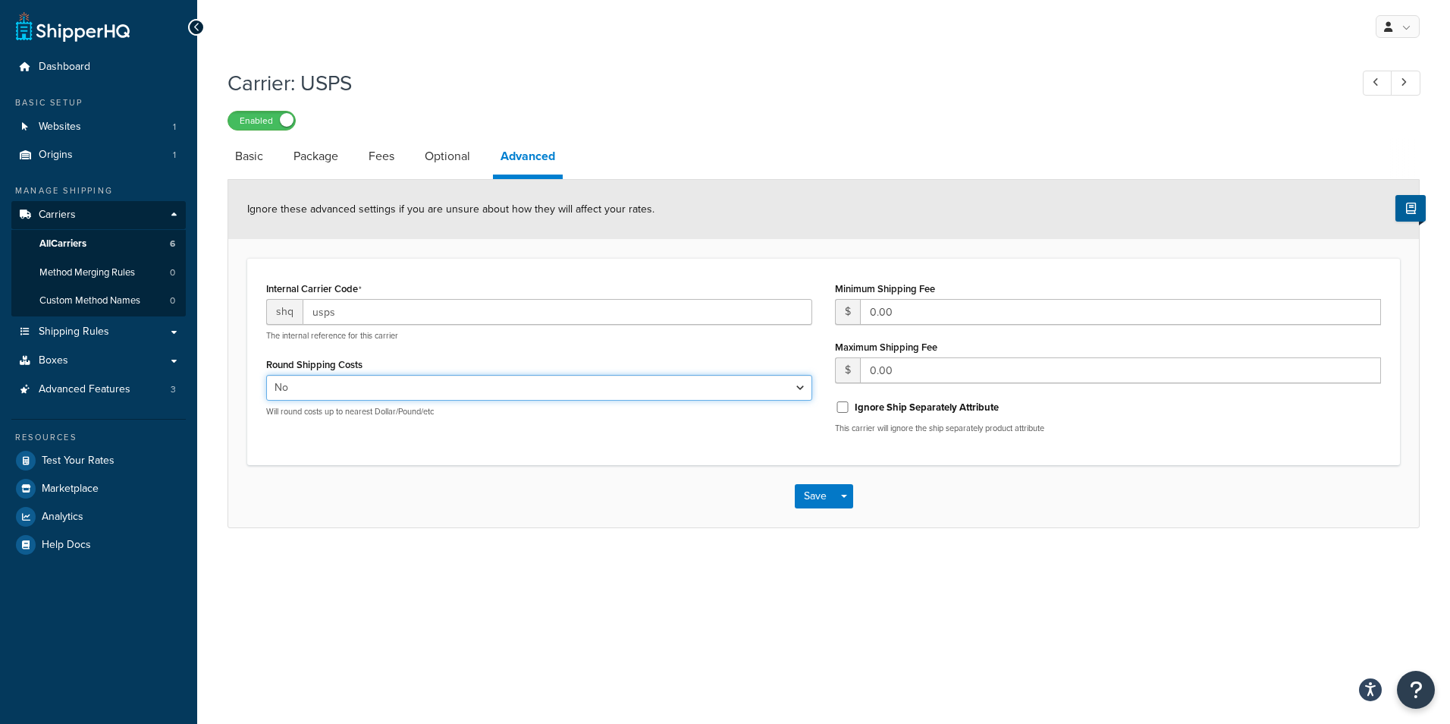
click at [797, 388] on select "Yes No" at bounding box center [539, 388] width 546 height 26
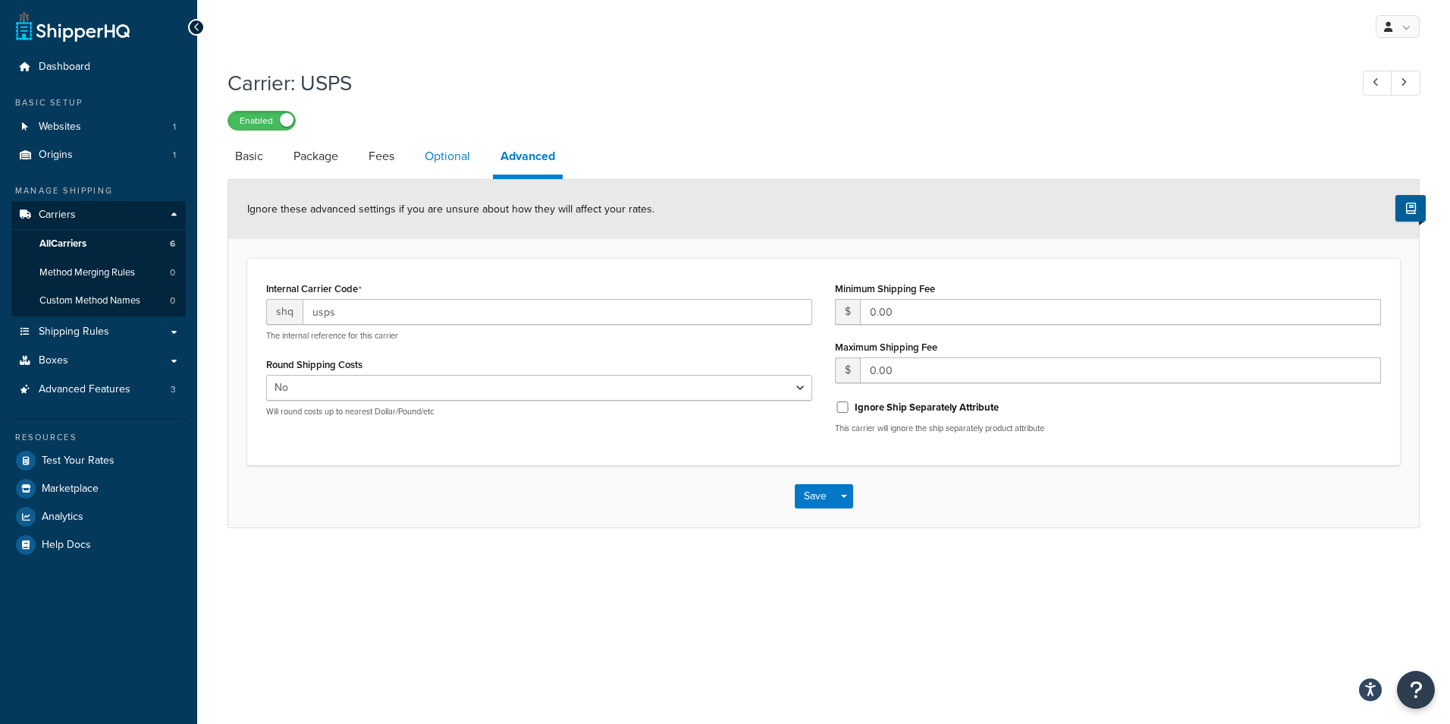
click at [466, 159] on link "Optional" at bounding box center [447, 156] width 61 height 36
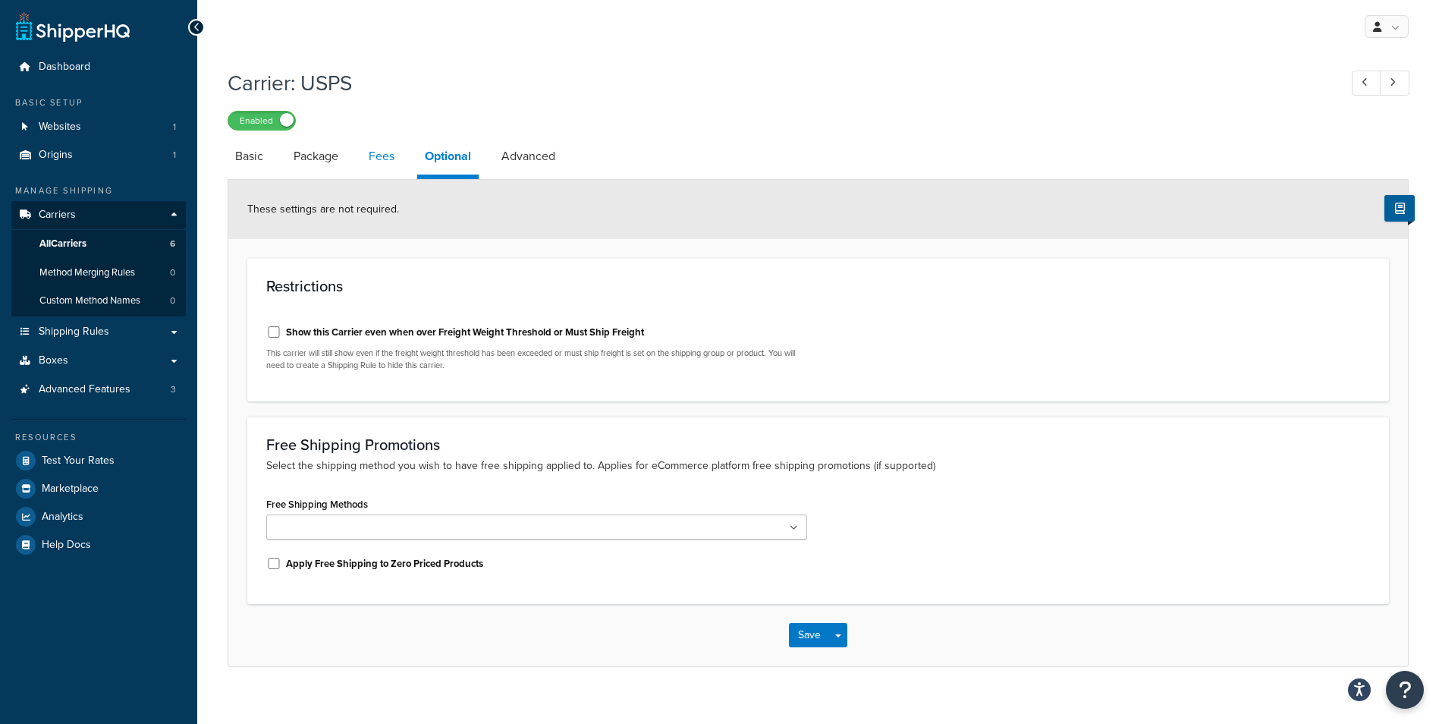
click at [385, 155] on link "Fees" at bounding box center [381, 156] width 41 height 36
select select "AFTER"
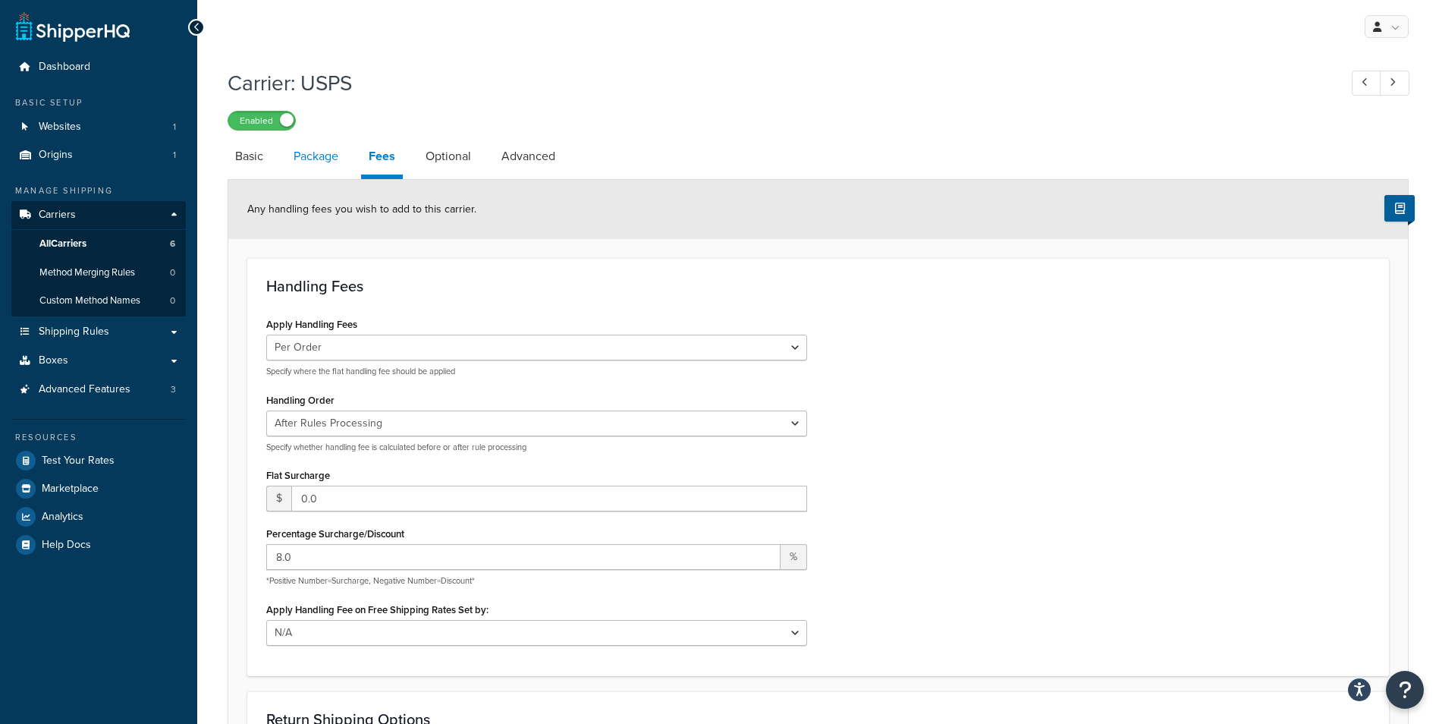
click at [335, 160] on link "Package" at bounding box center [316, 156] width 60 height 36
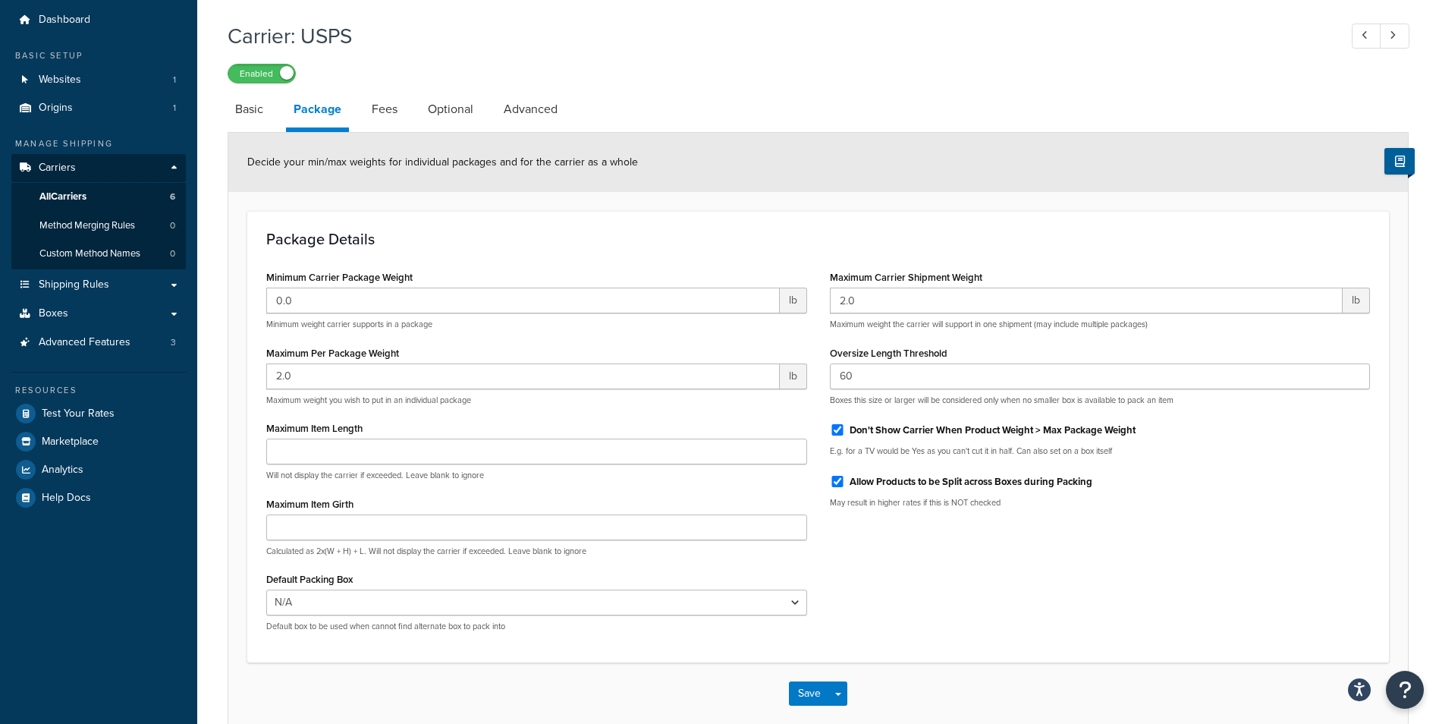
scroll to position [127, 0]
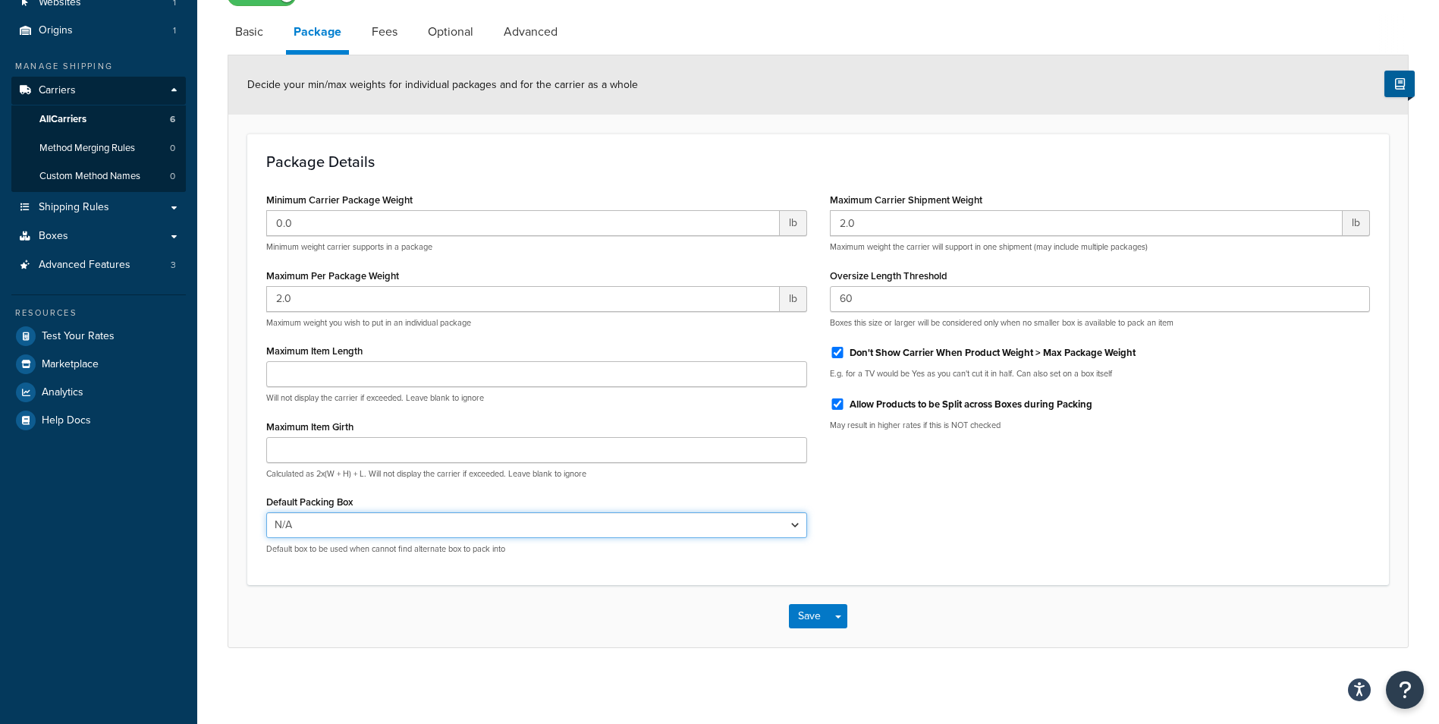
click at [444, 523] on select "N/A 74-78" Airplane (Test) Accessories 60" Extra" at bounding box center [536, 525] width 541 height 26
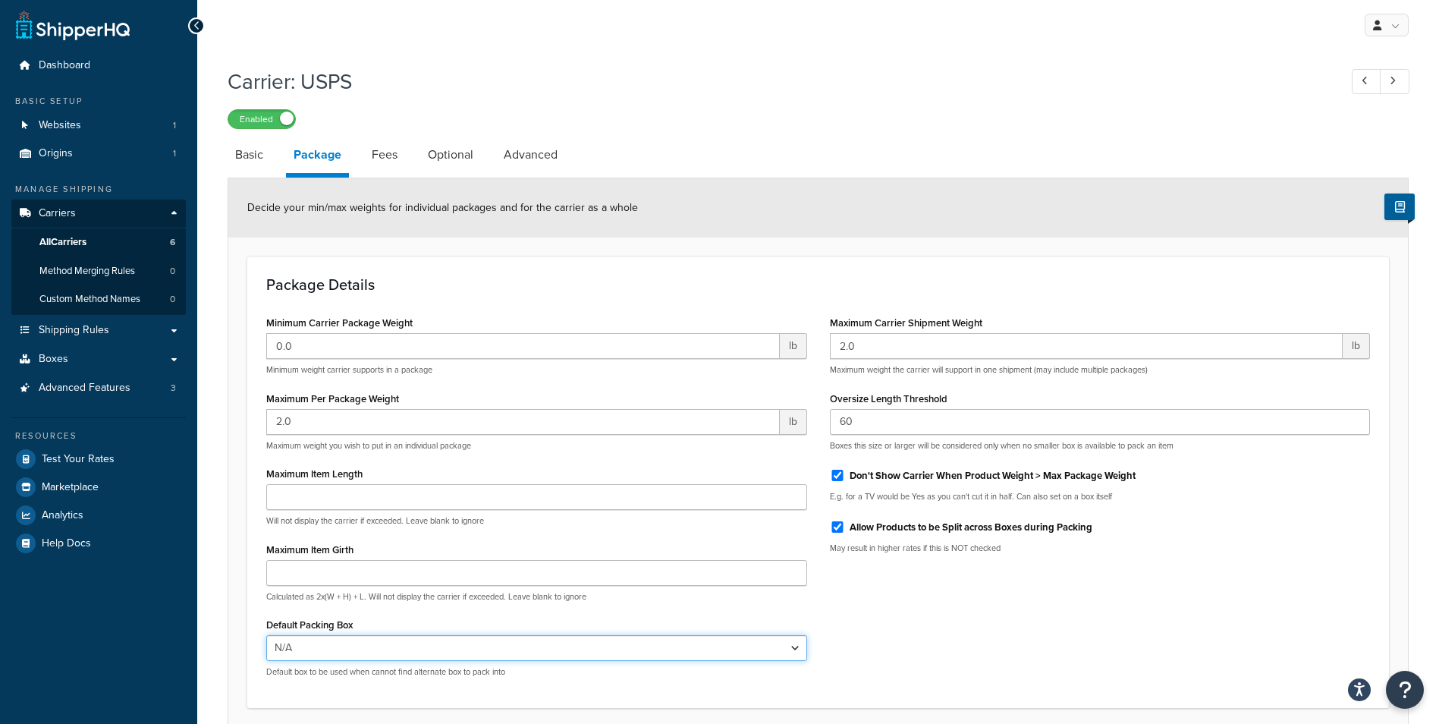
scroll to position [0, 0]
click at [257, 153] on link "Basic" at bounding box center [249, 156] width 43 height 36
select select "usps"
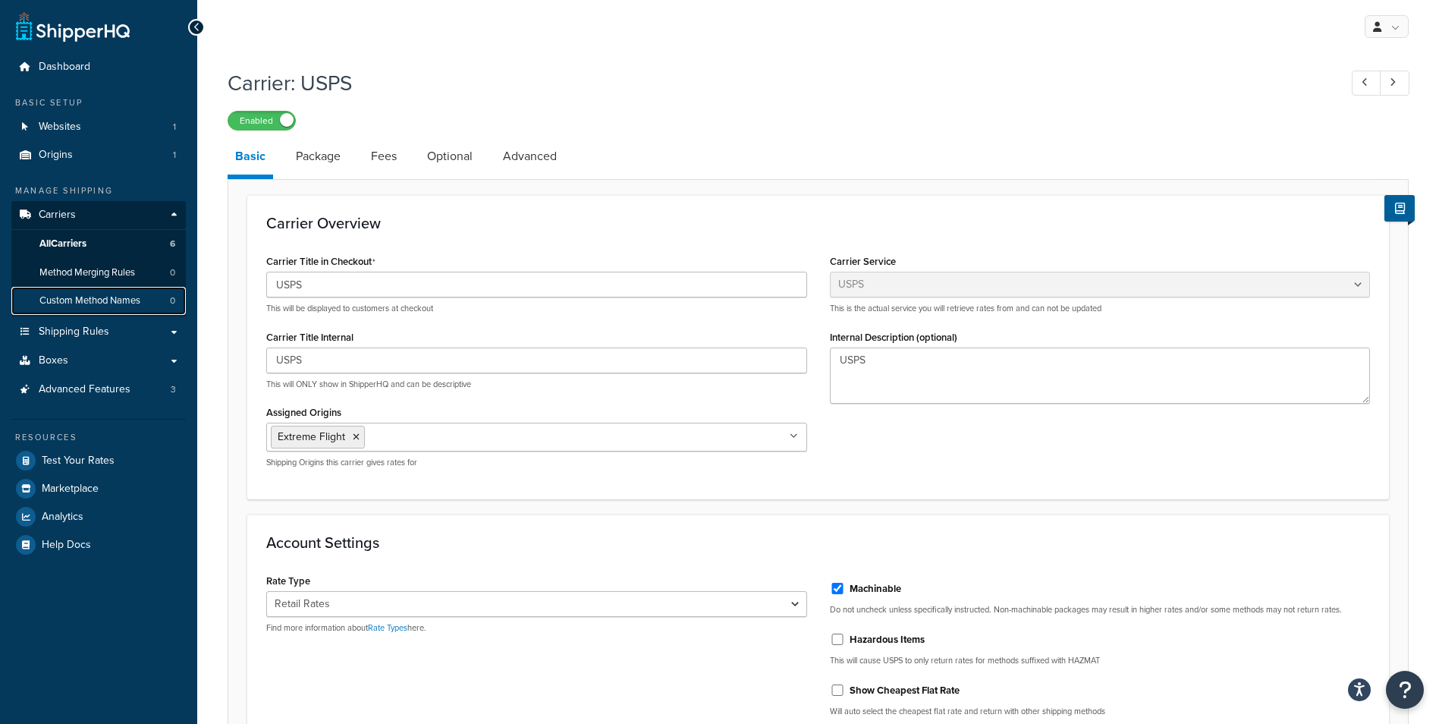
click at [130, 309] on link "Custom Method Names 0" at bounding box center [98, 301] width 174 height 28
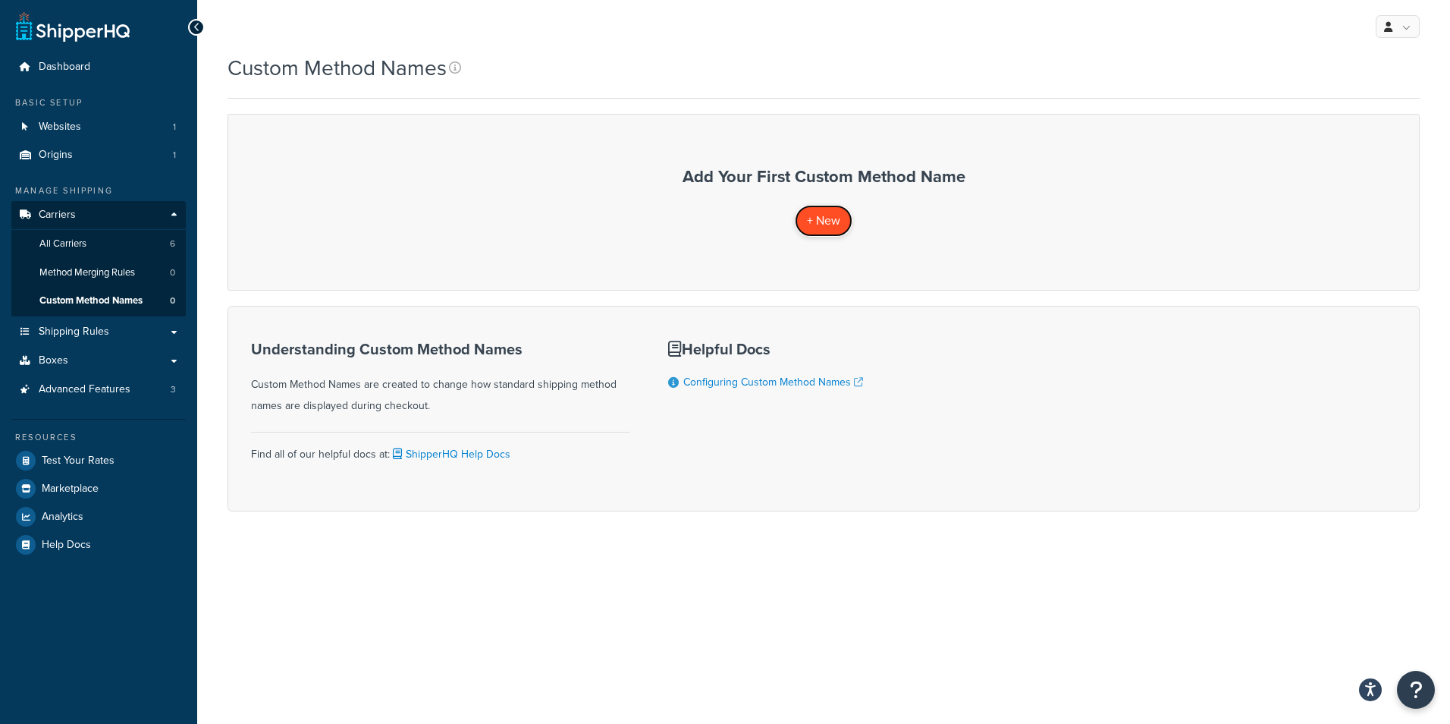
click at [824, 220] on span "+ New" at bounding box center [823, 220] width 33 height 17
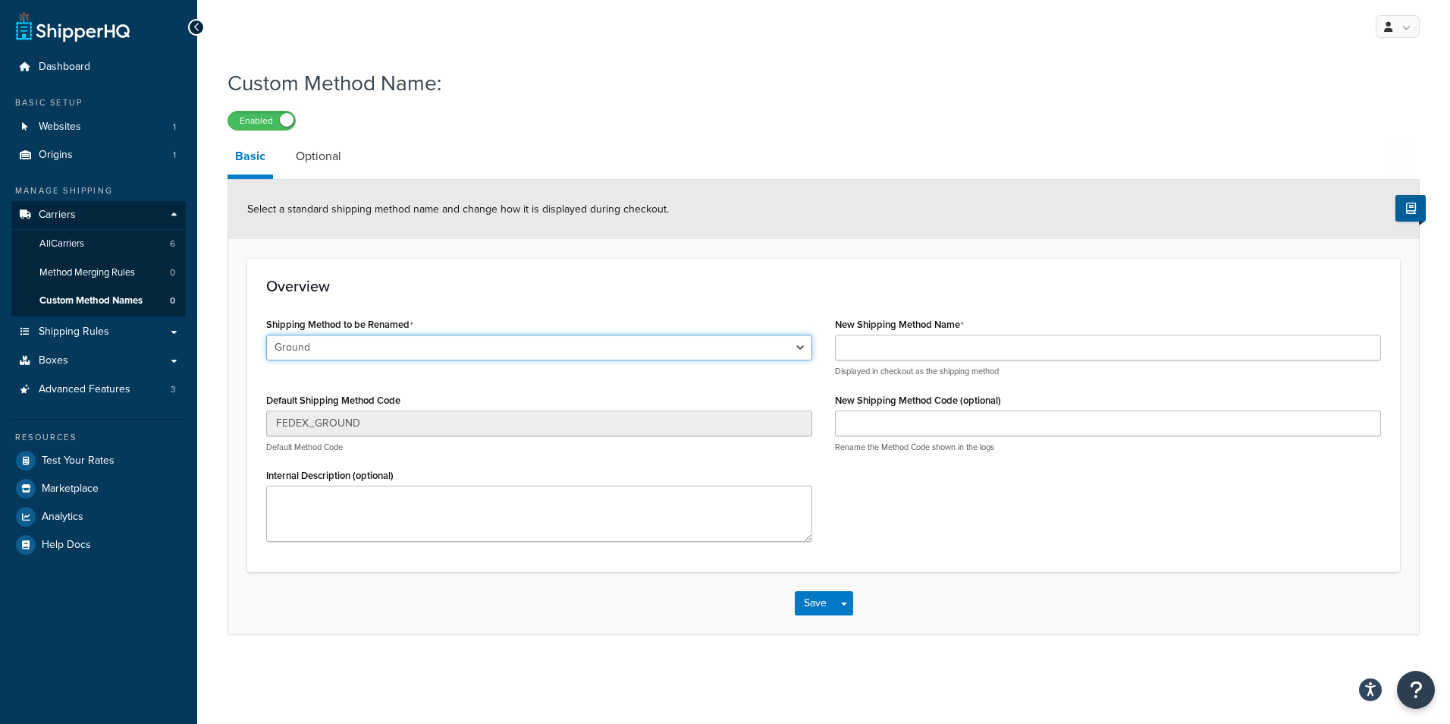
click at [398, 346] on select "Ground Home Delivery International Economy UPS® Ground UPS® Standard UPS Worldw…" at bounding box center [539, 347] width 546 height 26
select select "651832"
click at [266, 336] on select "Ground Home Delivery International Economy UPS® Ground UPS® Standard UPS Worldw…" at bounding box center [539, 347] width 546 height 26
type input "USPS Ground Advantage"
click at [881, 346] on input "New Shipping Method Name" at bounding box center [1108, 347] width 546 height 26
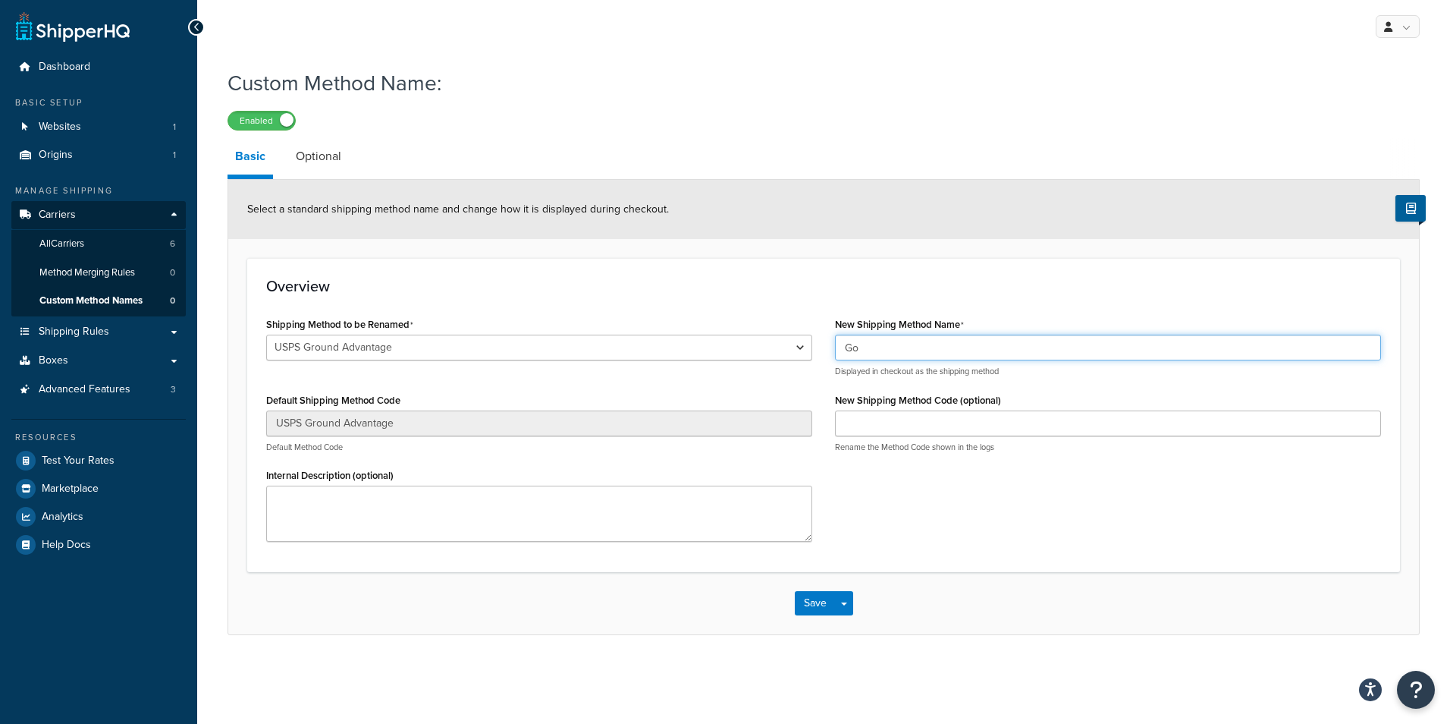
type input "G"
type input "USPS Ground Advantage (May require additional shipping times)"
click at [807, 600] on button "Save" at bounding box center [815, 603] width 41 height 24
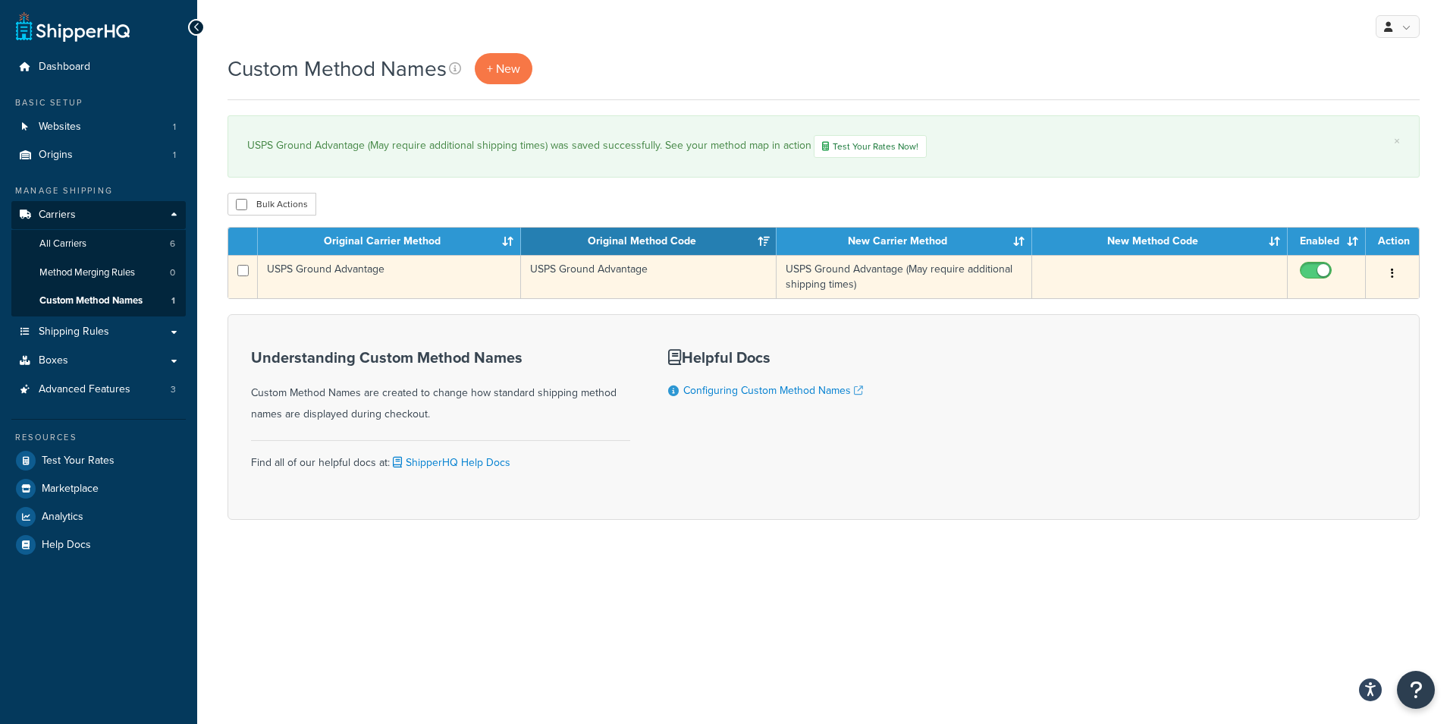
click at [839, 284] on td "USPS Ground Advantage (May require additional shipping times)" at bounding box center [905, 276] width 256 height 43
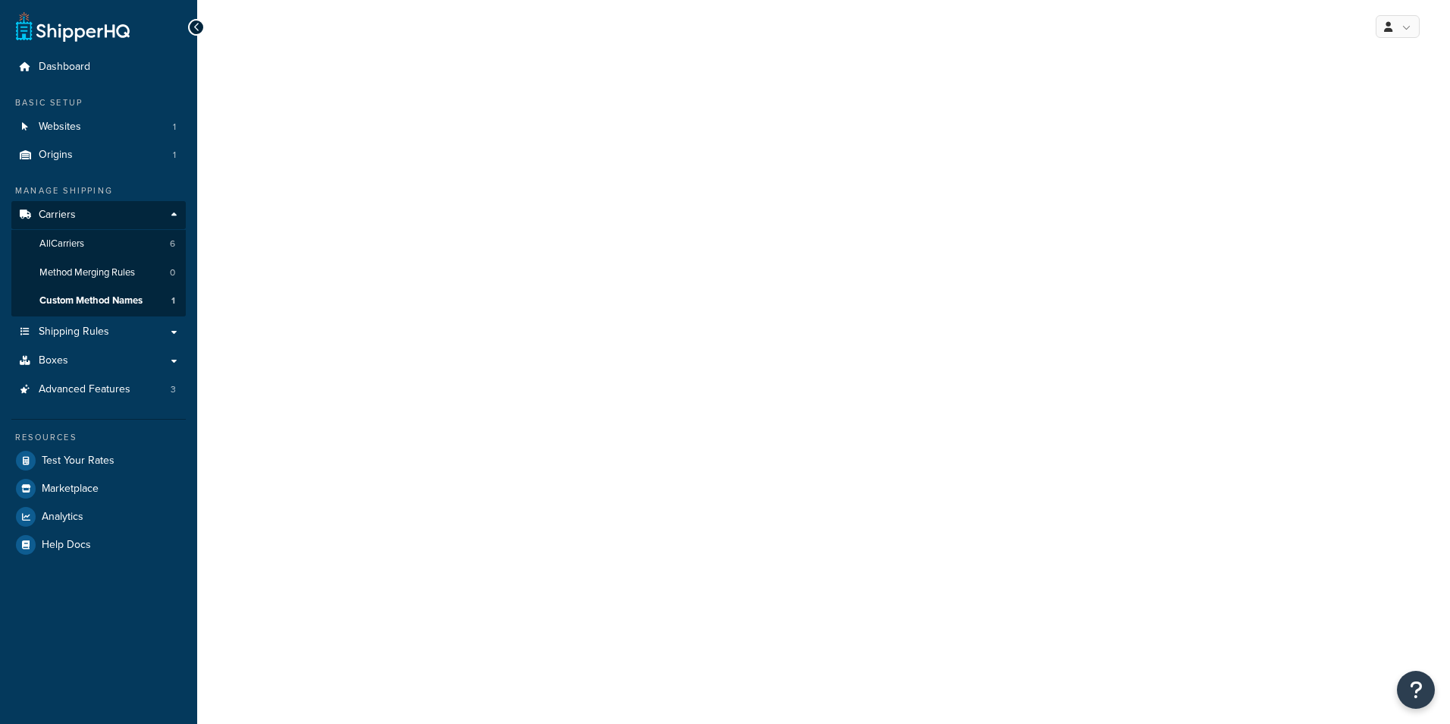
select select "651832"
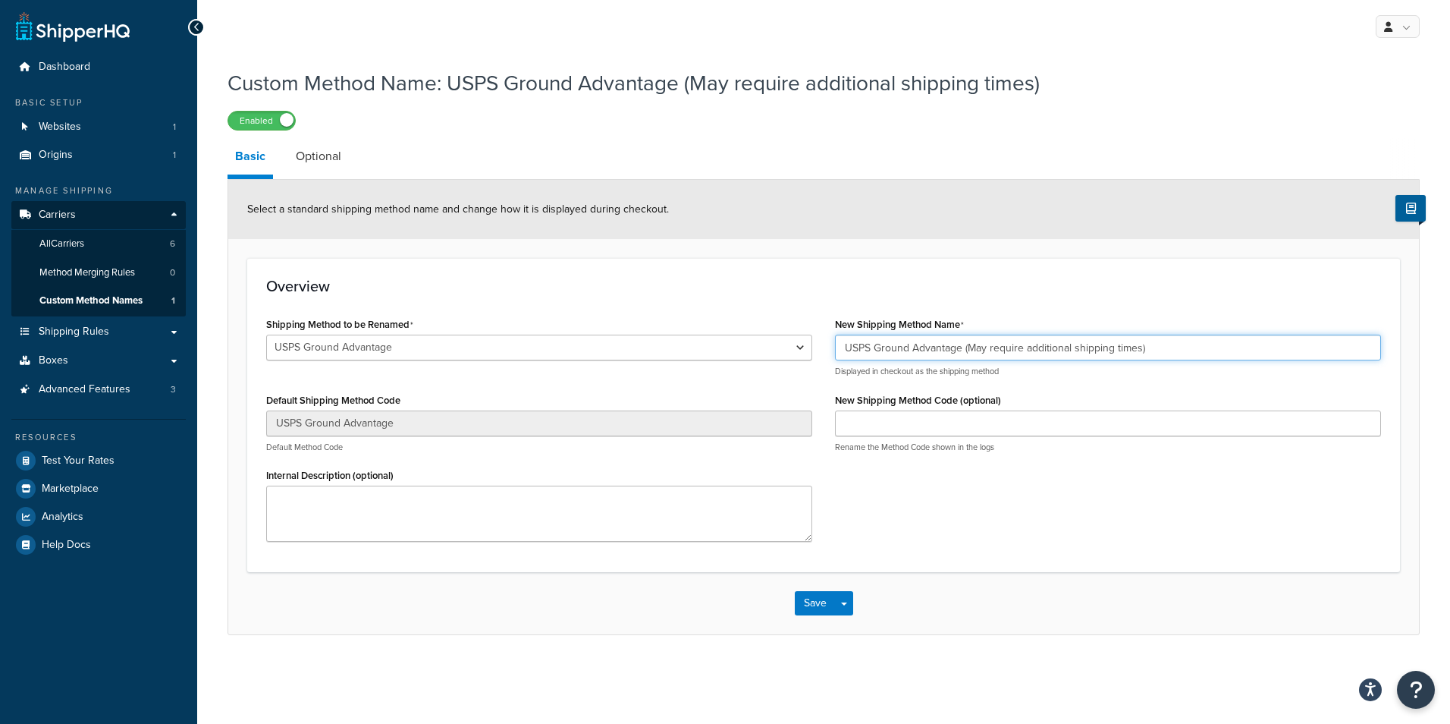
drag, startPoint x: 1140, startPoint y: 351, endPoint x: 969, endPoint y: 356, distance: 170.7
click at [969, 356] on input "USPS Ground Advantage (May require additional shipping times)" at bounding box center [1108, 347] width 546 height 26
paste input "Delivery times may be extended."
type input "USPS Ground Advantage (Delivery times may be extended.)"
click at [817, 595] on button "Save" at bounding box center [815, 603] width 41 height 24
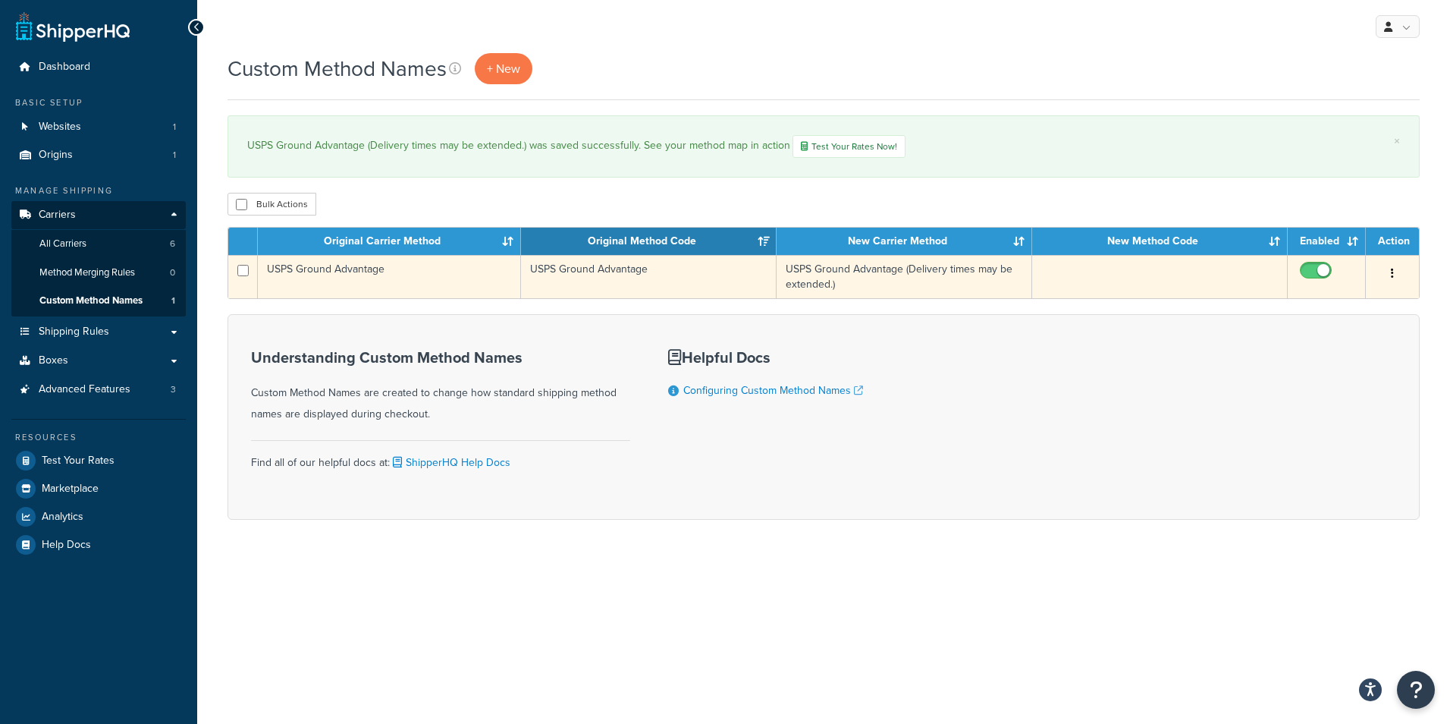
click at [960, 271] on td "USPS Ground Advantage (Delivery times may be extended.)" at bounding box center [905, 276] width 256 height 43
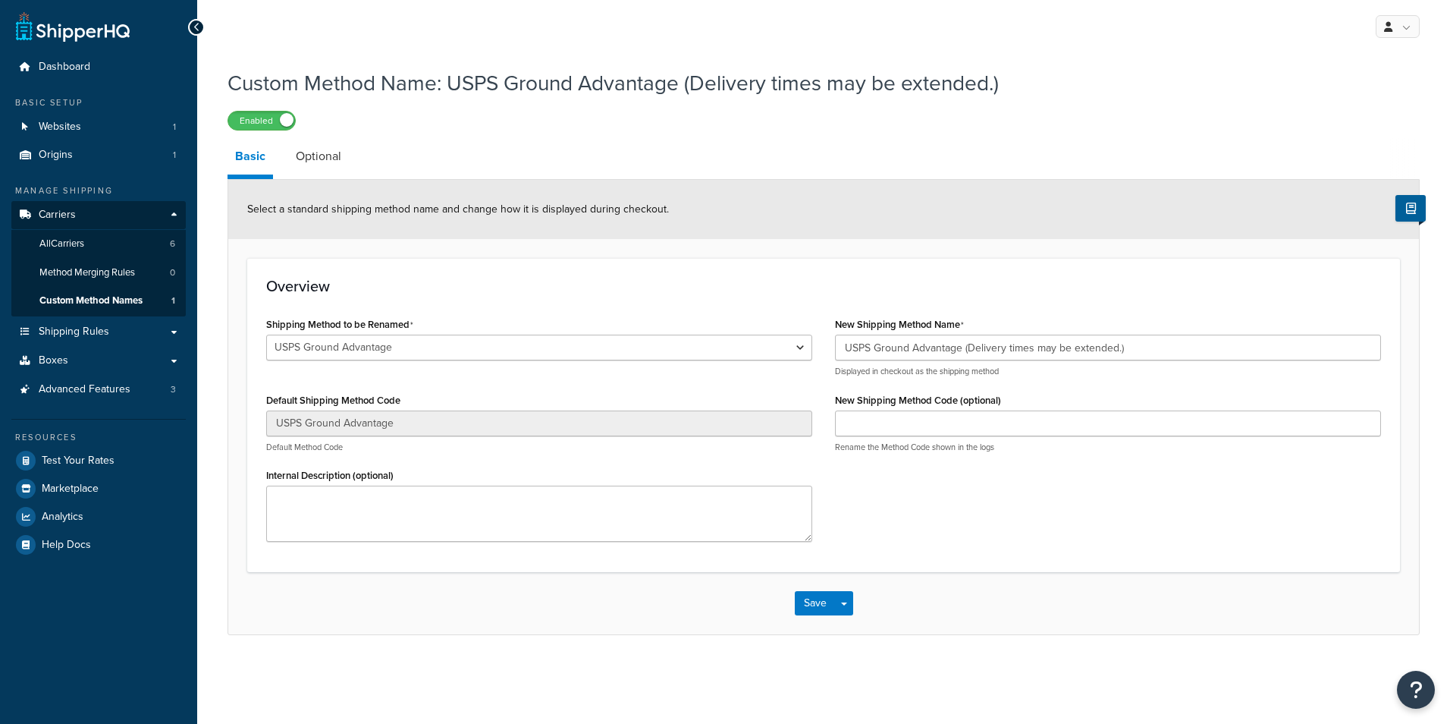
select select "651832"
click at [1118, 351] on input "USPS Ground Advantage (Delivery times may be extended.)" at bounding box center [1108, 347] width 546 height 26
type input "USPS Ground Advantage (Delivery times may be extended)"
click at [800, 605] on button "Save" at bounding box center [815, 603] width 41 height 24
